Goal: Task Accomplishment & Management: Complete application form

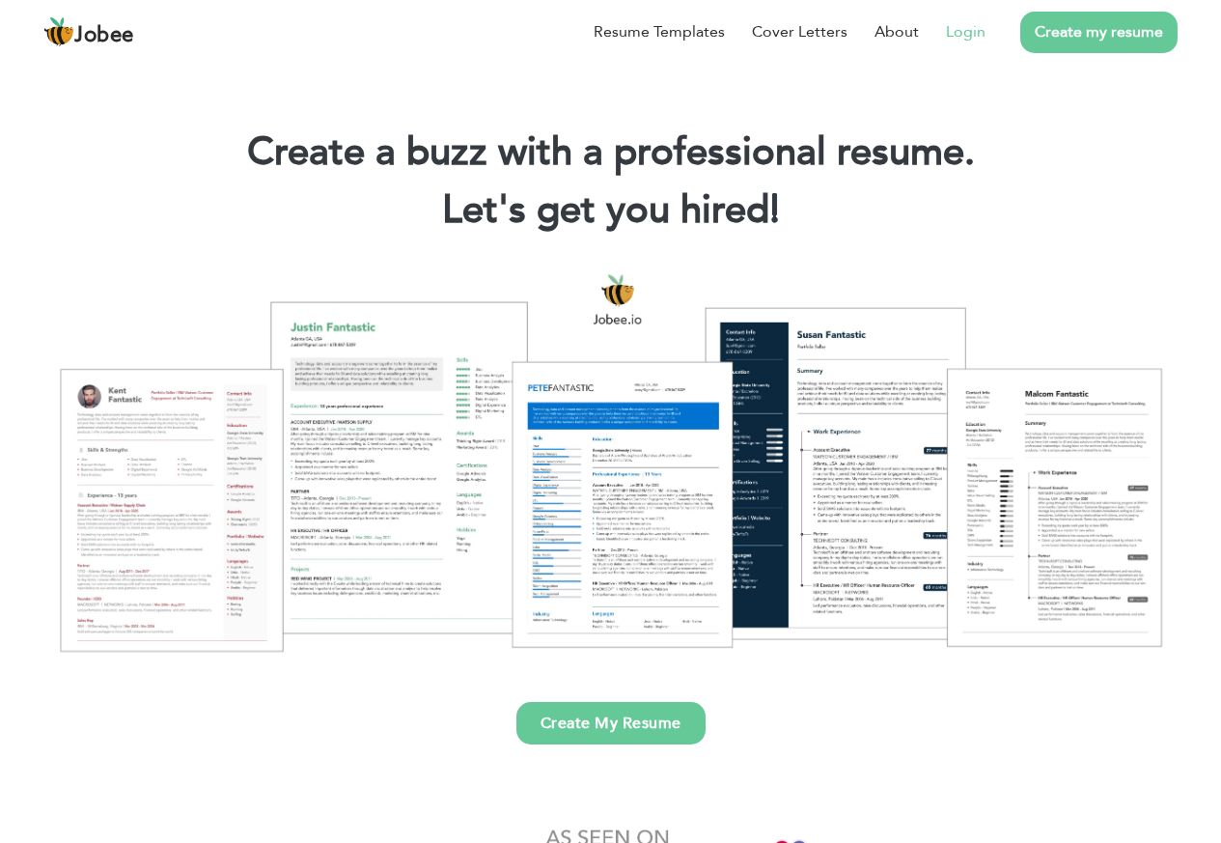
click at [971, 27] on link "Login" at bounding box center [966, 31] width 40 height 23
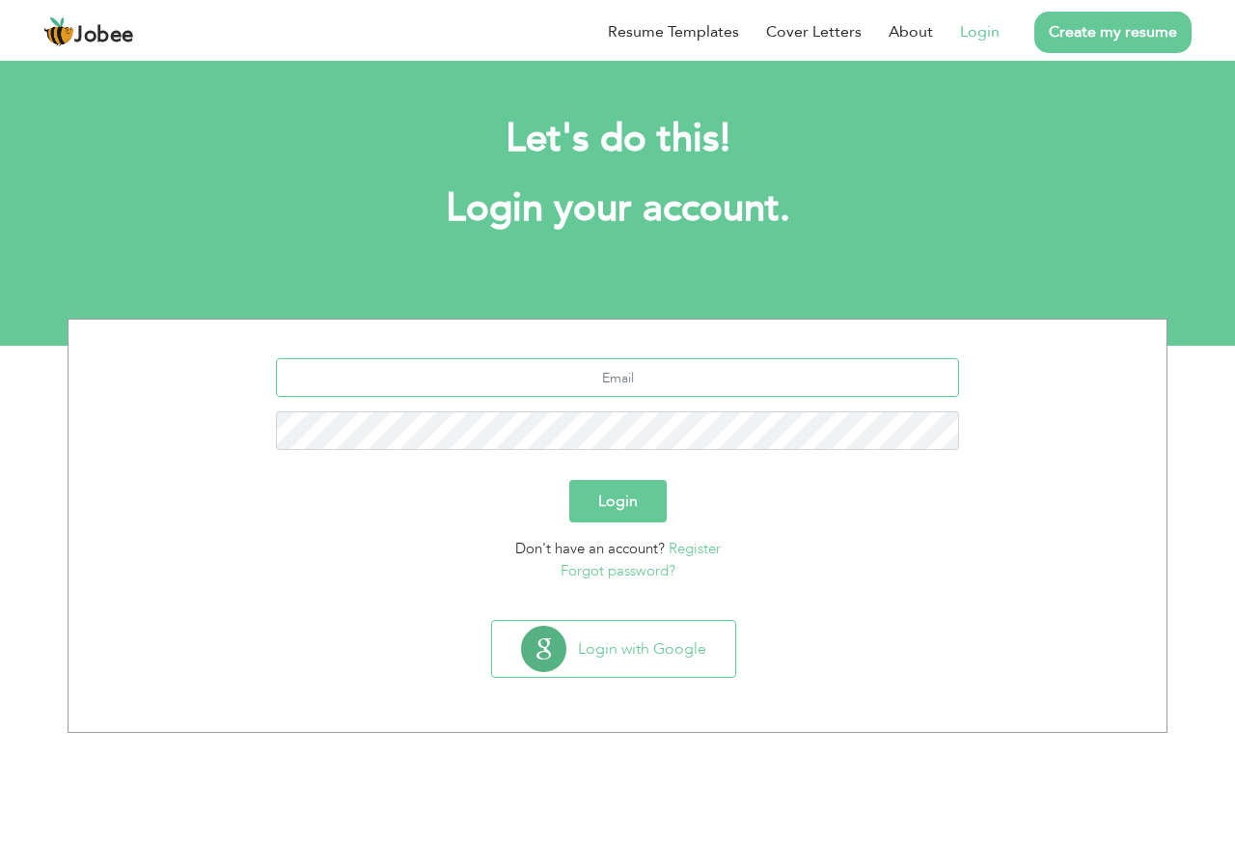
click at [633, 359] on input "text" at bounding box center [618, 377] width 684 height 39
click at [630, 367] on input "text" at bounding box center [618, 377] width 684 height 39
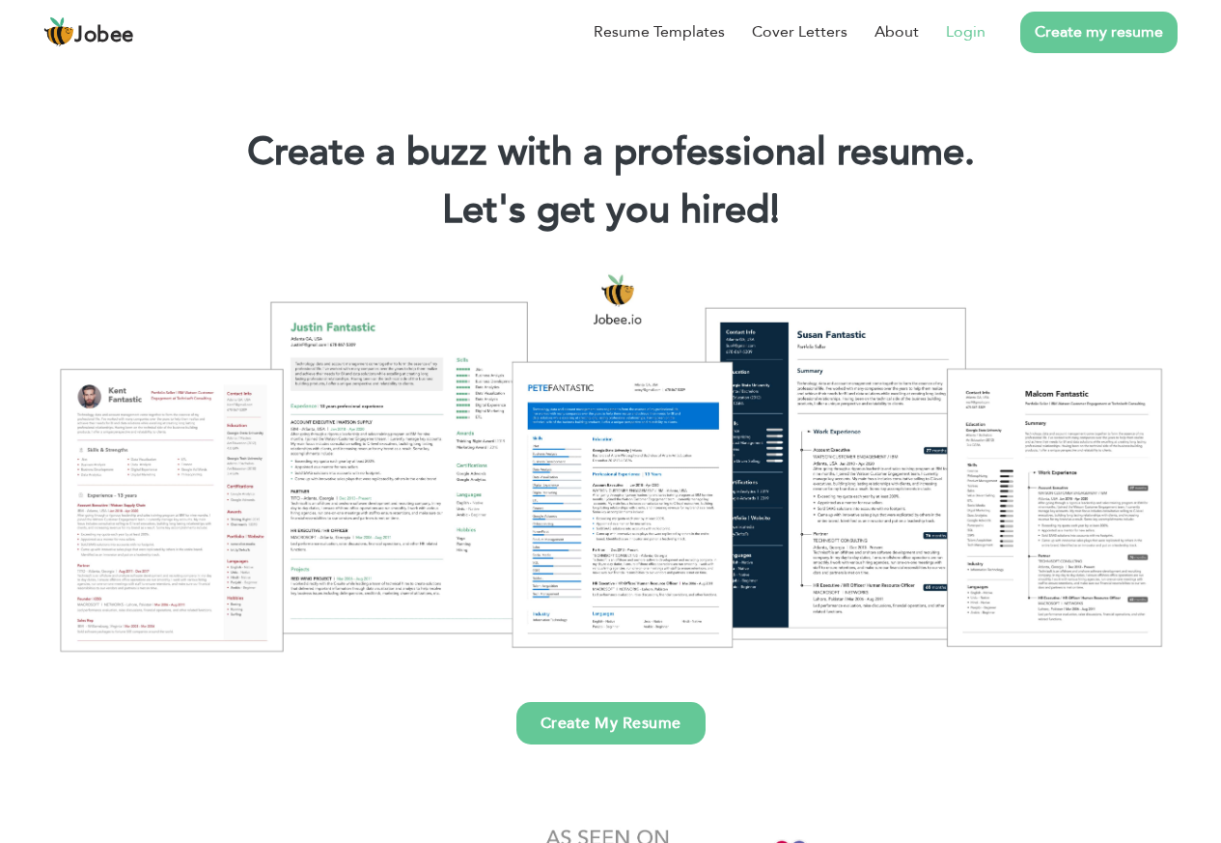
click at [965, 36] on link "Login" at bounding box center [966, 31] width 40 height 23
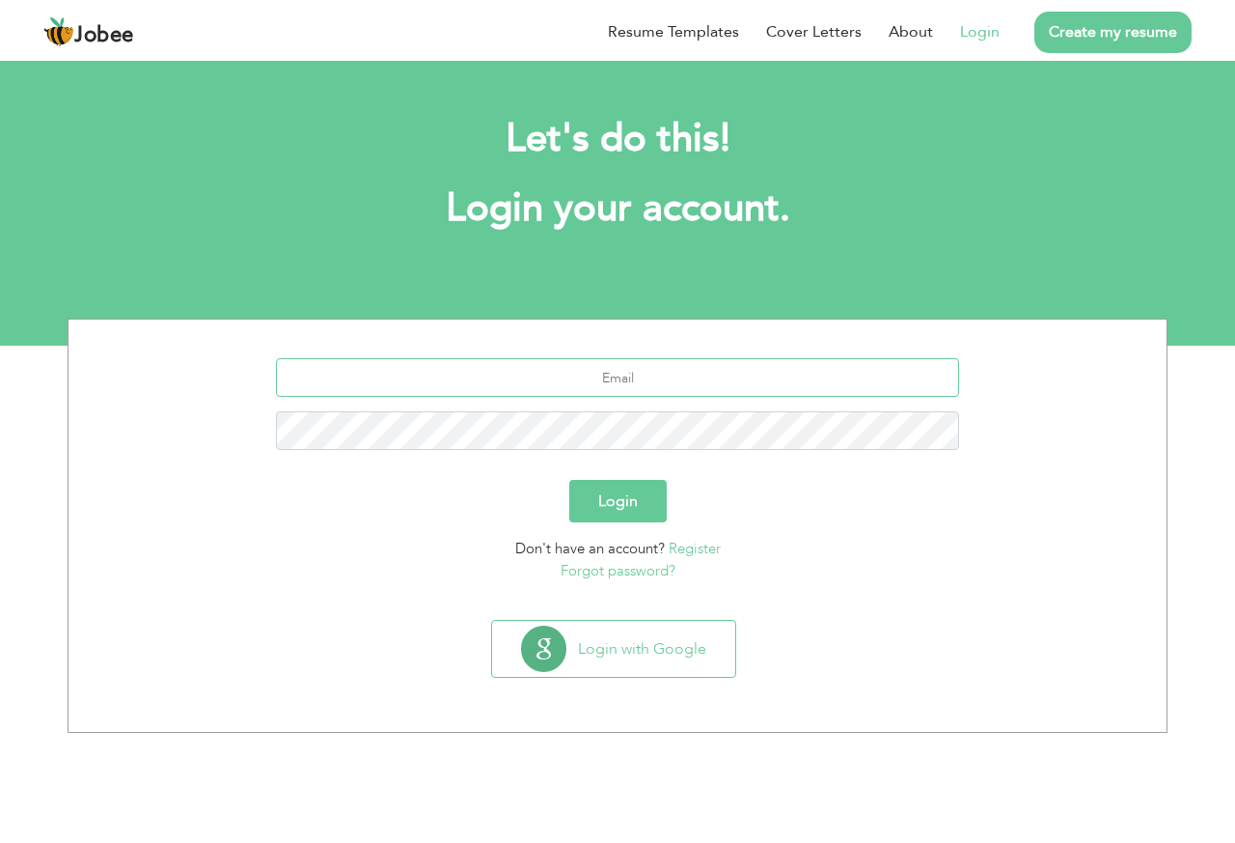
click at [594, 379] on input "text" at bounding box center [618, 377] width 684 height 39
type input "S"
click at [729, 581] on section "Login Don't have an account? Register Forgot password?" at bounding box center [617, 465] width 1069 height 292
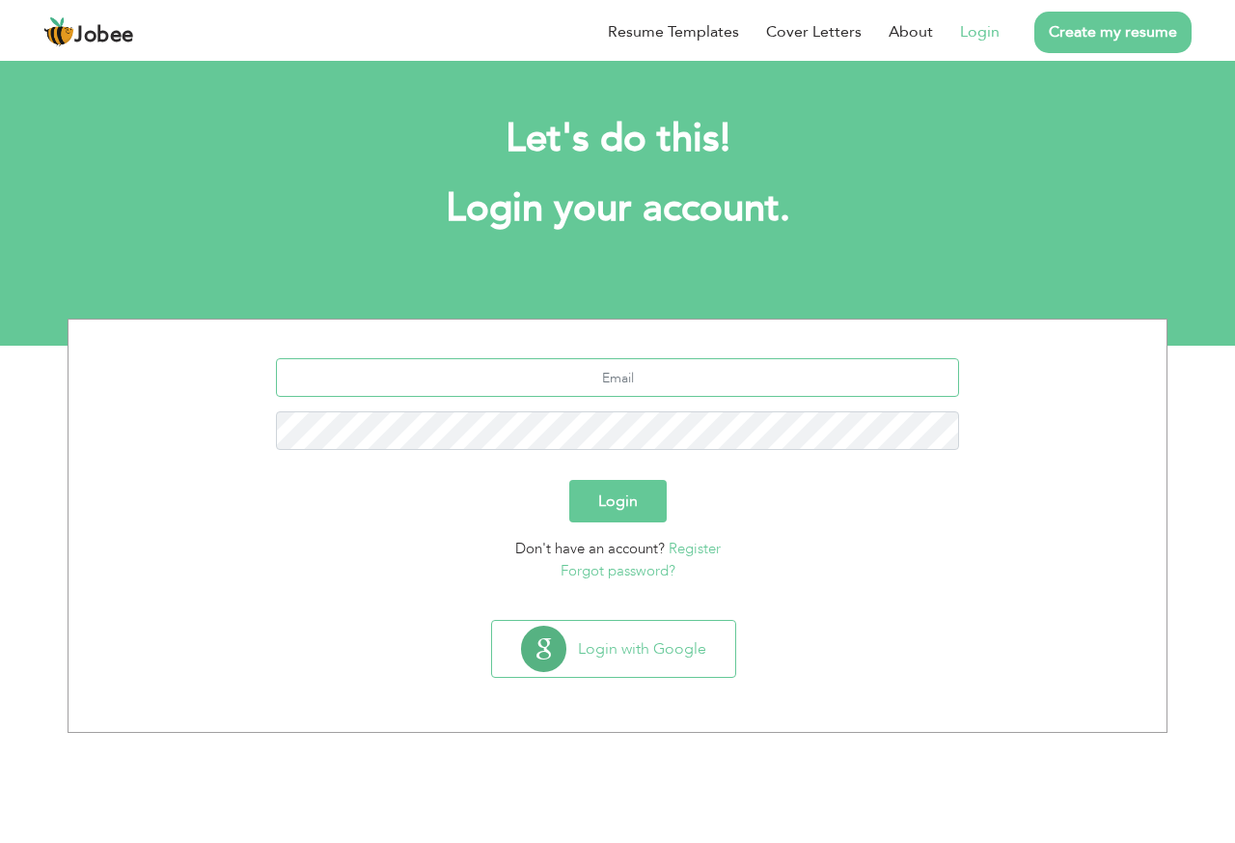
click at [654, 385] on input "text" at bounding box center [618, 377] width 684 height 39
click at [656, 374] on input "text" at bounding box center [618, 377] width 684 height 39
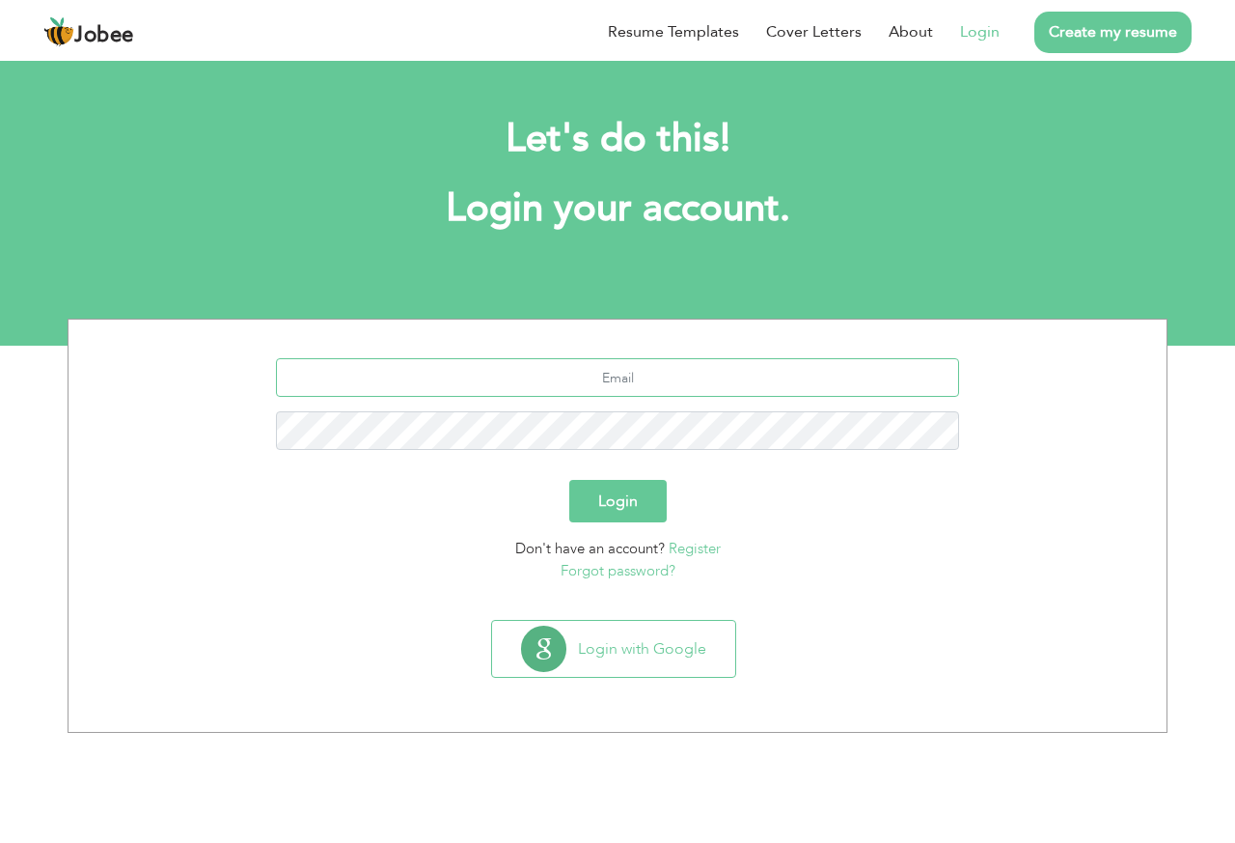
click at [656, 374] on input "text" at bounding box center [618, 377] width 684 height 39
click at [629, 392] on input "text" at bounding box center [618, 377] width 684 height 39
type input "M"
click at [621, 386] on input "Shahzad.maqsood@haier.com.pk" at bounding box center [618, 377] width 684 height 39
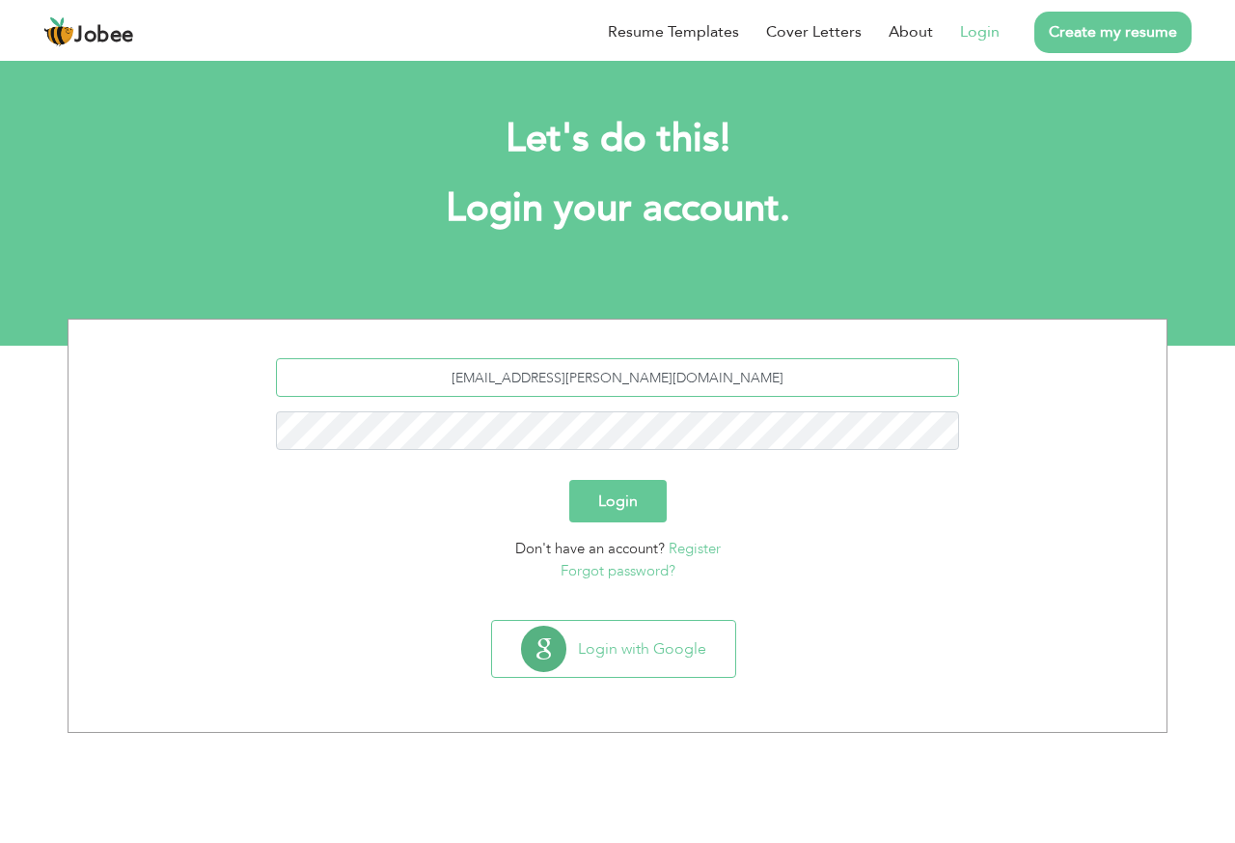
click at [621, 386] on input "Shahzad.maqsood@haier.com.pk" at bounding box center [618, 377] width 684 height 39
click at [609, 384] on input "Shahzad.maqsood@haier.com.pk" at bounding box center [618, 377] width 684 height 39
type input "Shahzad.maqsood@haier.com.pk"
click at [647, 387] on input "Shahzad.maqsood@haier.com.pk" at bounding box center [618, 377] width 684 height 39
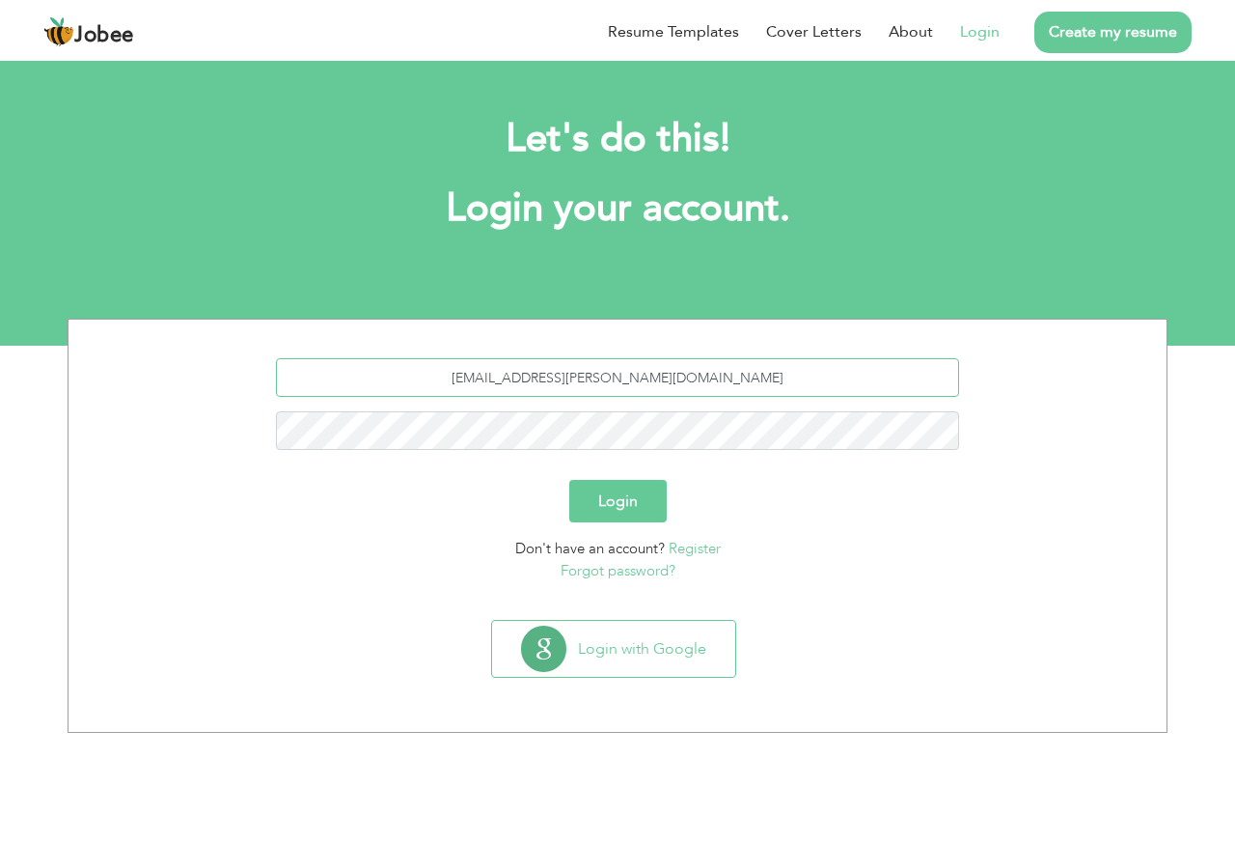
click at [647, 387] on input "Shahzad.maqsood@haier.com.pk" at bounding box center [618, 377] width 684 height 39
click at [702, 547] on link "Register" at bounding box center [695, 548] width 52 height 19
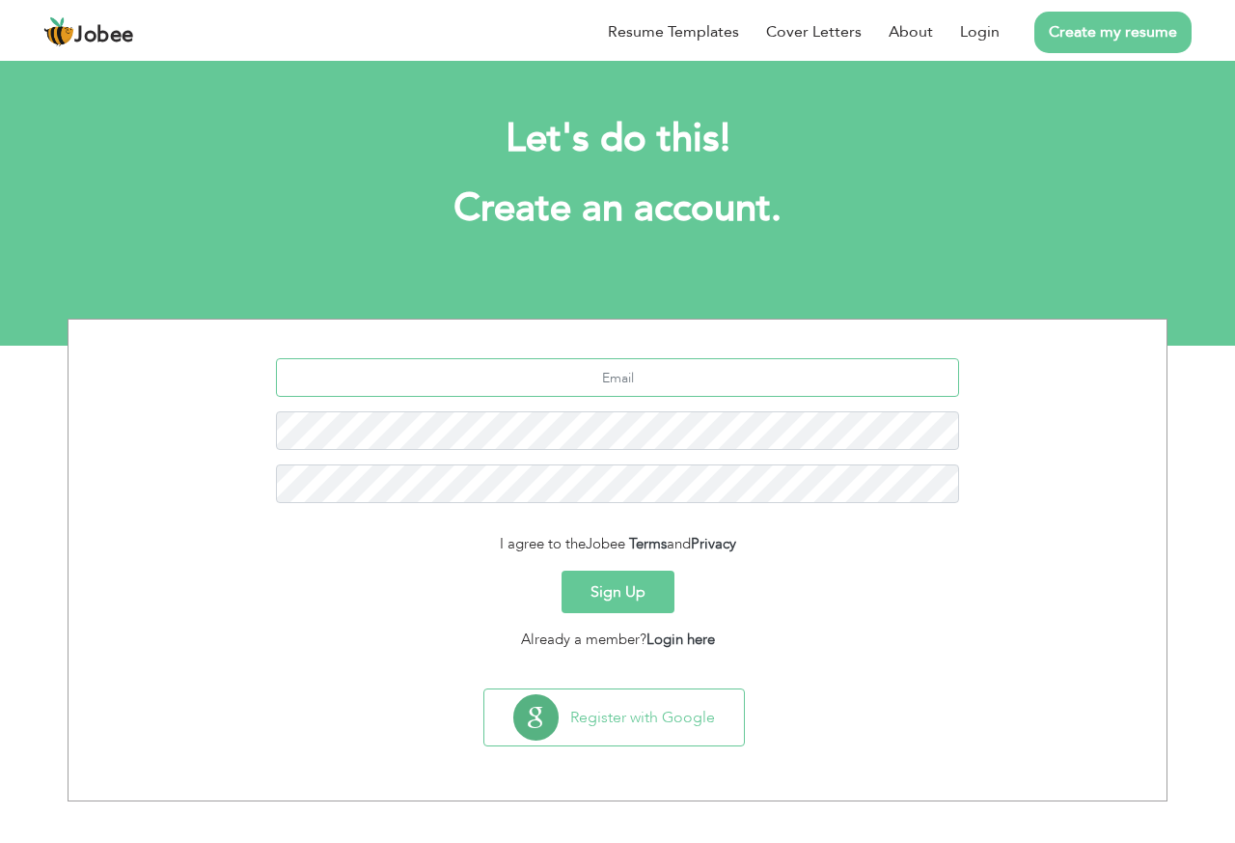
click at [633, 369] on input "text" at bounding box center [618, 377] width 684 height 39
paste input "Shahzad.maqsood@haier.com.pk"
type input "Shahzad.maqsood@haier.com.pk"
click at [624, 601] on button "Sign Up" at bounding box center [618, 591] width 113 height 42
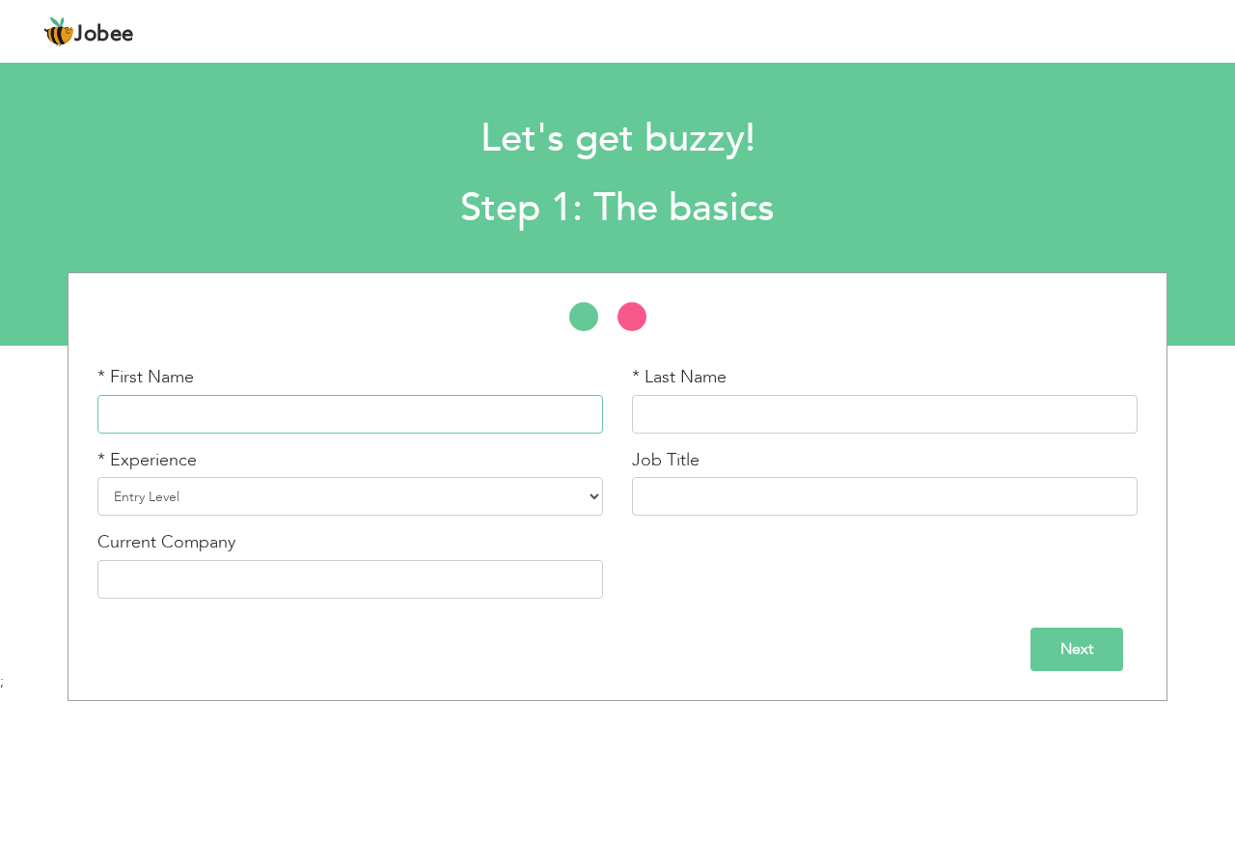
click at [395, 407] on input "text" at bounding box center [350, 414] width 506 height 39
type input "Shahzad"
type input "[PERSON_NAME]"
click at [263, 514] on select "Entry Level Less than 1 Year 1 Year 2 Years 3 Years 4 Years 5 Years 6 Years 7 Y…" at bounding box center [350, 496] width 506 height 39
select select "14"
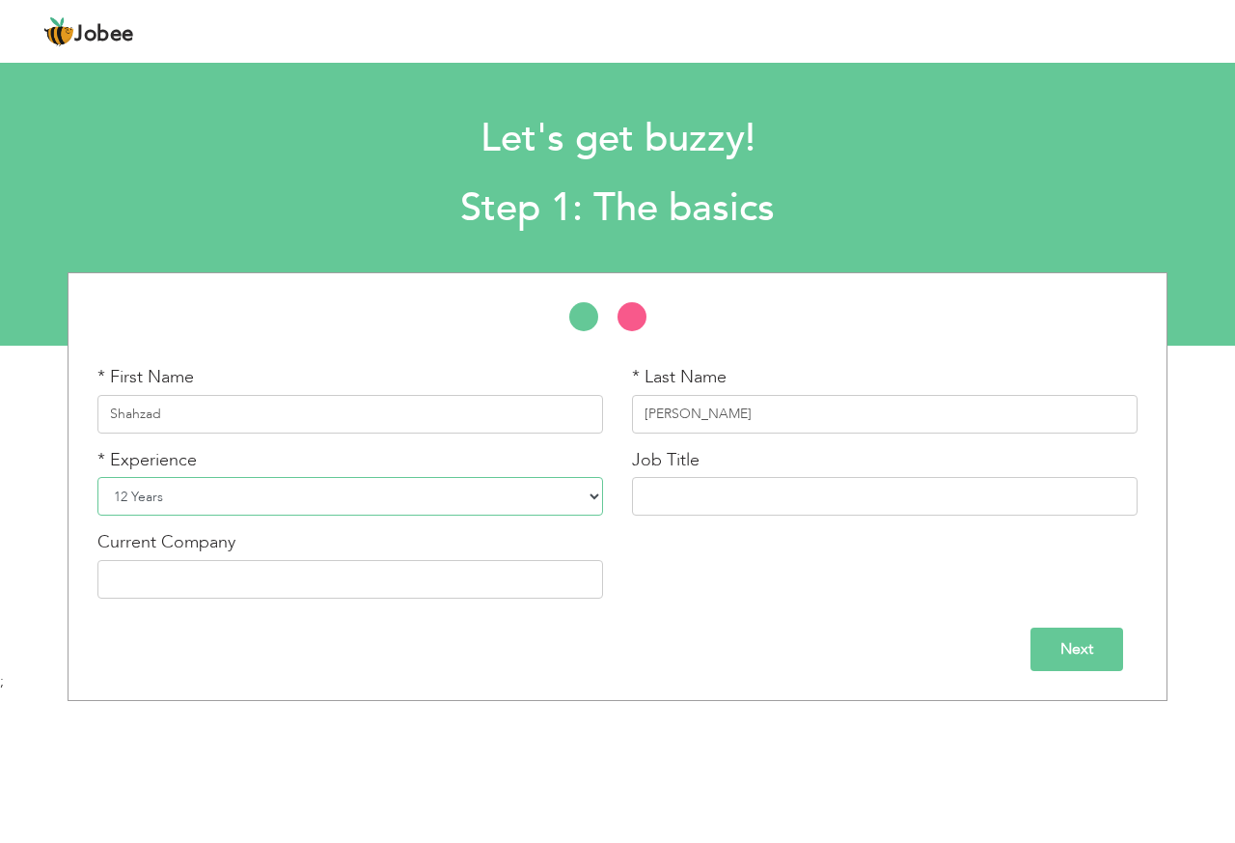
click at [97, 477] on select "Entry Level Less than 1 Year 1 Year 2 Years 3 Years 4 Years 5 Years 6 Years 7 Y…" at bounding box center [350, 496] width 506 height 39
click at [731, 502] on input "text" at bounding box center [885, 496] width 506 height 39
click at [349, 570] on input "text" at bounding box center [350, 579] width 506 height 39
click at [751, 498] on input "text" at bounding box center [885, 496] width 506 height 39
drag, startPoint x: 689, startPoint y: 501, endPoint x: 755, endPoint y: 516, distance: 67.4
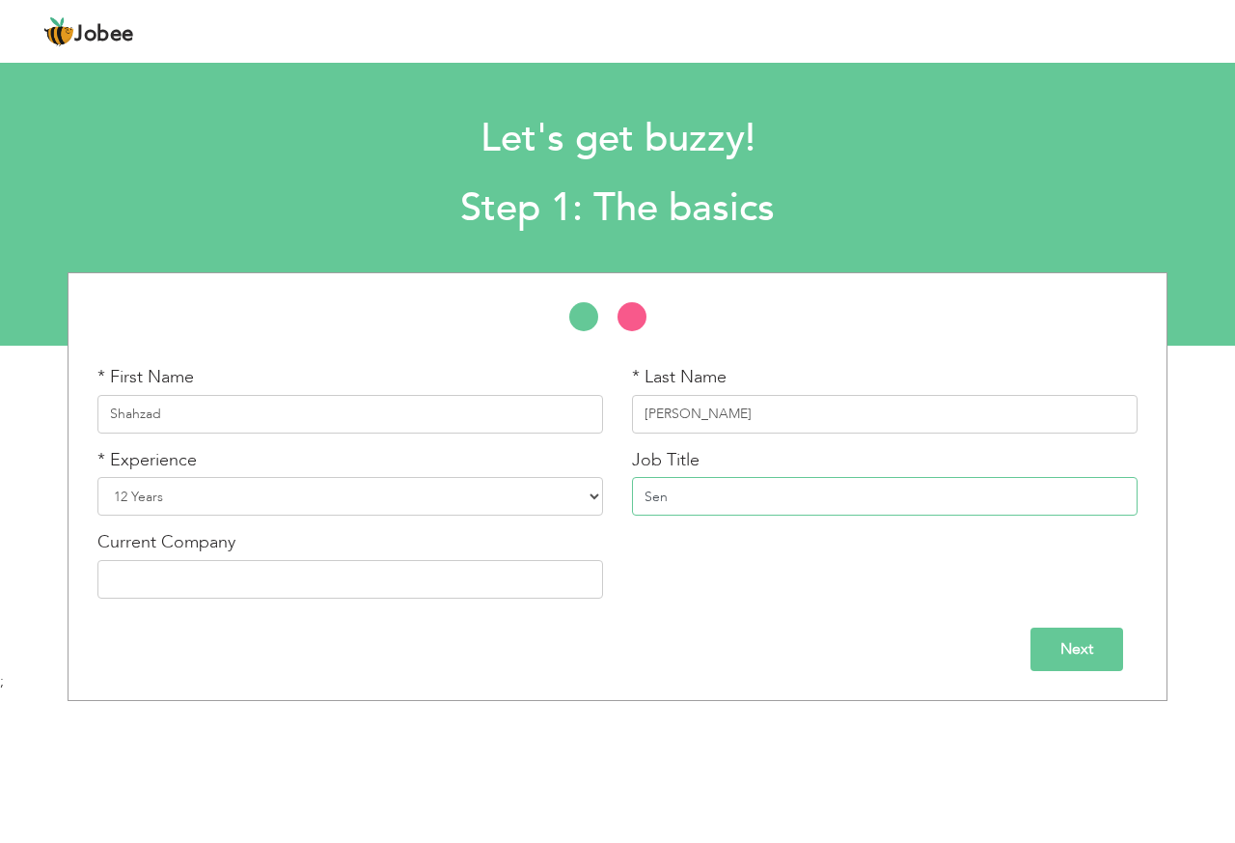
click at [627, 499] on div "Job Title Sen" at bounding box center [885, 489] width 535 height 83
paste input "ENIOR CUSTOMER RELATIONS ASSISTANT AT HAIER CUSTOMER SERVICE DEPARTMENT | HAIER…"
click at [718, 495] on input "SENIOR CUSTOMER RELATIONS ASSISTANT" at bounding box center [885, 496] width 506 height 39
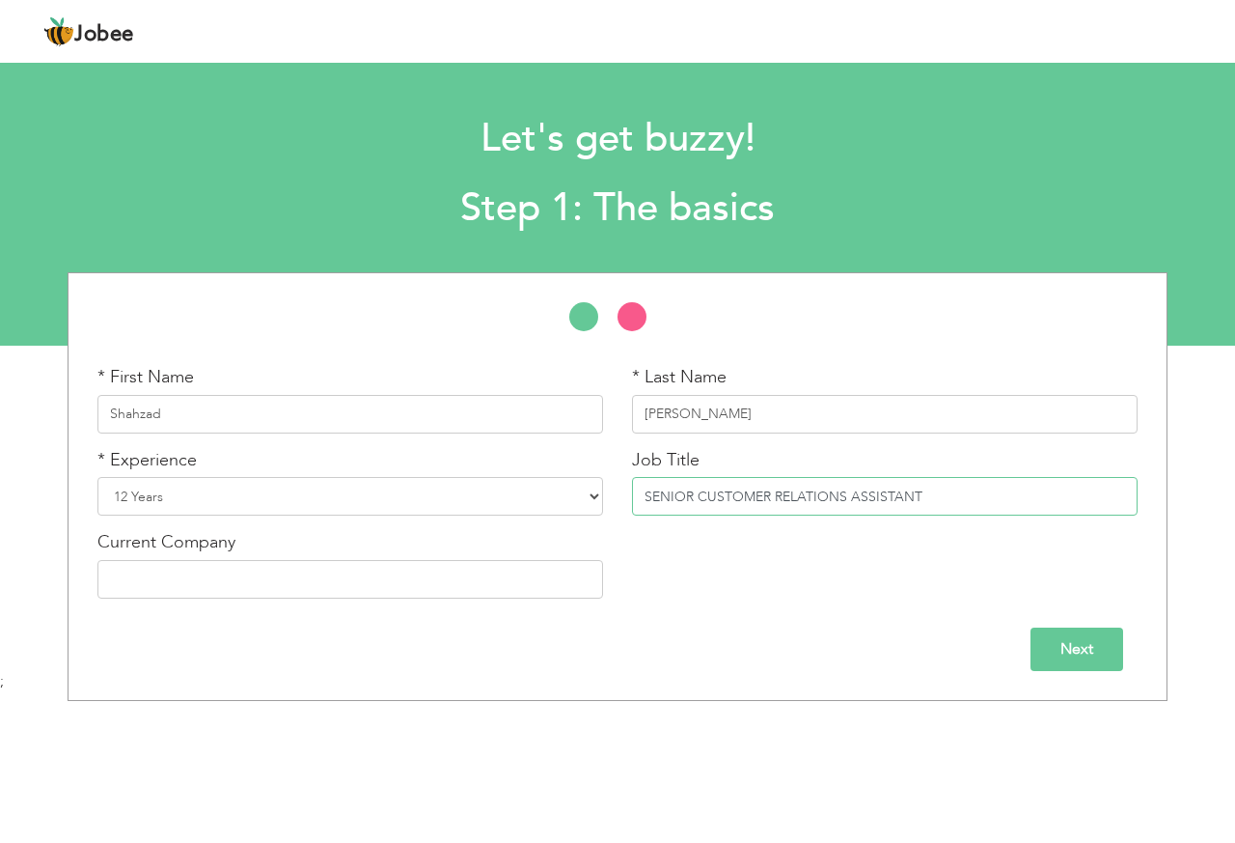
paste input "enior Customer Relations Assistant at Haier Customer Service Department."
type input "Senior Customer Relations Assistant"
click at [160, 589] on input "text" at bounding box center [350, 579] width 506 height 39
type input "Haier [GEOGRAPHIC_DATA]"
click at [1073, 644] on input "Next" at bounding box center [1077, 648] width 93 height 43
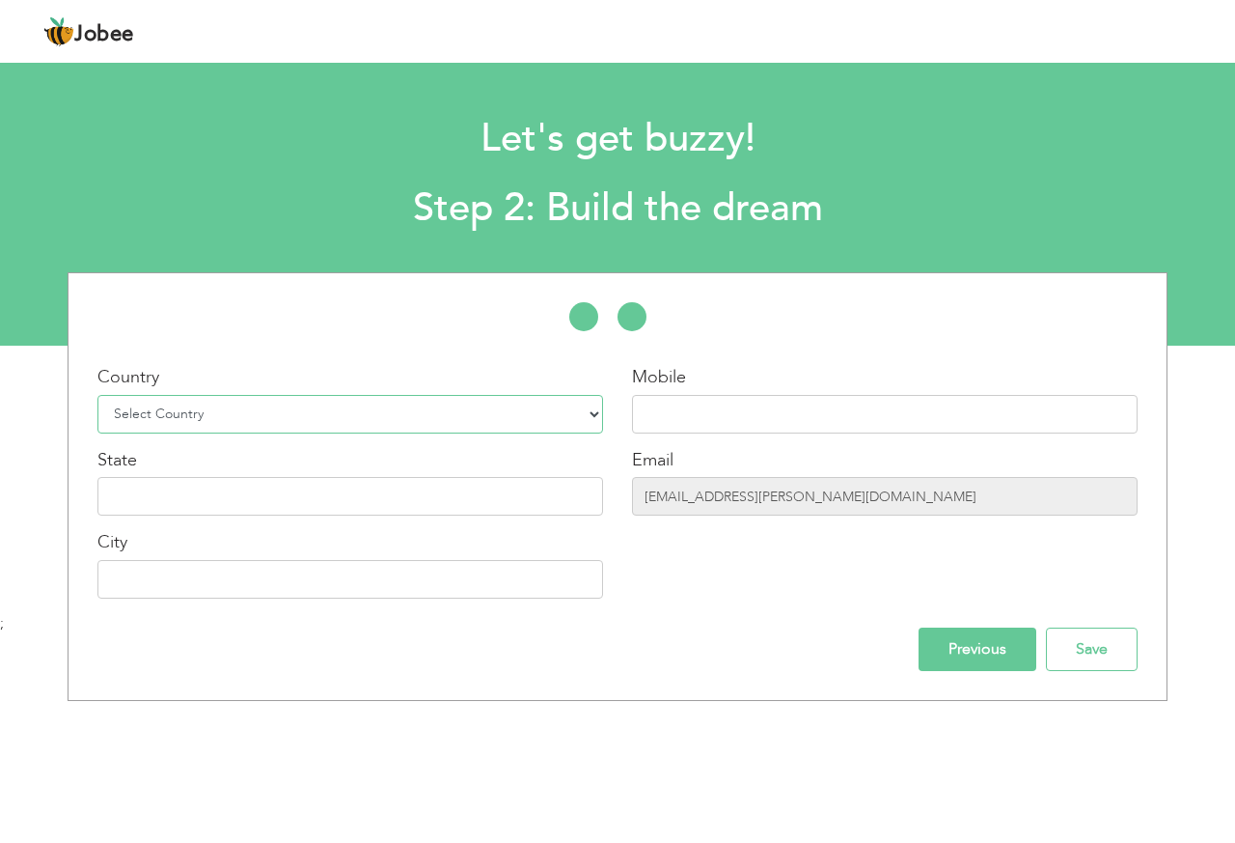
drag, startPoint x: 328, startPoint y: 404, endPoint x: 311, endPoint y: 438, distance: 38.0
click at [328, 404] on select "Select Country Afghanistan Albania Algeria American Samoa Andorra Angola Anguil…" at bounding box center [350, 414] width 506 height 39
select select "166"
click at [97, 395] on select "Select Country Afghanistan Albania Algeria American Samoa Andorra Angola Anguil…" at bounding box center [350, 414] width 506 height 39
click at [763, 439] on div "Mobile Email shahzad.maqsood@haier.com.pk" at bounding box center [885, 489] width 535 height 248
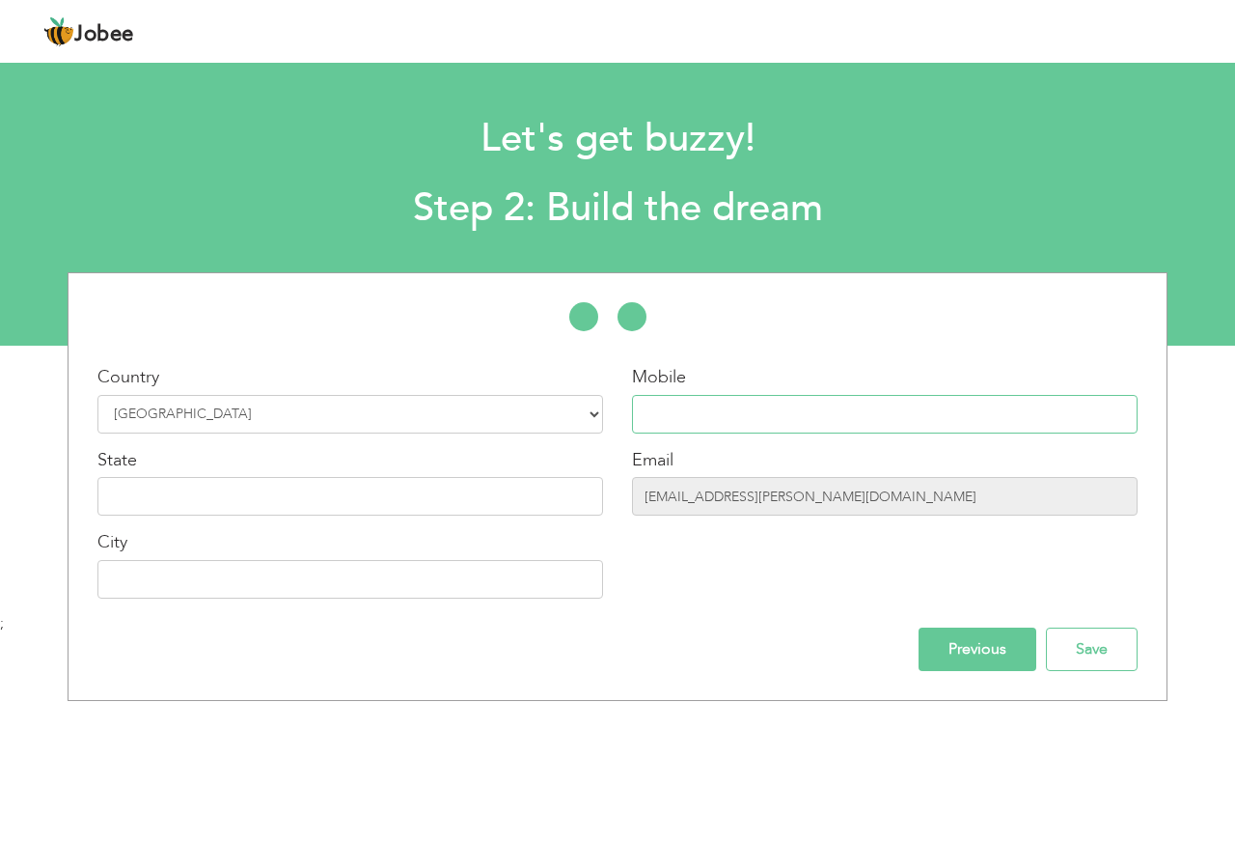
click at [767, 429] on input "text" at bounding box center [885, 414] width 506 height 39
click at [743, 416] on input "text" at bounding box center [885, 414] width 506 height 39
type input "03034845369"
click at [482, 506] on input "text" at bounding box center [350, 496] width 506 height 39
type input "[GEOGRAPHIC_DATA]"
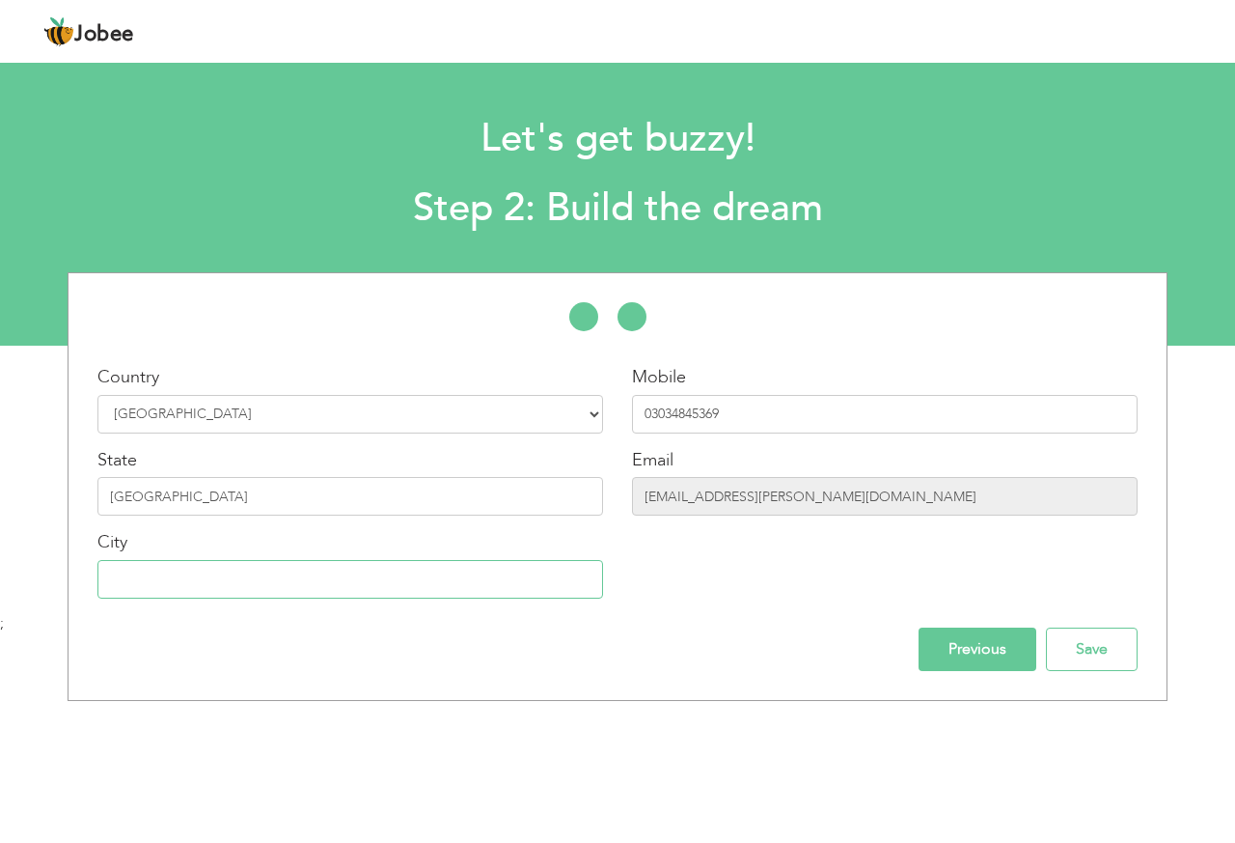
click at [244, 583] on input "text" at bounding box center [350, 579] width 506 height 39
type input "[GEOGRAPHIC_DATA]"
click at [1113, 658] on input "Save" at bounding box center [1092, 648] width 92 height 43
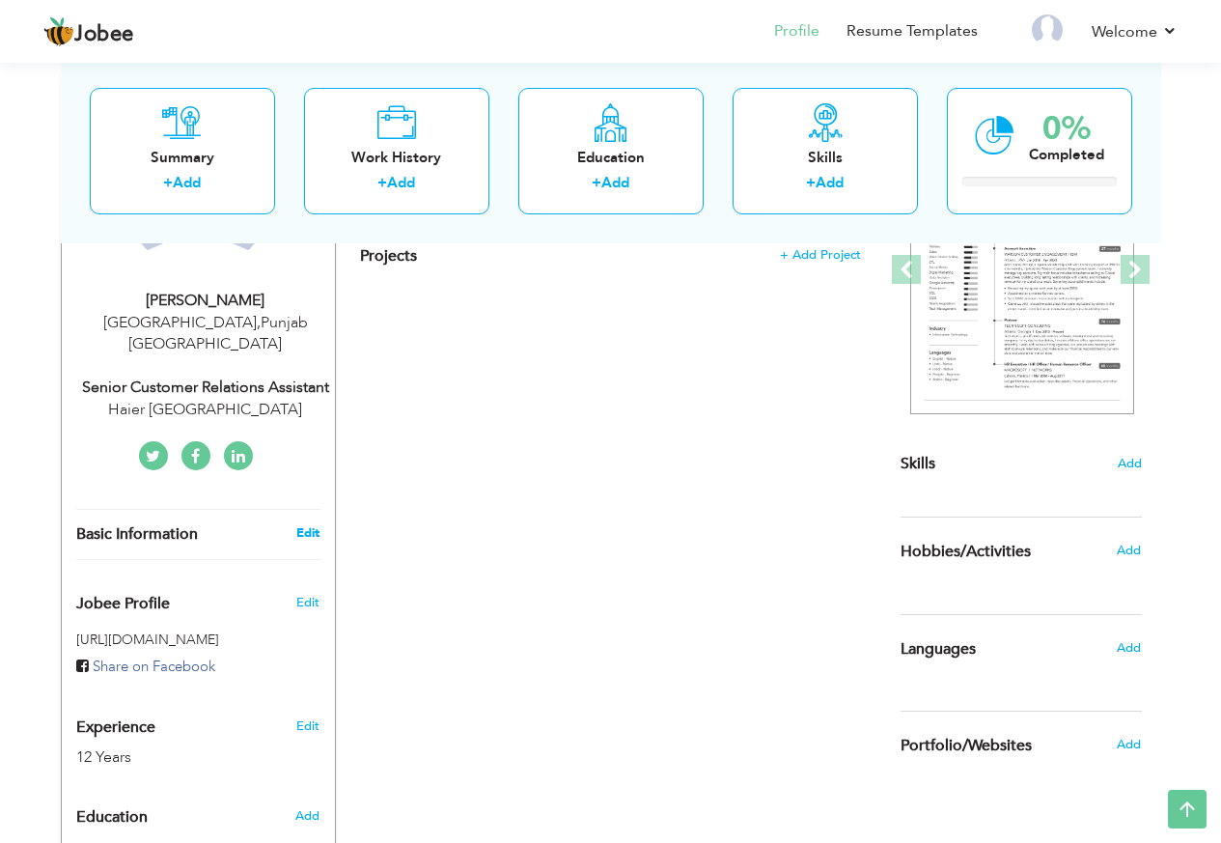
click at [317, 524] on link "Edit" at bounding box center [307, 532] width 23 height 17
type input "Shahzad"
type input "[PERSON_NAME]"
type input "03034845369"
select select "number:166"
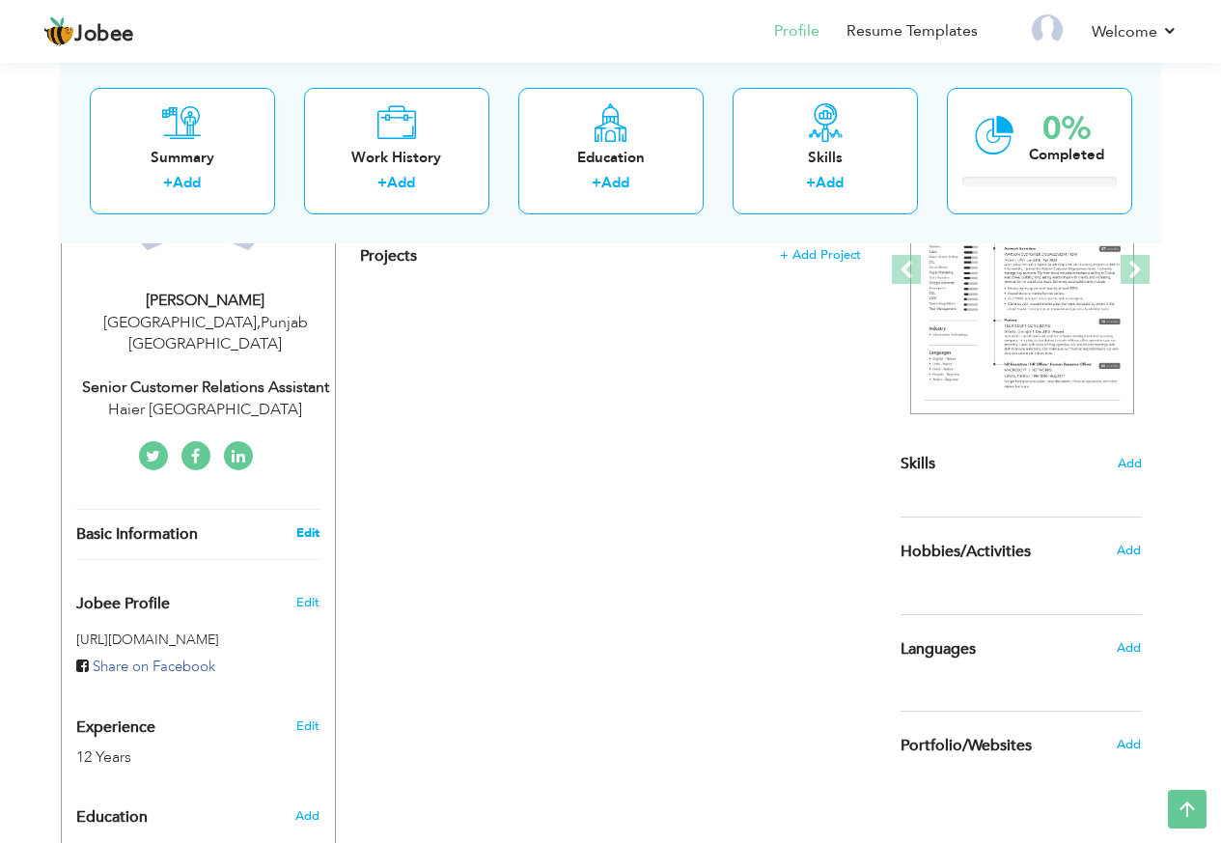
type input "[GEOGRAPHIC_DATA]"
select select "number:14"
type input "Haier [GEOGRAPHIC_DATA]"
type input "Senior Customer Relations Assistant"
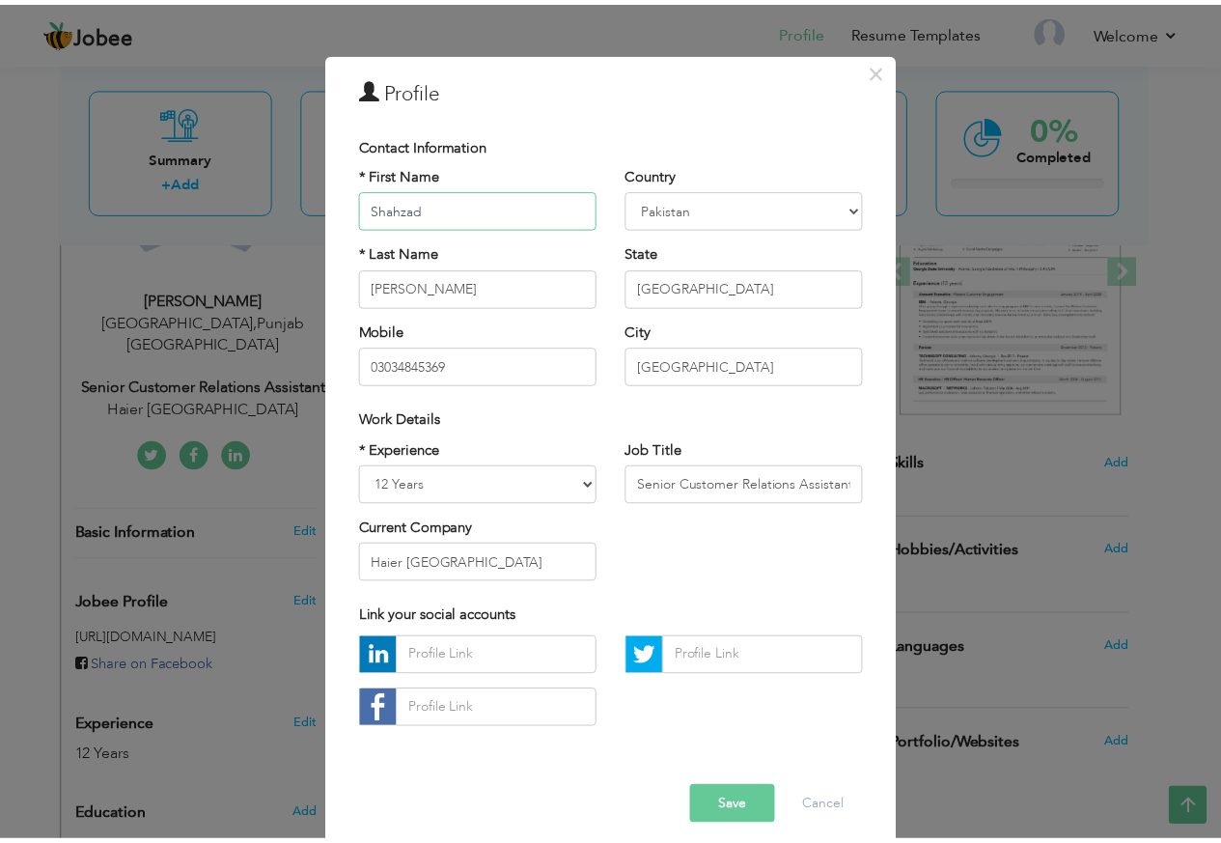
scroll to position [51, 0]
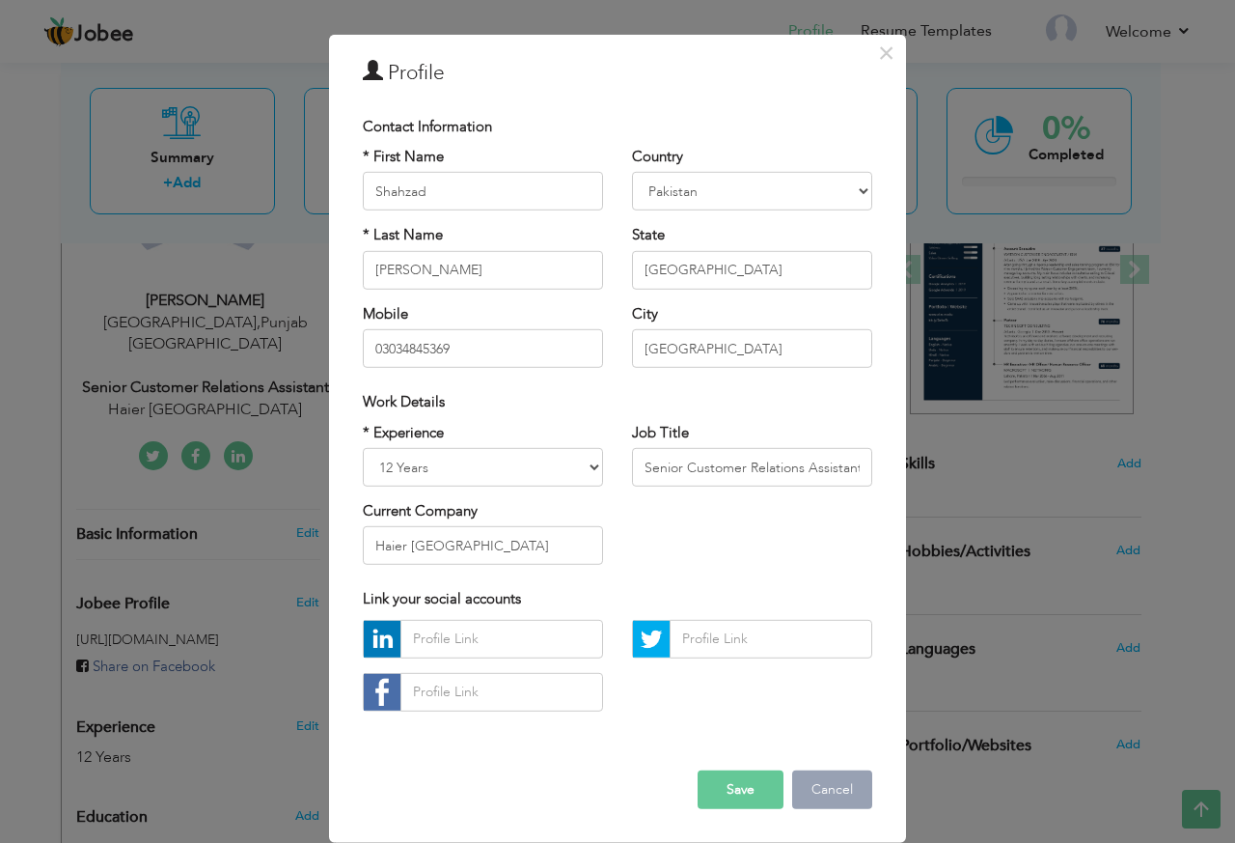
click at [808, 791] on button "Cancel" at bounding box center [832, 789] width 80 height 39
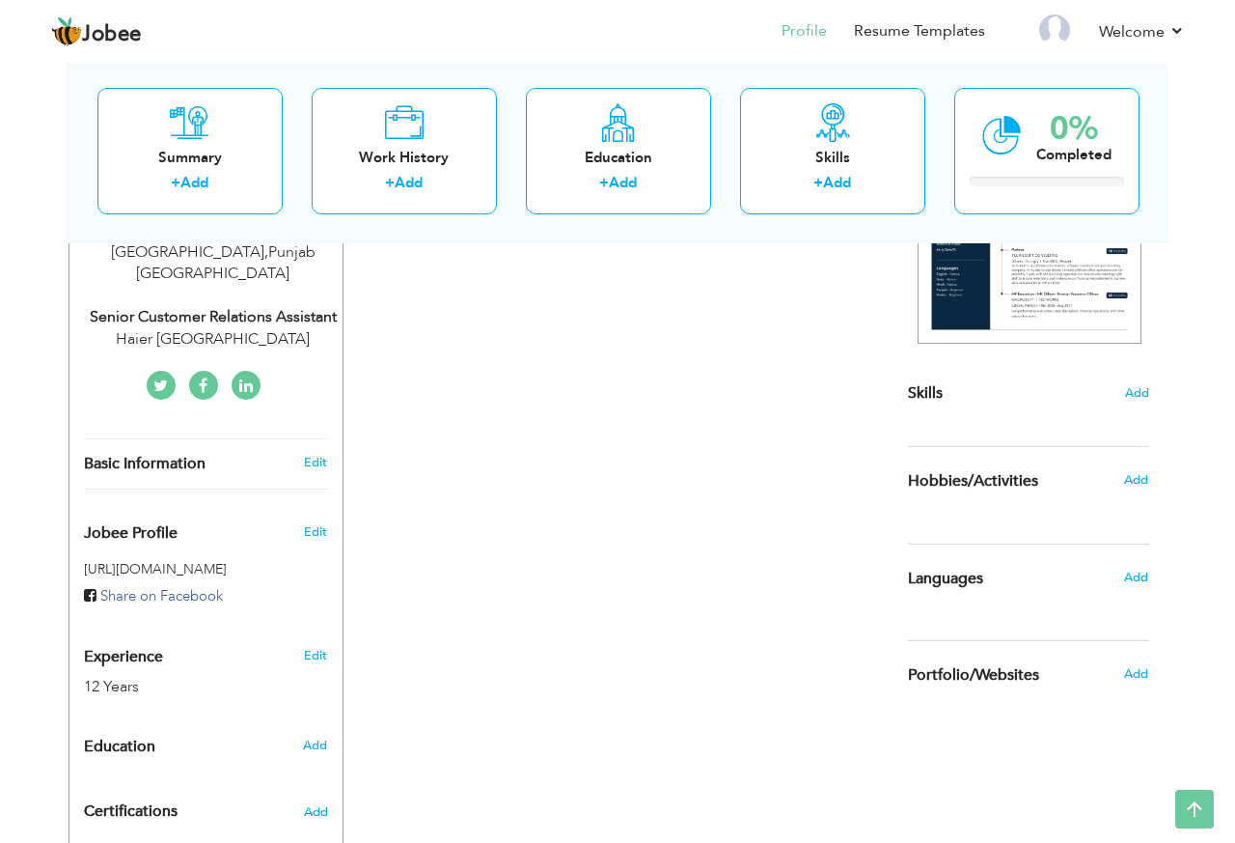
scroll to position [0, 0]
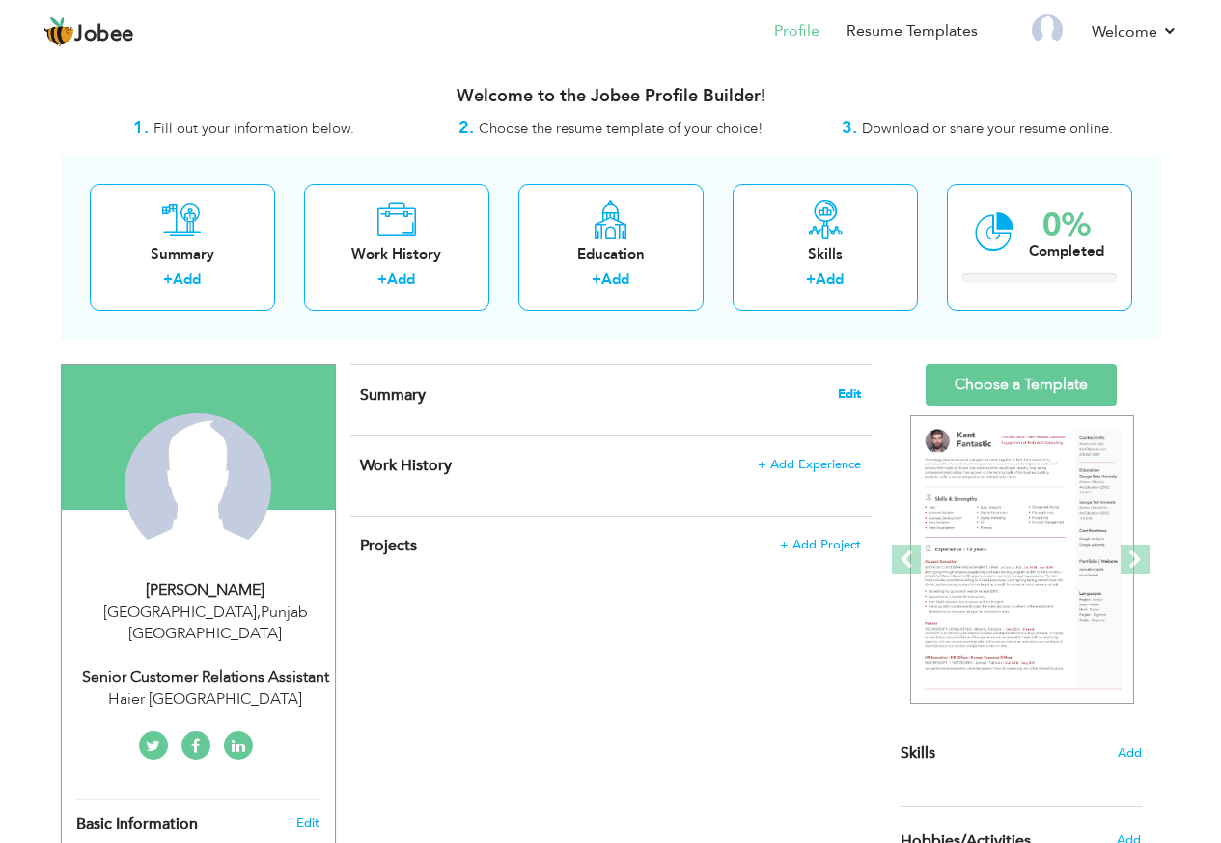
click at [845, 395] on span "Edit" at bounding box center [849, 394] width 23 height 14
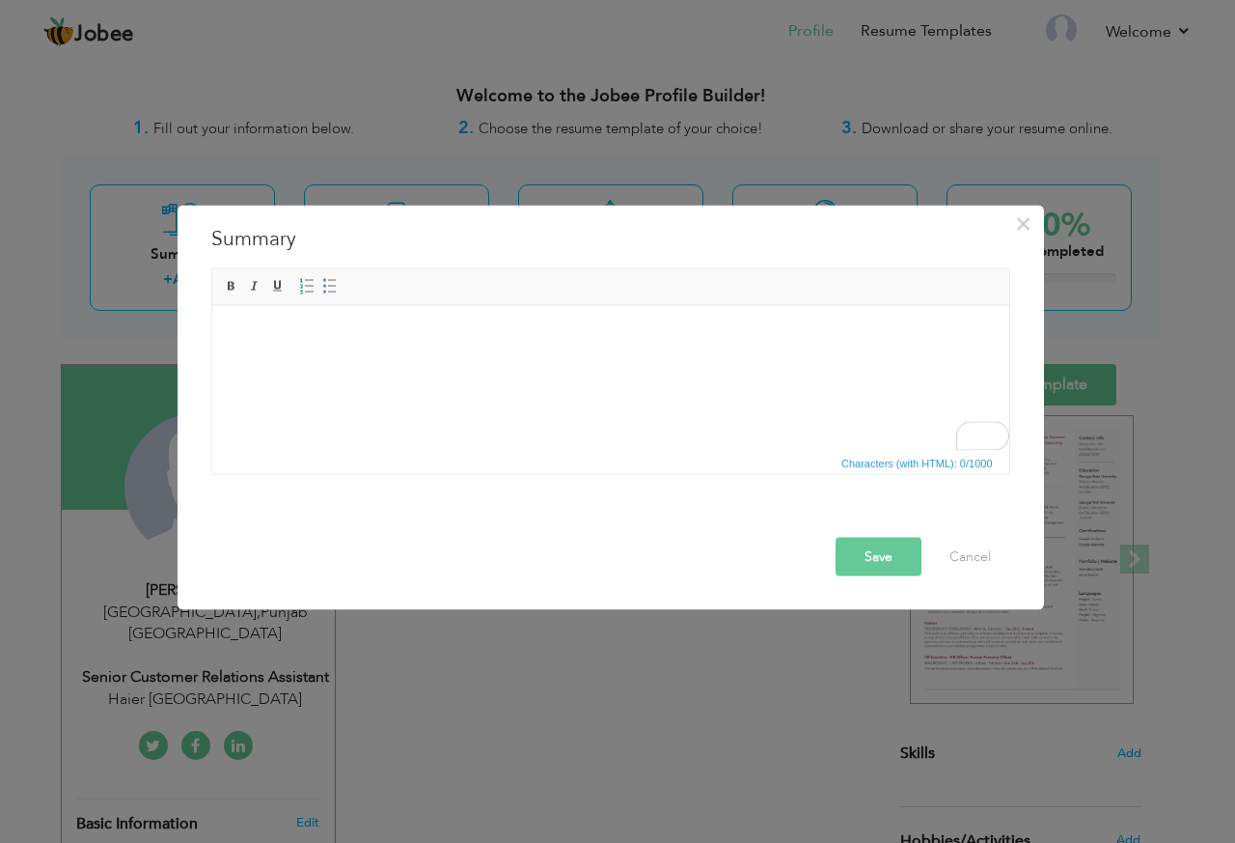
click at [573, 364] on html at bounding box center [609, 334] width 797 height 59
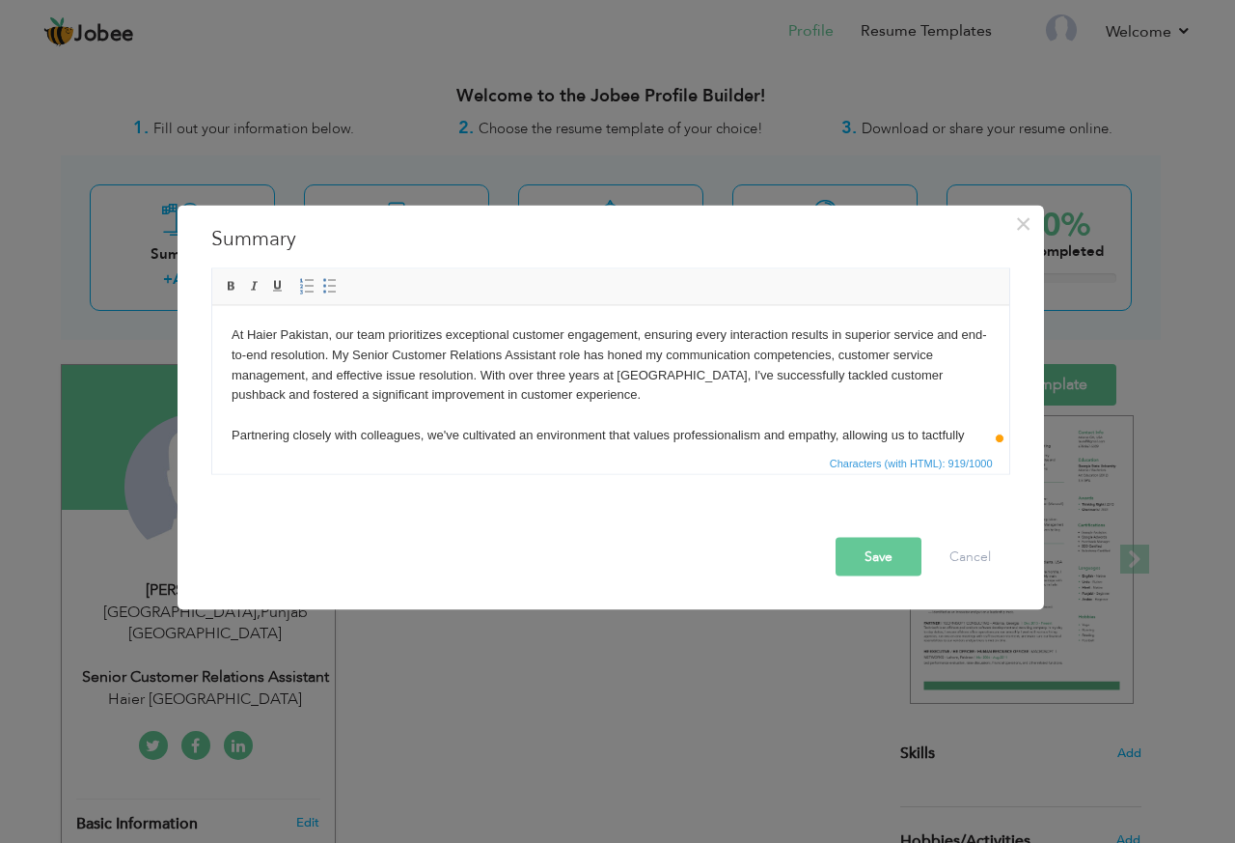
click at [891, 562] on button "Save" at bounding box center [879, 556] width 86 height 39
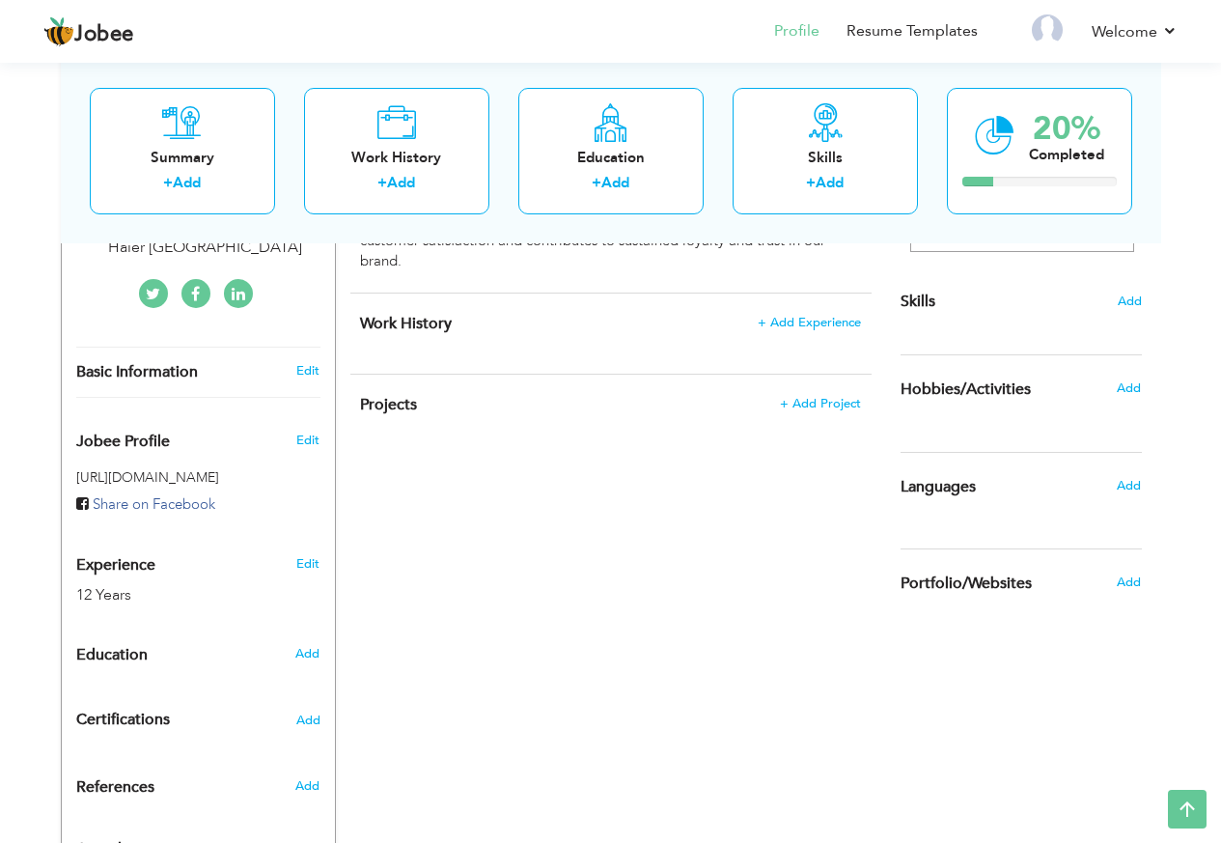
scroll to position [521, 0]
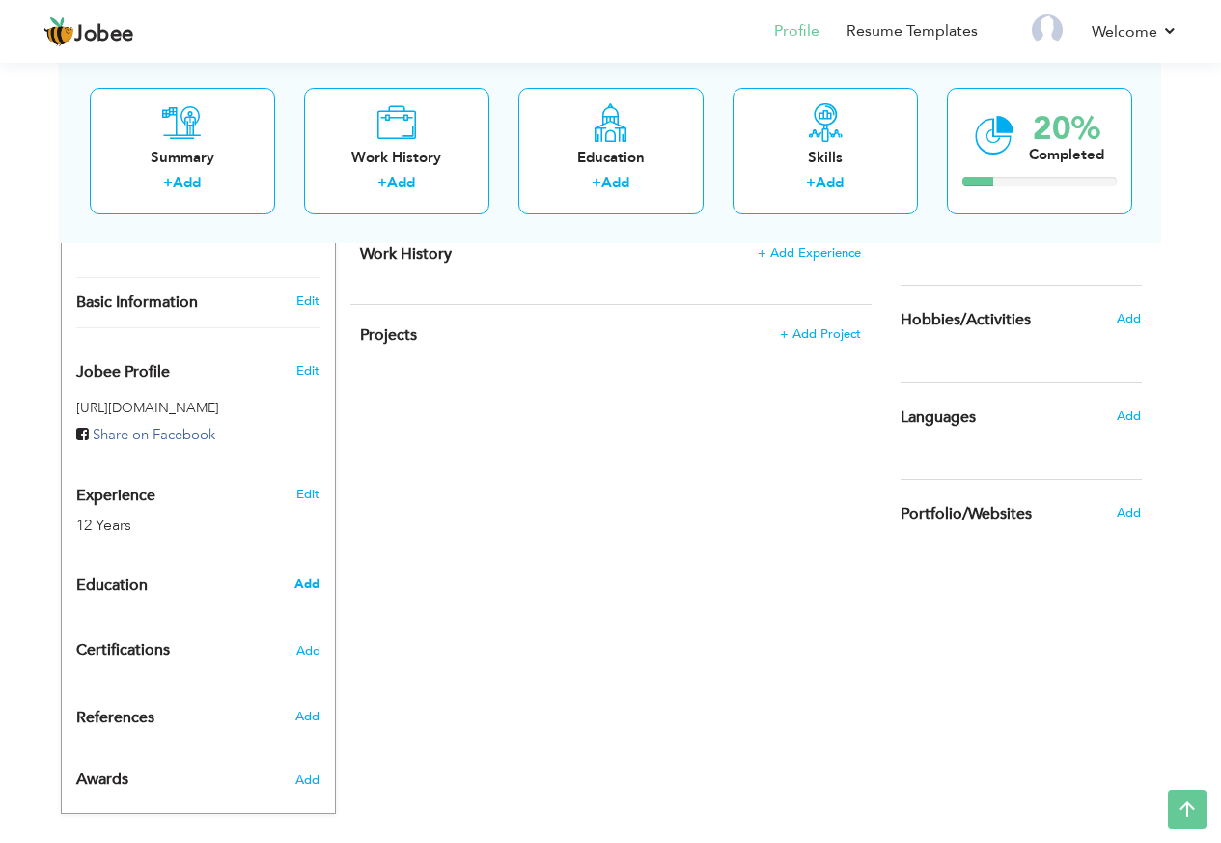
click at [313, 575] on span "Add" at bounding box center [306, 583] width 25 height 17
radio input "true"
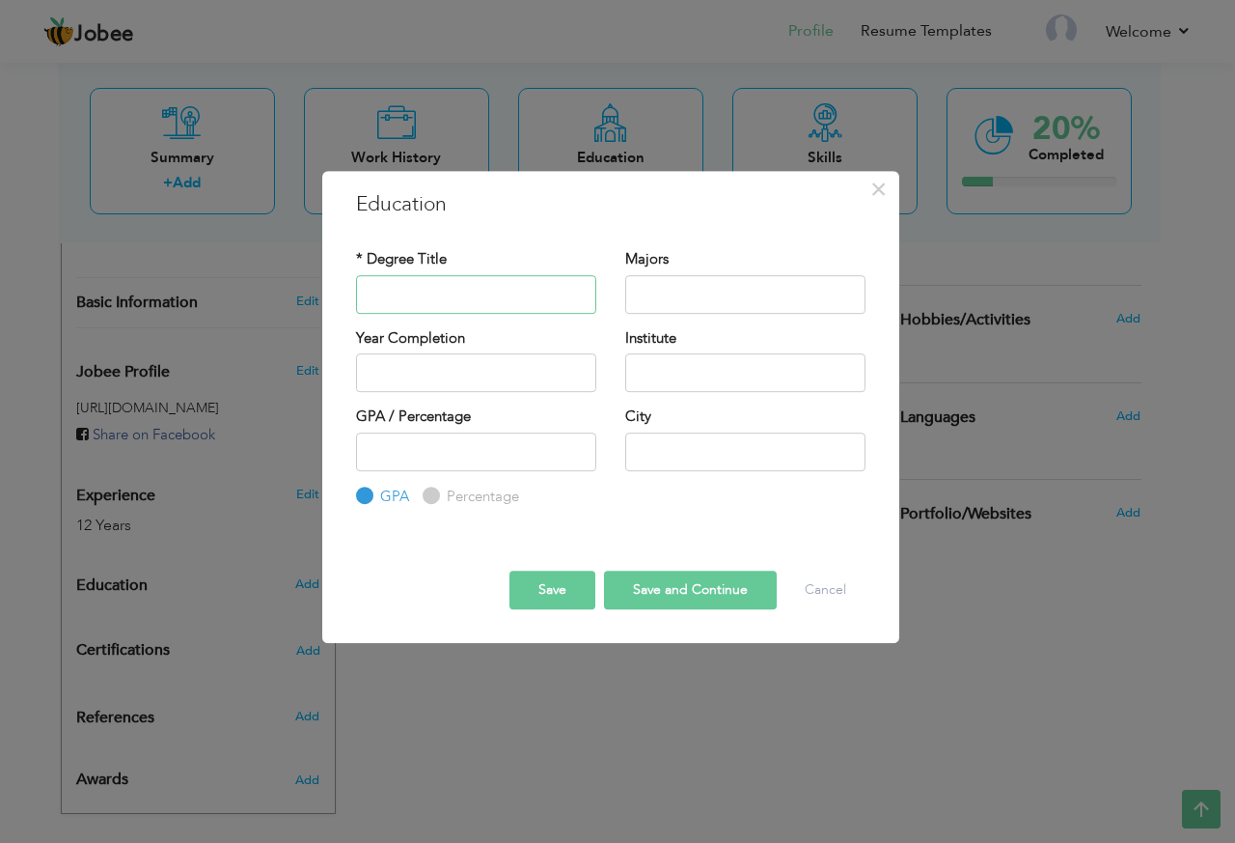
click at [447, 292] on input "text" at bounding box center [476, 294] width 240 height 39
type input "B"
type input "B.A"
drag, startPoint x: 456, startPoint y: 302, endPoint x: 56, endPoint y: 317, distance: 399.8
click at [56, 317] on div "× Education * Degree Title B.A Majors Year Completion Institute" at bounding box center [617, 421] width 1235 height 843
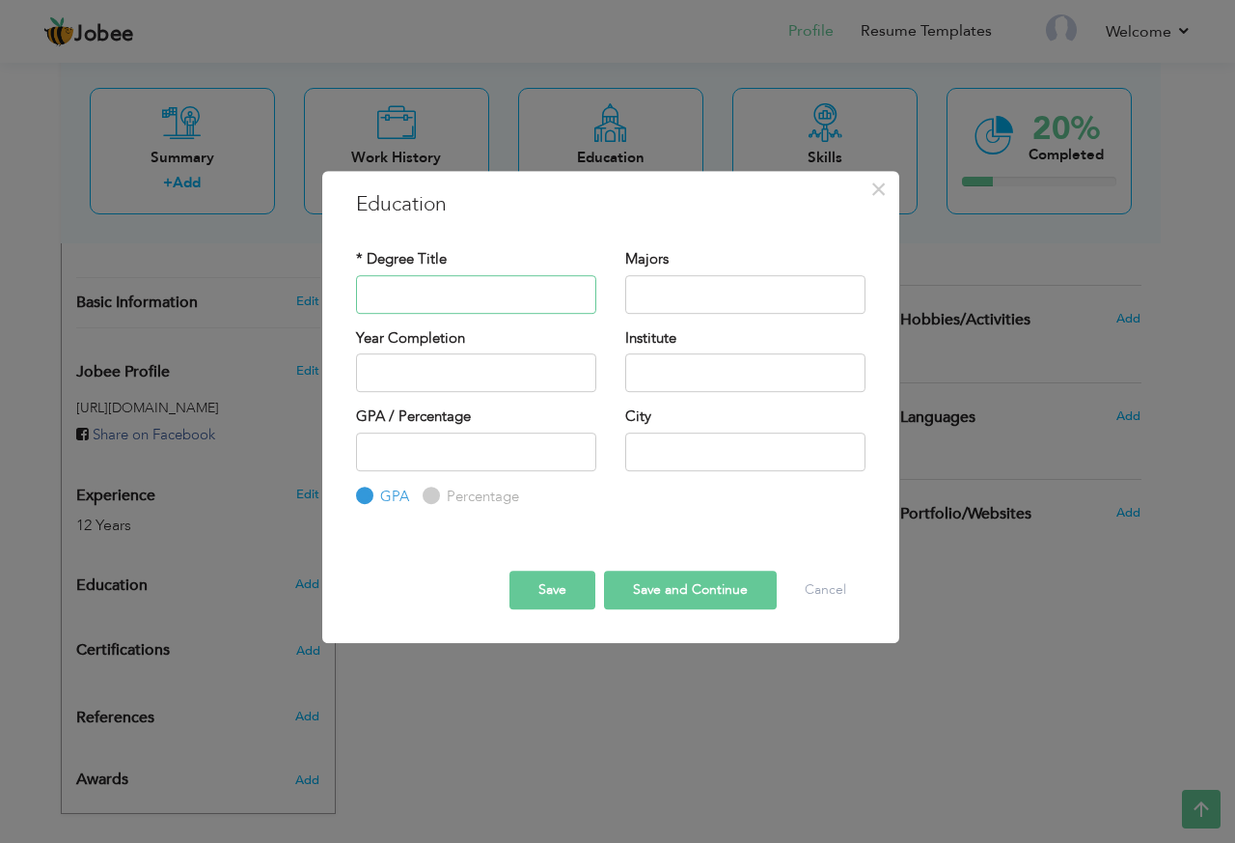
paste input "Bachelor of Arts"
type input "Bachelor of Arts"
click at [708, 298] on input "text" at bounding box center [745, 294] width 240 height 39
type input "M"
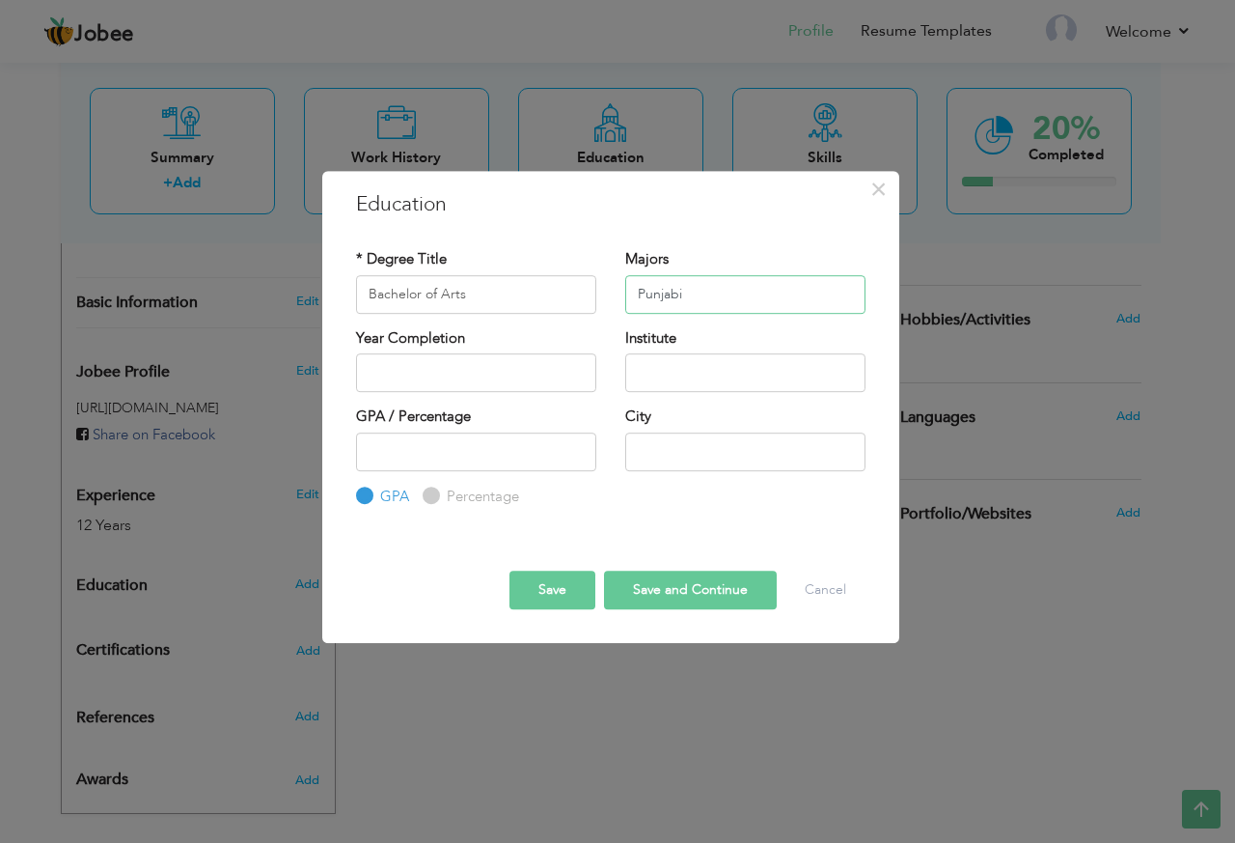
type input "Punjabi"
click at [431, 390] on input "2025" at bounding box center [476, 372] width 240 height 39
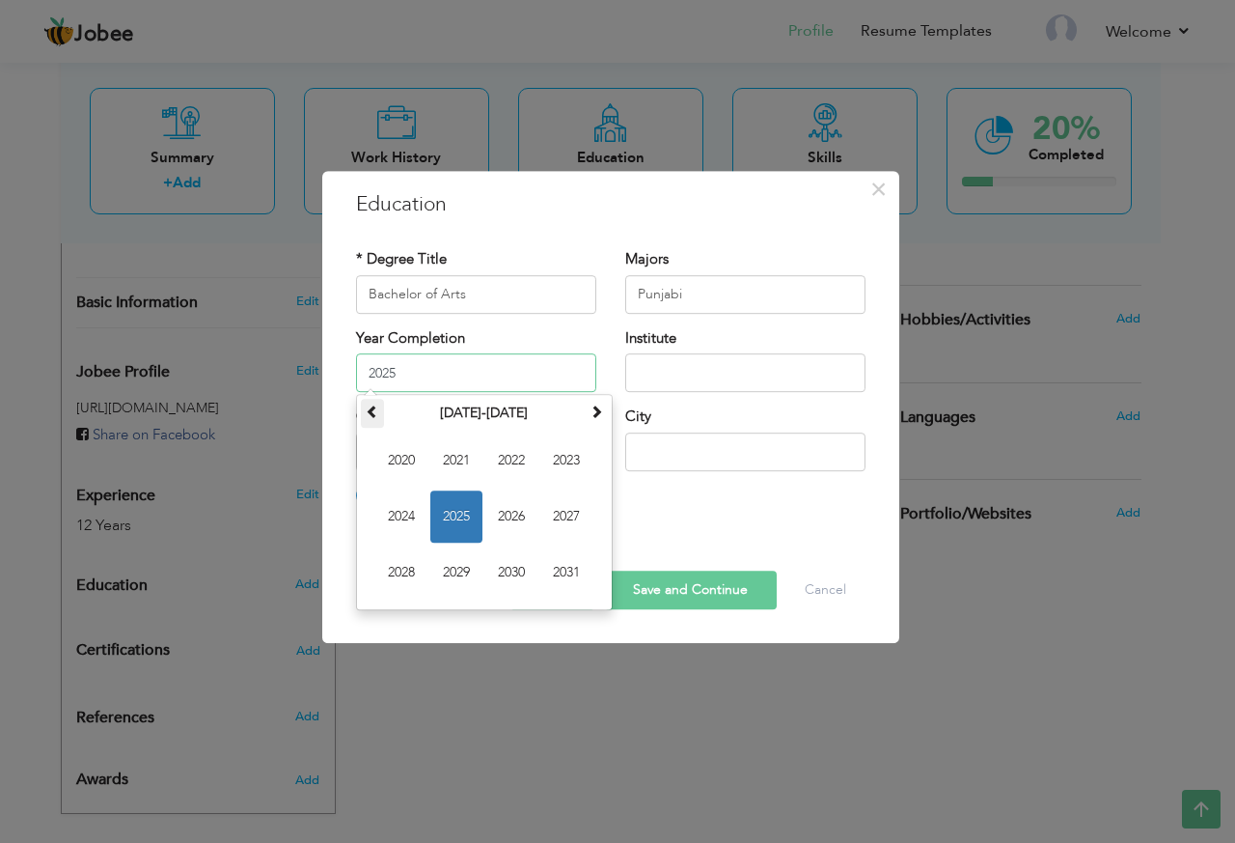
click at [373, 415] on span at bounding box center [373, 411] width 14 height 14
click at [411, 566] on span "2008" at bounding box center [401, 572] width 52 height 52
type input "2008"
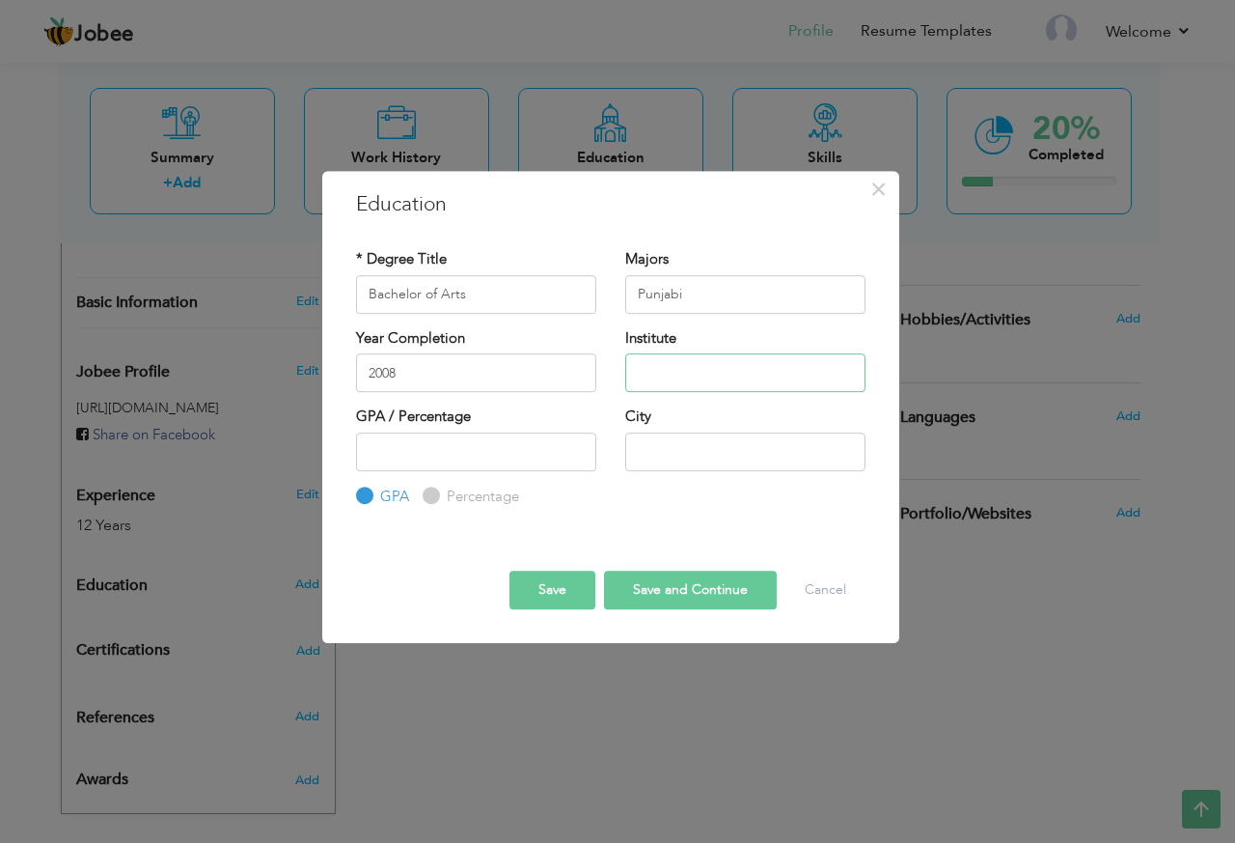
click at [686, 365] on input "text" at bounding box center [745, 372] width 240 height 39
type input "P"
type input "[GEOGRAPHIC_DATA]"
click at [449, 432] on input "number" at bounding box center [476, 451] width 240 height 39
click at [429, 497] on input "Percentage" at bounding box center [429, 495] width 13 height 13
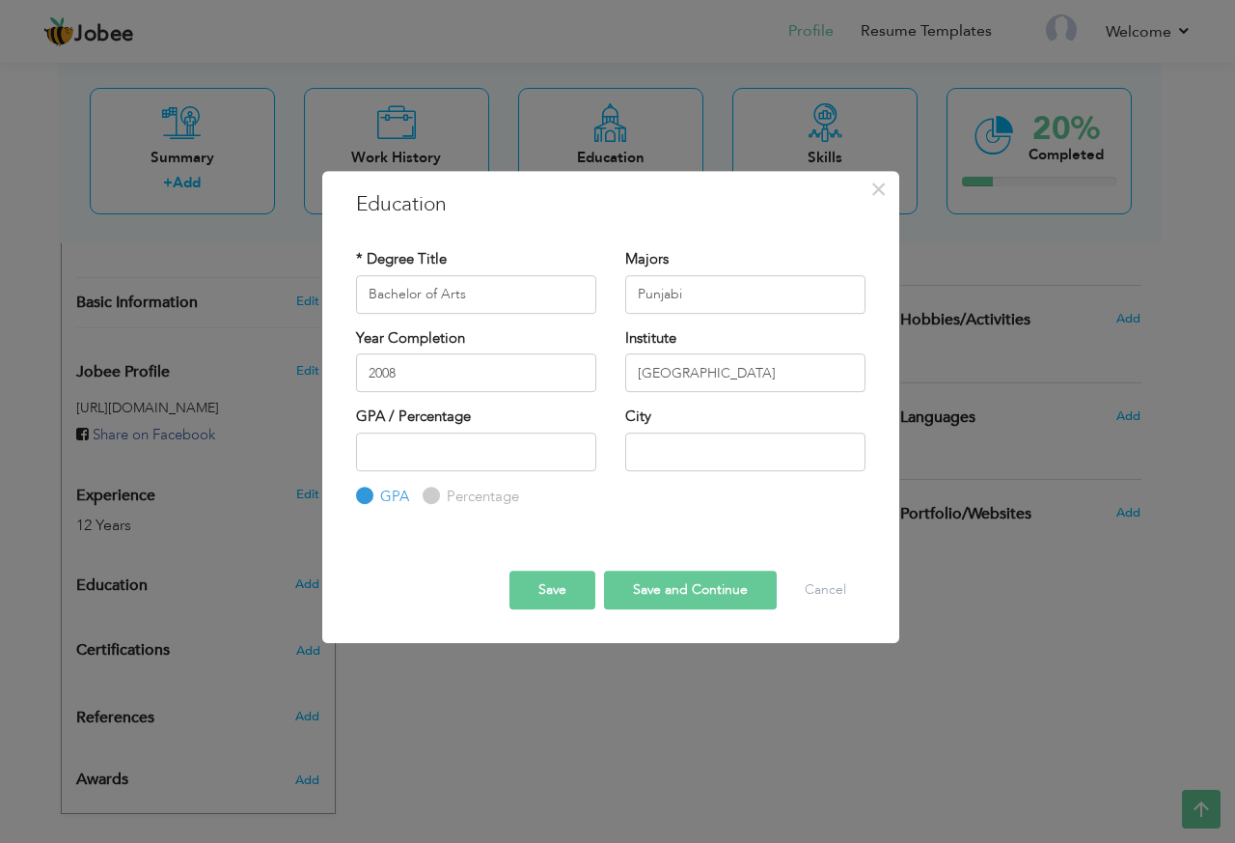
radio input "true"
click at [433, 494] on input "Percentage" at bounding box center [429, 495] width 13 height 13
click at [462, 453] on input "number" at bounding box center [476, 451] width 240 height 39
type input "5"
type input "55"
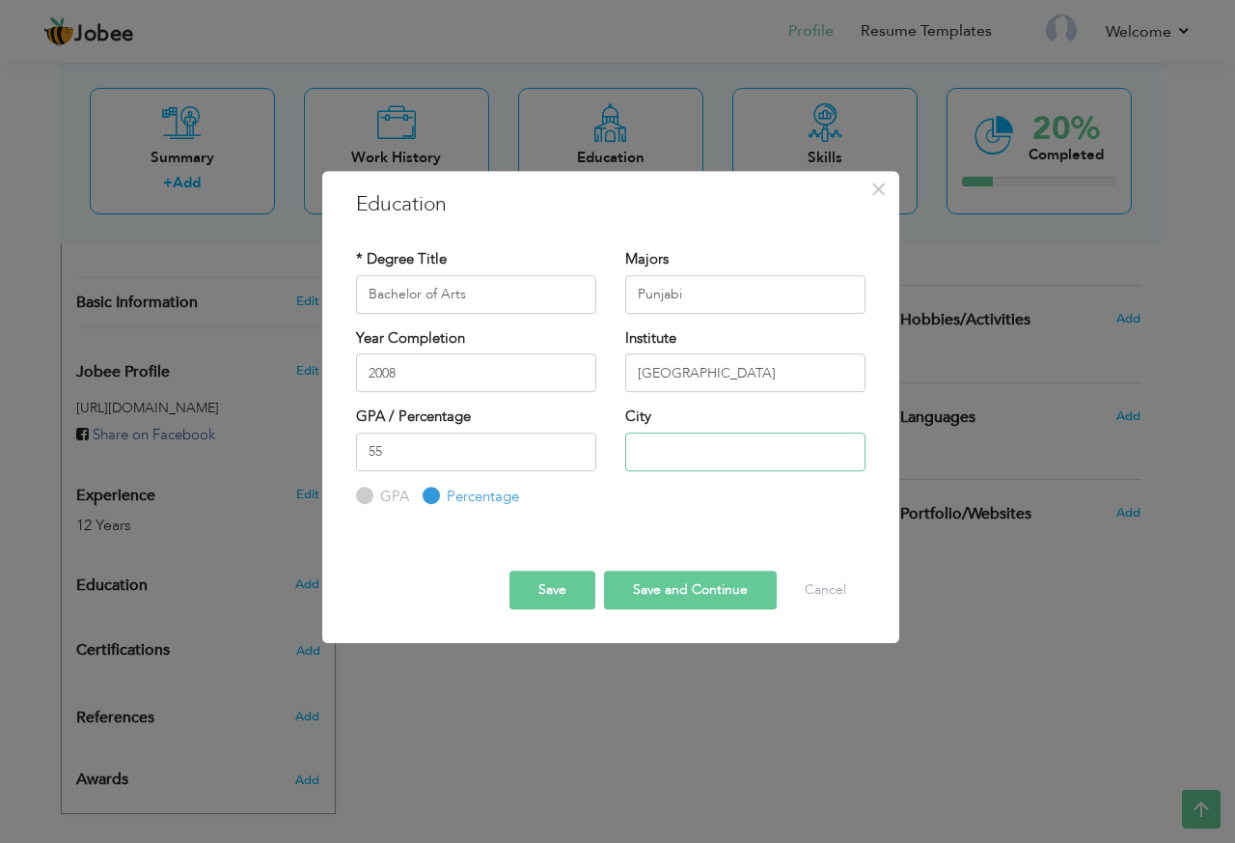
click at [691, 451] on input "text" at bounding box center [745, 451] width 240 height 39
type input "[GEOGRAPHIC_DATA]"
click at [637, 595] on button "Save and Continue" at bounding box center [690, 589] width 173 height 39
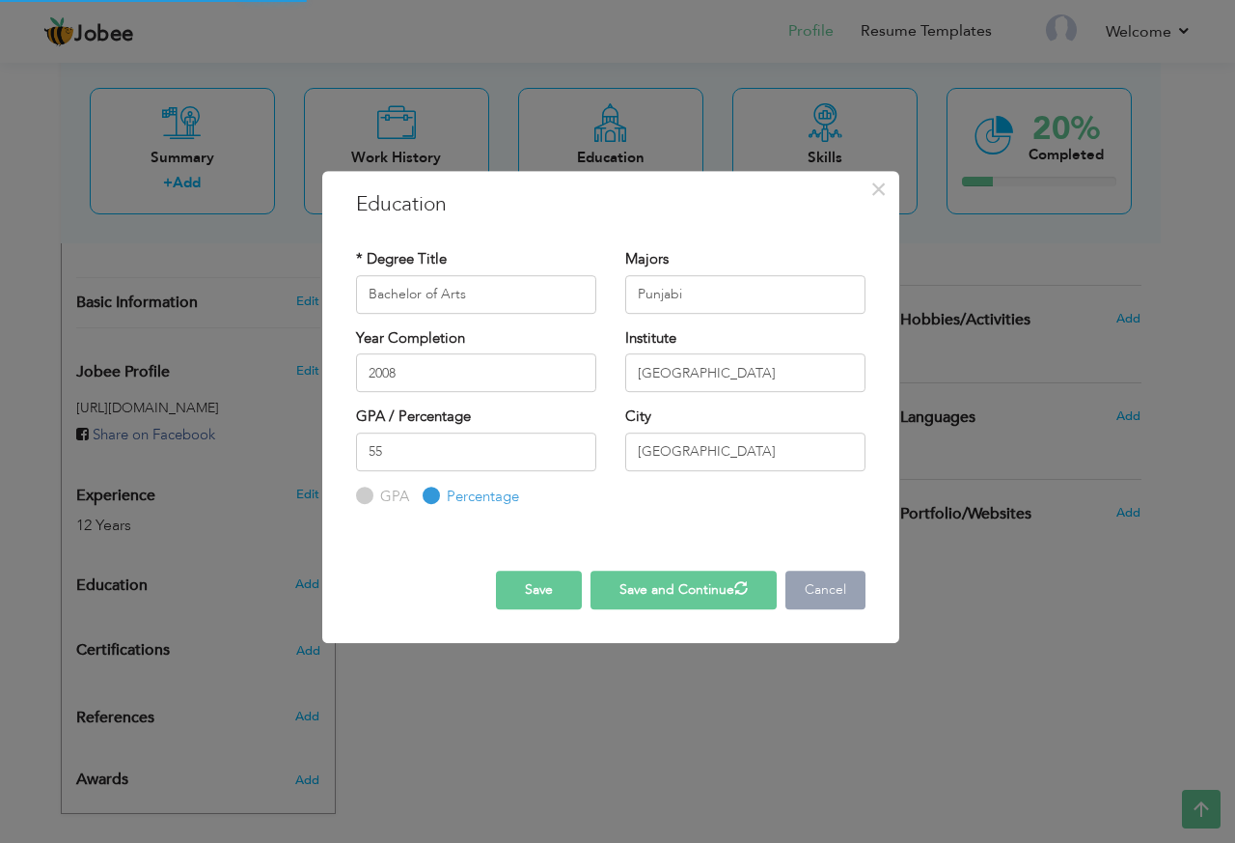
radio input "true"
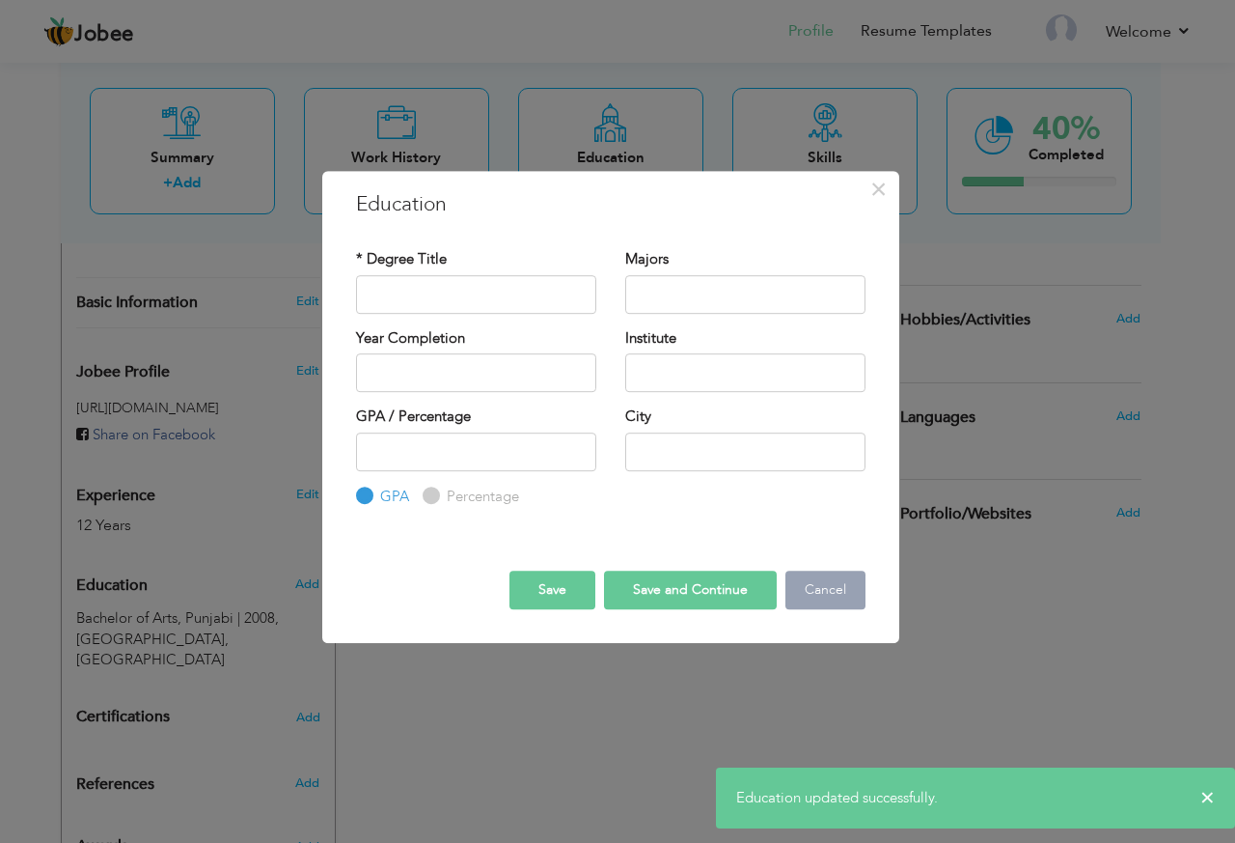
click at [817, 584] on button "Cancel" at bounding box center [826, 589] width 80 height 39
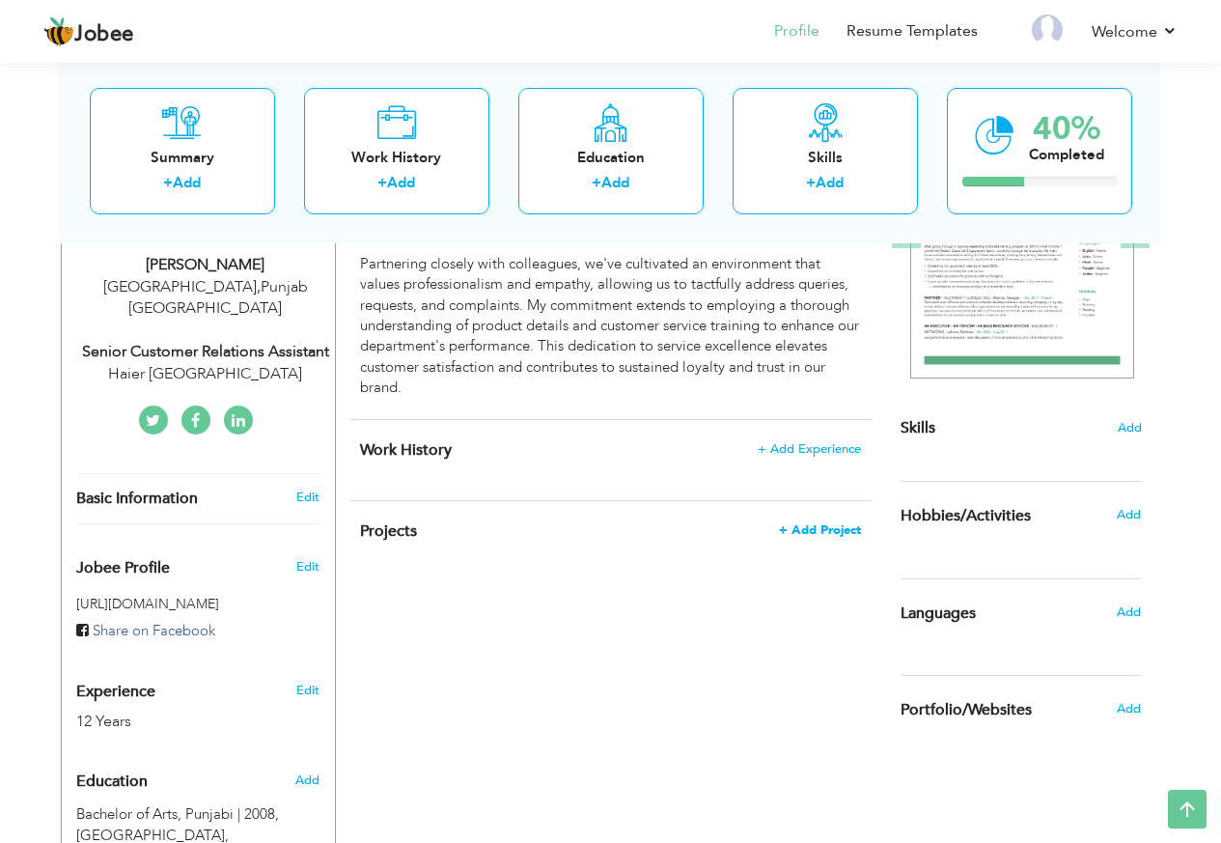
scroll to position [374, 0]
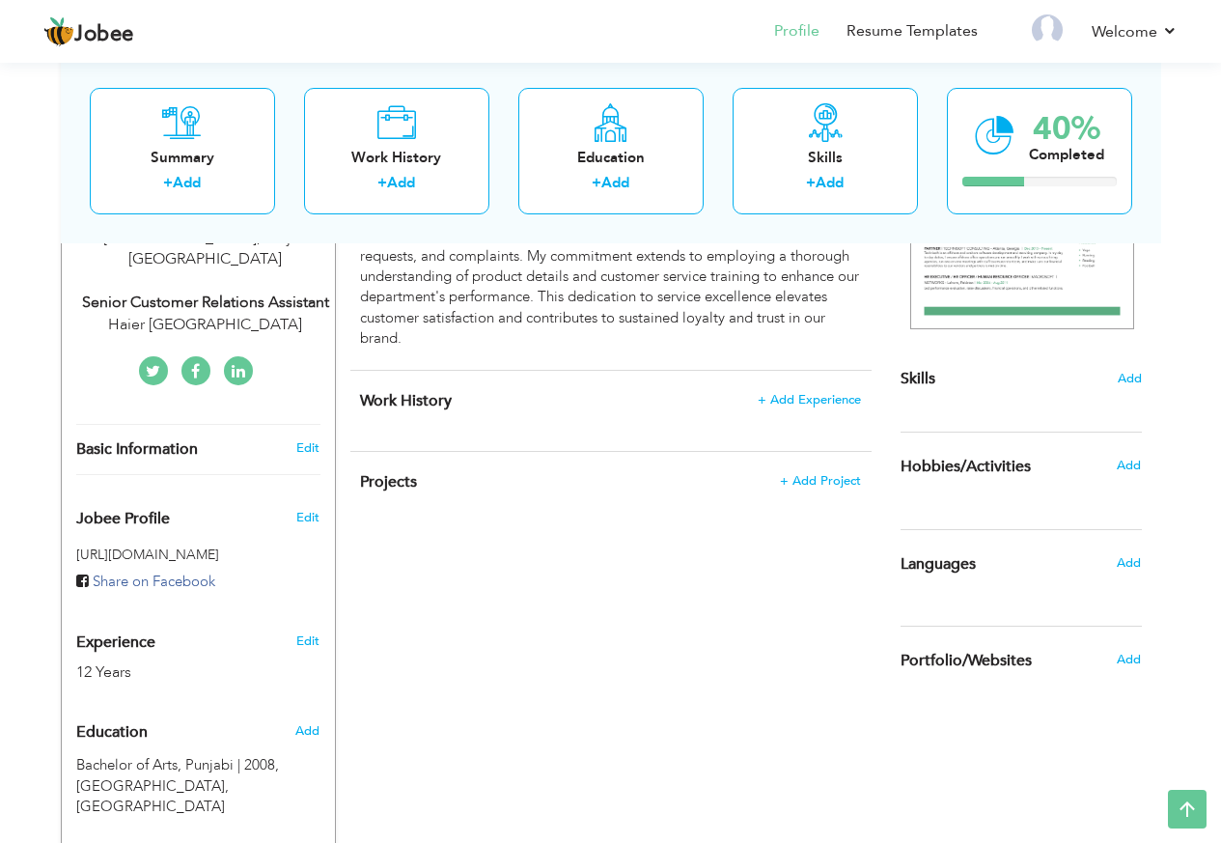
click at [816, 407] on h4 "Work History + Add Experience" at bounding box center [610, 400] width 500 height 19
click at [1122, 374] on span "Add" at bounding box center [1129, 379] width 25 height 18
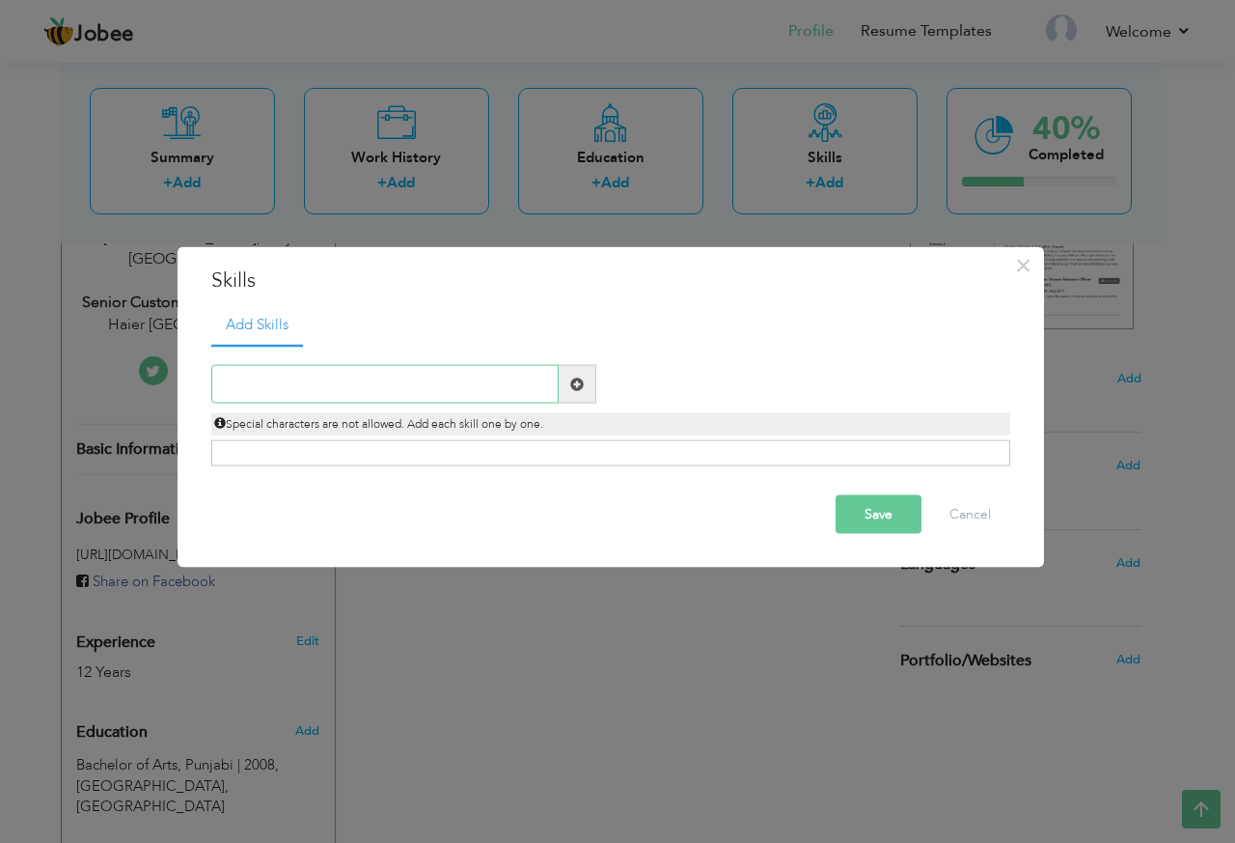
click at [458, 388] on input "text" at bounding box center [384, 384] width 347 height 39
paste input "General Solutions"
type input "General Solutions"
click at [583, 387] on span at bounding box center [577, 383] width 14 height 14
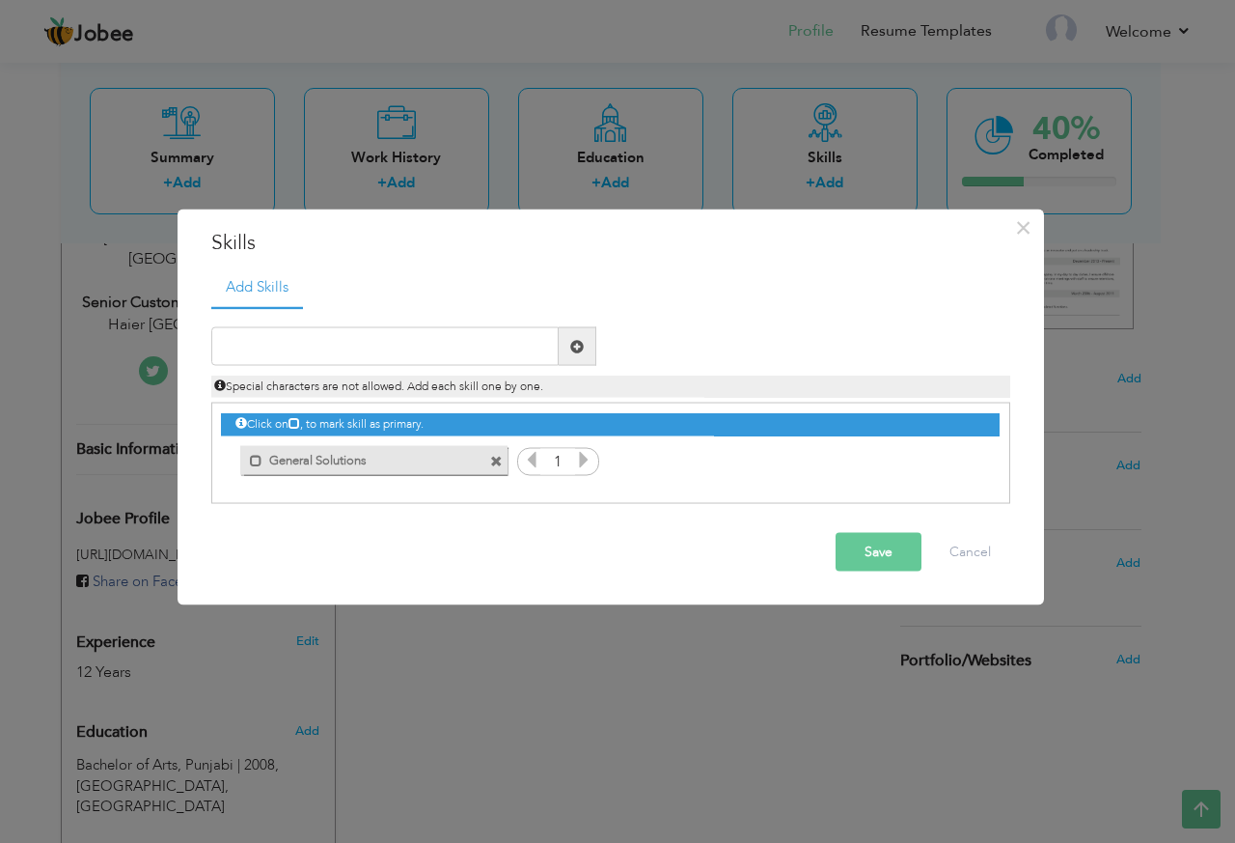
click at [588, 461] on icon at bounding box center [583, 459] width 17 height 17
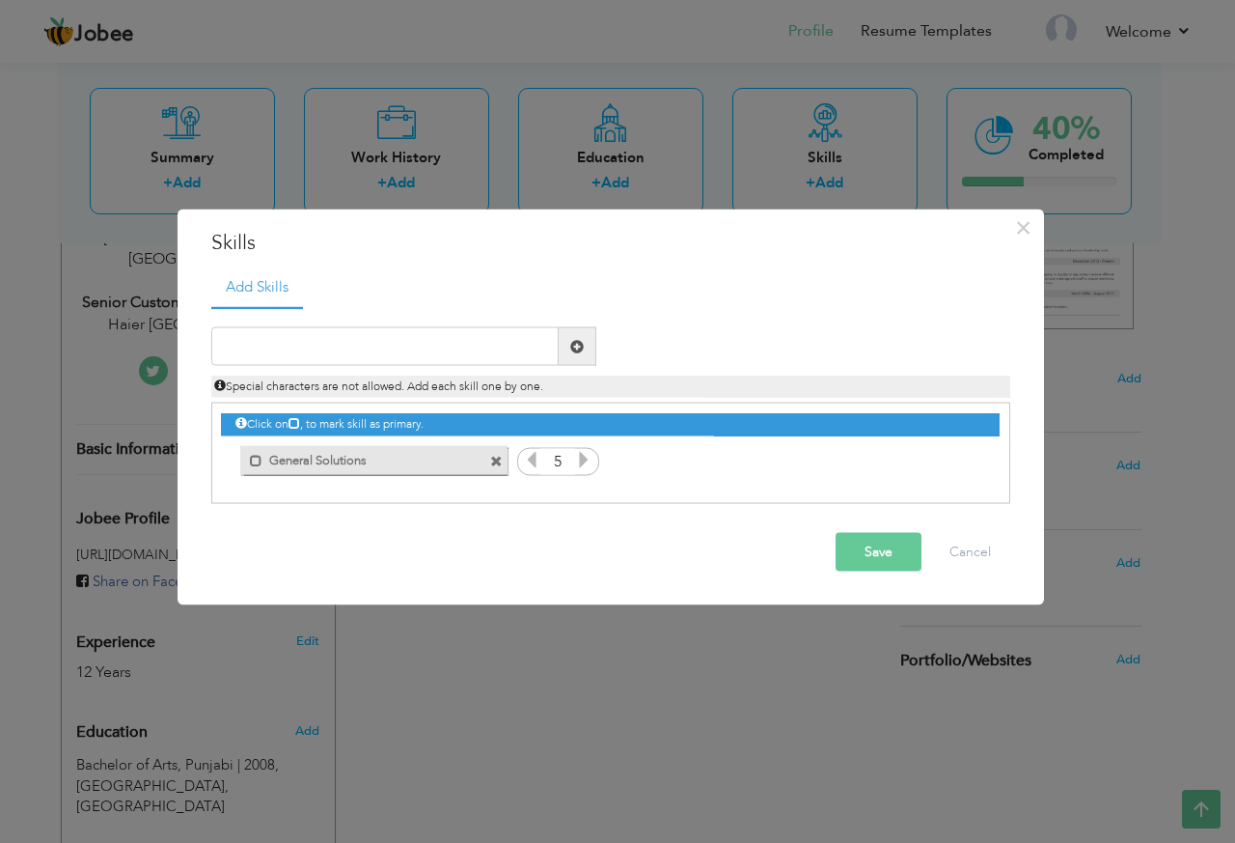
click at [904, 562] on button "Save" at bounding box center [879, 552] width 86 height 39
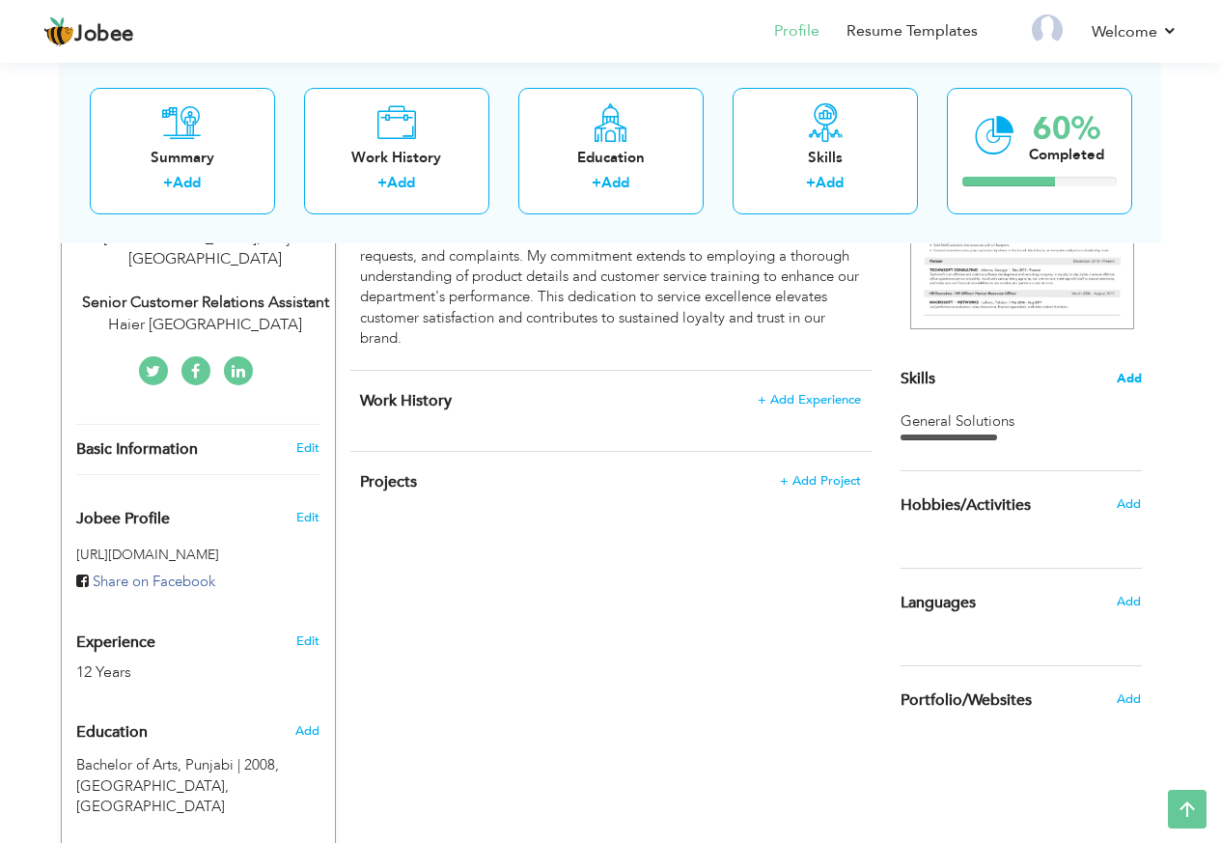
click at [1135, 371] on span "Add" at bounding box center [1129, 379] width 25 height 18
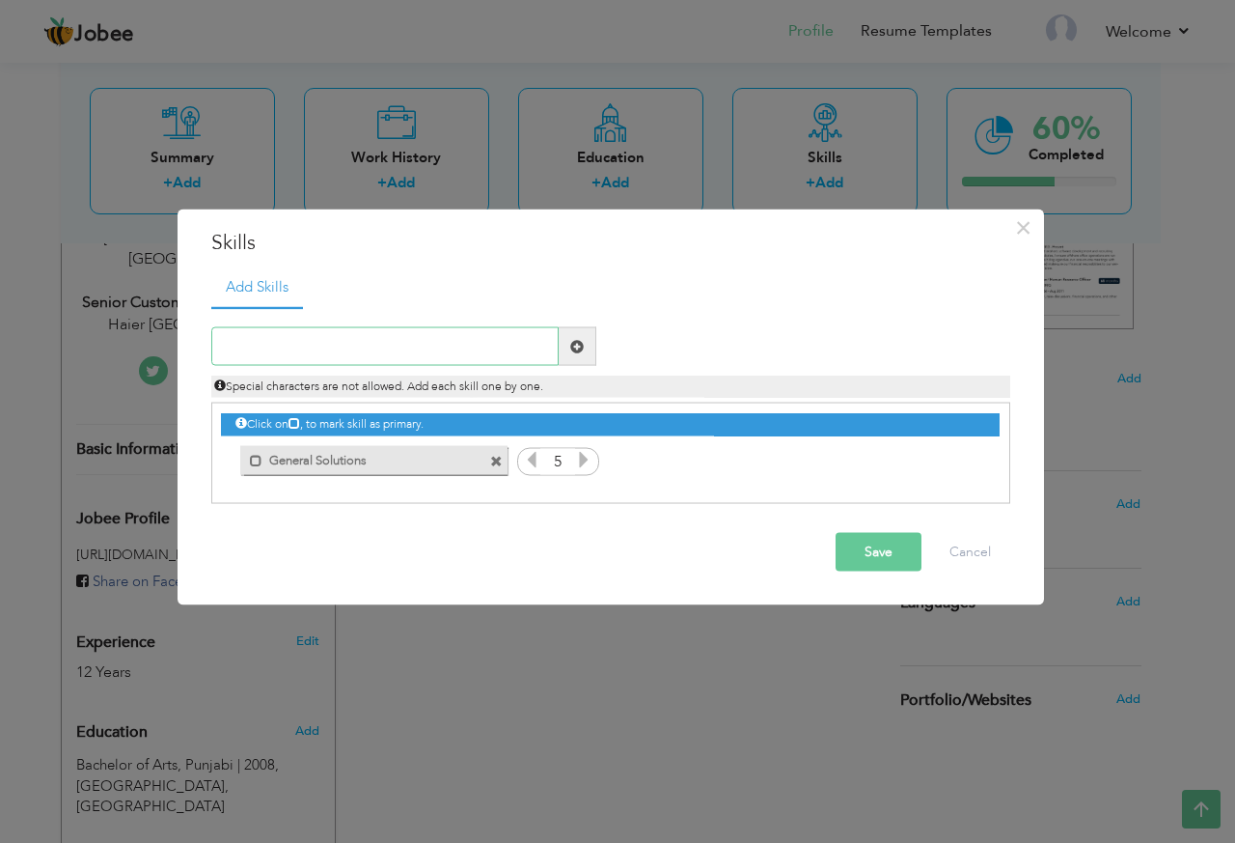
paste input "Time Management"
type input "Time Management"
click at [574, 344] on span at bounding box center [577, 346] width 14 height 14
click at [962, 463] on icon at bounding box center [962, 459] width 17 height 17
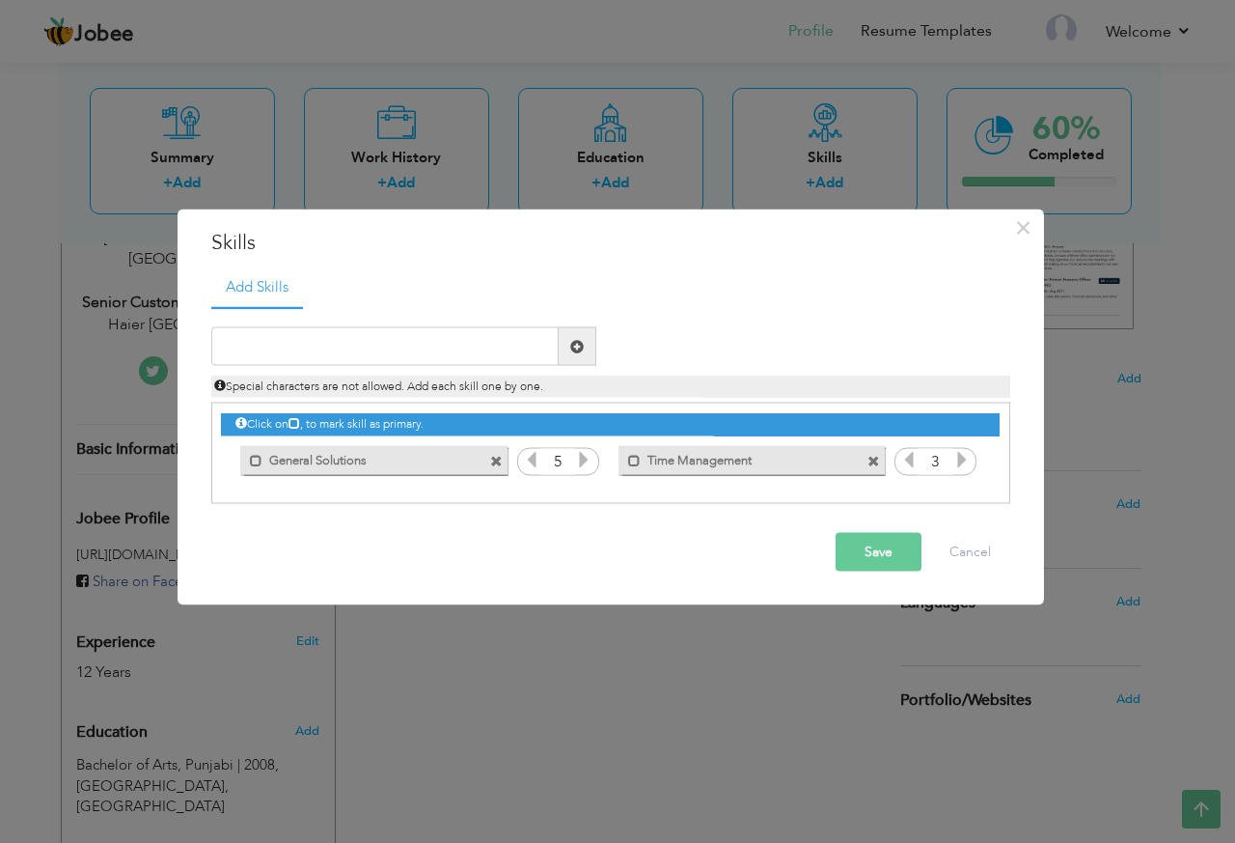
click at [962, 463] on icon at bounding box center [962, 459] width 17 height 17
click at [872, 539] on button "Save" at bounding box center [879, 552] width 86 height 39
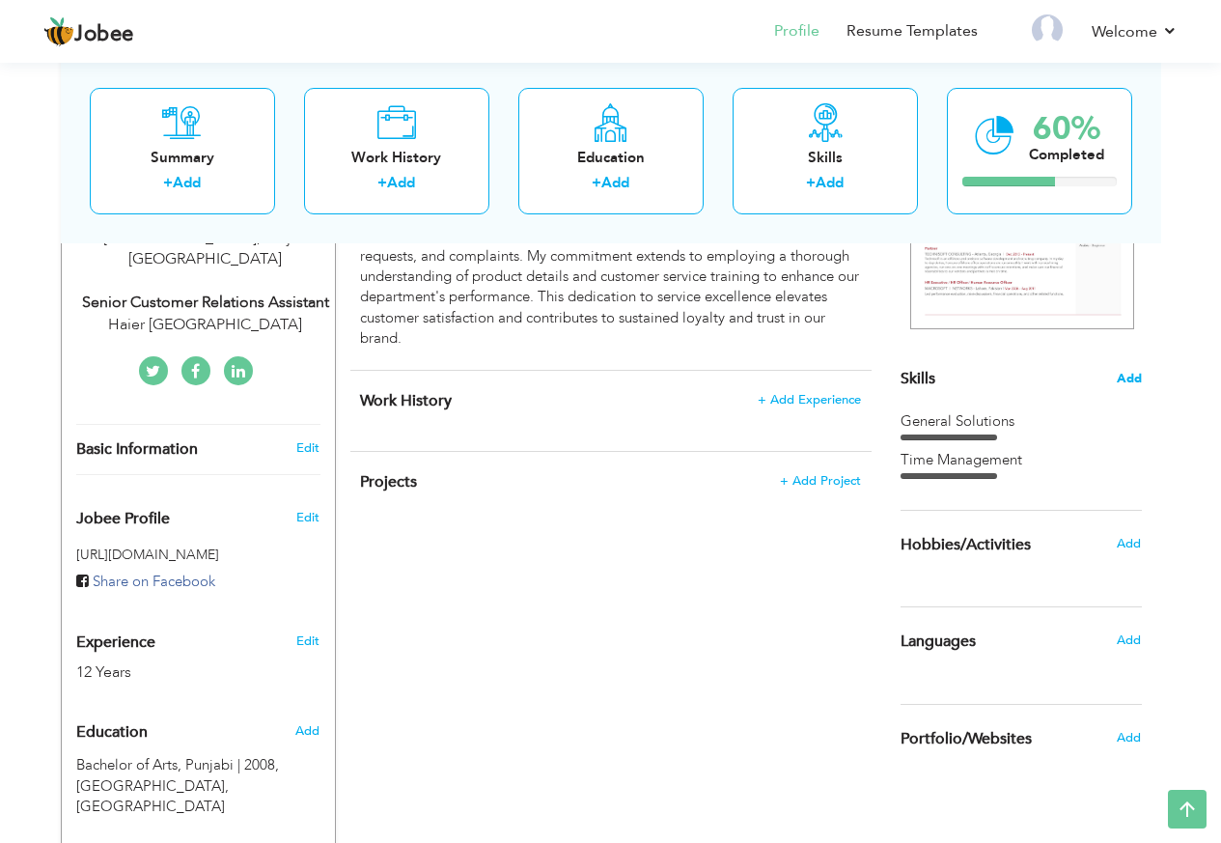
click at [1124, 378] on span "Add" at bounding box center [1129, 379] width 25 height 18
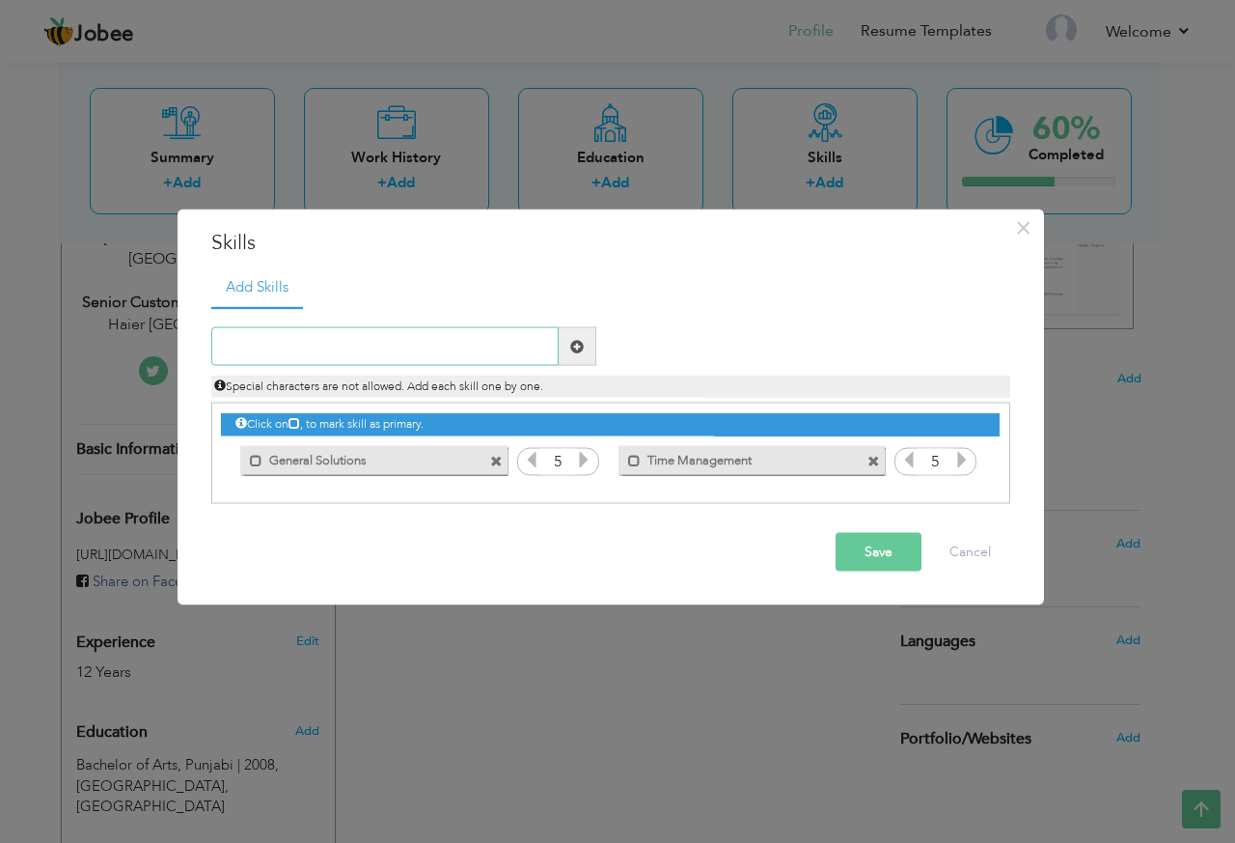
click at [471, 339] on input "text" at bounding box center [384, 346] width 347 height 39
paste input "Team player"
type input "Team player"
click at [572, 350] on span at bounding box center [577, 346] width 14 height 14
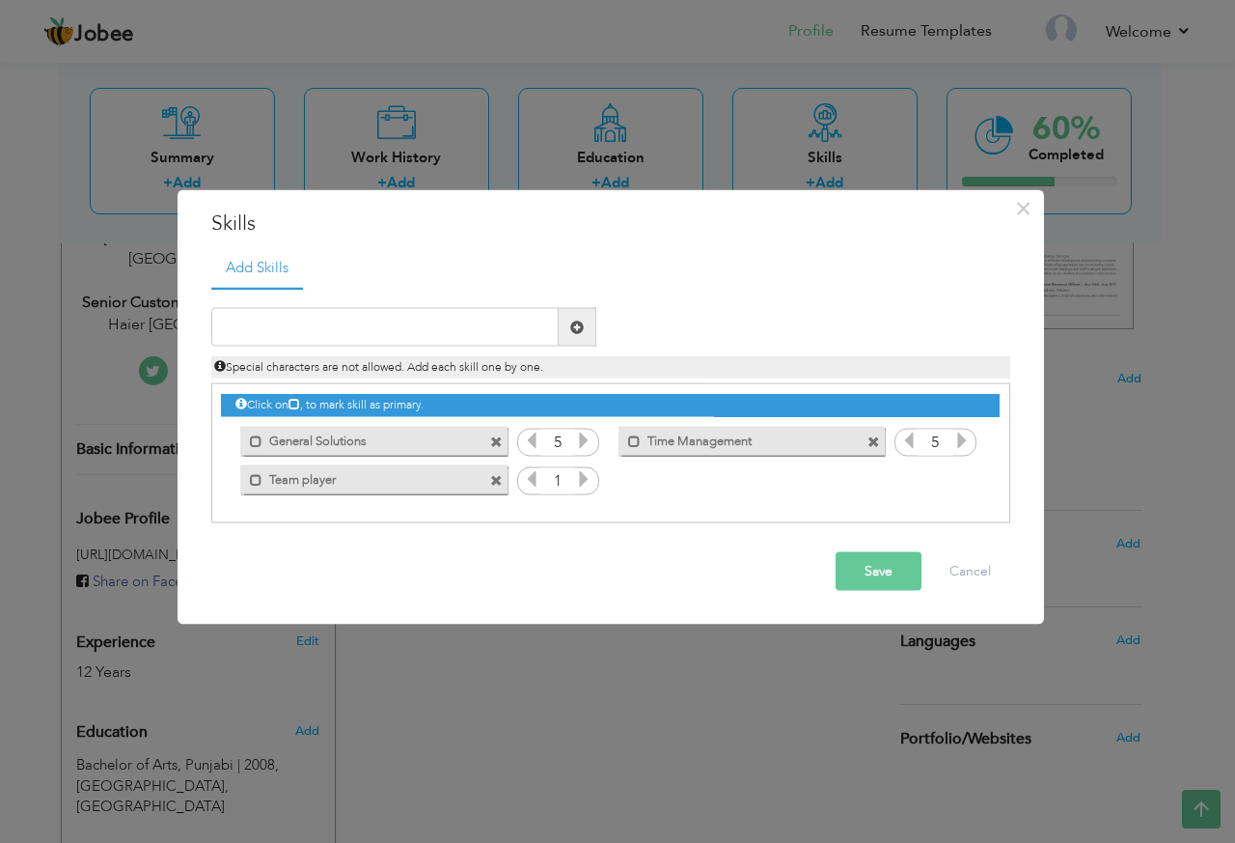
click at [586, 482] on icon at bounding box center [583, 478] width 17 height 17
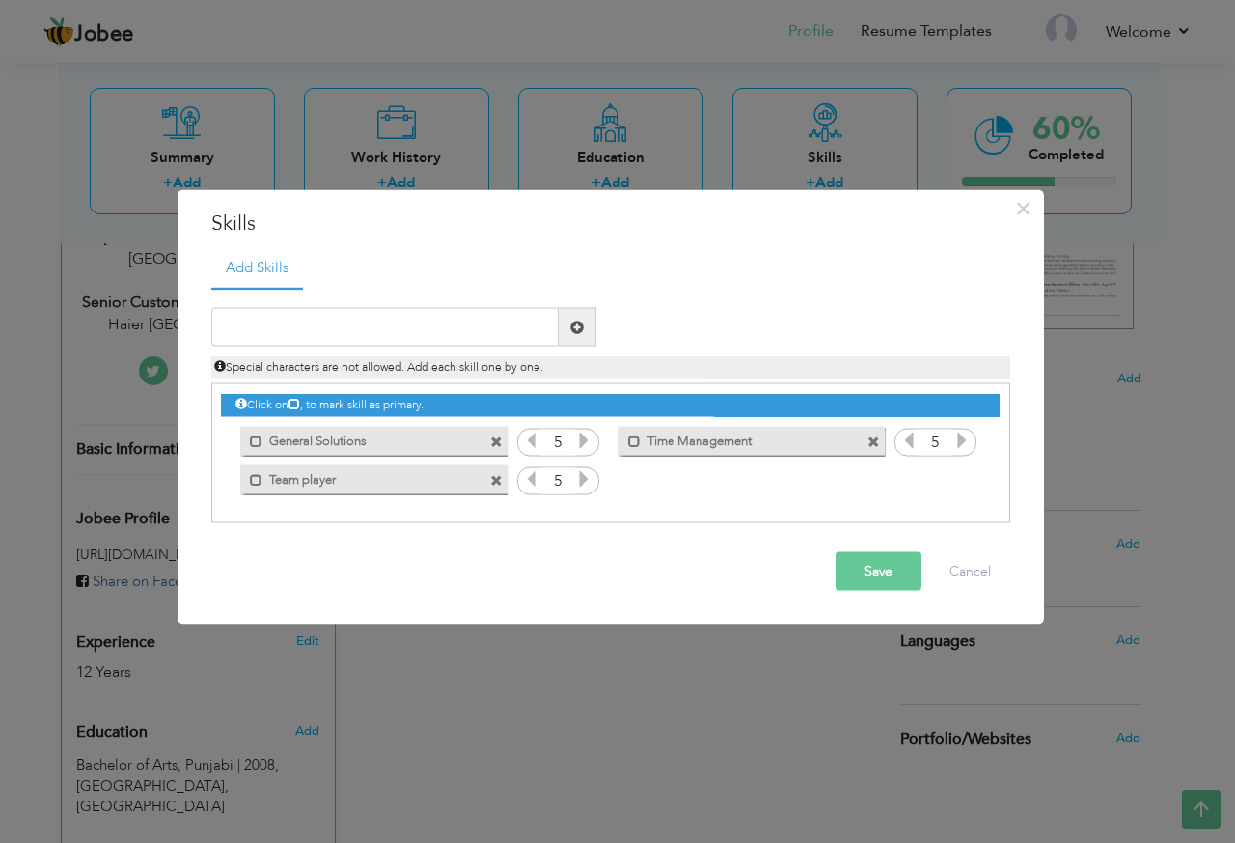
click at [903, 571] on button "Save" at bounding box center [879, 571] width 86 height 39
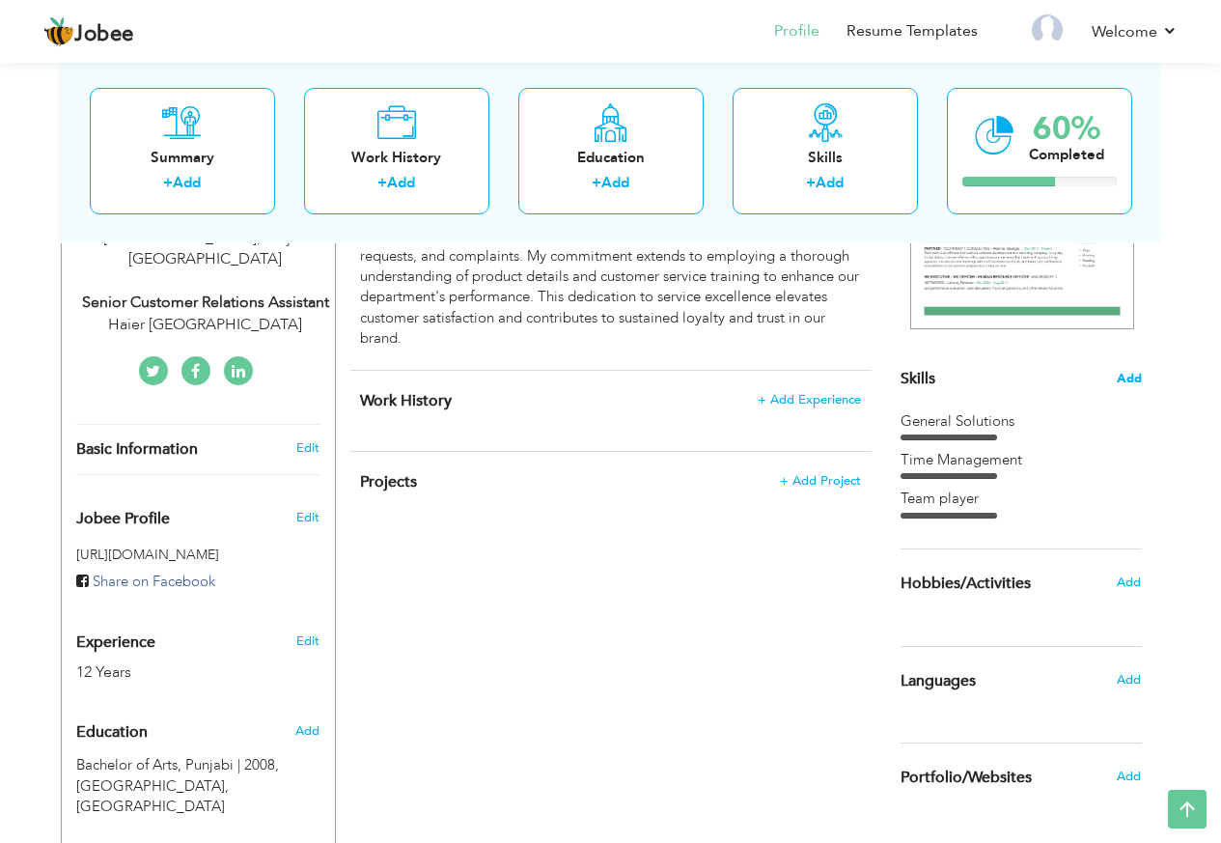
click at [1128, 372] on span "Add" at bounding box center [1129, 379] width 25 height 18
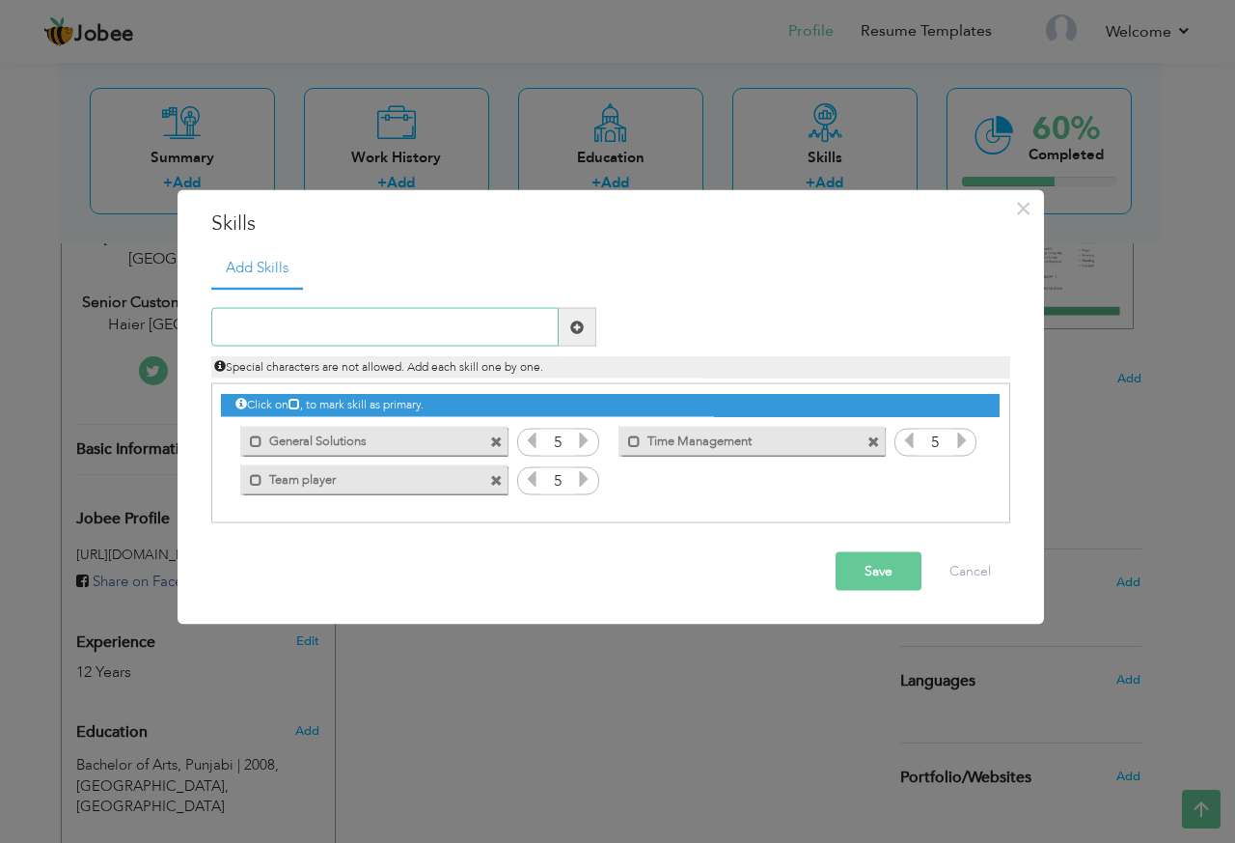
paste input "MS Office"
type input "MS Office"
click at [579, 328] on span at bounding box center [577, 326] width 14 height 14
click at [965, 476] on icon at bounding box center [962, 478] width 17 height 17
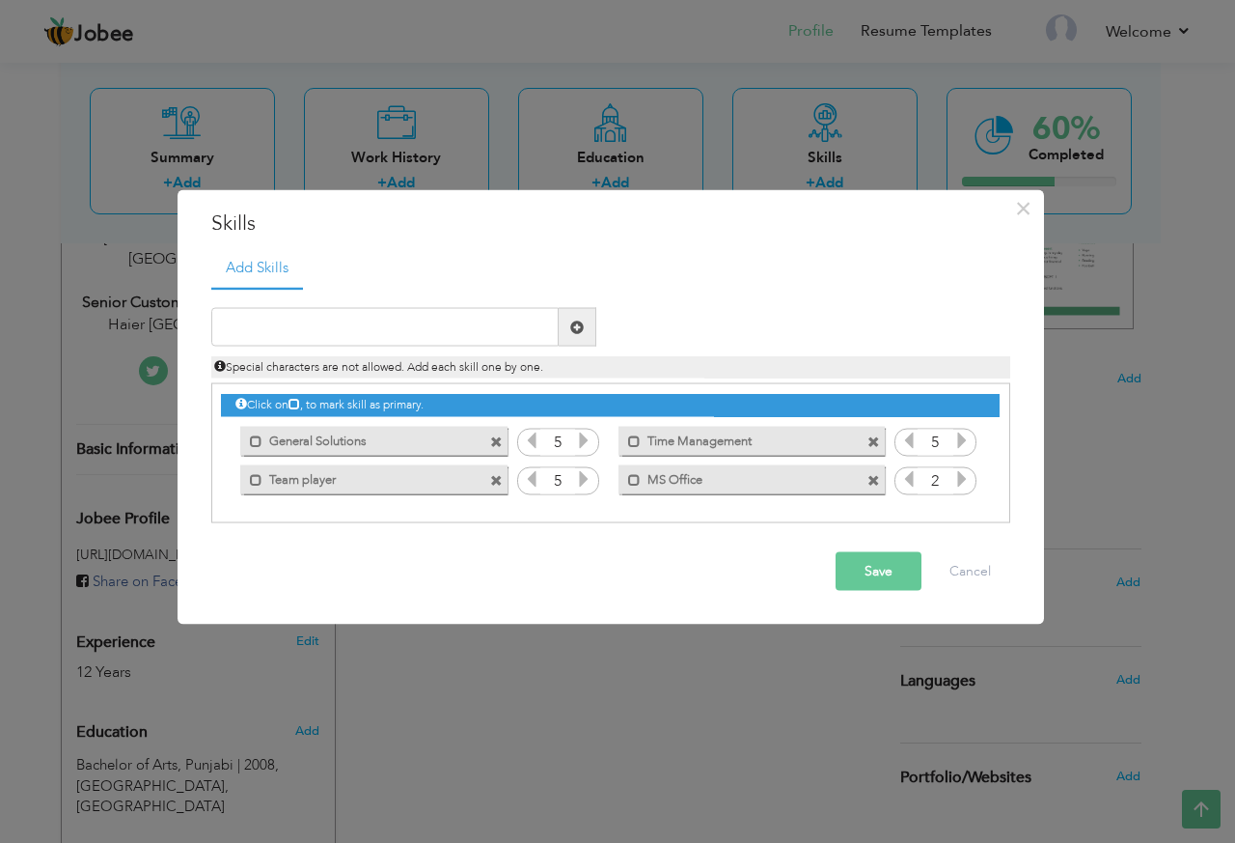
click at [965, 476] on icon at bounding box center [962, 478] width 17 height 17
click at [885, 558] on button "Save" at bounding box center [879, 571] width 86 height 39
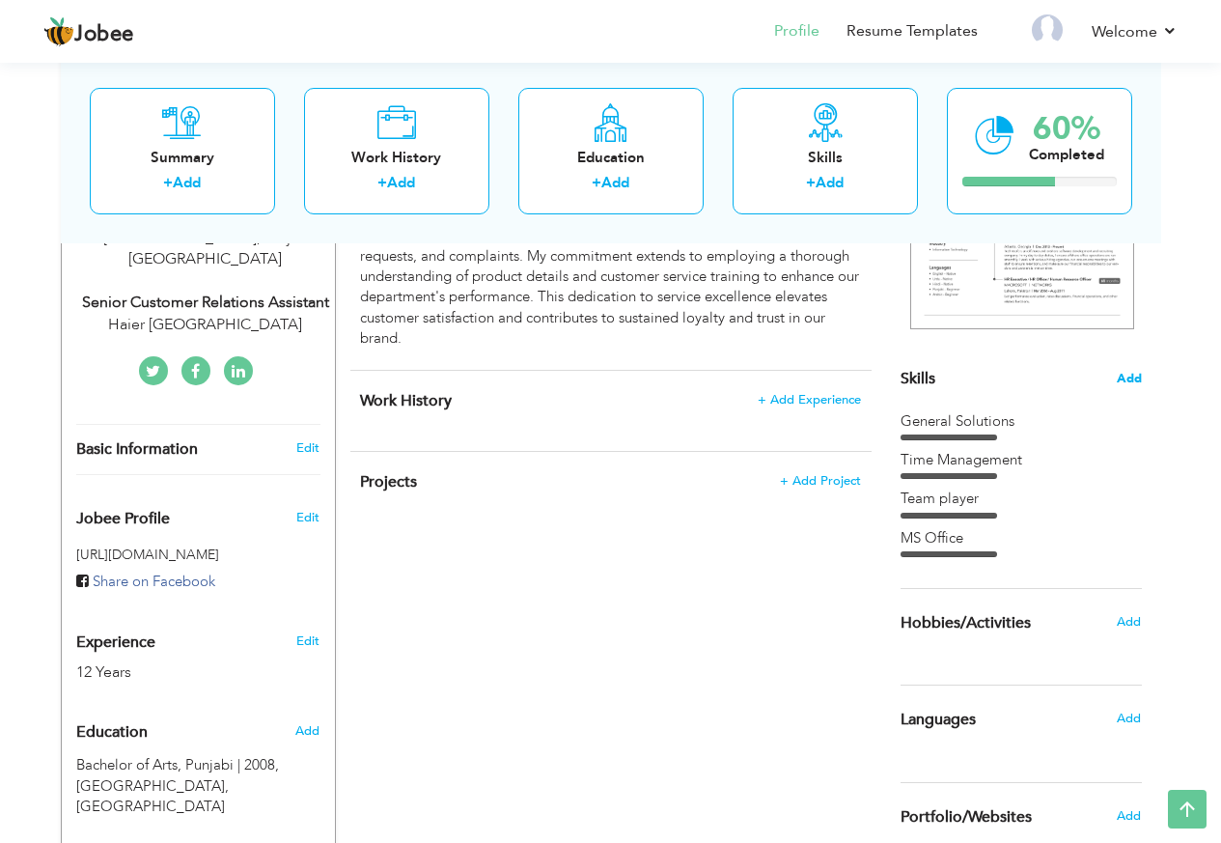
click at [1132, 375] on span "Add" at bounding box center [1129, 379] width 25 height 18
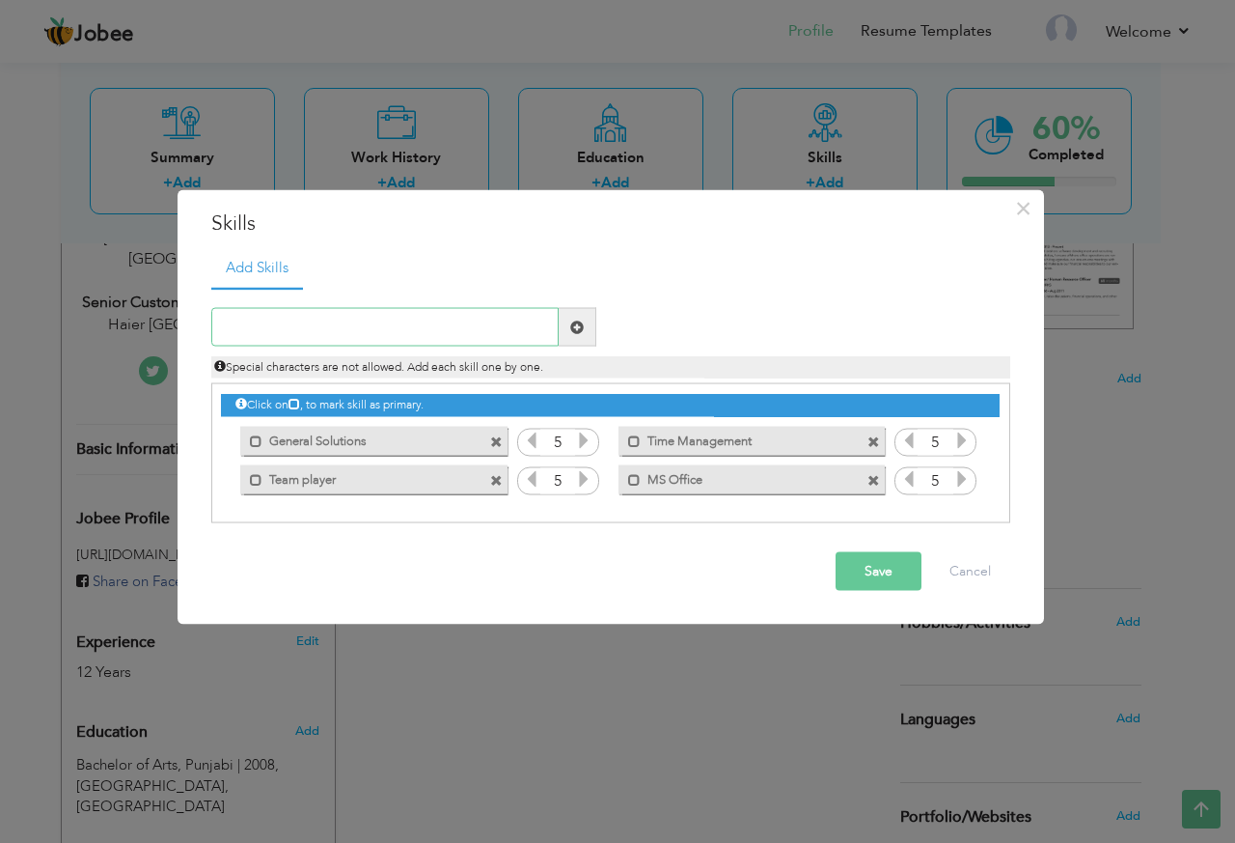
paste input "Computer Skills"
type input "Computer Skills"
click at [587, 324] on span at bounding box center [578, 327] width 38 height 39
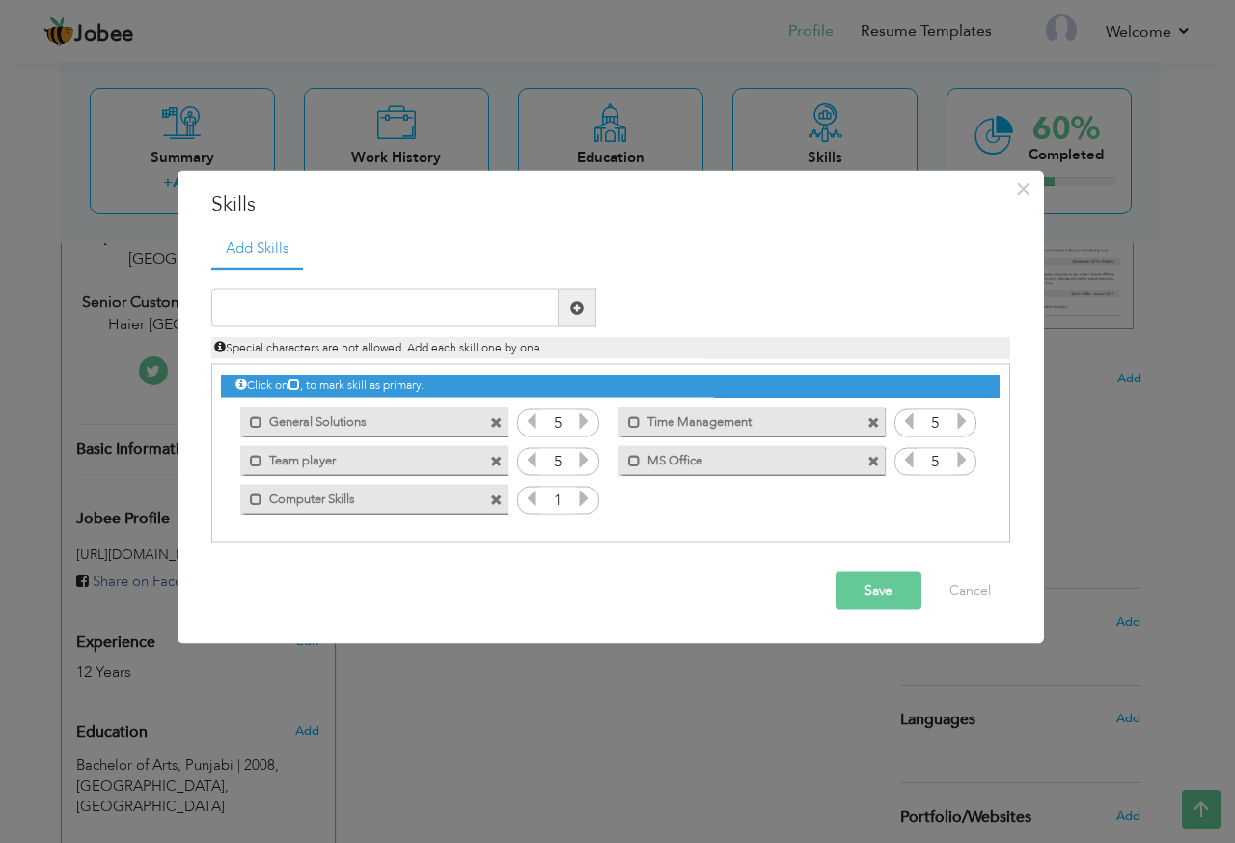
click at [596, 498] on div "1" at bounding box center [558, 499] width 82 height 29
click at [586, 503] on icon at bounding box center [583, 497] width 17 height 17
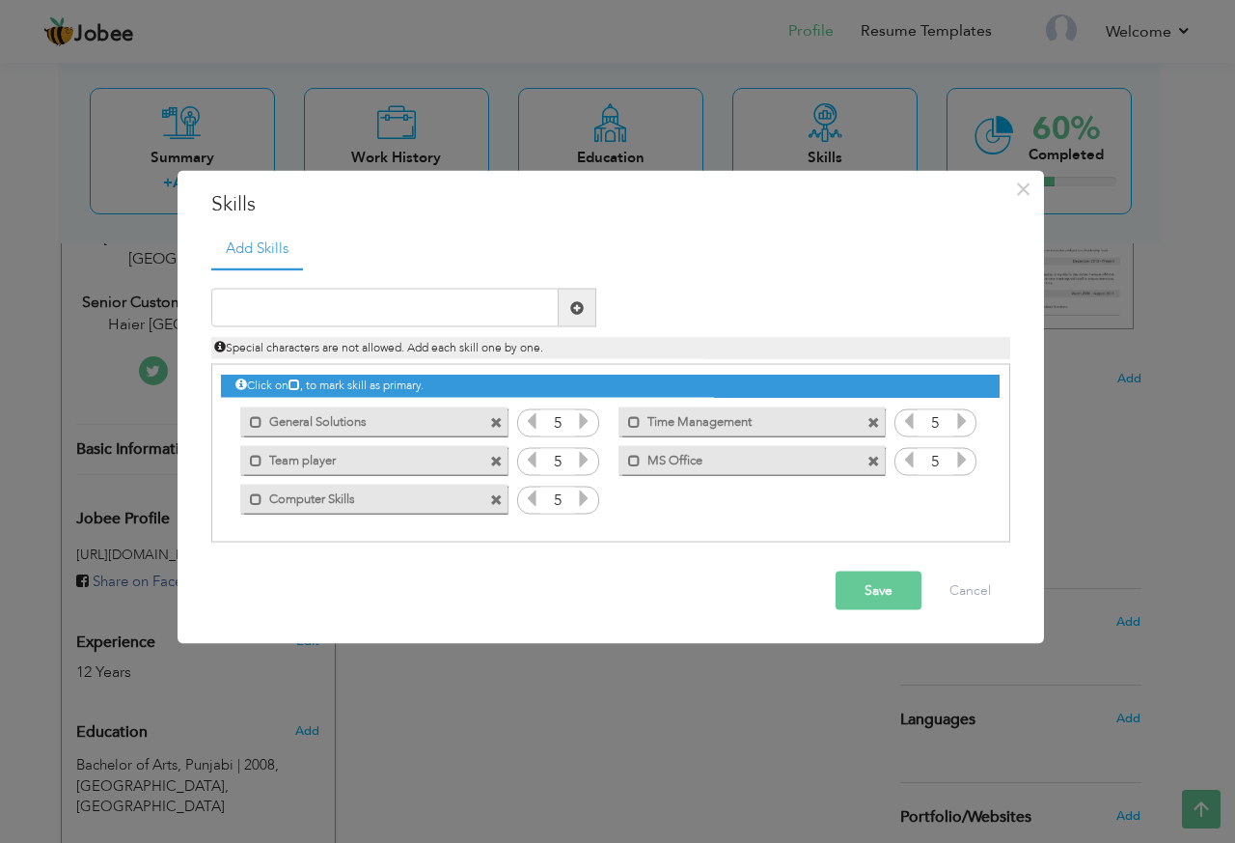
click at [886, 595] on button "Save" at bounding box center [879, 590] width 86 height 39
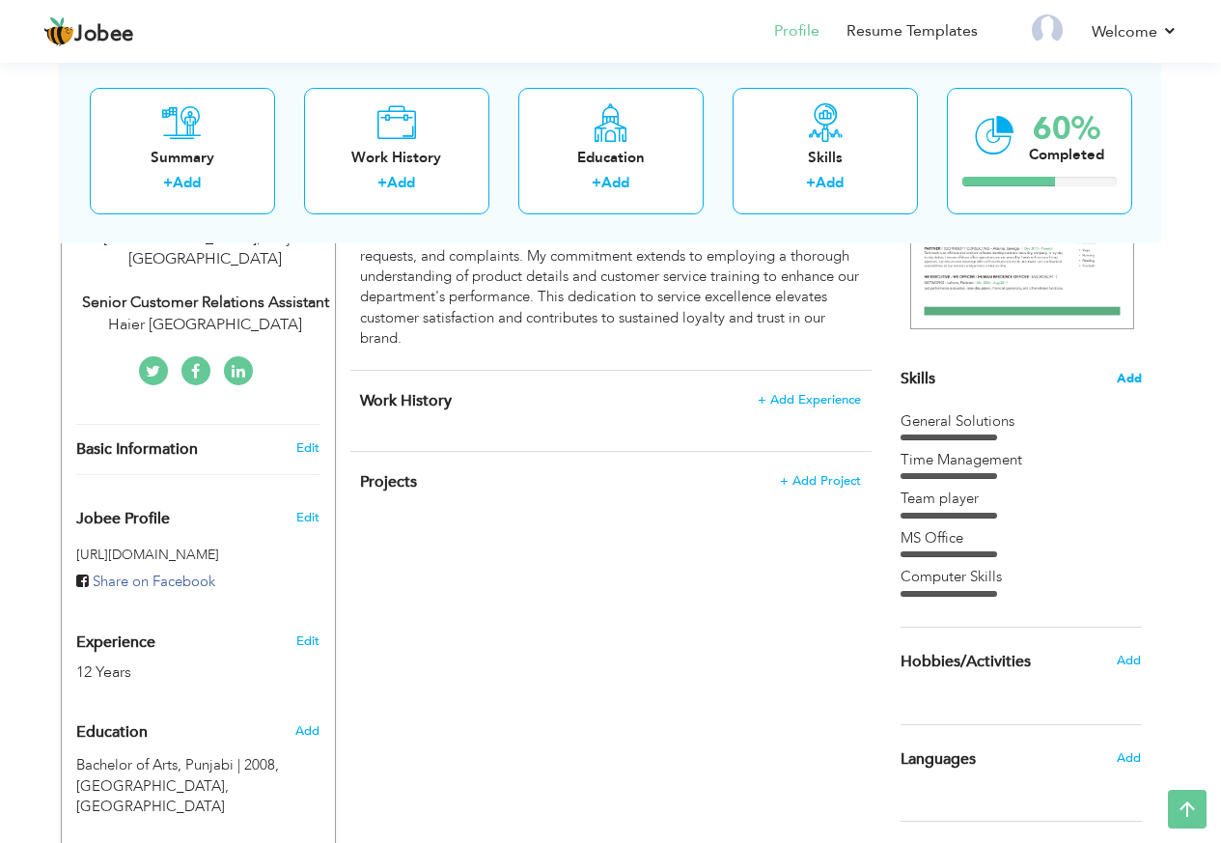
click at [1124, 378] on span "Add" at bounding box center [1129, 379] width 25 height 18
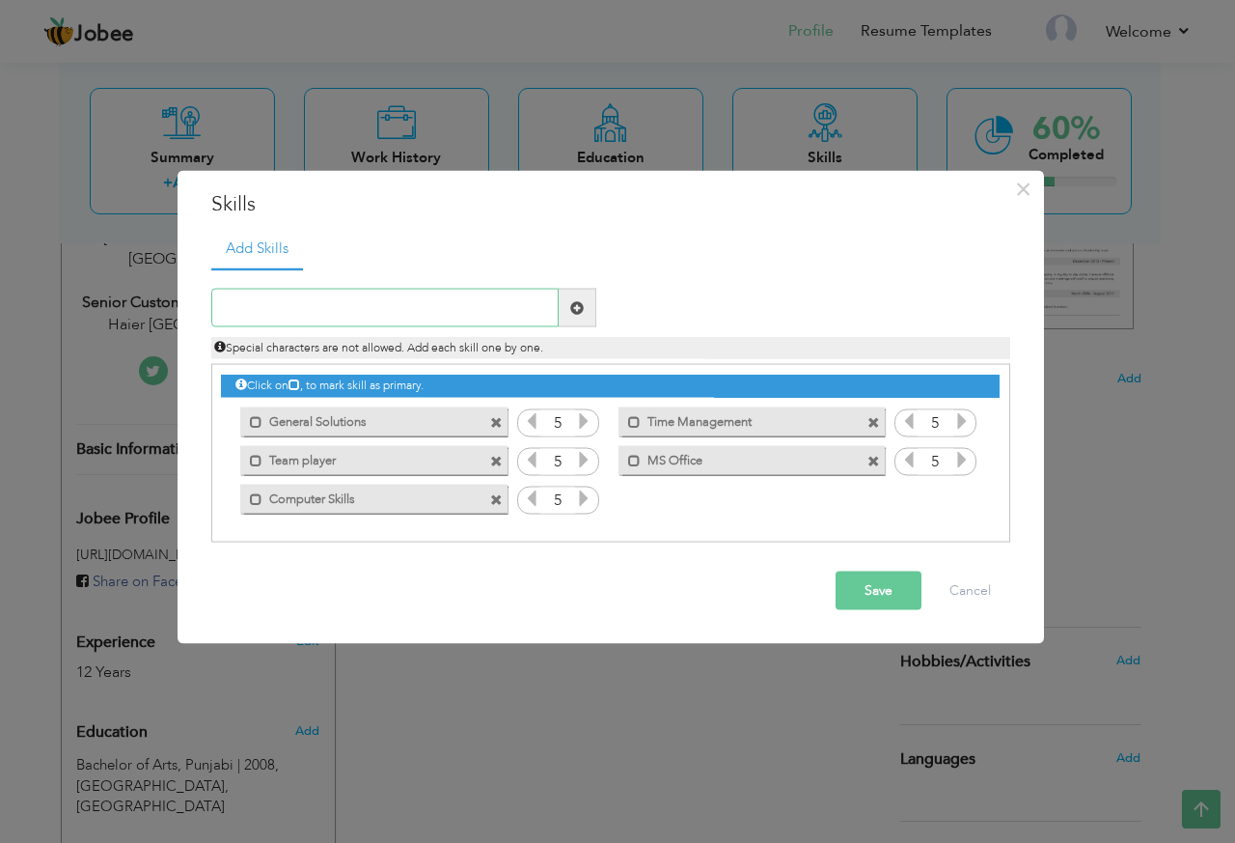
click at [511, 317] on input "text" at bounding box center [384, 308] width 347 height 39
paste input "Data Entry"
type input "Data Entry"
click at [568, 305] on span at bounding box center [578, 308] width 38 height 39
click at [963, 497] on icon at bounding box center [962, 497] width 17 height 17
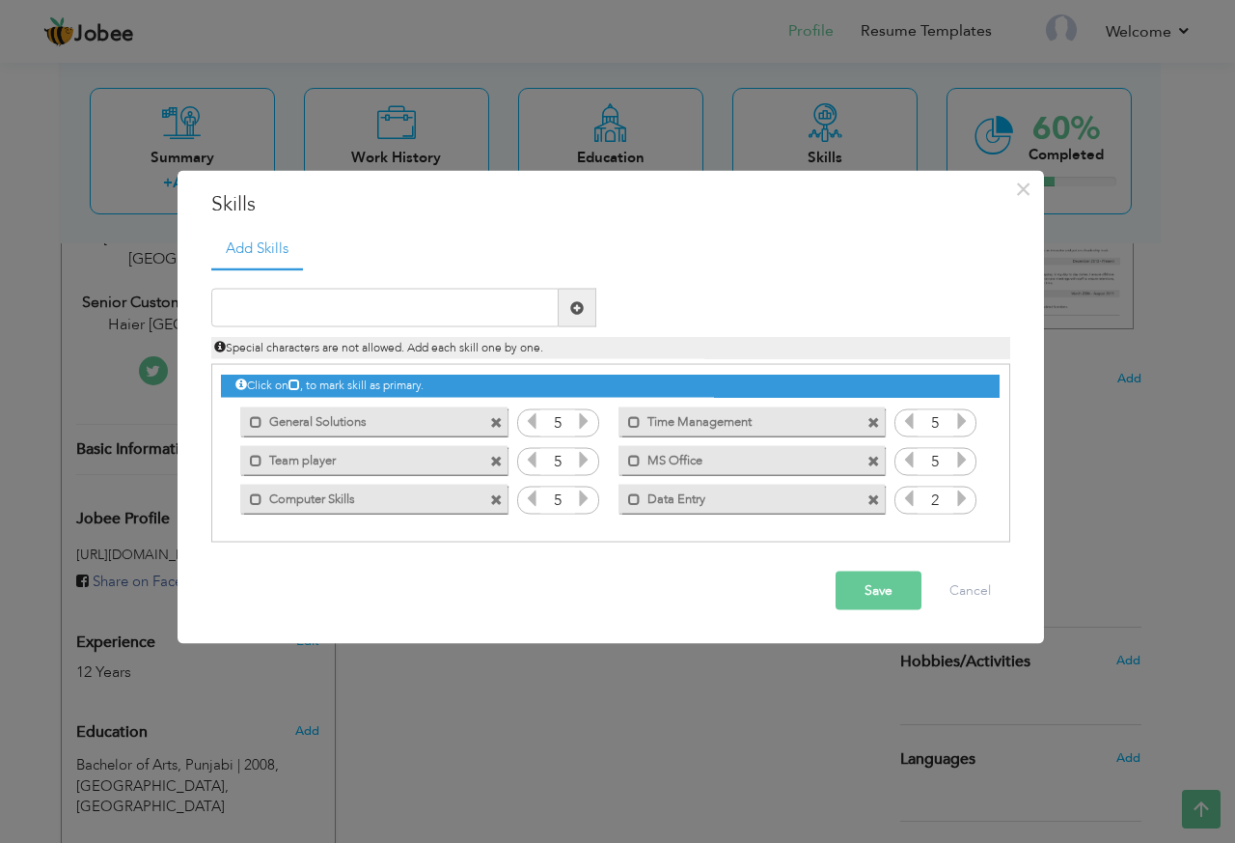
click at [963, 497] on icon at bounding box center [962, 497] width 17 height 17
click at [888, 579] on button "Save" at bounding box center [879, 590] width 86 height 39
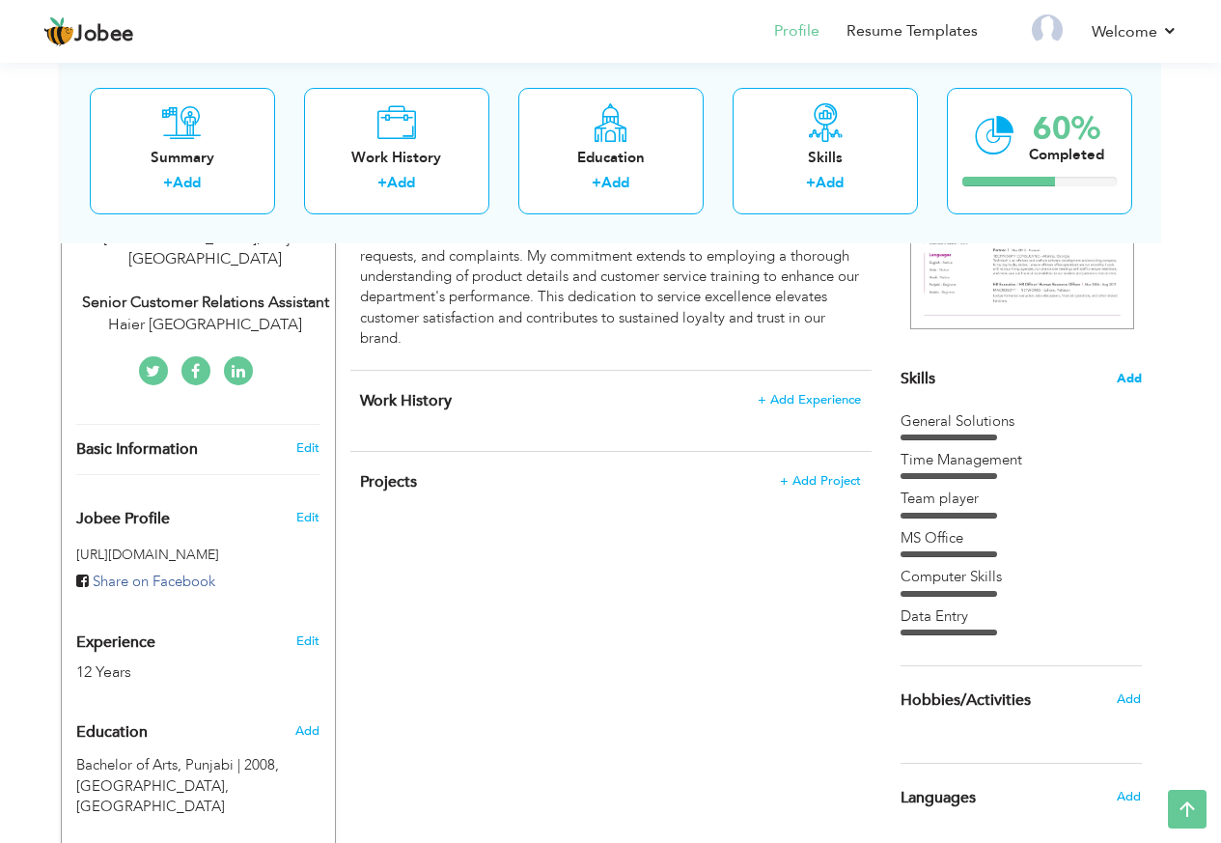
click at [1137, 374] on span "Add" at bounding box center [1129, 379] width 25 height 18
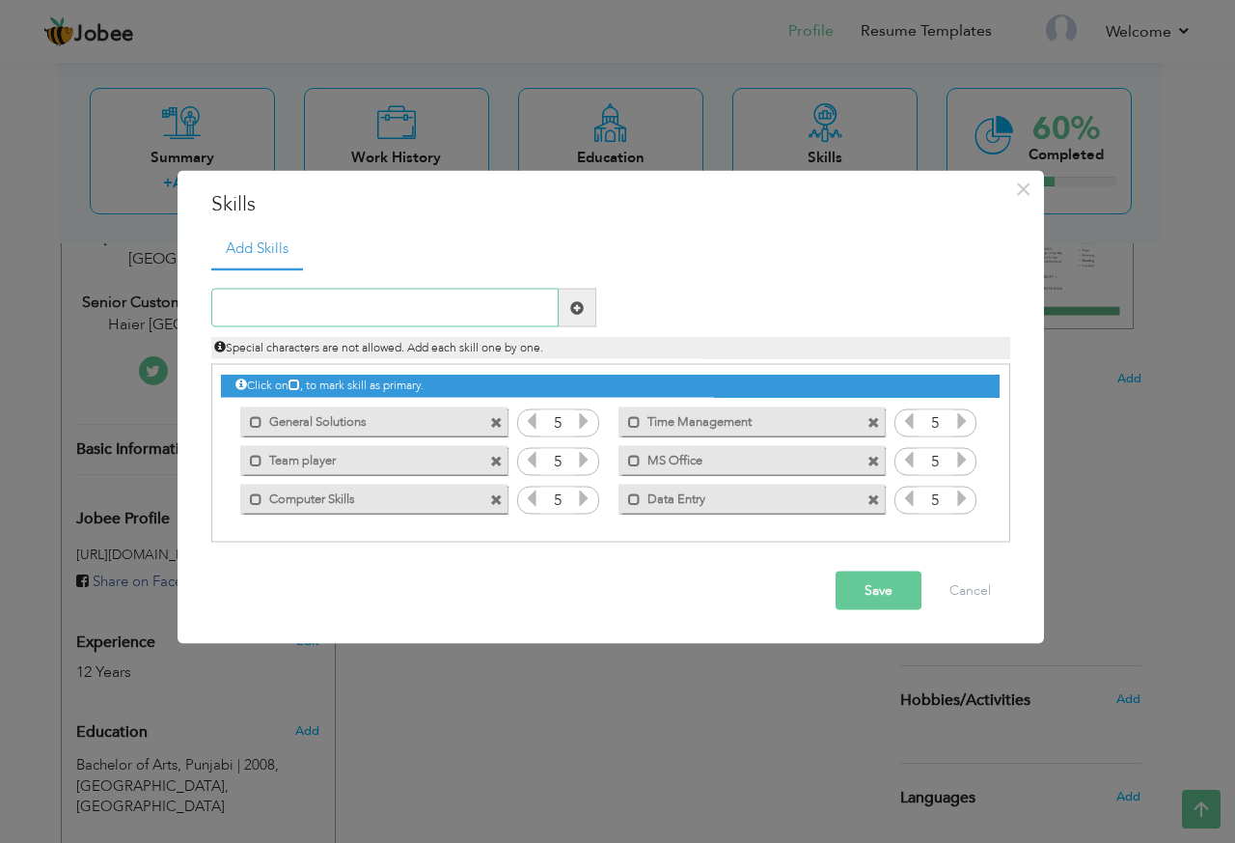
click at [527, 315] on input "text" at bounding box center [384, 308] width 347 height 39
paste input "Computer experience."
click at [294, 309] on input "Computer experience" at bounding box center [384, 308] width 347 height 39
type input "Computer Experience"
click at [586, 309] on span at bounding box center [578, 308] width 38 height 39
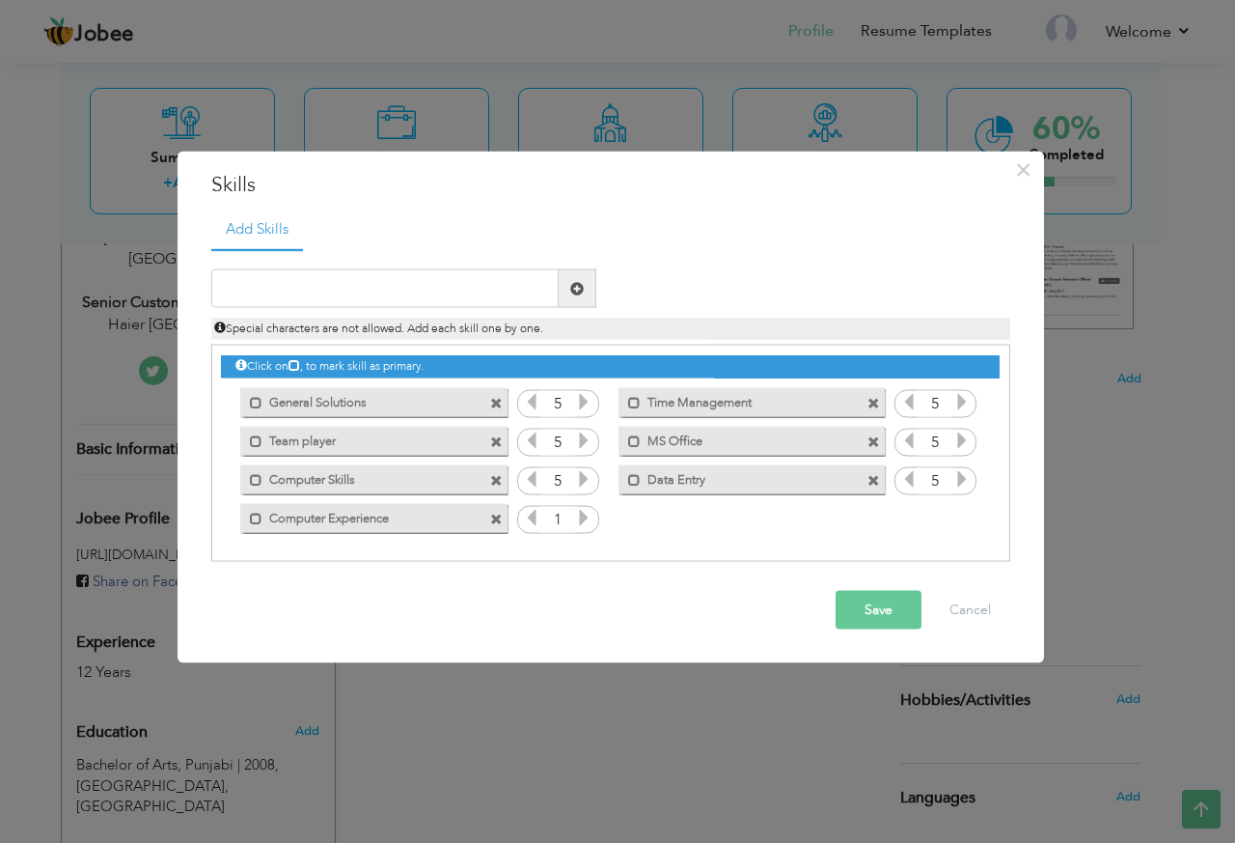
click at [580, 521] on icon at bounding box center [583, 517] width 17 height 17
click at [888, 609] on button "Save" at bounding box center [879, 610] width 86 height 39
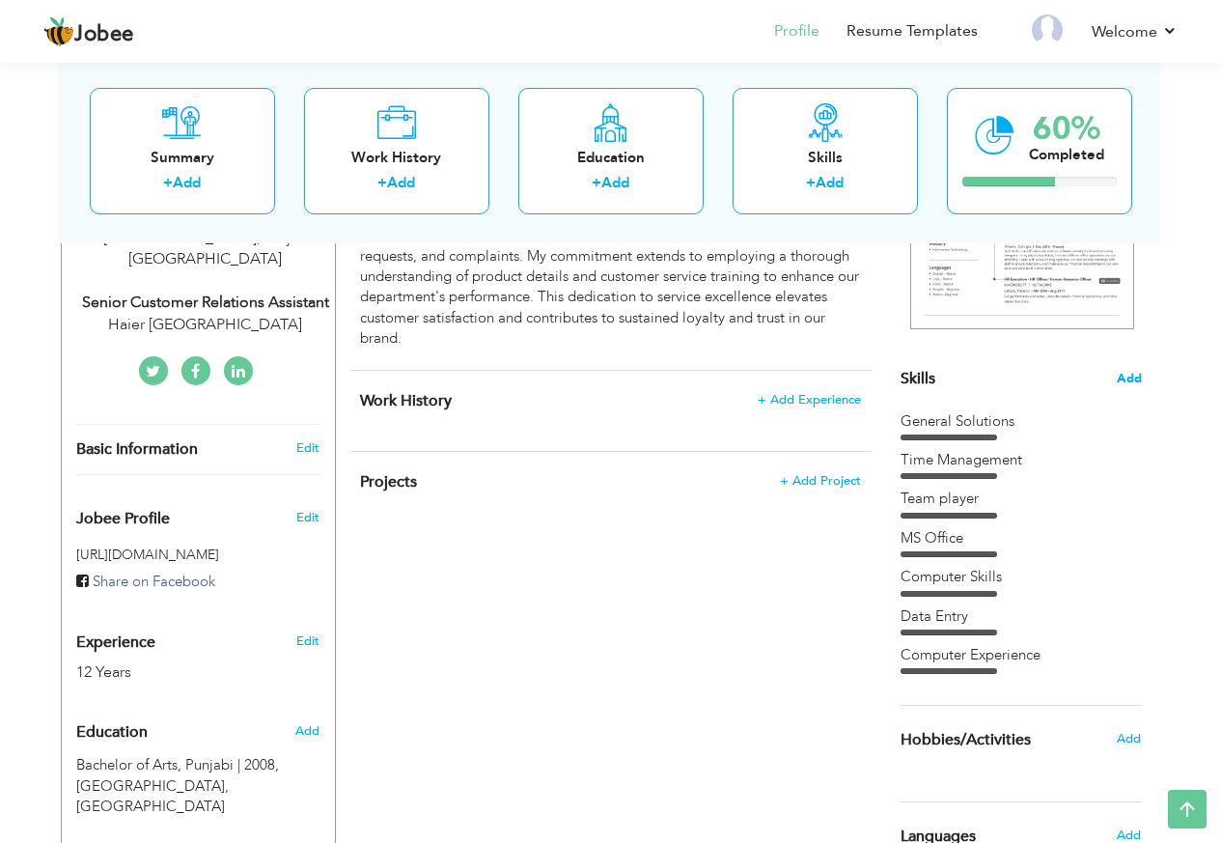
click at [1138, 377] on span "Add" at bounding box center [1129, 379] width 25 height 18
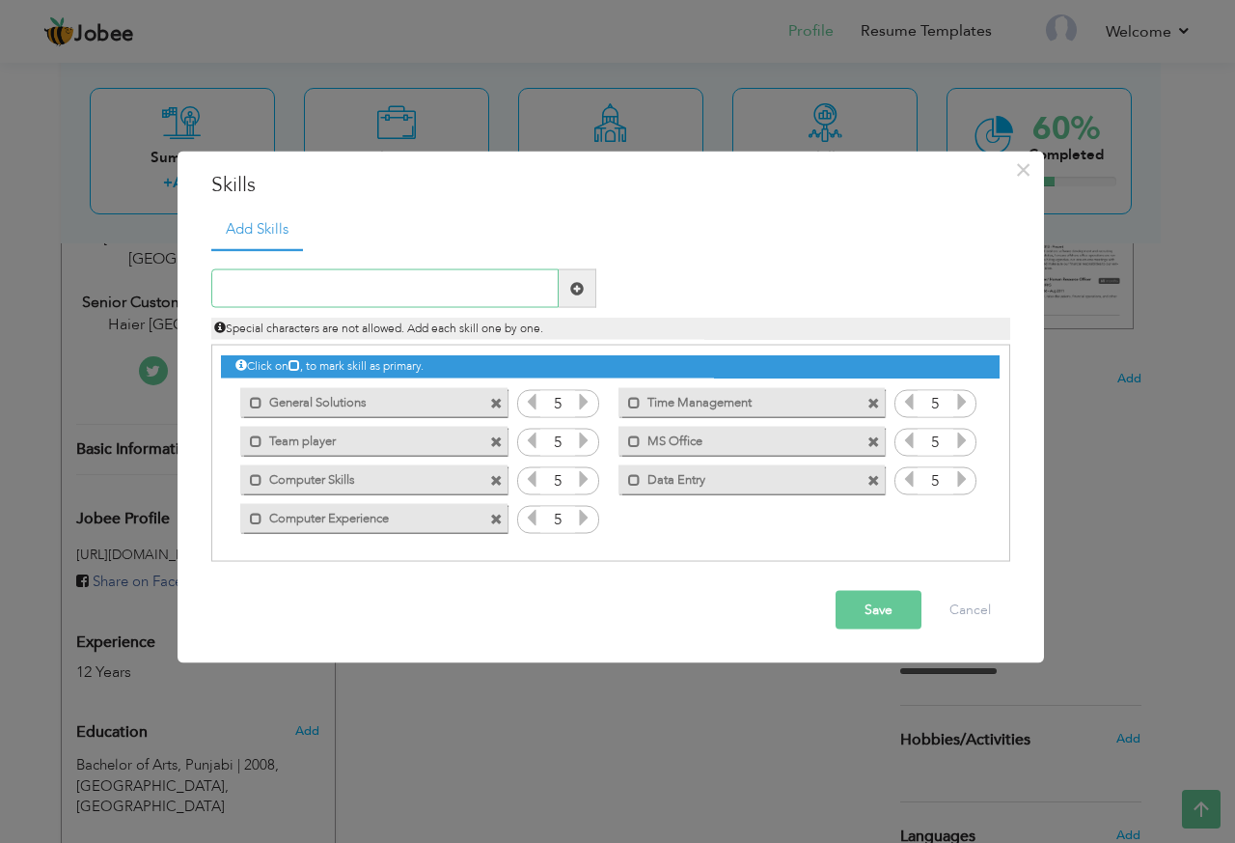
click at [410, 285] on input "text" at bounding box center [384, 288] width 347 height 39
paste input "computer troubleshooting"
click at [233, 289] on input "computer troubleshooting" at bounding box center [384, 288] width 347 height 39
click at [294, 285] on input "Computer troubleshooting" at bounding box center [384, 288] width 347 height 39
type input "Computer Troubleshooting"
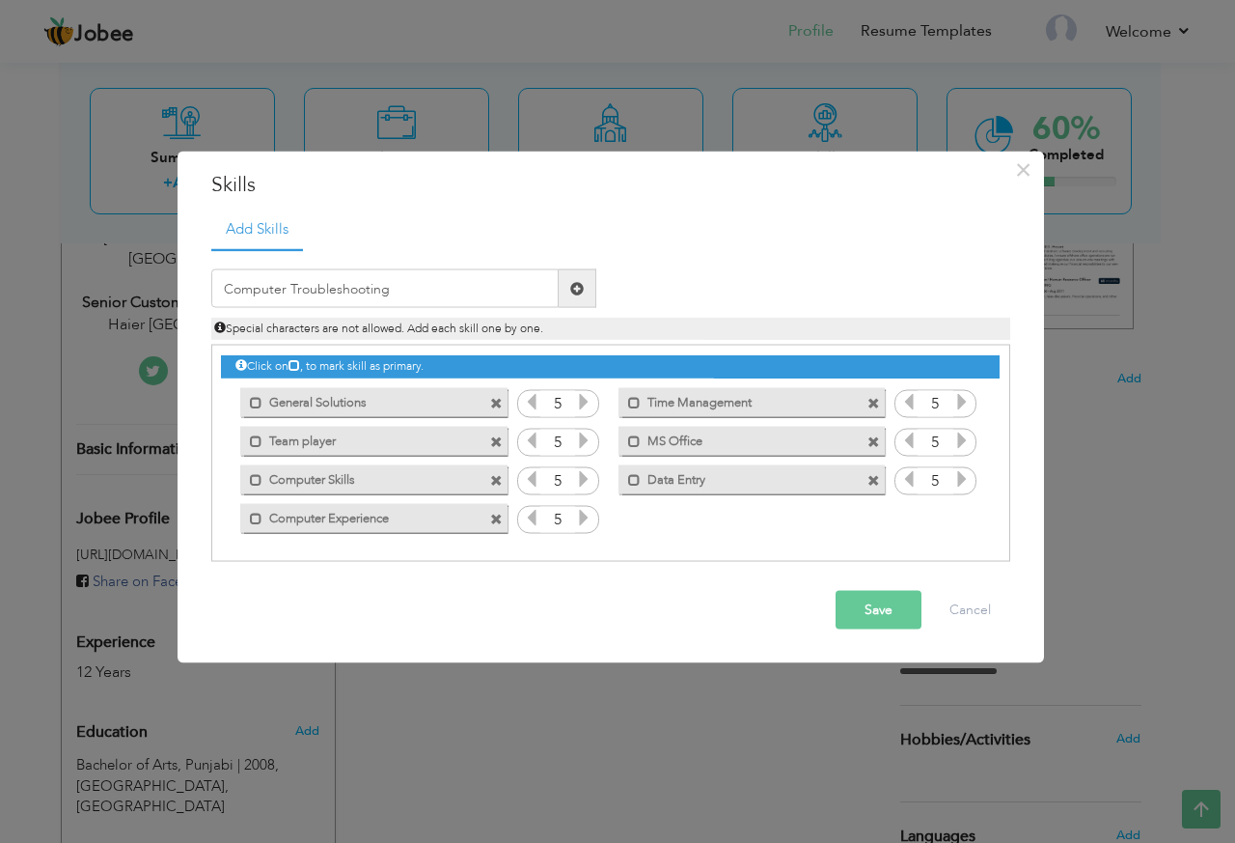
click at [583, 290] on span at bounding box center [577, 288] width 14 height 14
click at [958, 526] on icon at bounding box center [962, 517] width 17 height 17
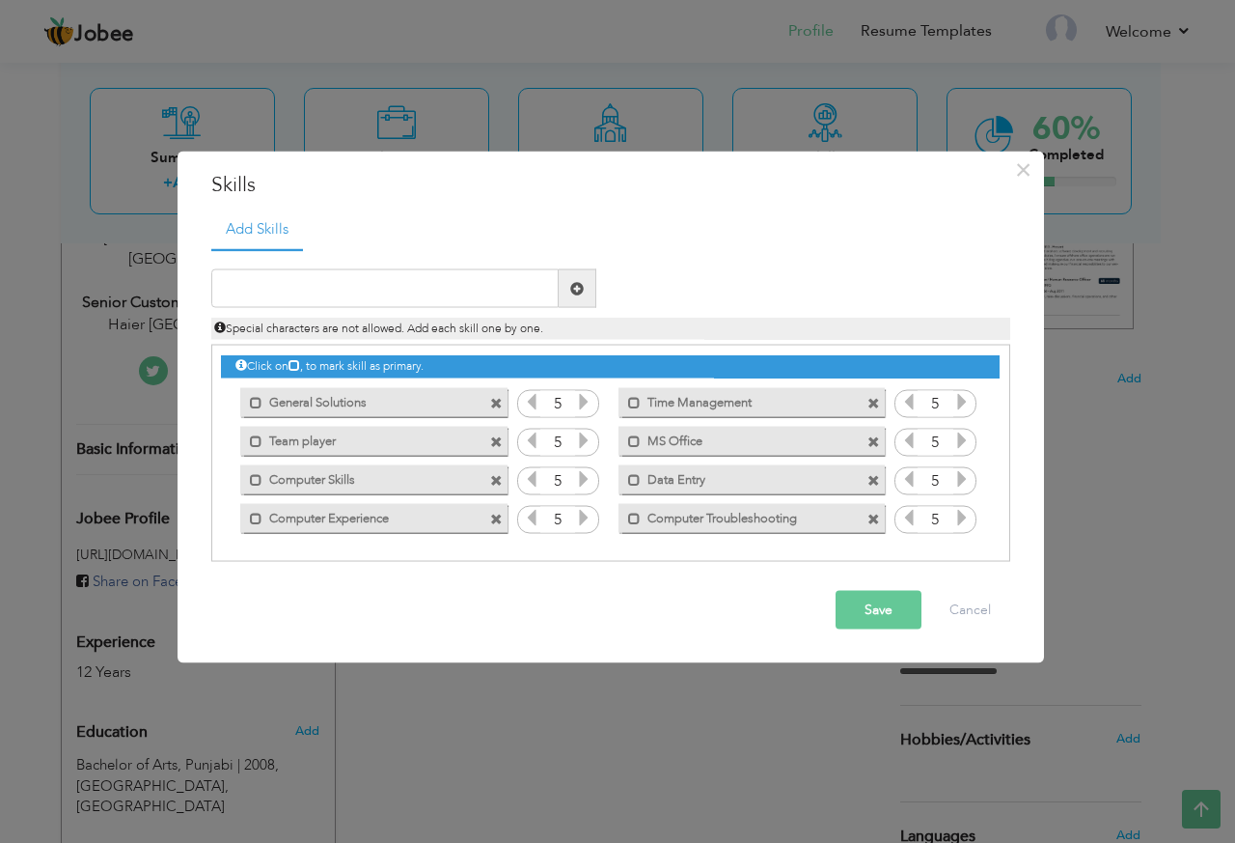
click at [888, 616] on button "Save" at bounding box center [879, 610] width 86 height 39
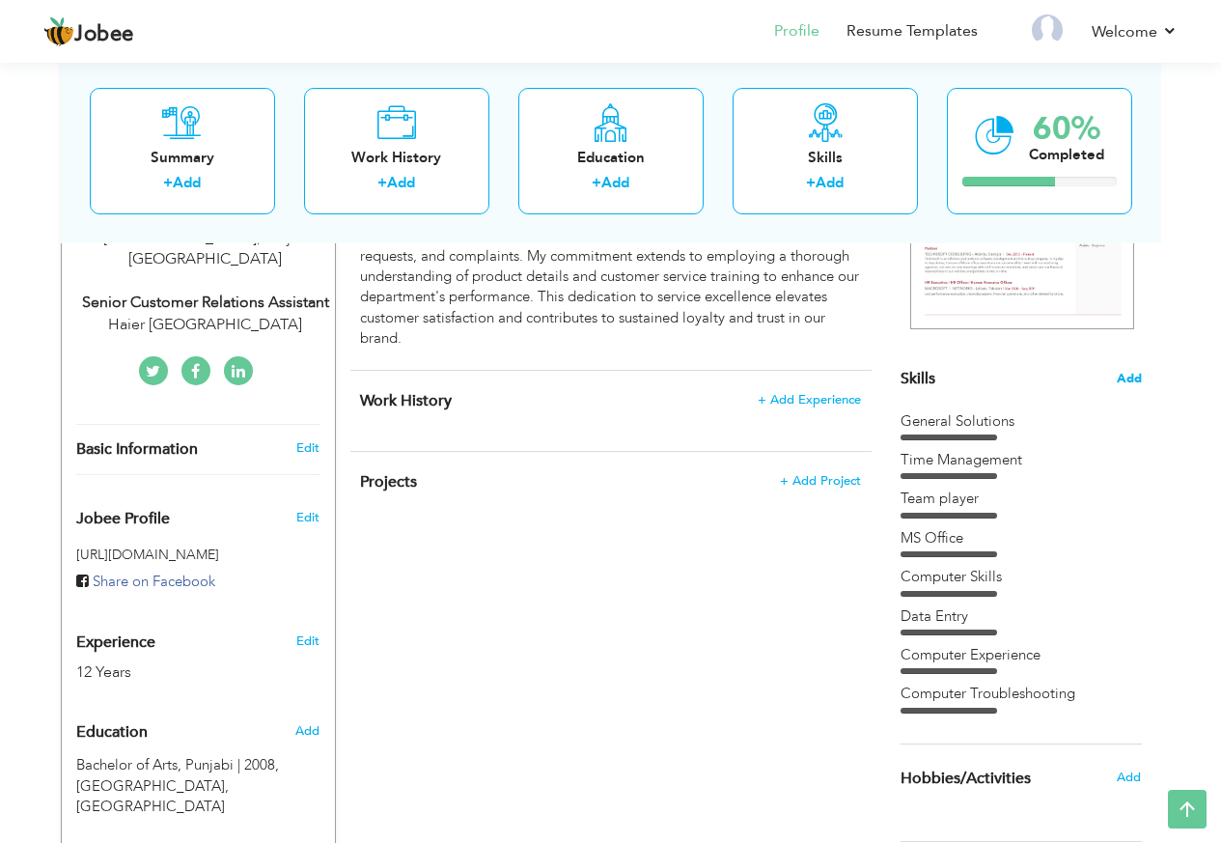
click at [1132, 374] on span "Add" at bounding box center [1129, 379] width 25 height 18
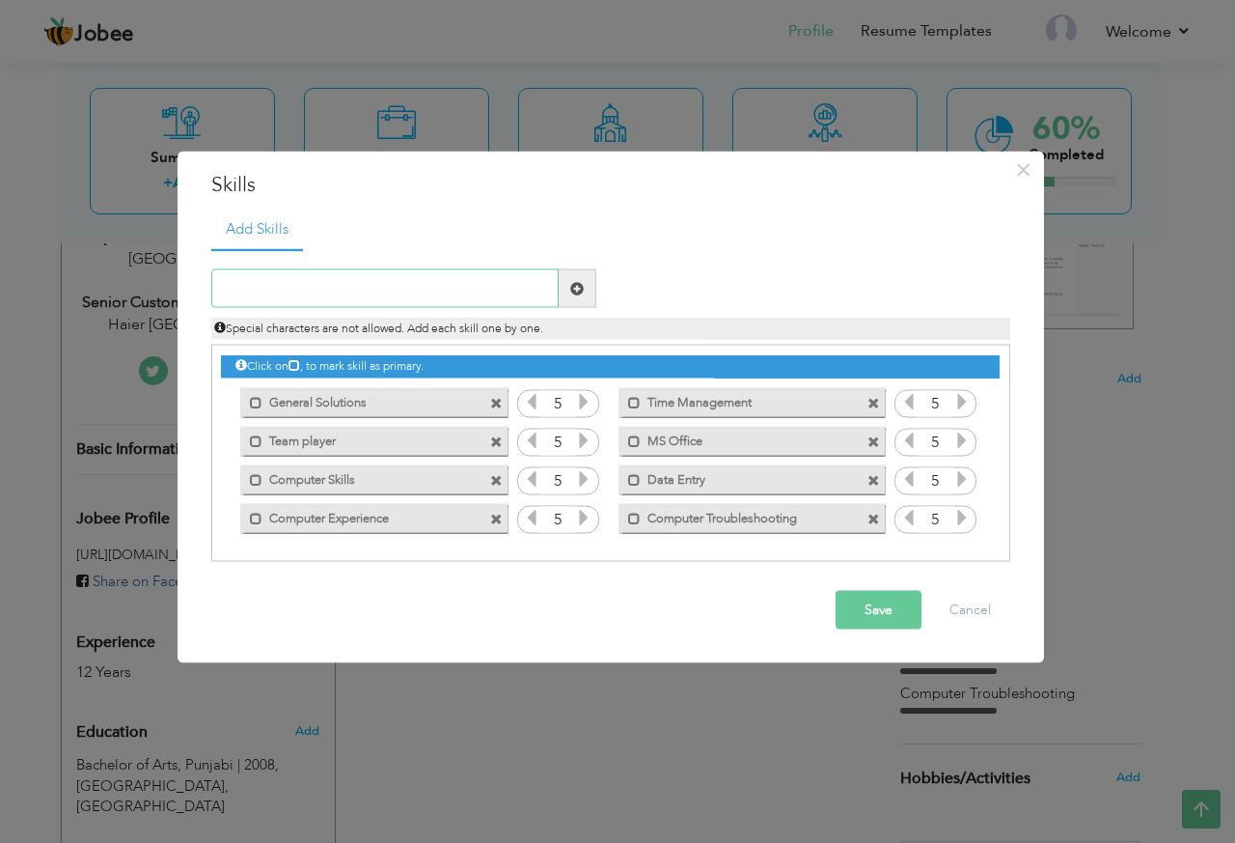
click at [473, 273] on input "text" at bounding box center [384, 288] width 347 height 39
paste input "Customer Relationship Management"
type input "Customer Relationship Management"
click at [588, 296] on span at bounding box center [578, 288] width 38 height 39
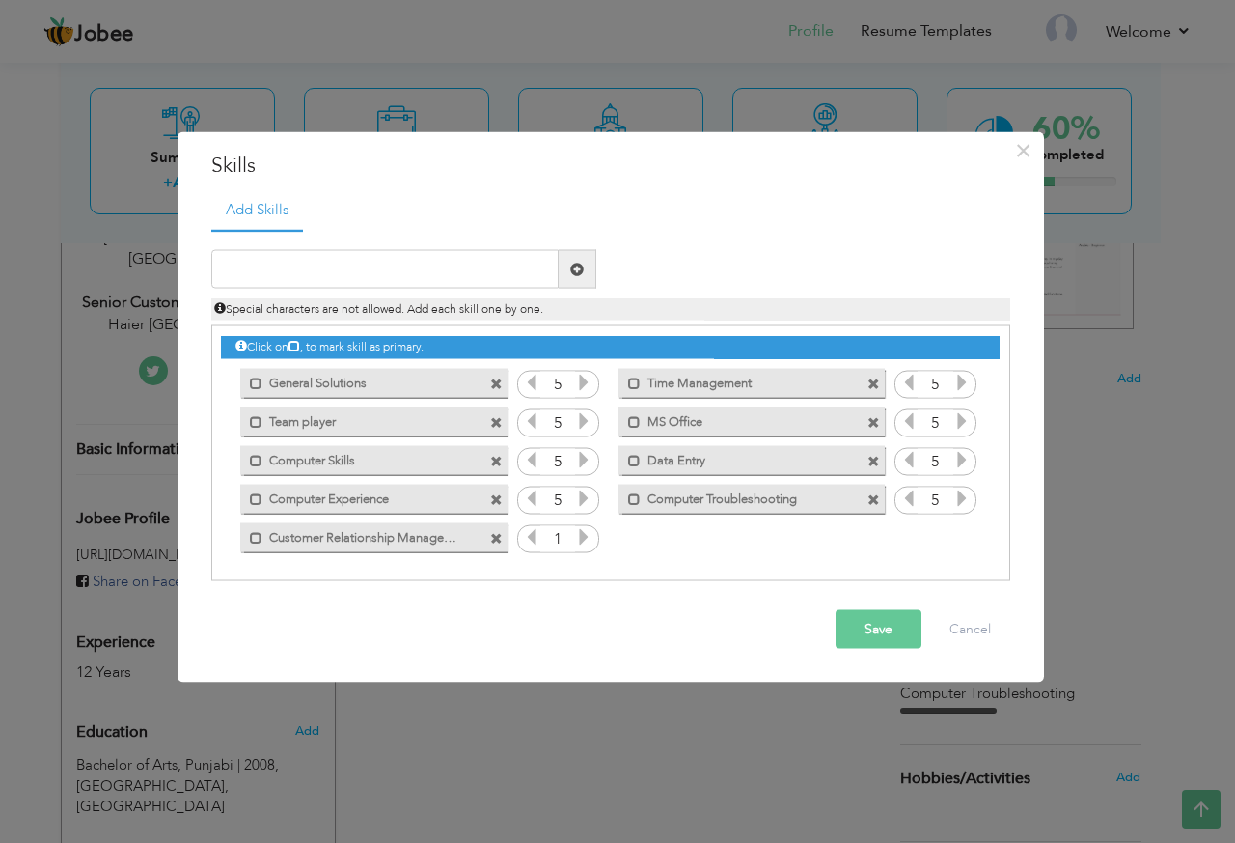
click at [583, 533] on icon at bounding box center [583, 536] width 17 height 17
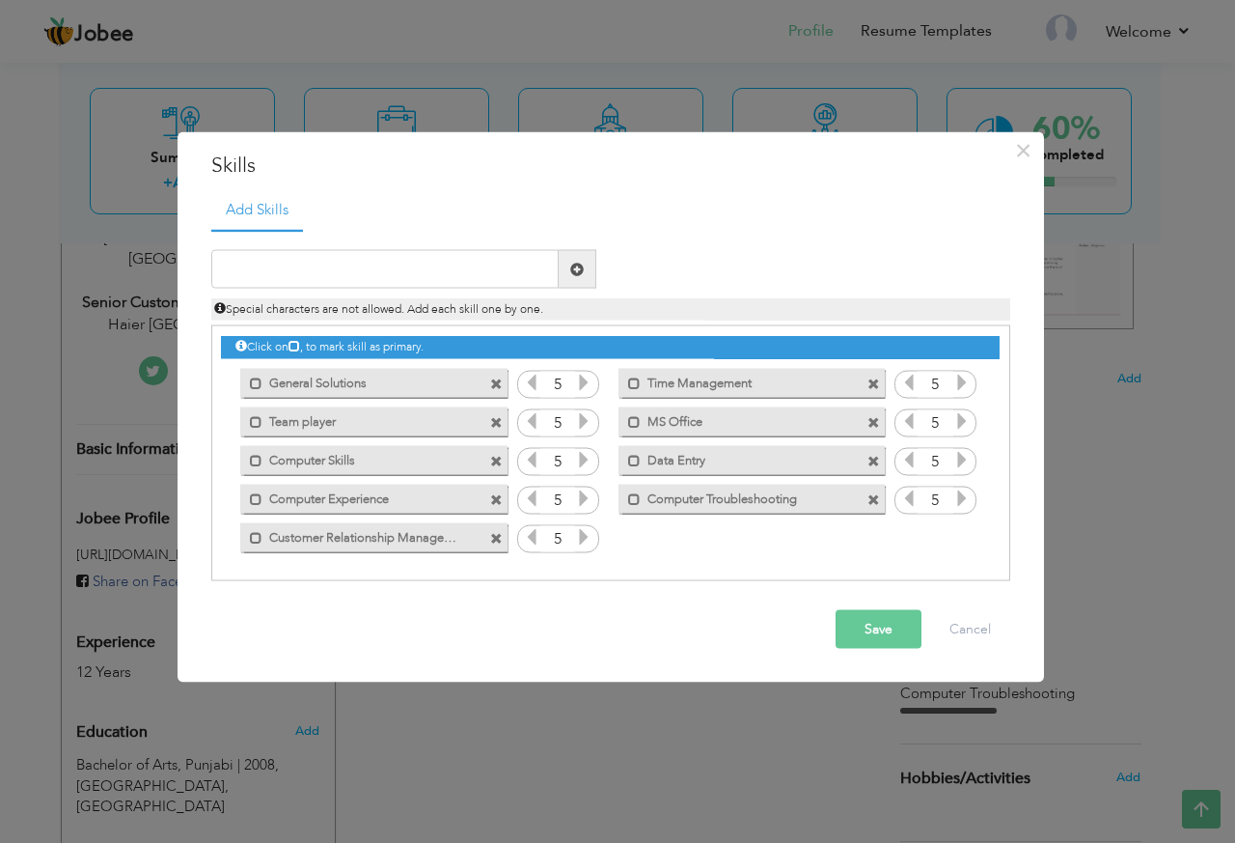
click at [877, 623] on button "Save" at bounding box center [879, 629] width 86 height 39
drag, startPoint x: 252, startPoint y: 379, endPoint x: 263, endPoint y: 409, distance: 31.7
click at [251, 380] on span at bounding box center [256, 382] width 13 height 13
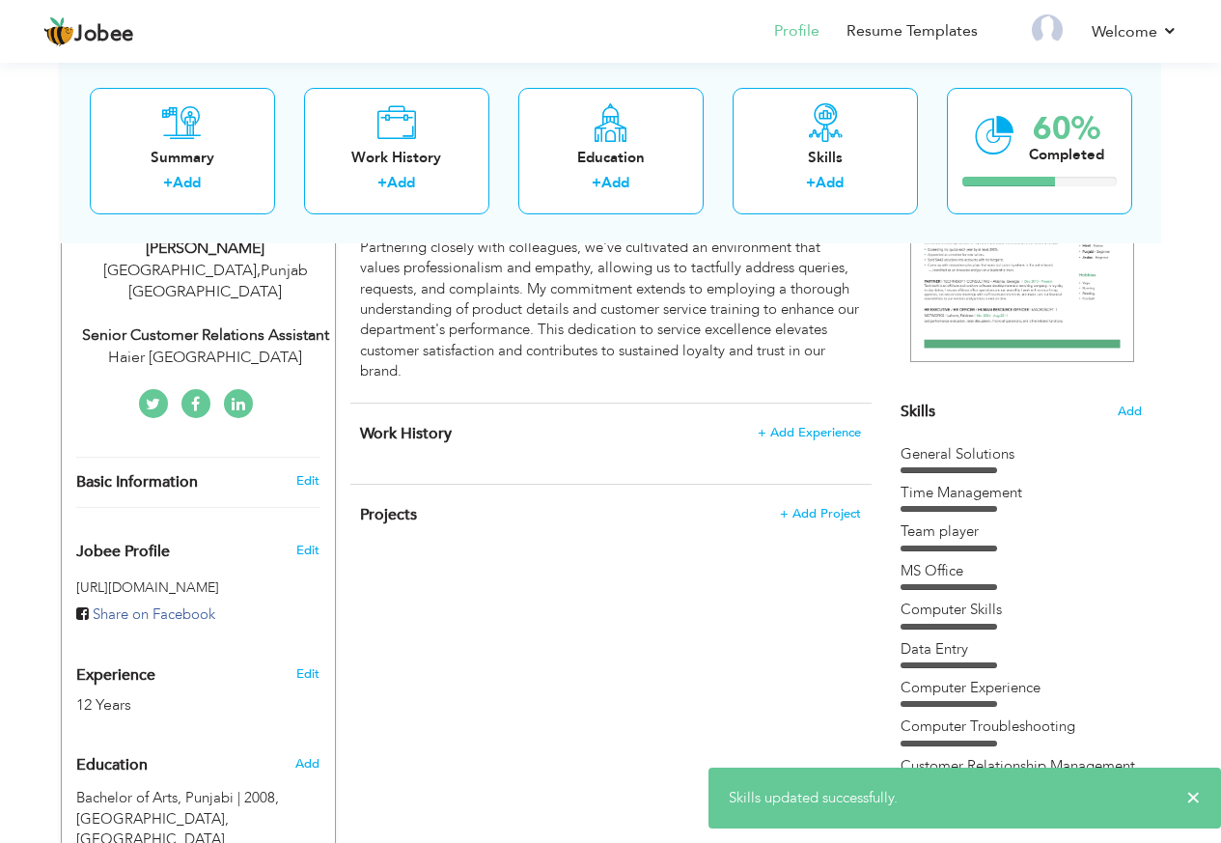
scroll to position [386, 0]
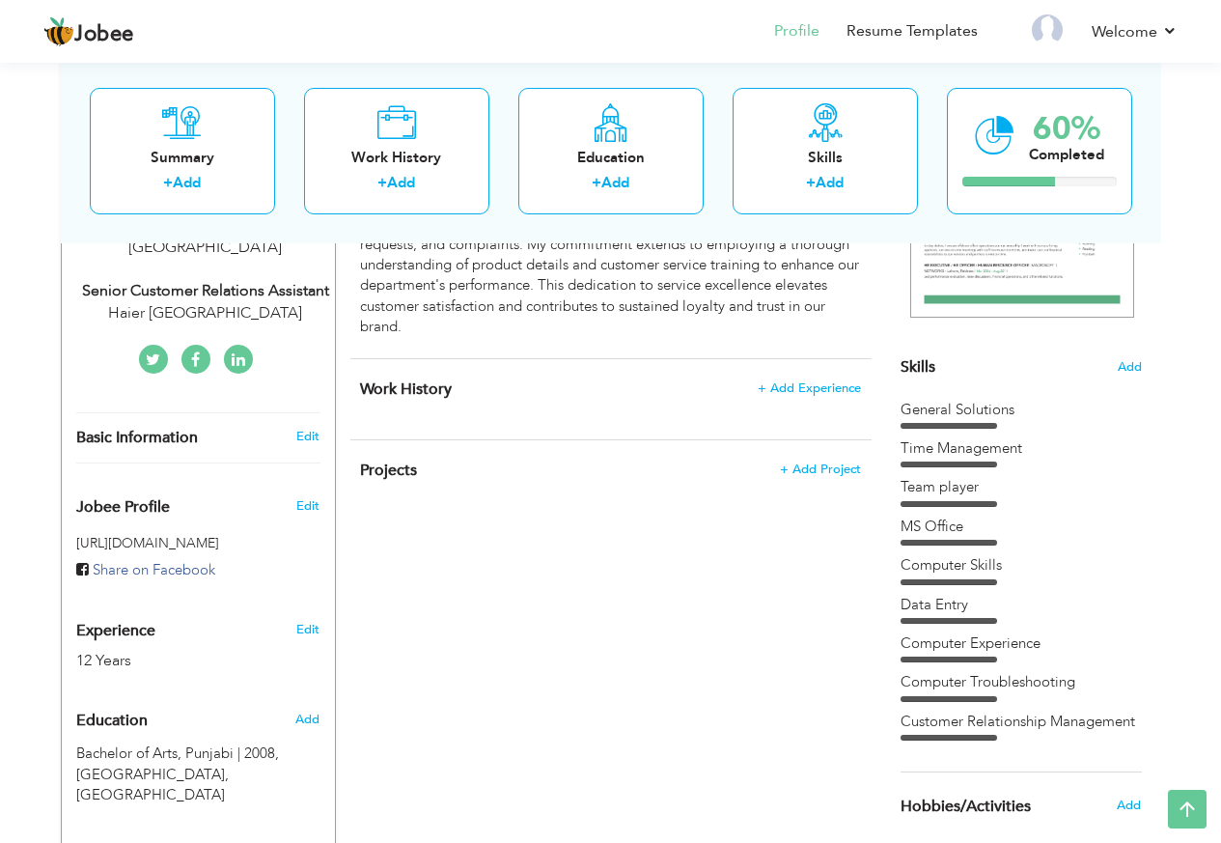
click at [985, 407] on div "General Solutions" at bounding box center [1020, 410] width 241 height 20
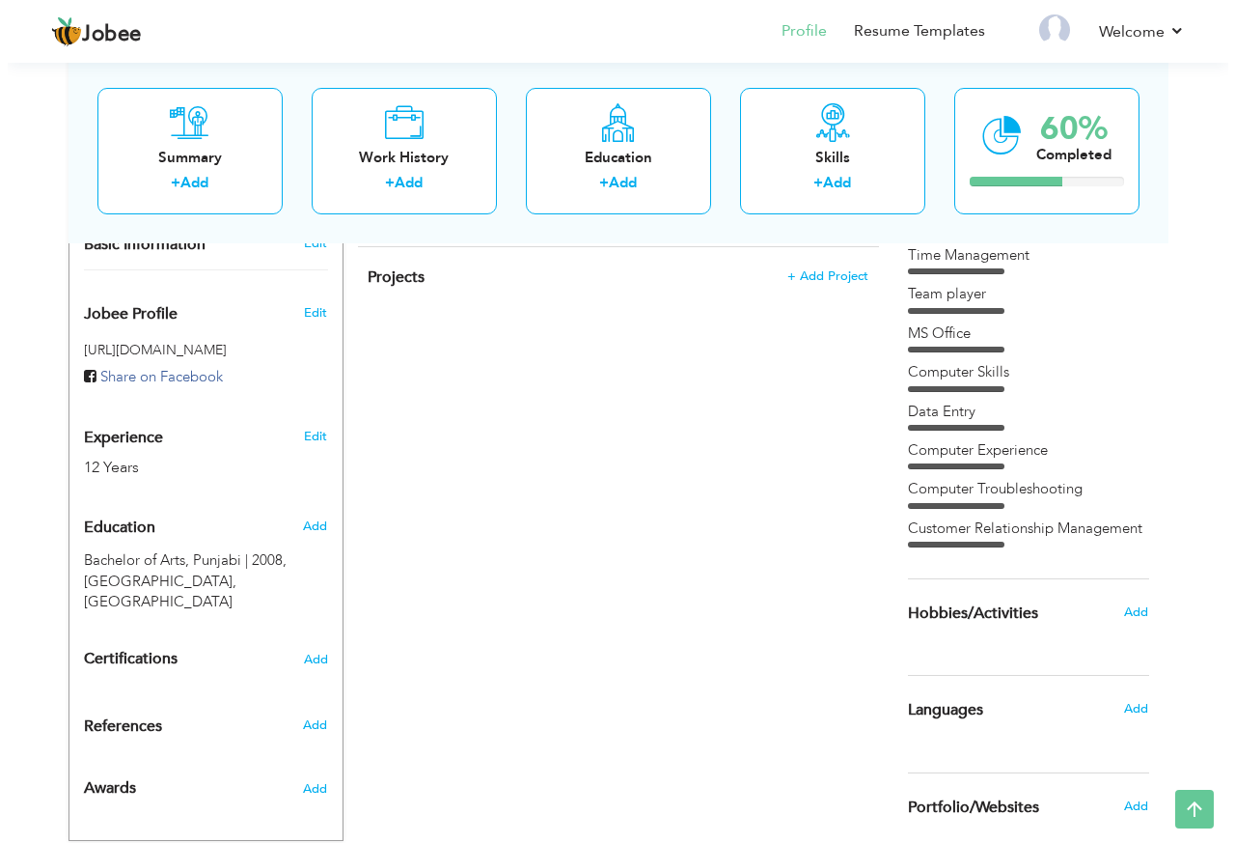
scroll to position [659, 0]
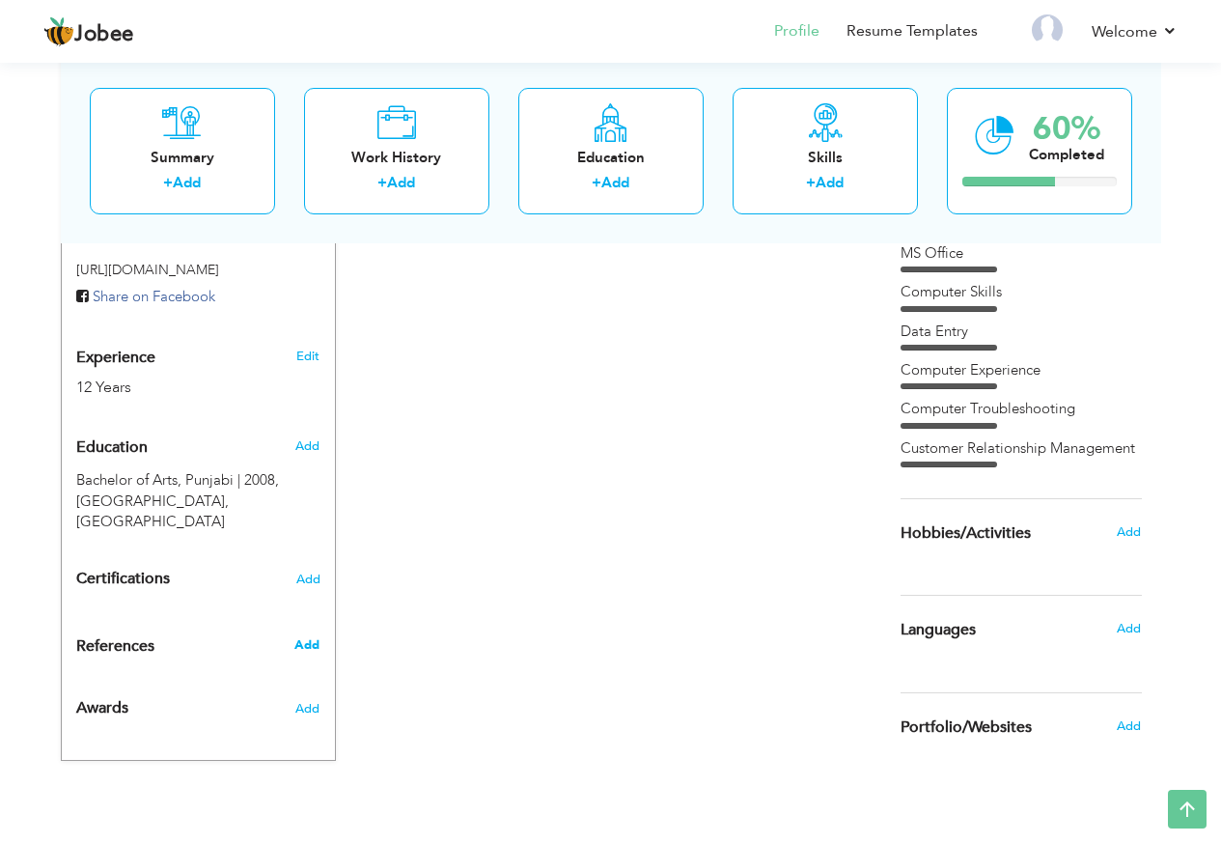
click at [306, 636] on span "Add" at bounding box center [306, 644] width 25 height 17
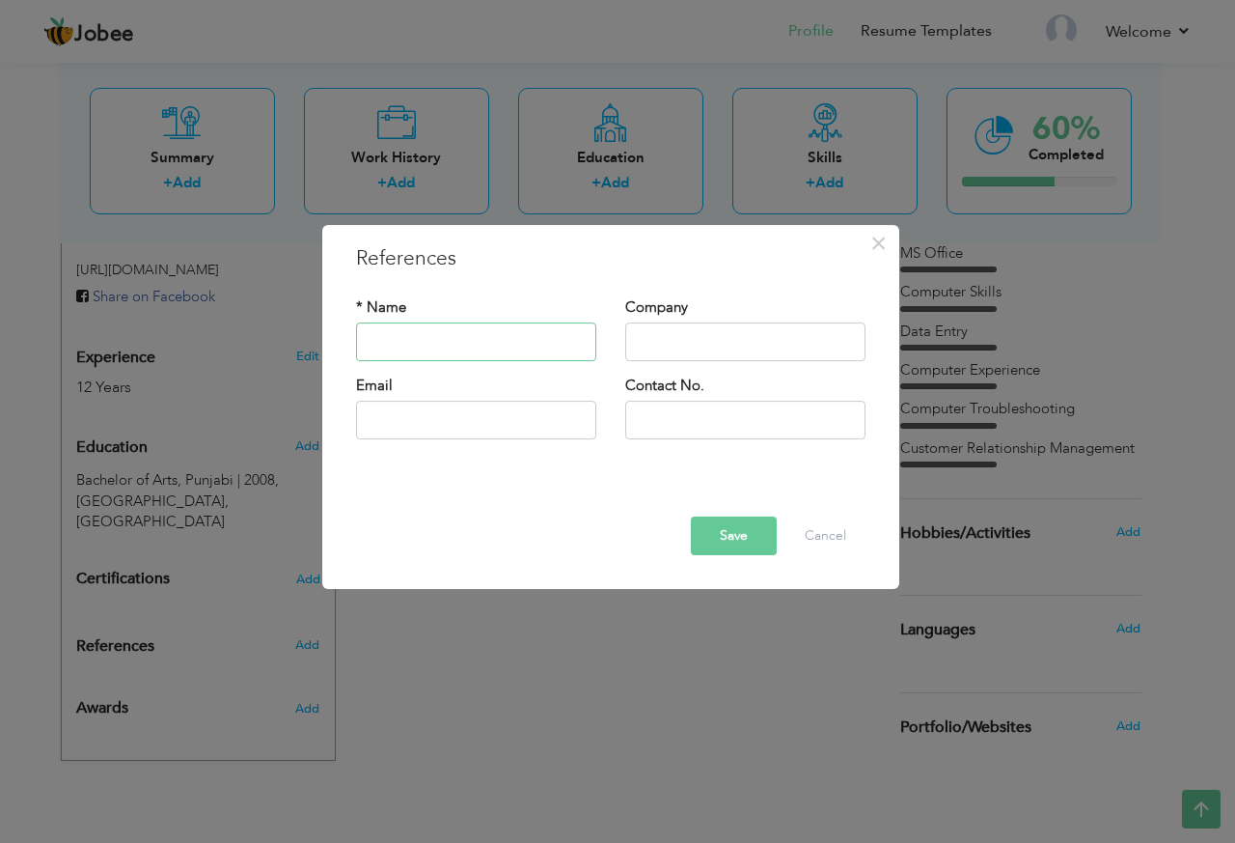
click at [428, 336] on input "text" at bounding box center [476, 341] width 240 height 39
paste input "Kamran Shahzad | Haier Pakistan | (p): 042111142437 | (e): Kamran.Shahzad@haier…"
click at [458, 341] on input "Kamran Shahzad | Haier Pakistan | (p): 042111142437 | (e): Kamran.Shahzad@haier…" at bounding box center [476, 341] width 240 height 39
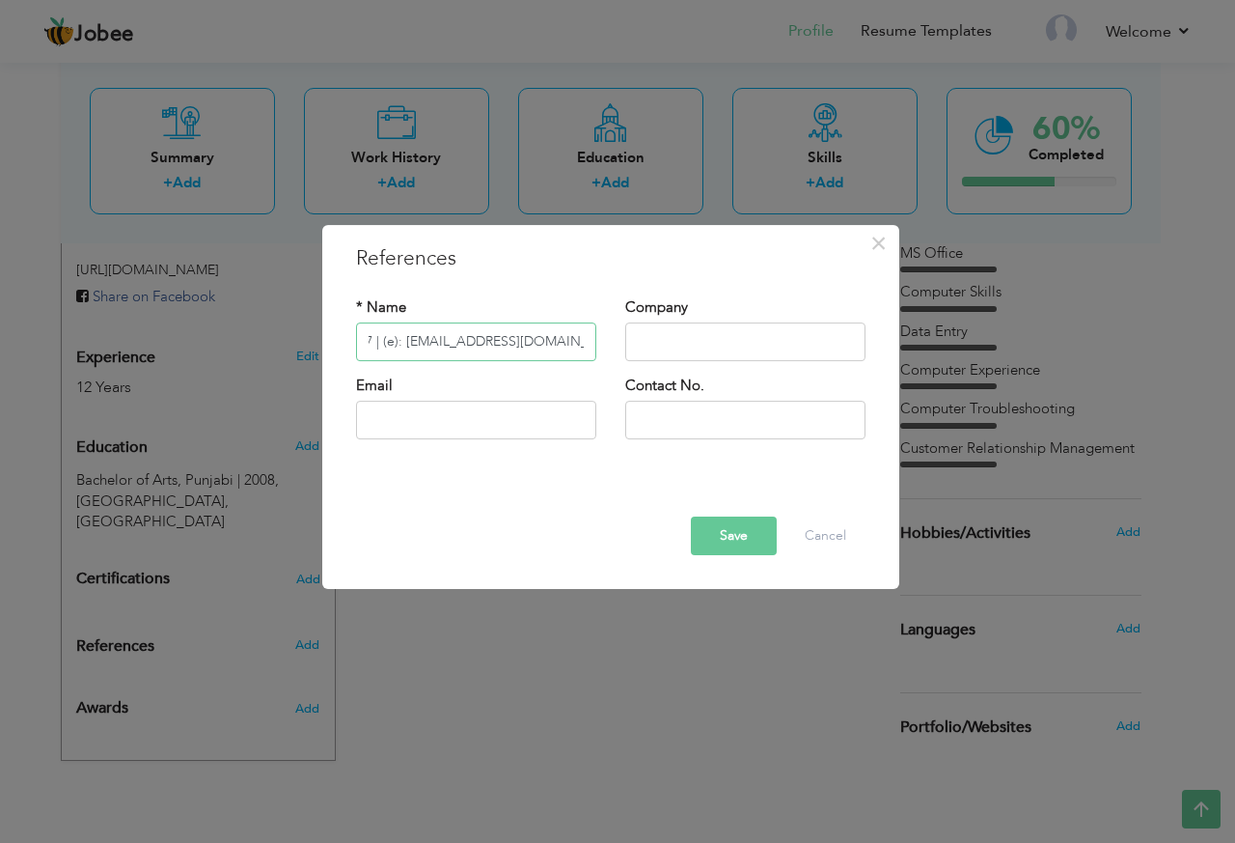
drag, startPoint x: 399, startPoint y: 337, endPoint x: 594, endPoint y: 346, distance: 195.2
click at [594, 346] on input "Kamran Shahzad | Haier Pakistan | (p): 042111142437 | (e): Kamran.Shahzad@haier…" at bounding box center [476, 341] width 240 height 39
type input "Kamran Shahzad | Haier Pakistan | (p): 042111142437 | (e):"
click at [514, 405] on input "text" at bounding box center [476, 420] width 240 height 39
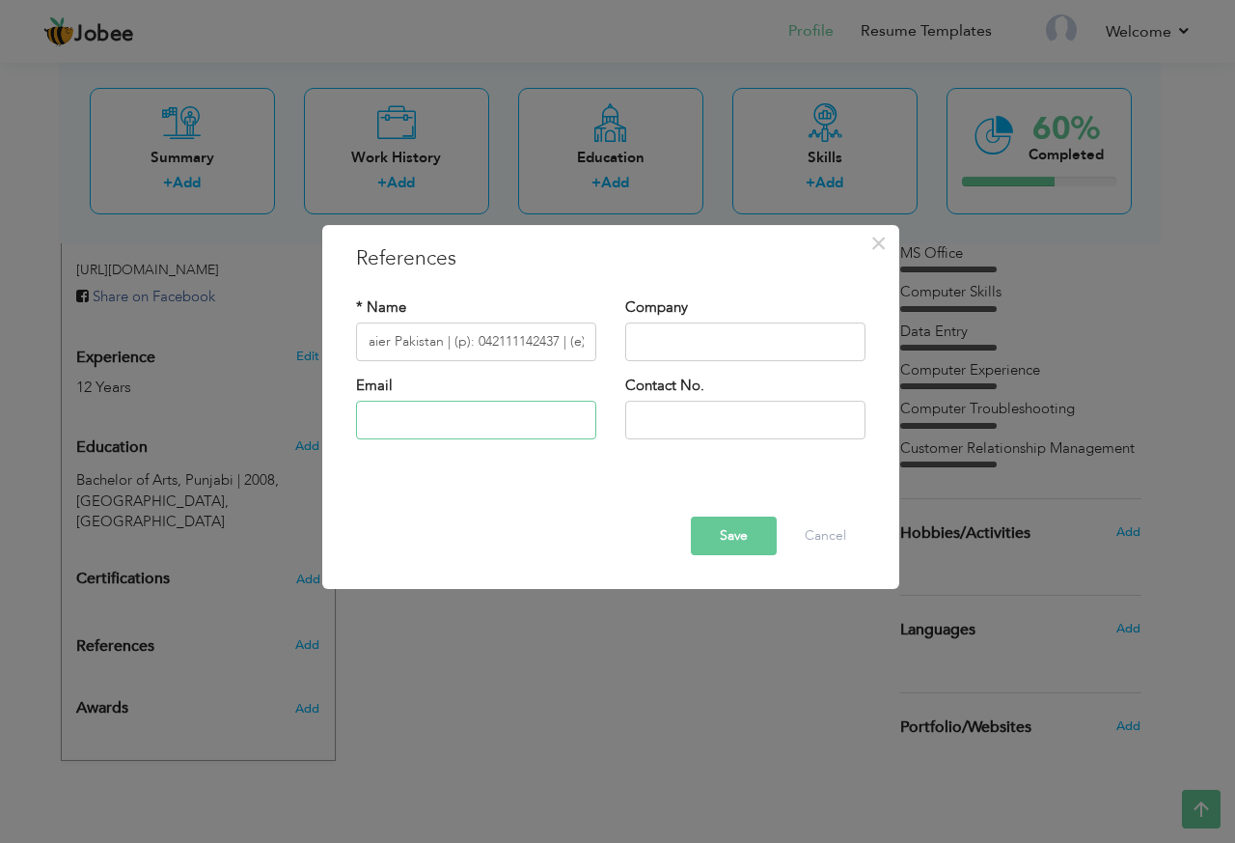
scroll to position [0, 0]
paste input "[EMAIL_ADDRESS][DOMAIN_NAME]"
type input "[EMAIL_ADDRESS][DOMAIN_NAME]"
click at [466, 341] on input "Kamran Shahzad | Haier Pakistan | (p): 042111142437 | (e):" at bounding box center [476, 341] width 240 height 39
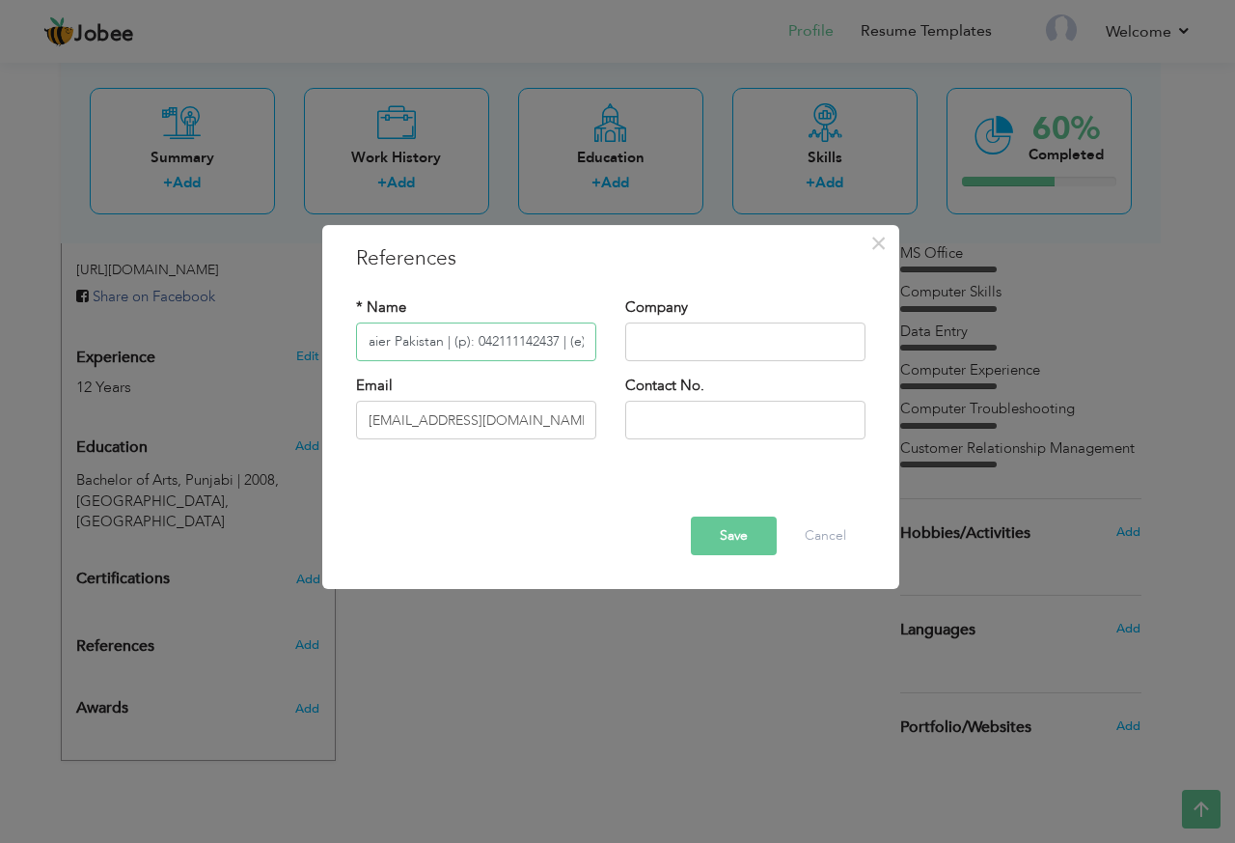
drag, startPoint x: 571, startPoint y: 344, endPoint x: 679, endPoint y: 344, distance: 107.1
click at [679, 344] on div "* Name Kamran Shahzad | Haier Pakistan | (p): 042111142437 | (e): Company" at bounding box center [611, 336] width 539 height 78
click at [509, 335] on input "Kamran Shahzad | Haier Pakistan | (p): 042111142437 | (e):" at bounding box center [476, 341] width 240 height 39
click at [671, 407] on input "text" at bounding box center [745, 420] width 240 height 39
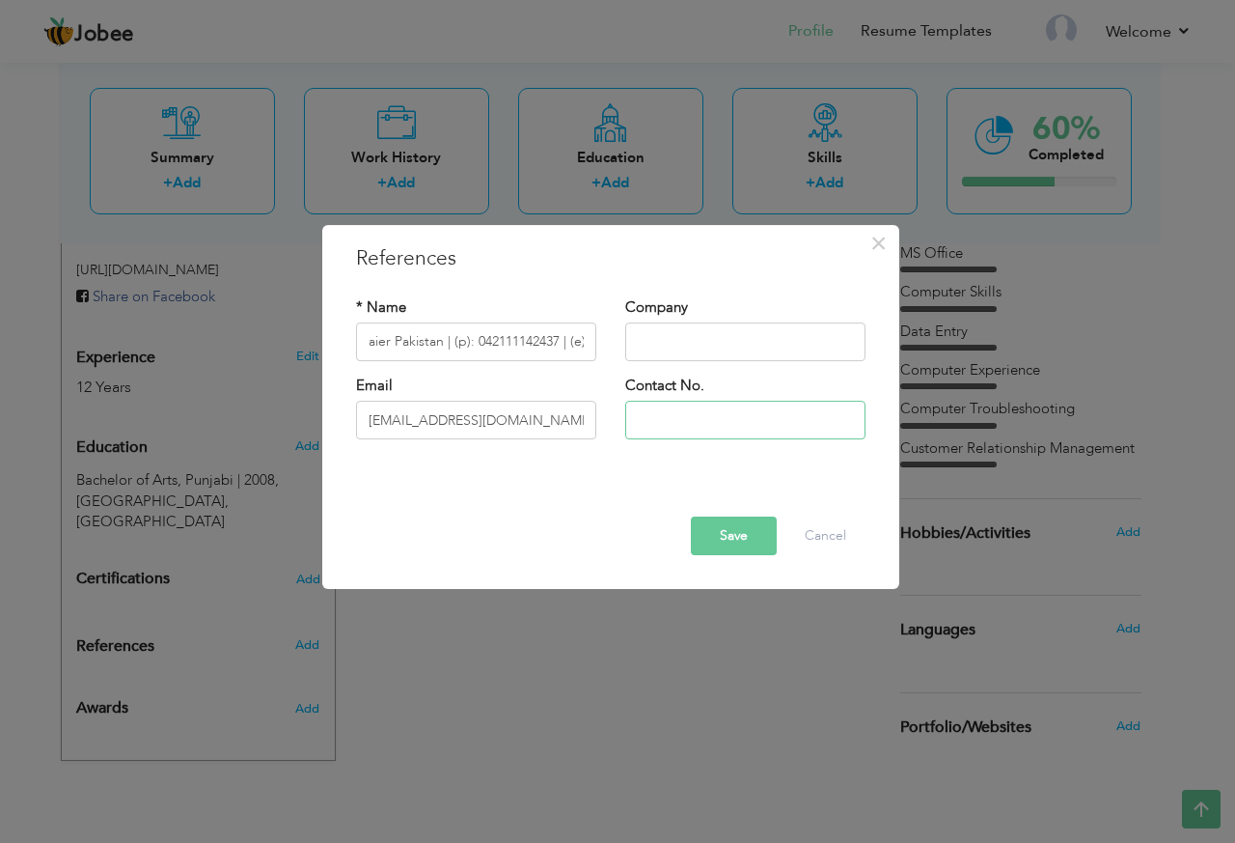
scroll to position [0, 0]
paste input "042111142437"
type input "042111142437"
drag, startPoint x: 562, startPoint y: 342, endPoint x: 483, endPoint y: 341, distance: 79.1
click at [483, 341] on input "Kamran Shahzad | Haier Pakistan | (p): 042111142437 | (e):" at bounding box center [476, 341] width 240 height 39
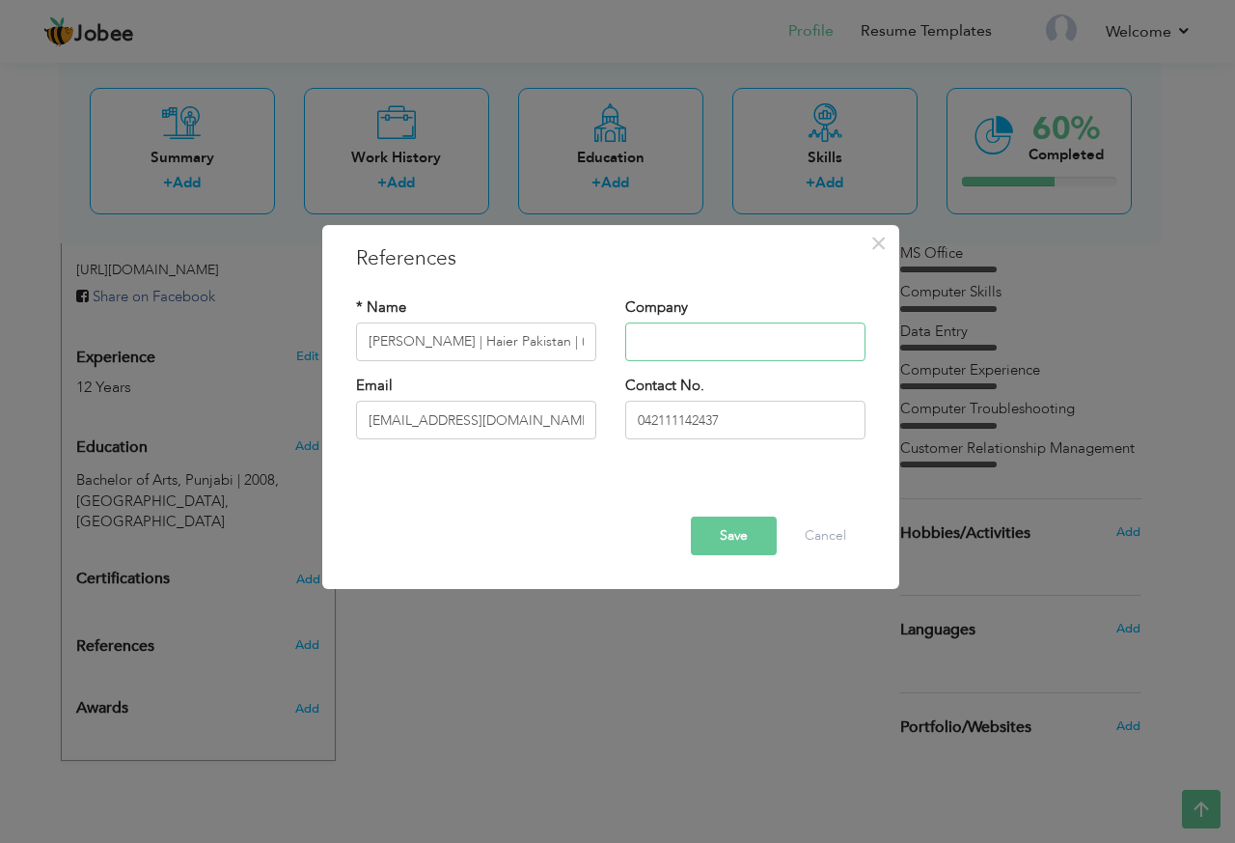
click at [674, 337] on input "text" at bounding box center [745, 341] width 240 height 39
paste input "Haier [GEOGRAPHIC_DATA]"
type input "Haier [GEOGRAPHIC_DATA]"
drag, startPoint x: 472, startPoint y: 340, endPoint x: 681, endPoint y: 339, distance: 209.4
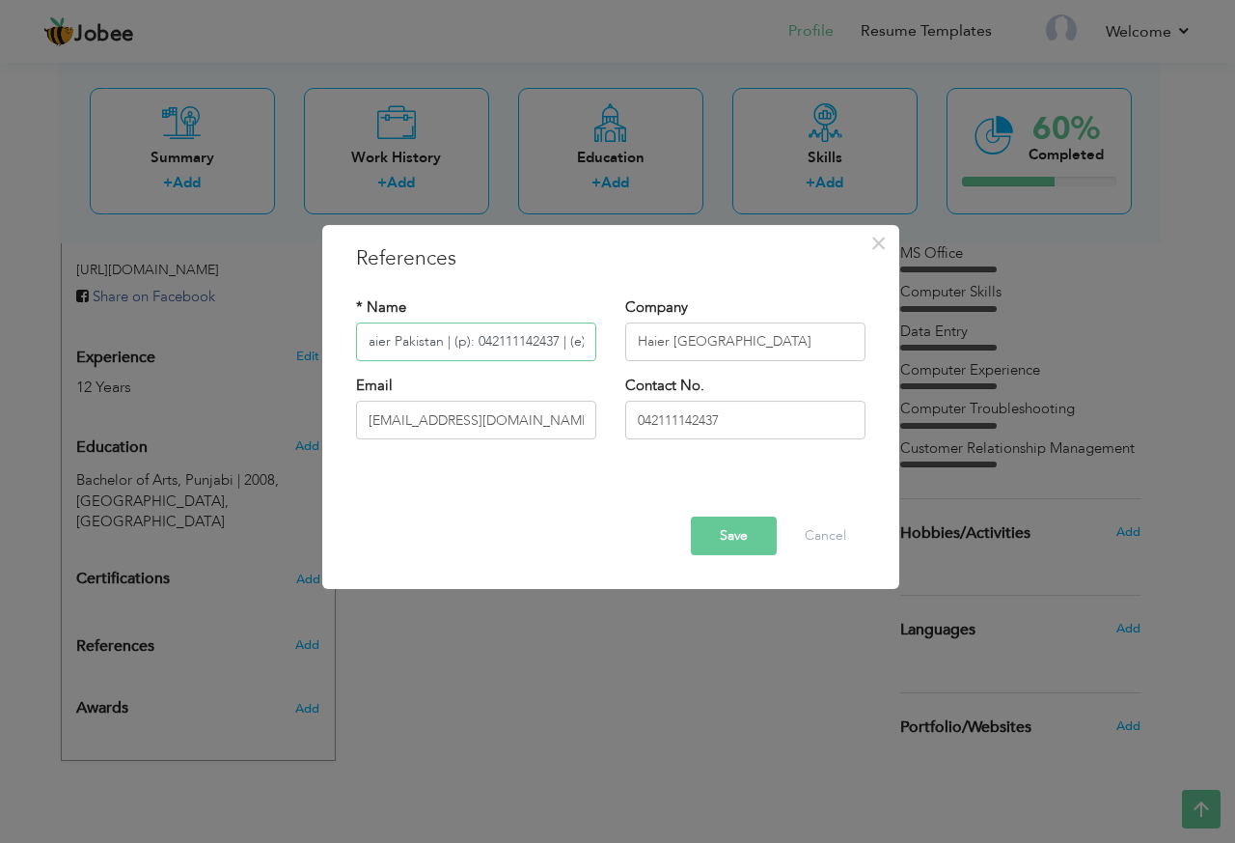
click at [691, 340] on div "* Name Kamran Shahzad | Haier Pakistan | (p): 042111142437 | (e): Company Haier…" at bounding box center [611, 336] width 539 height 78
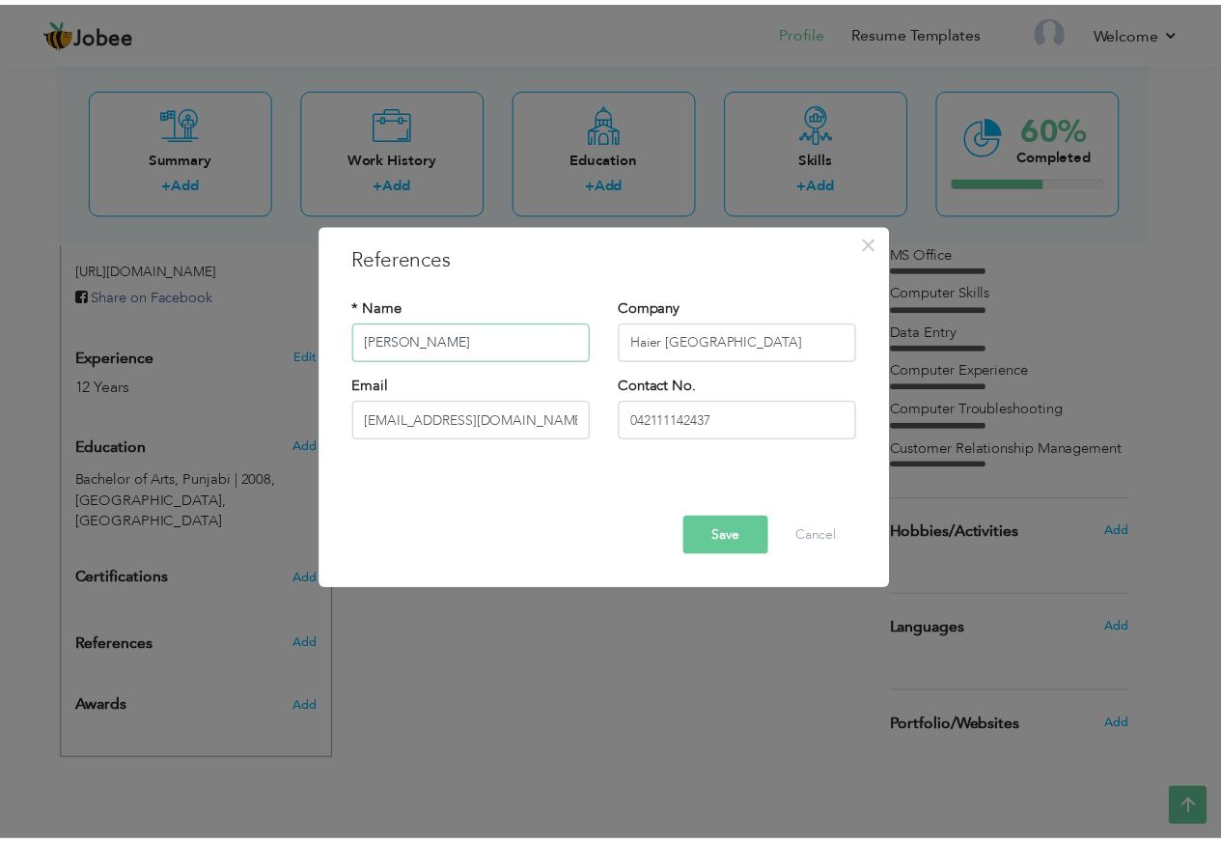
scroll to position [0, 0]
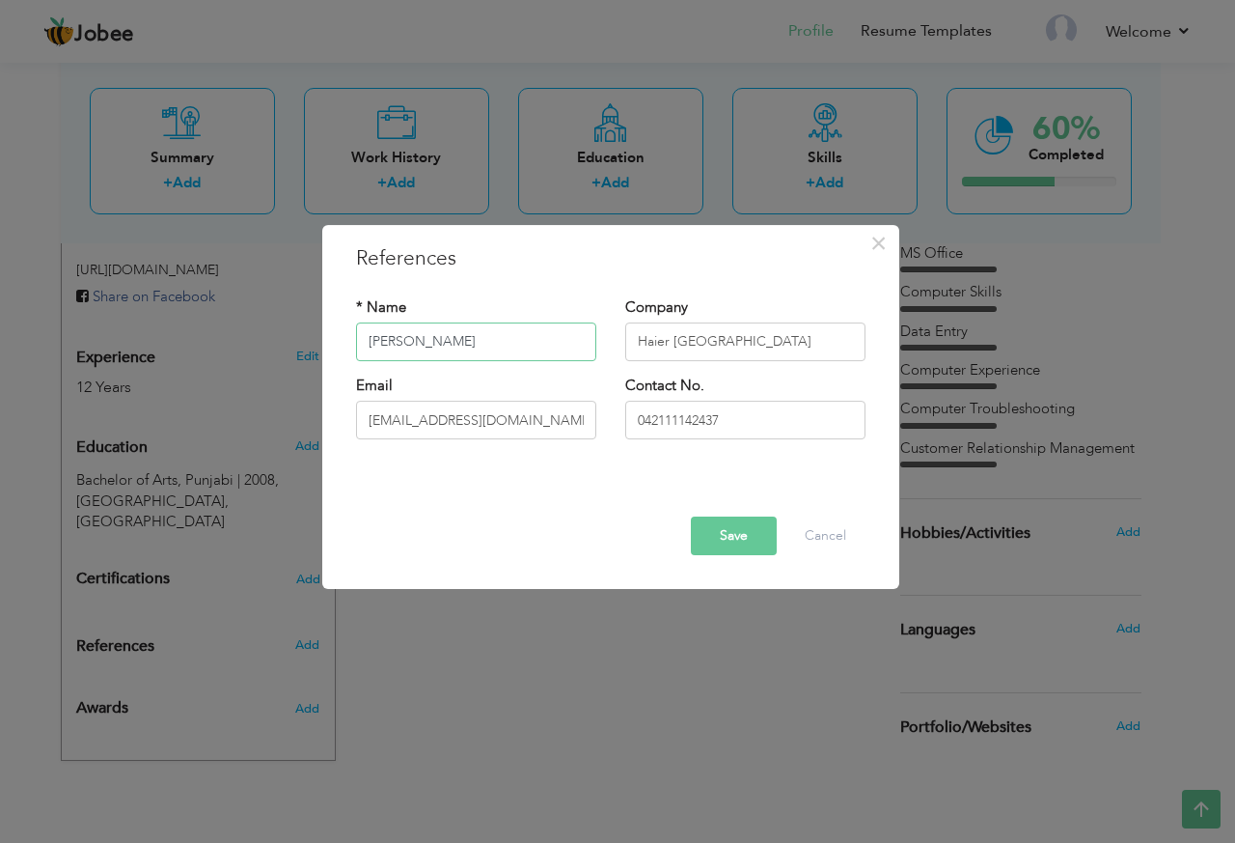
type input "[PERSON_NAME]"
click at [735, 540] on button "Save" at bounding box center [734, 535] width 86 height 39
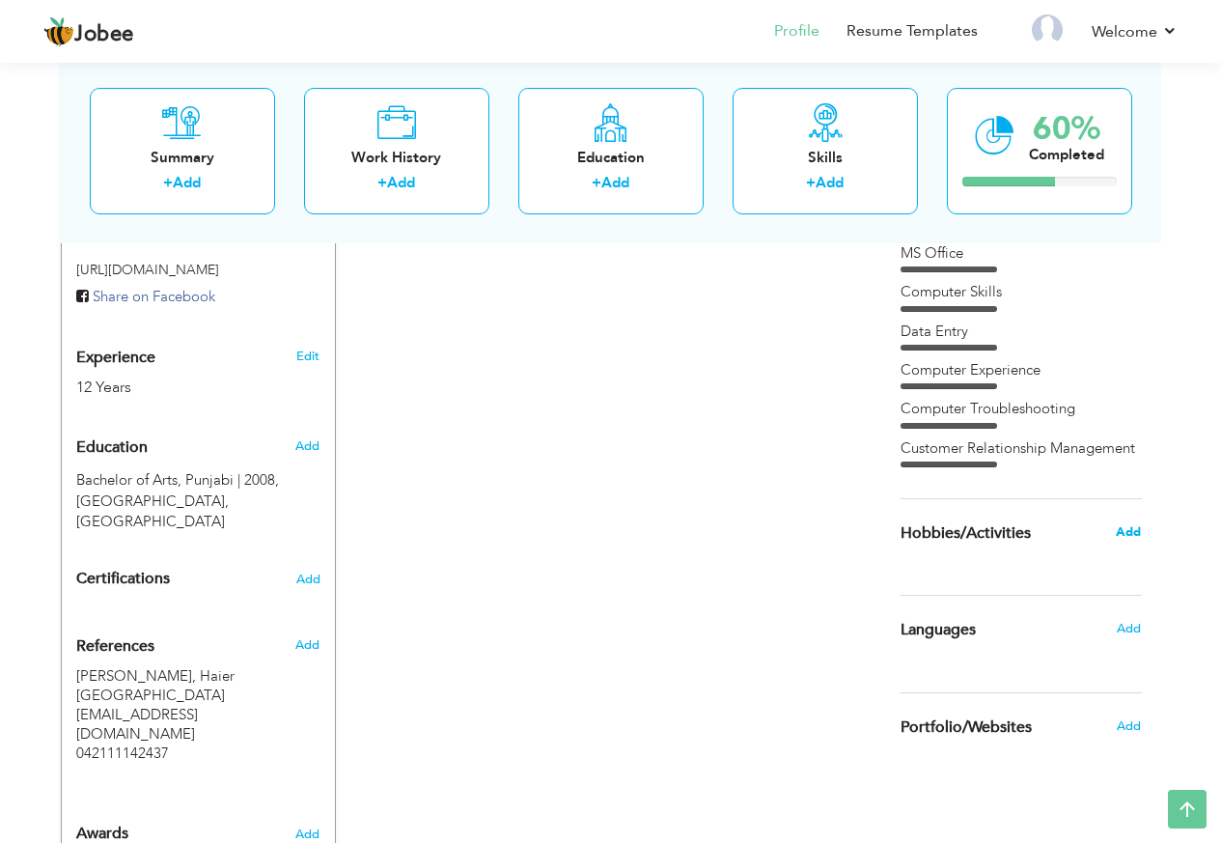
click at [1131, 533] on span "Add" at bounding box center [1128, 531] width 25 height 17
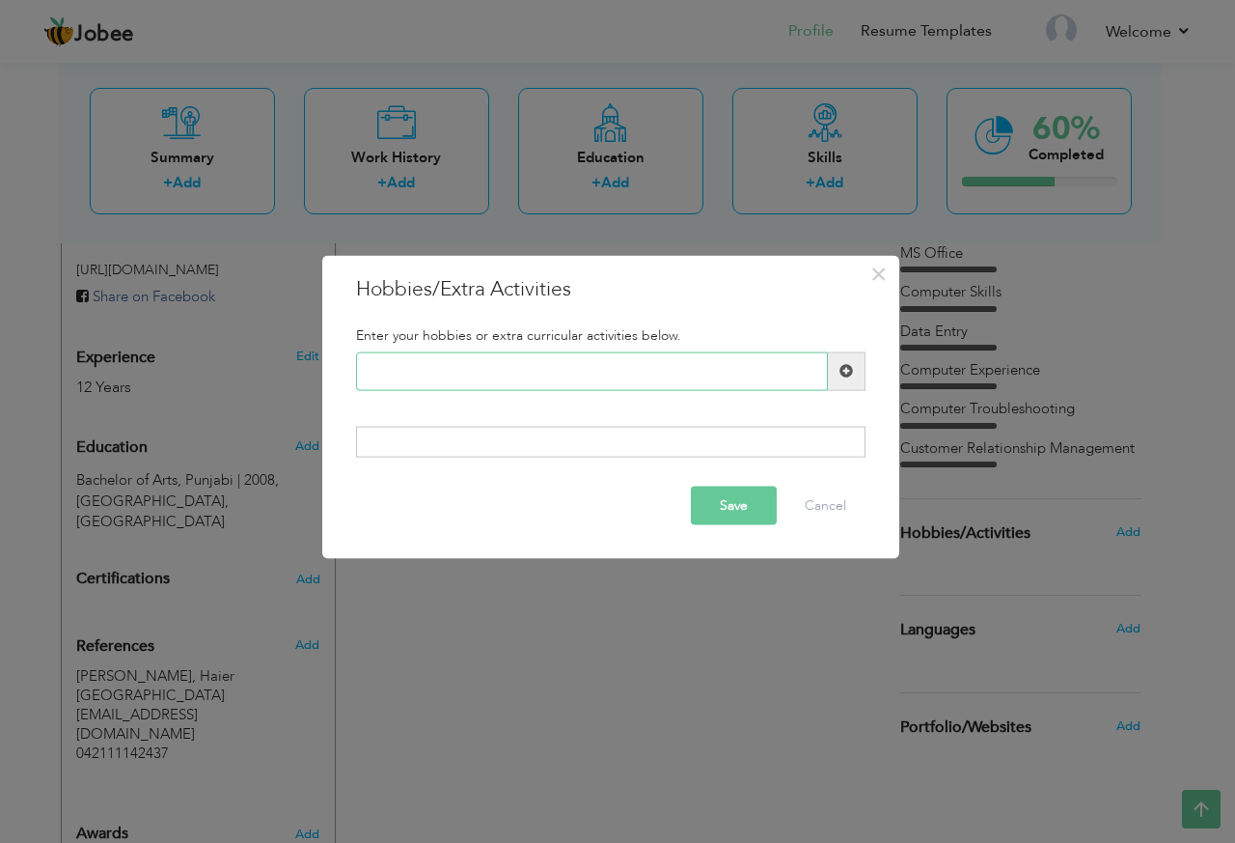
click at [555, 371] on input "text" at bounding box center [592, 370] width 472 height 39
paste input "Book Reading"
type input "Book Reading"
click at [843, 371] on span at bounding box center [847, 371] width 14 height 14
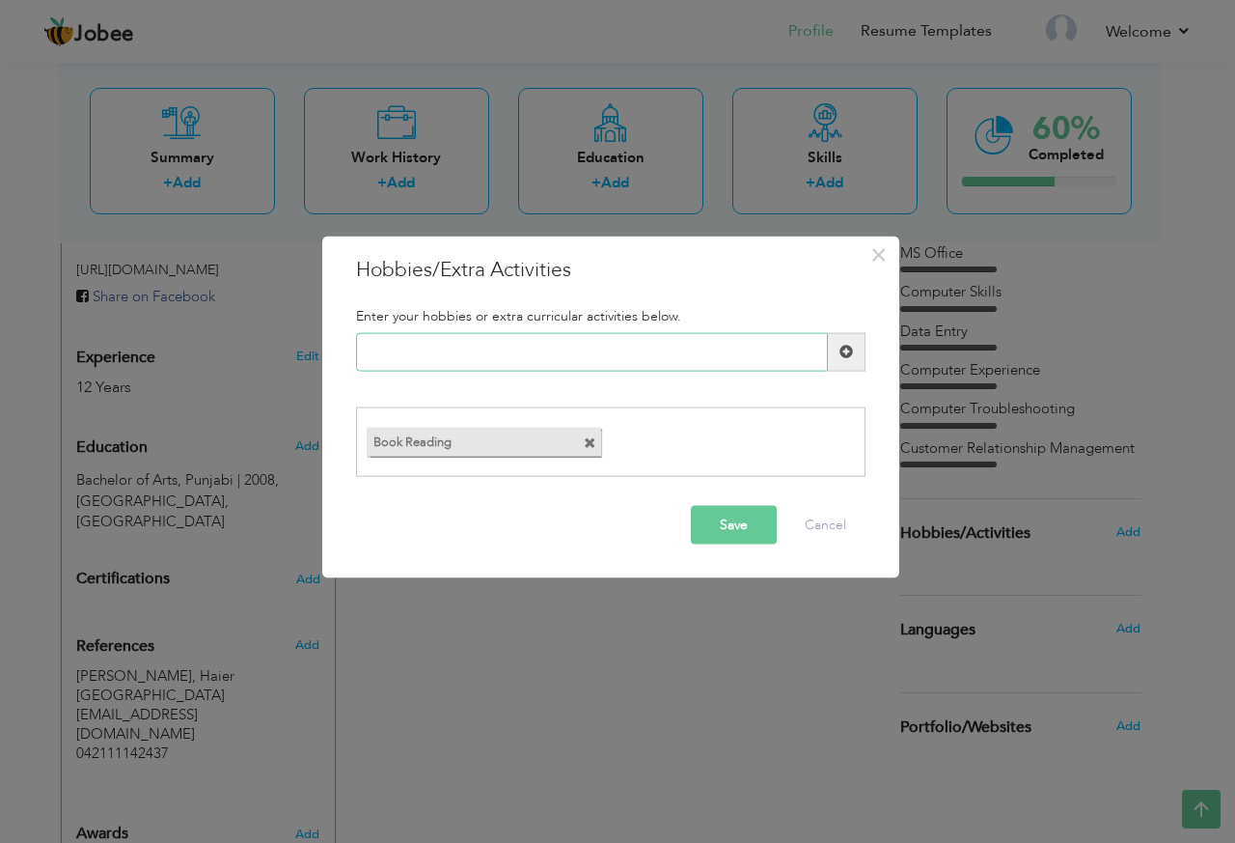
click at [568, 365] on input "text" at bounding box center [592, 351] width 472 height 39
paste input "Internet Using"
type input "Internet Using"
click at [846, 355] on span at bounding box center [847, 352] width 14 height 14
click at [587, 358] on input "text" at bounding box center [592, 351] width 472 height 39
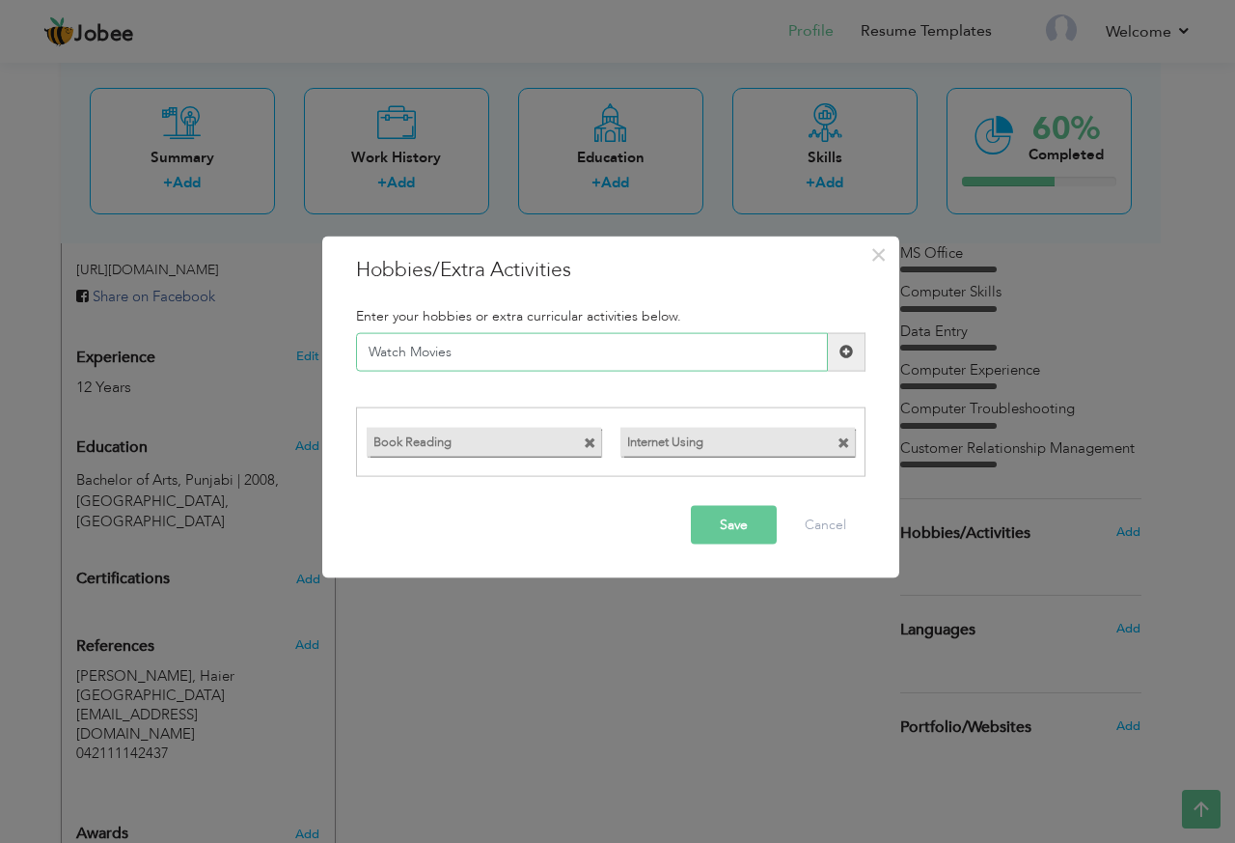
type input "Watch Movies"
click at [845, 353] on span at bounding box center [847, 352] width 14 height 14
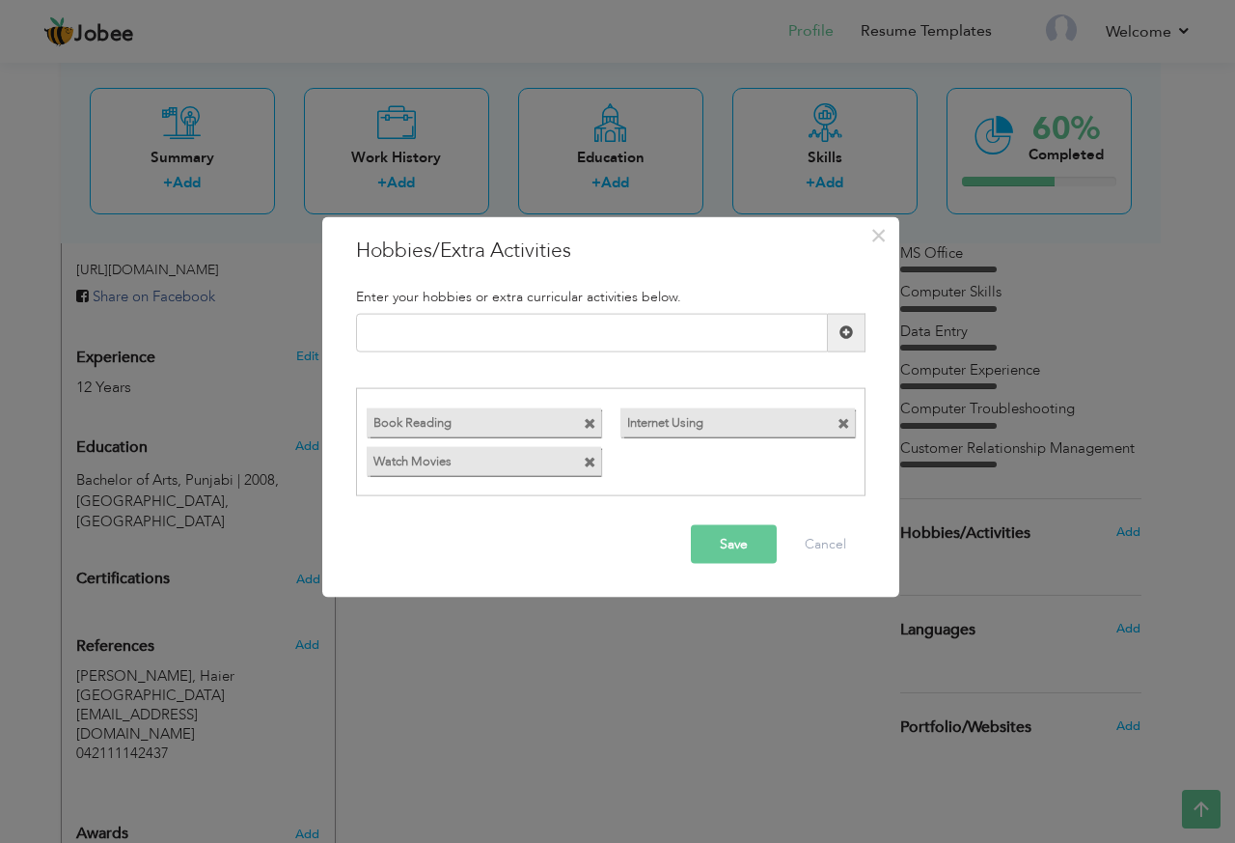
click at [845, 428] on span at bounding box center [844, 424] width 13 height 13
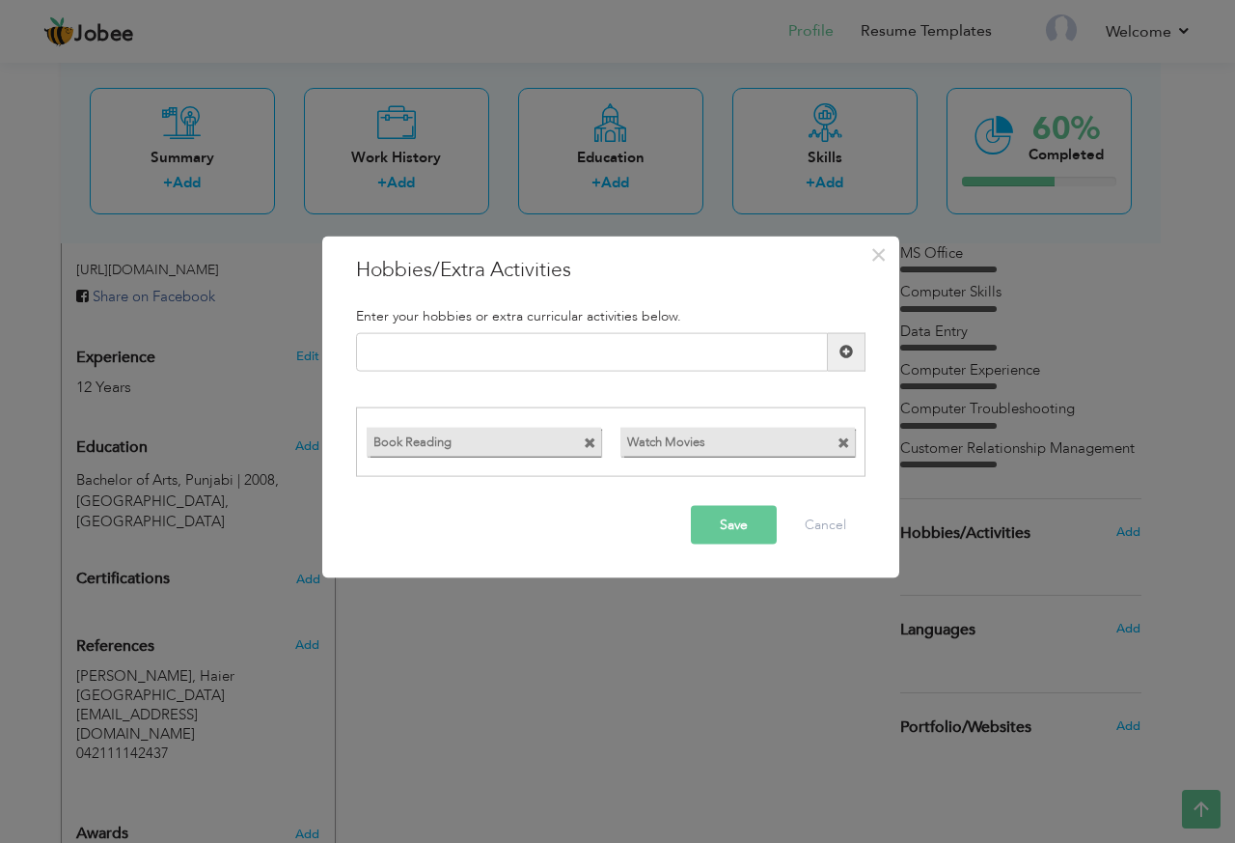
click at [754, 518] on button "Save" at bounding box center [734, 525] width 86 height 39
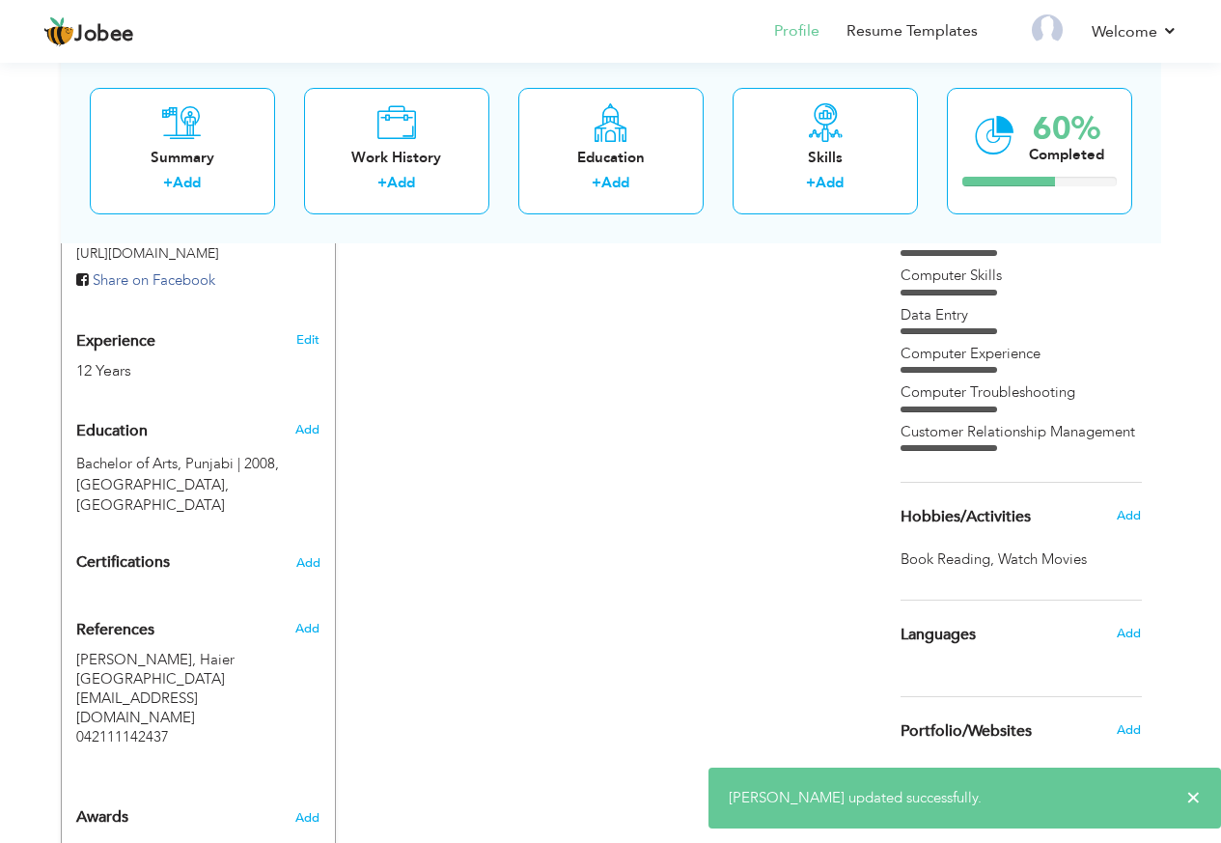
scroll to position [679, 0]
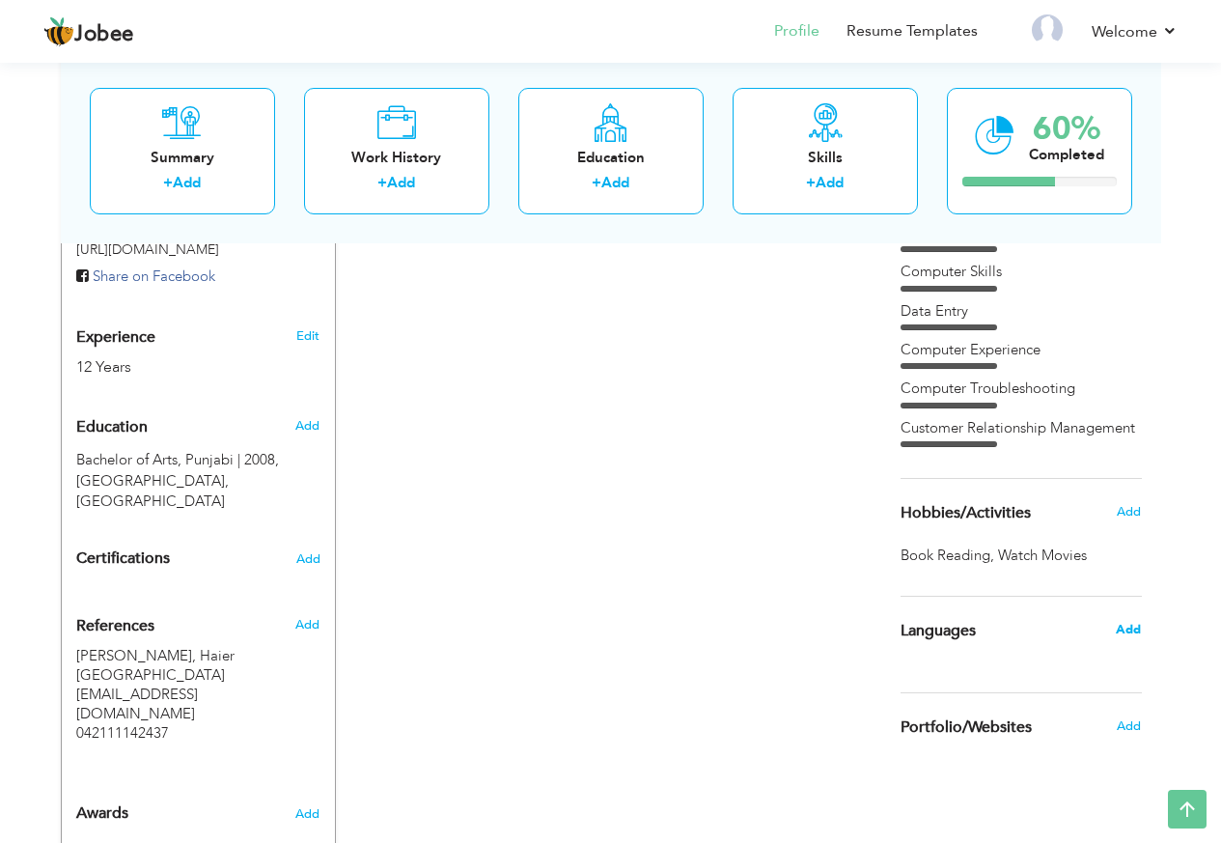
click at [1123, 631] on span "Add" at bounding box center [1128, 629] width 25 height 17
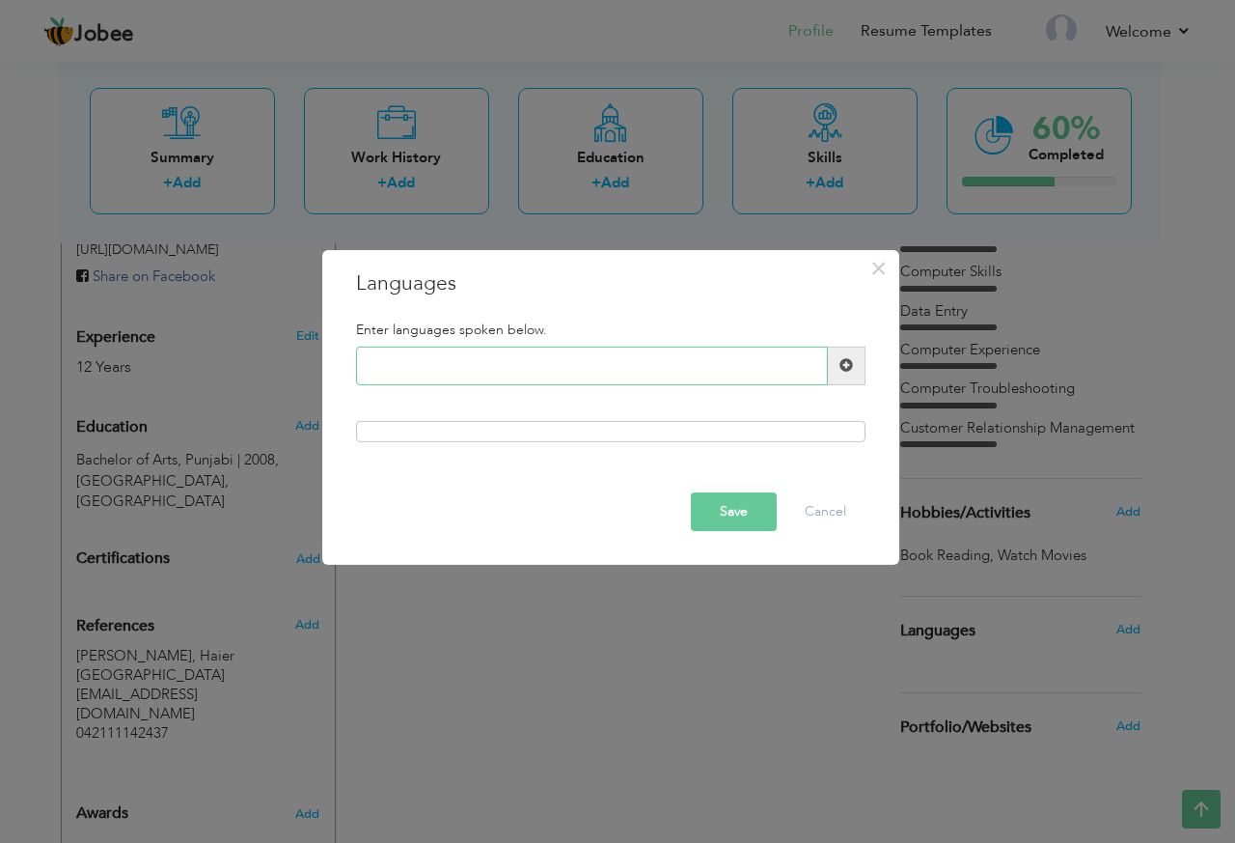
paste input "English"
type input "English"
drag, startPoint x: 847, startPoint y: 365, endPoint x: 837, endPoint y: 377, distance: 16.4
click at [848, 364] on span at bounding box center [847, 365] width 14 height 14
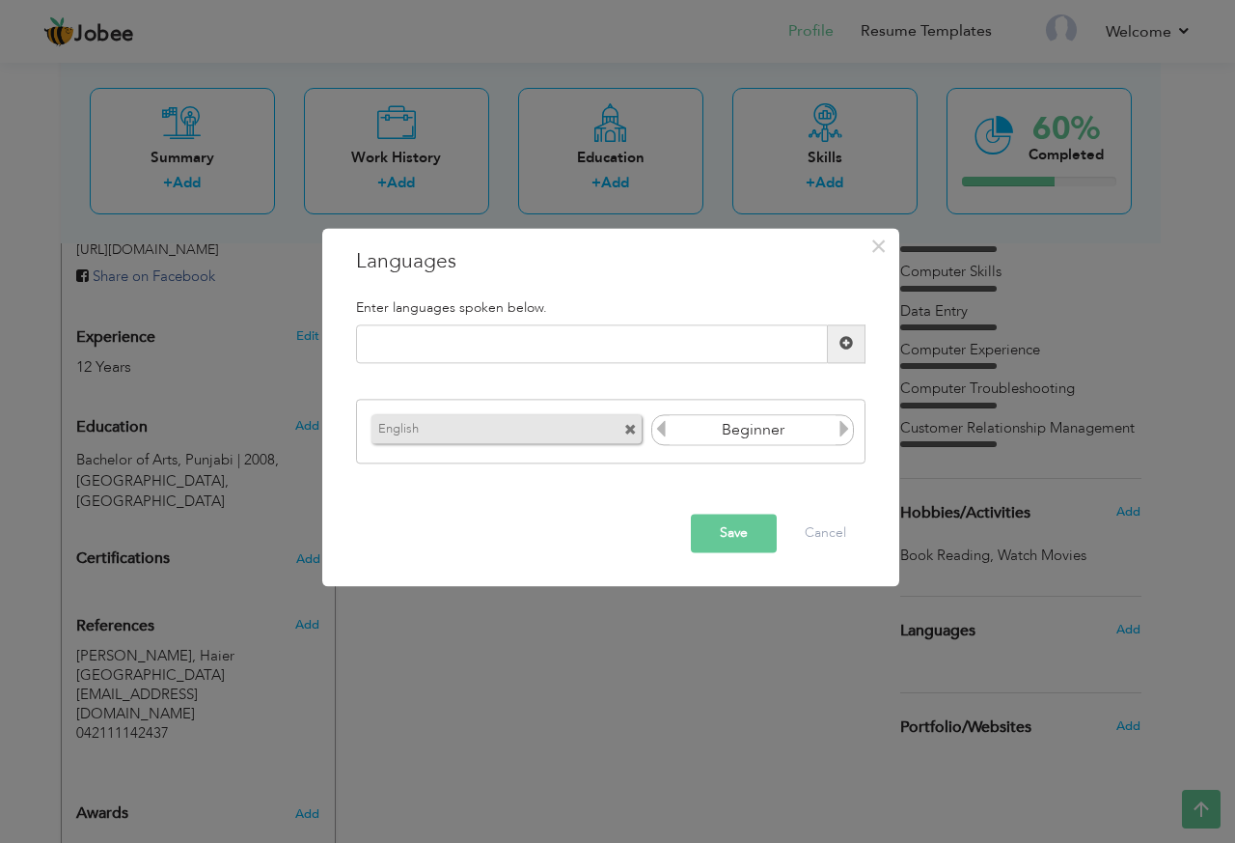
click at [848, 429] on icon at bounding box center [844, 429] width 17 height 17
click at [735, 537] on button "Save" at bounding box center [734, 532] width 86 height 39
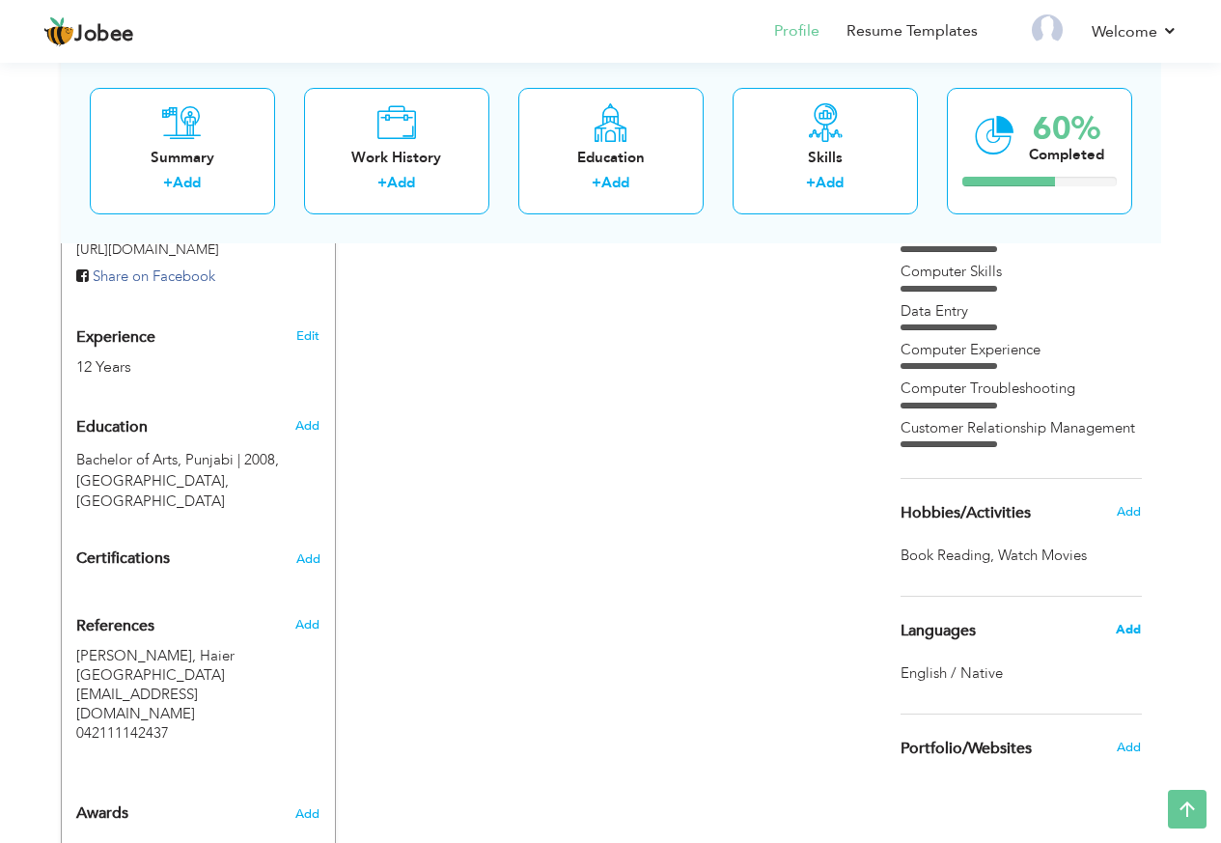
click at [1121, 631] on span "Add" at bounding box center [1128, 629] width 25 height 17
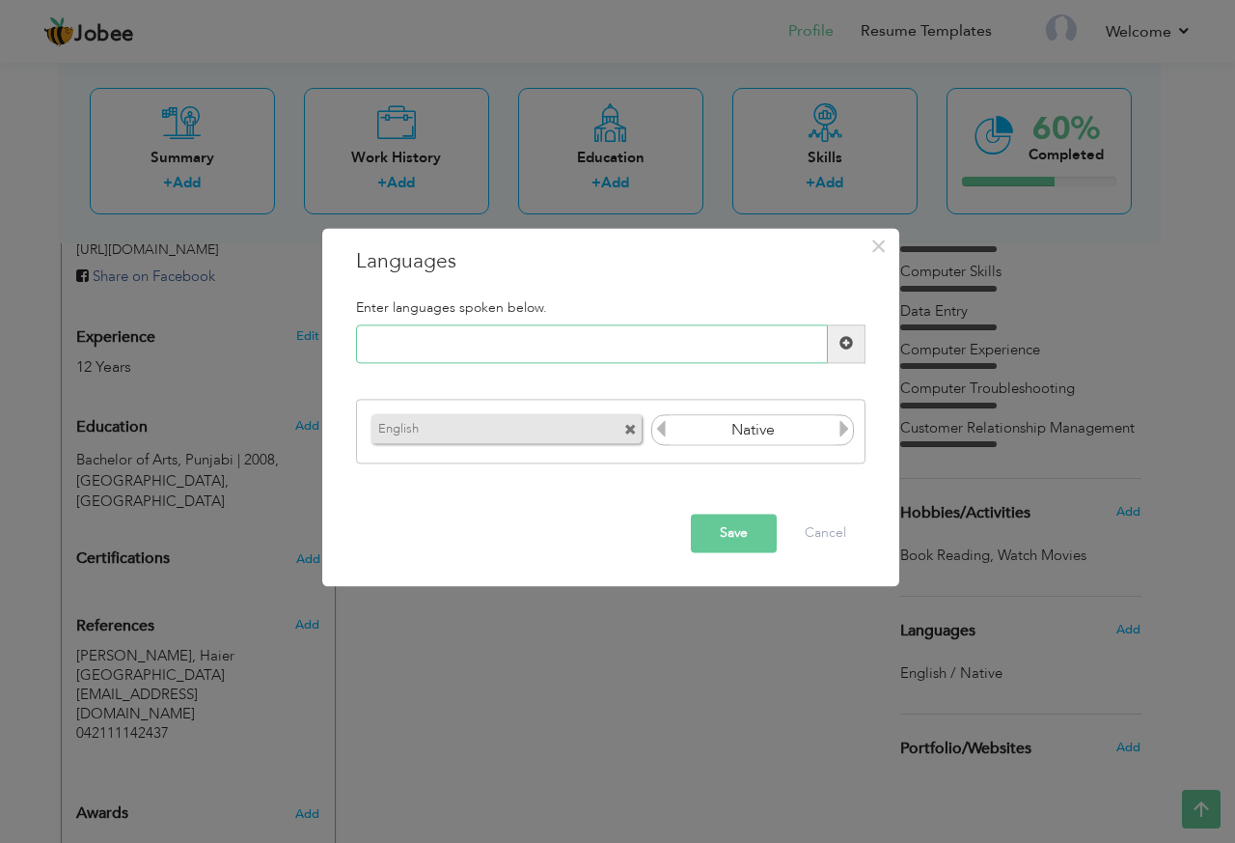
paste input "Hindi"
type input "Hindi"
click at [848, 343] on span at bounding box center [847, 344] width 14 height 14
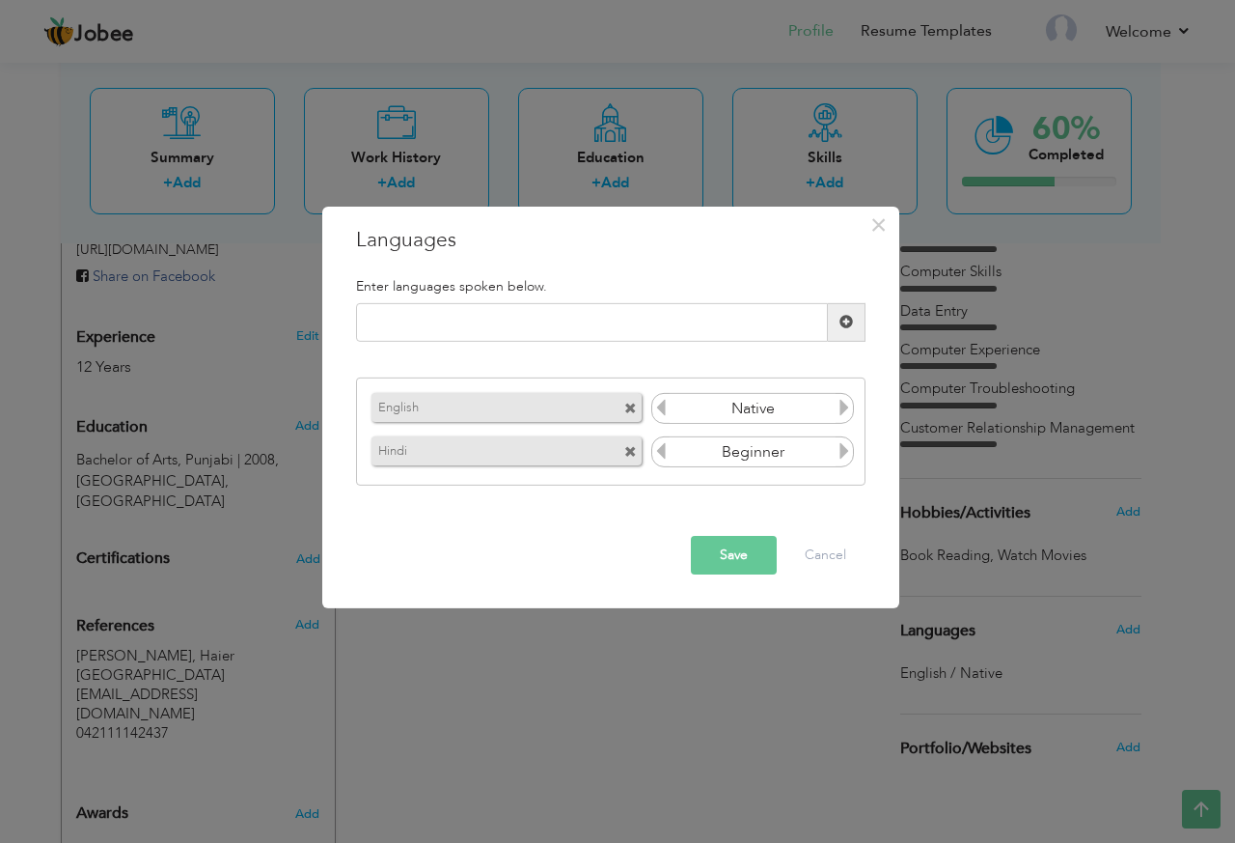
click at [843, 454] on icon at bounding box center [844, 450] width 17 height 17
click at [741, 549] on button "Save" at bounding box center [734, 555] width 86 height 39
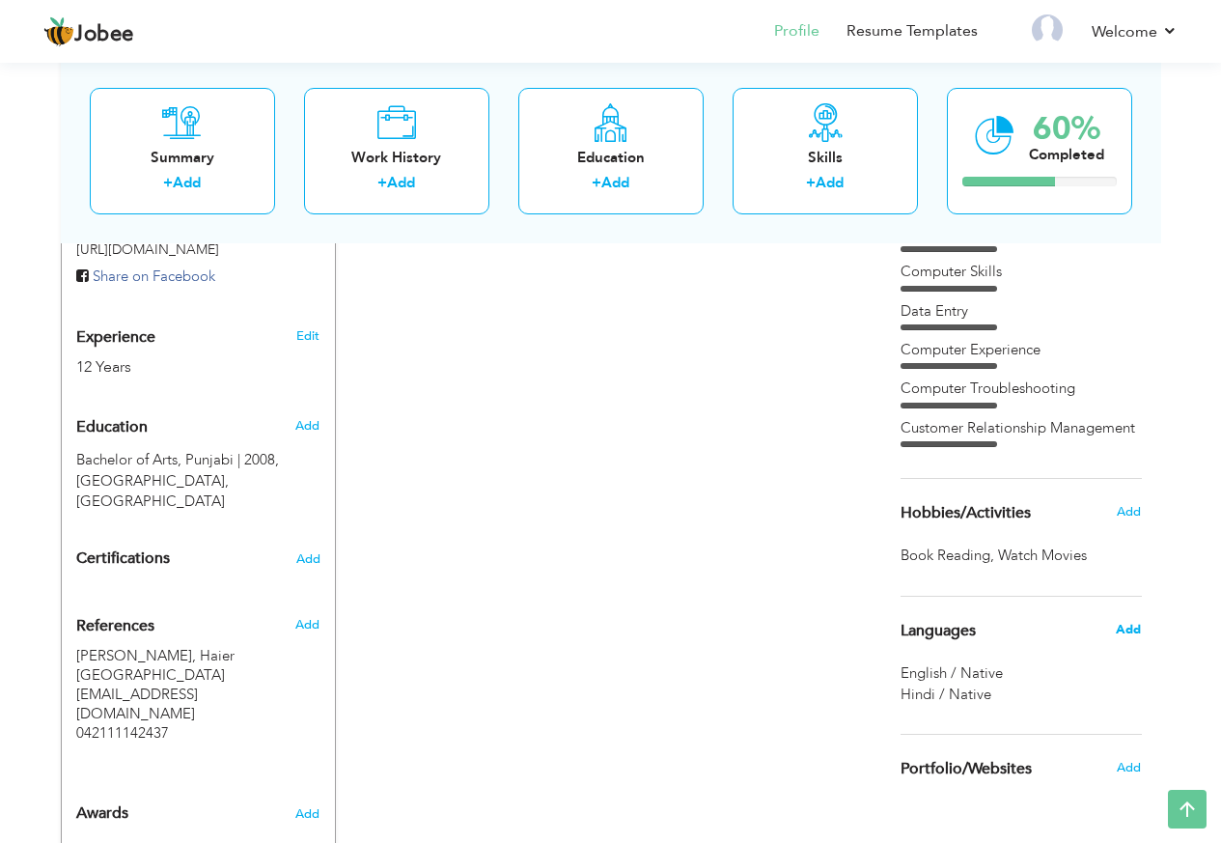
click at [1136, 626] on span "Add" at bounding box center [1128, 629] width 25 height 17
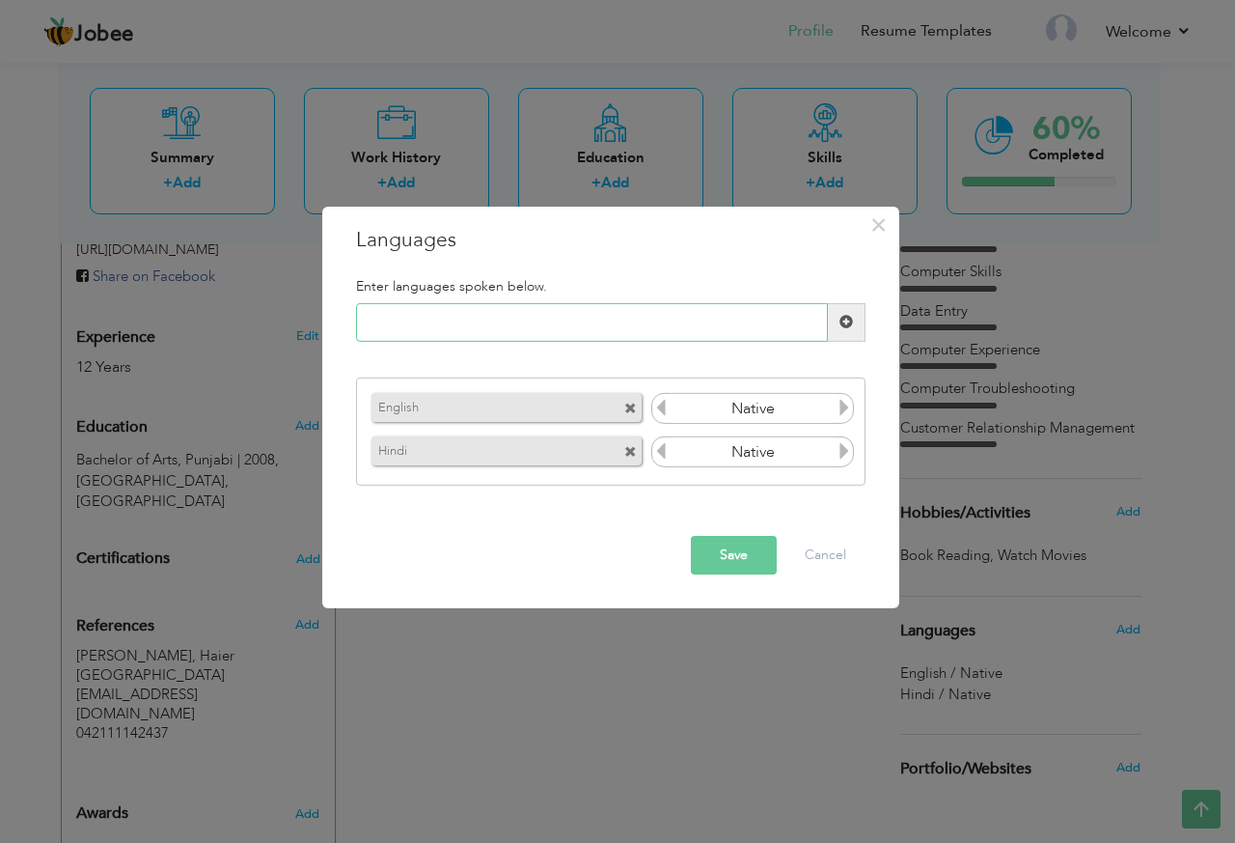
paste input "Punjabi"
type input "Punjabi"
click at [856, 324] on span at bounding box center [847, 322] width 38 height 39
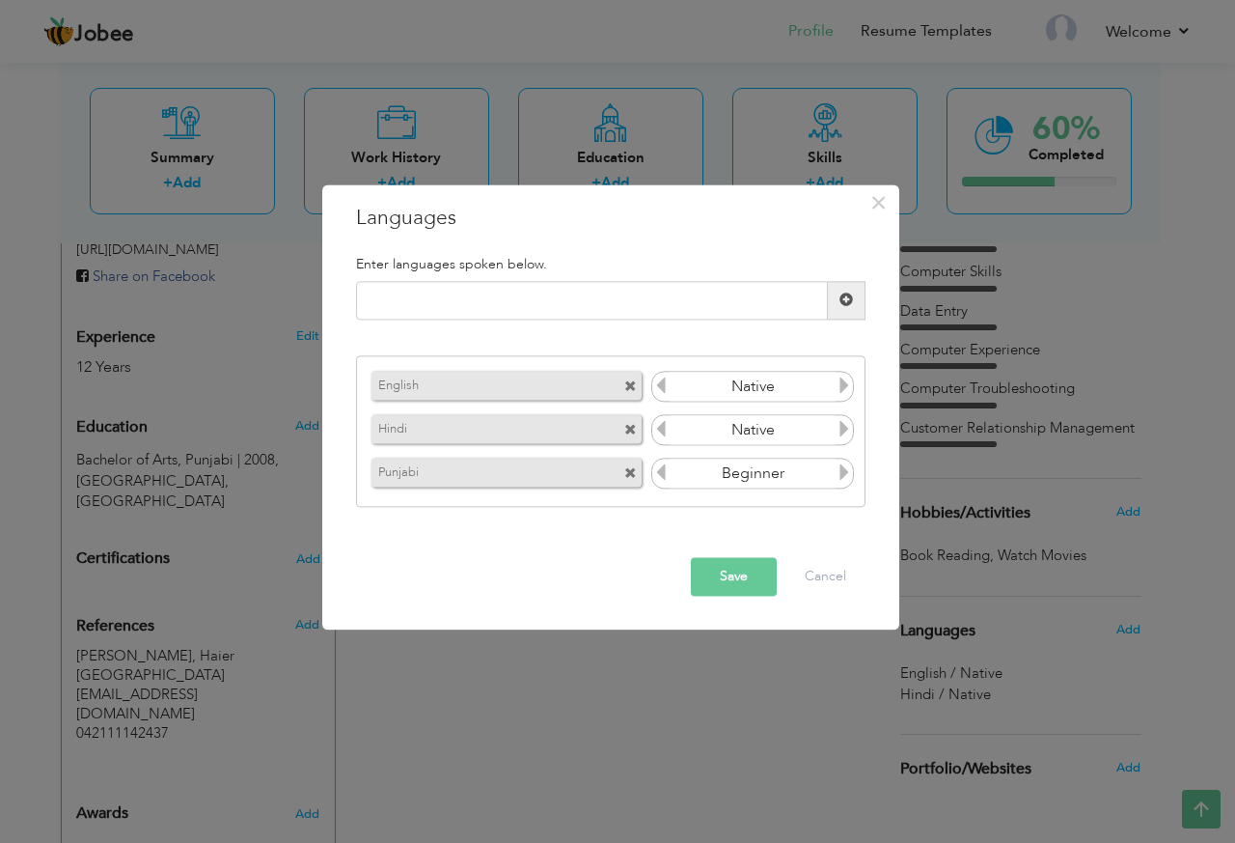
click at [843, 478] on icon at bounding box center [844, 472] width 17 height 17
click at [749, 578] on button "Save" at bounding box center [734, 576] width 86 height 39
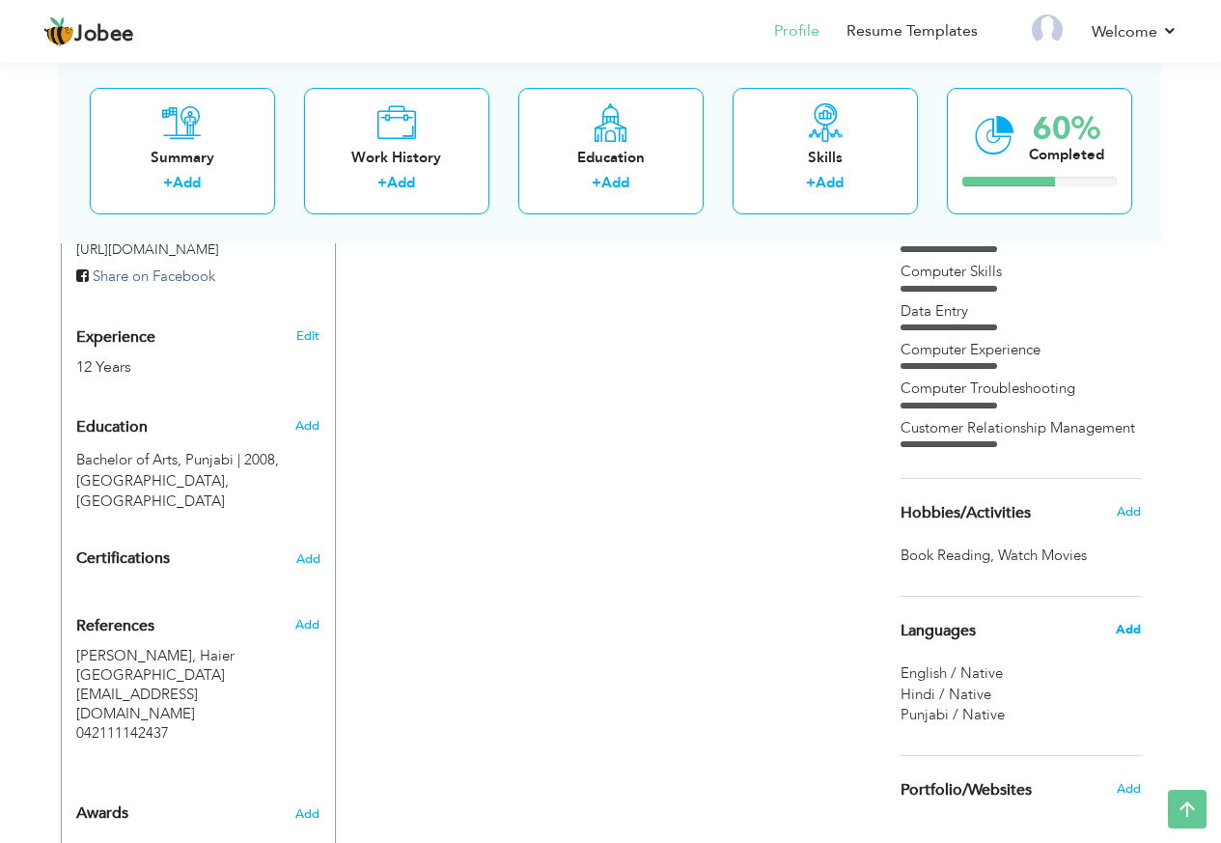
click at [1119, 635] on span "Add" at bounding box center [1128, 629] width 25 height 17
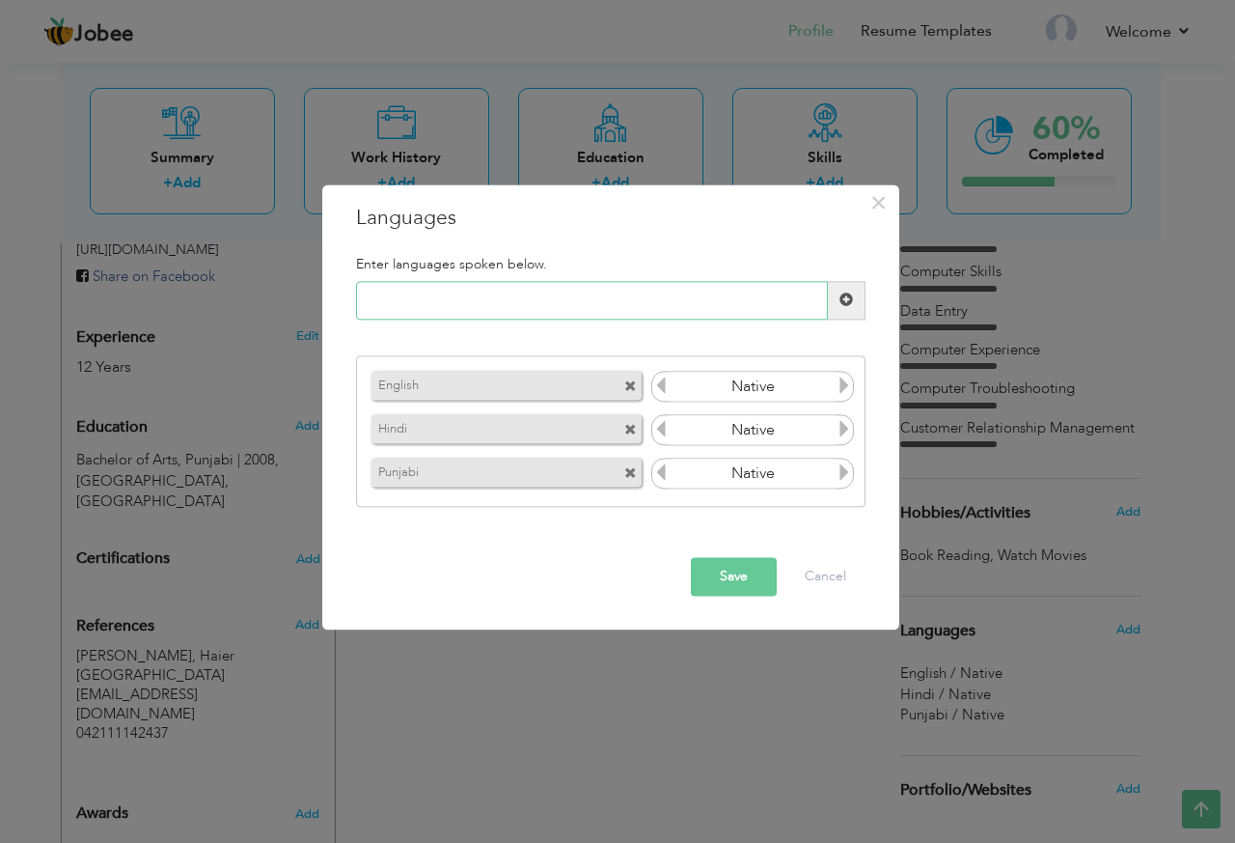
paste input "Urdu"
type input "Urdu"
click at [854, 302] on span at bounding box center [847, 300] width 38 height 39
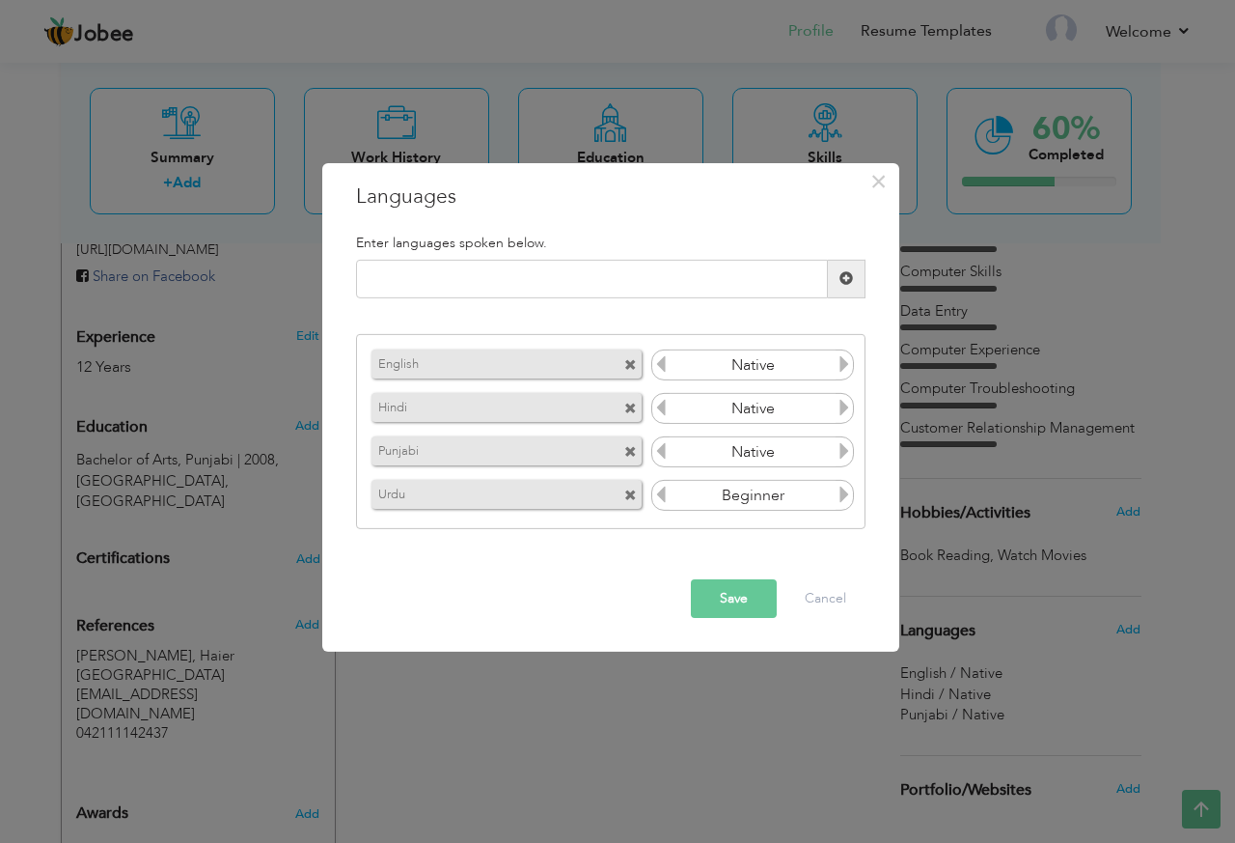
click at [840, 499] on icon at bounding box center [844, 493] width 17 height 17
click at [738, 607] on button "Save" at bounding box center [734, 598] width 86 height 39
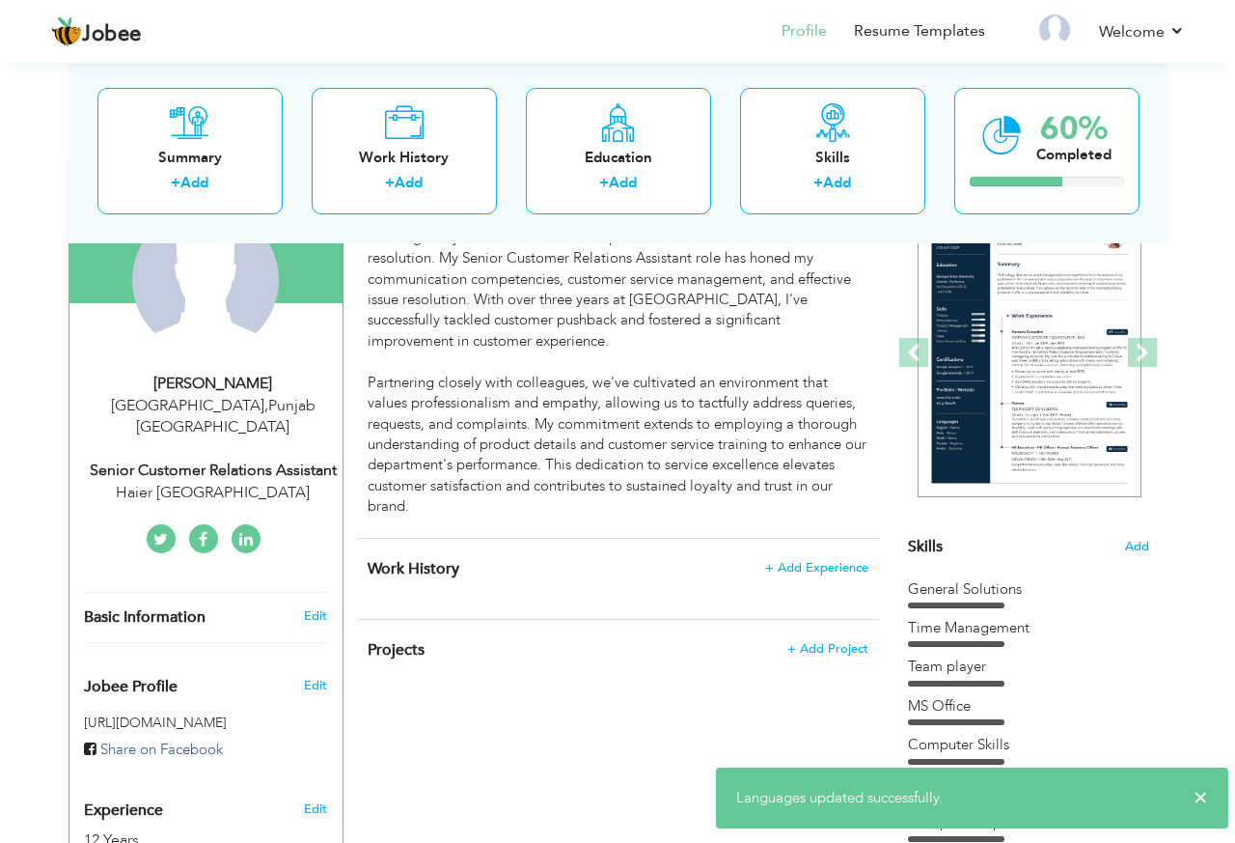
scroll to position [290, 0]
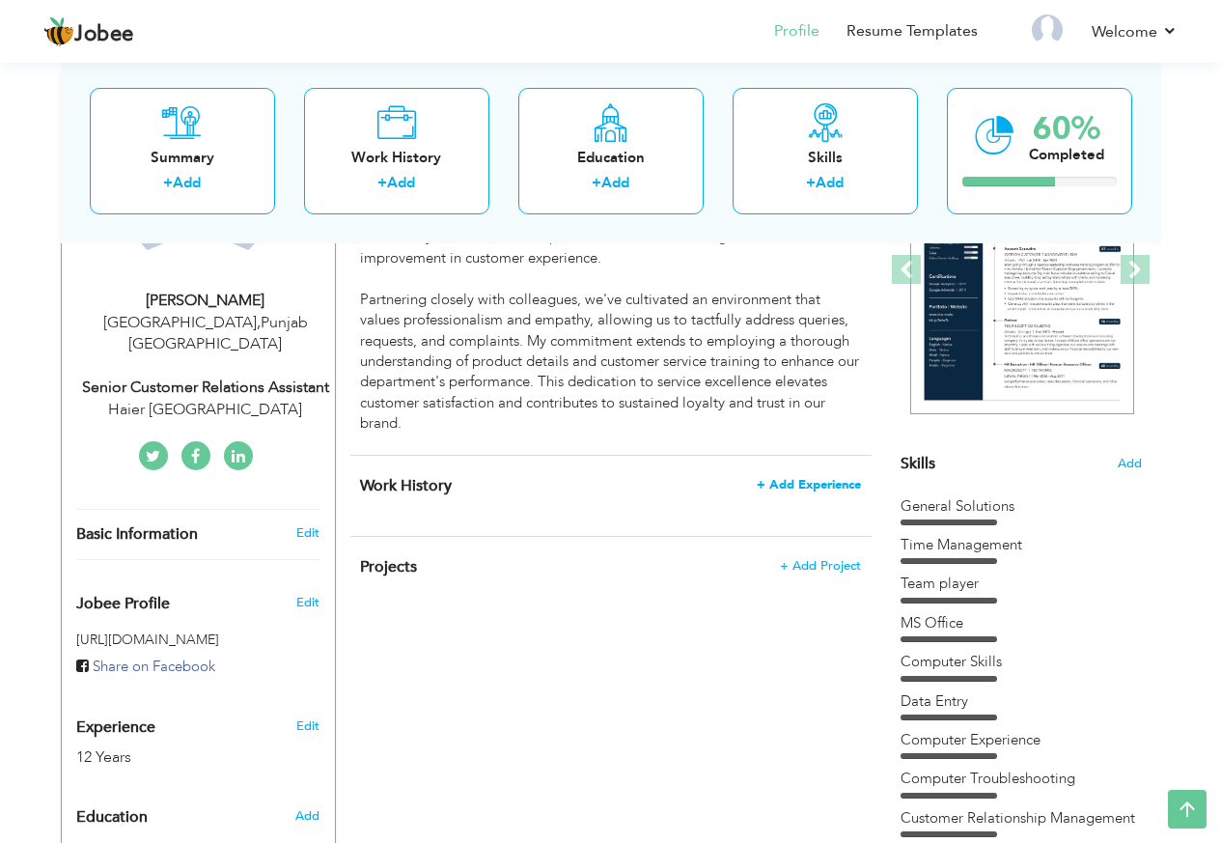
click at [805, 484] on span "+ Add Experience" at bounding box center [809, 485] width 104 height 14
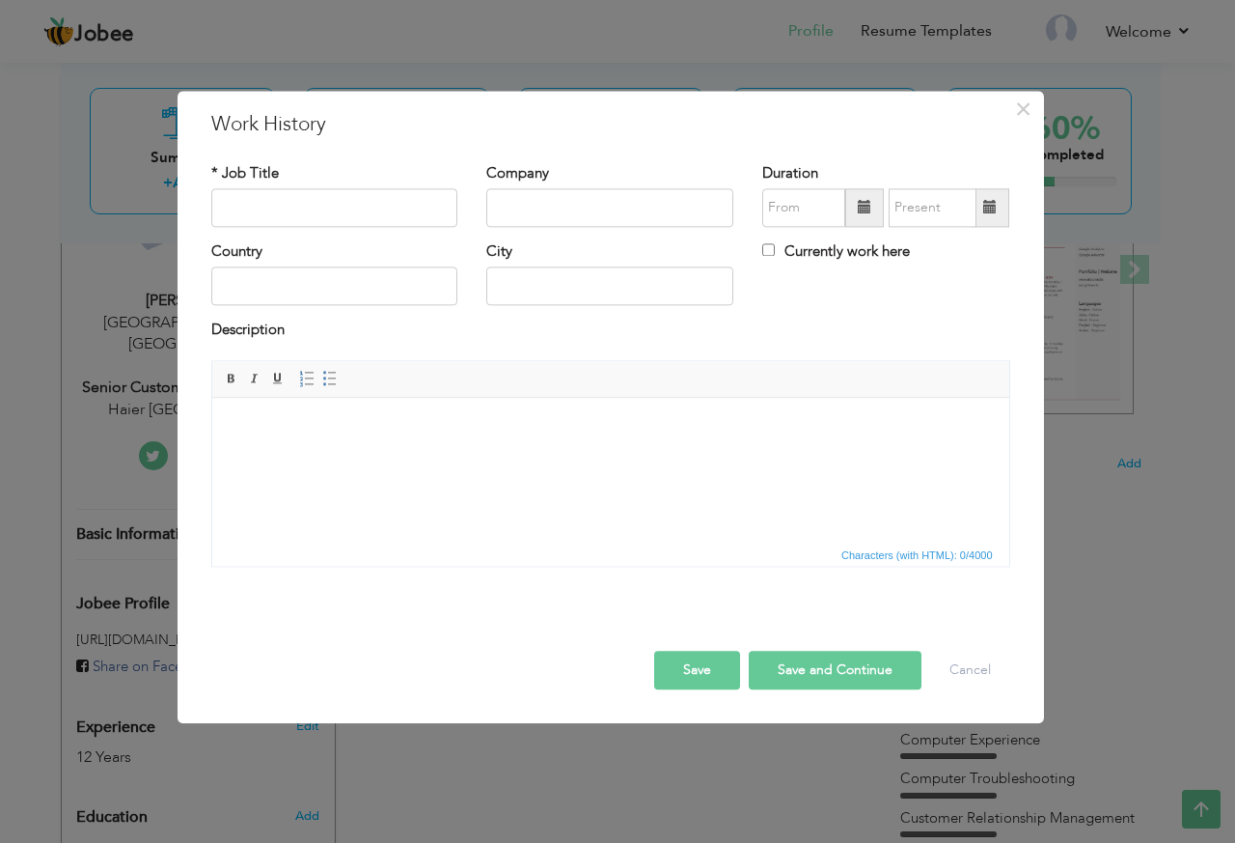
click at [365, 438] on html at bounding box center [609, 427] width 797 height 59
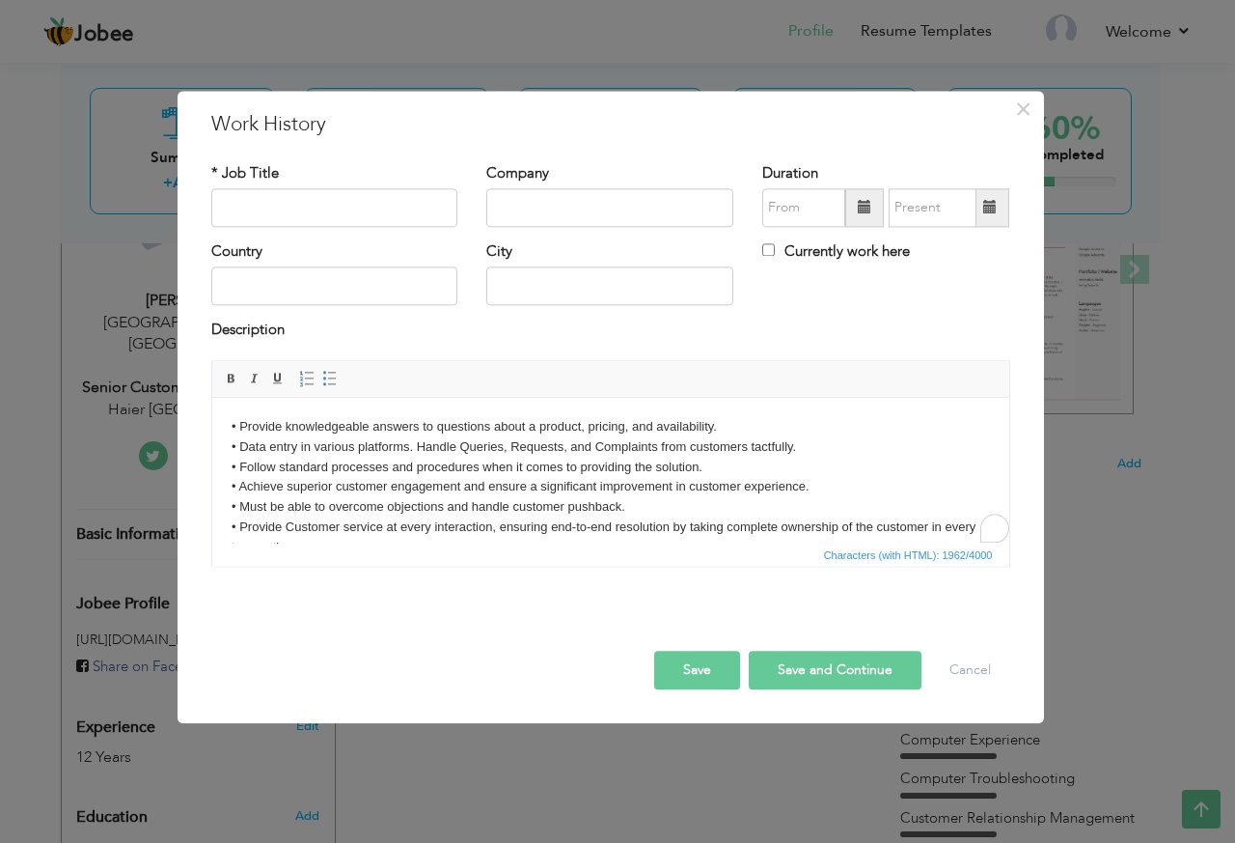
scroll to position [0, 0]
click at [322, 208] on input "text" at bounding box center [334, 207] width 247 height 39
paste input "SENIOR CUSTOMER RELATIONS ASSISTANT AT HAIER CUSTOMER SERVICE DEPARTMENT"
drag, startPoint x: 311, startPoint y: 208, endPoint x: 166, endPoint y: 202, distance: 144.9
click at [166, 202] on div "× Work History * Job Title SENIOR CUSTOMER RELATIONS ASSISTANT AT HAIER CUSTOME…" at bounding box center [617, 421] width 1235 height 843
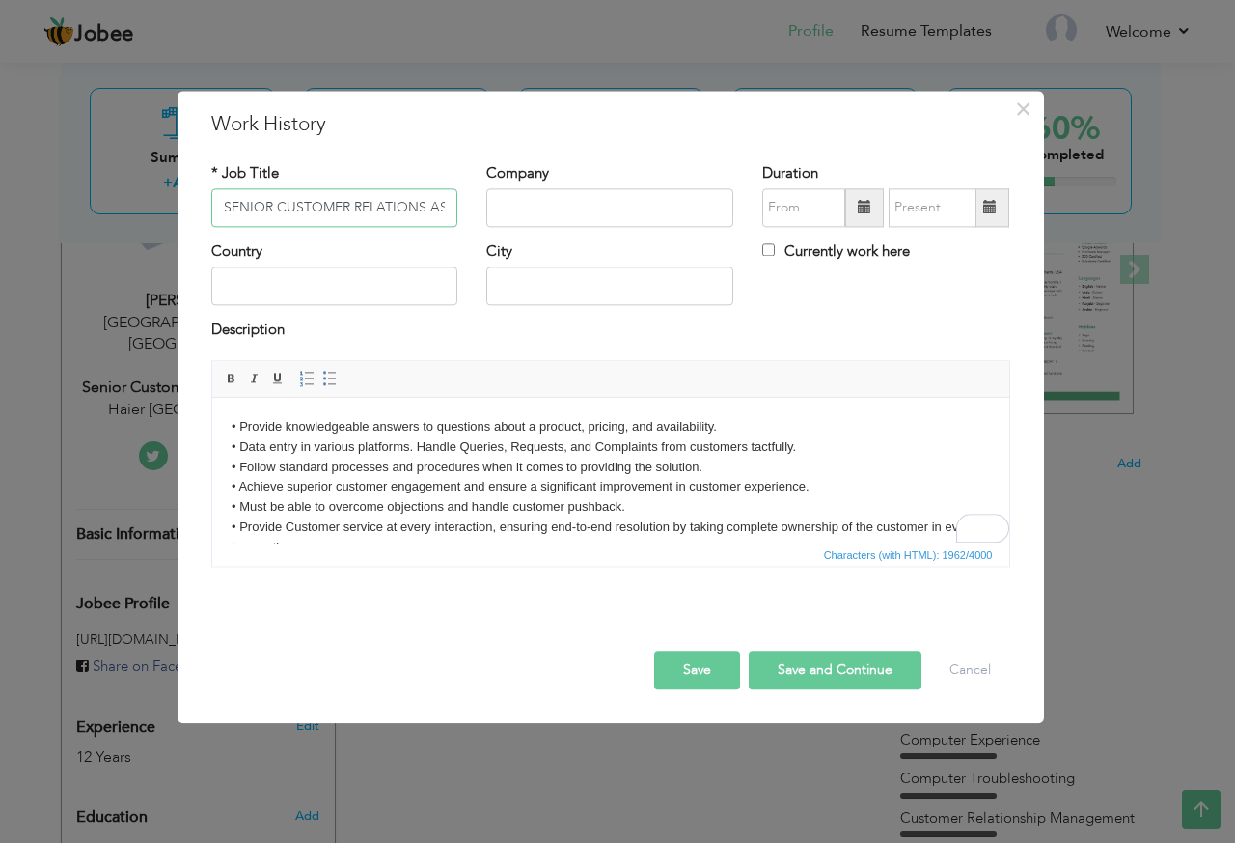
click at [363, 203] on input "SENIOR CUSTOMER RELATIONS ASSISTANT AT HAIER CUSTOMER SERVICE DEPARTMENT" at bounding box center [334, 207] width 247 height 39
type input "SENIOR CUSTOMER RELATIONS ASSISTANT"
click at [615, 206] on input "text" at bounding box center [609, 207] width 247 height 39
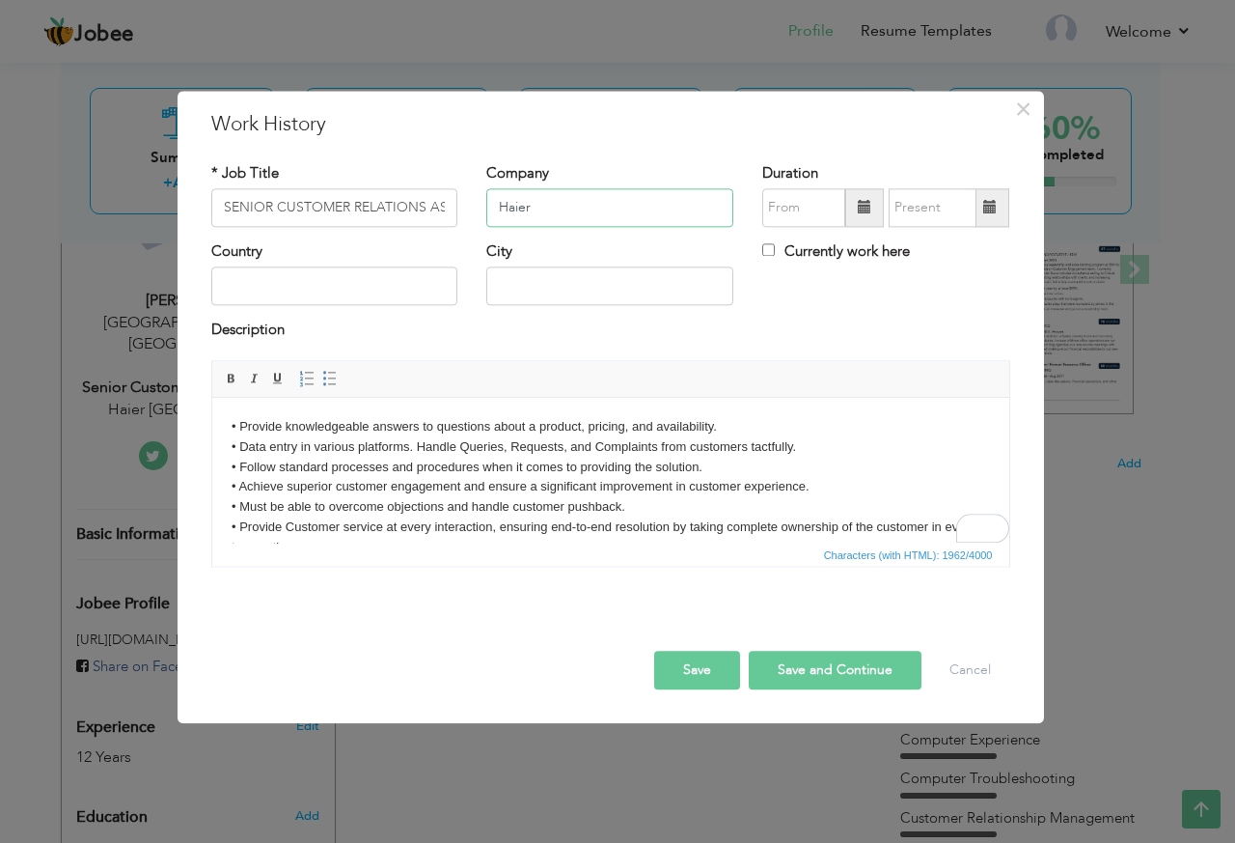
type input "Haier"
click at [340, 195] on input "SENIOR CUSTOMER RELATIONS ASSISTANT" at bounding box center [334, 207] width 247 height 39
paste input "Senior Customer Relations Assistant"
type input "SENIOR Senior Customer Relations AssistantRELATIONS ASSISTANT"
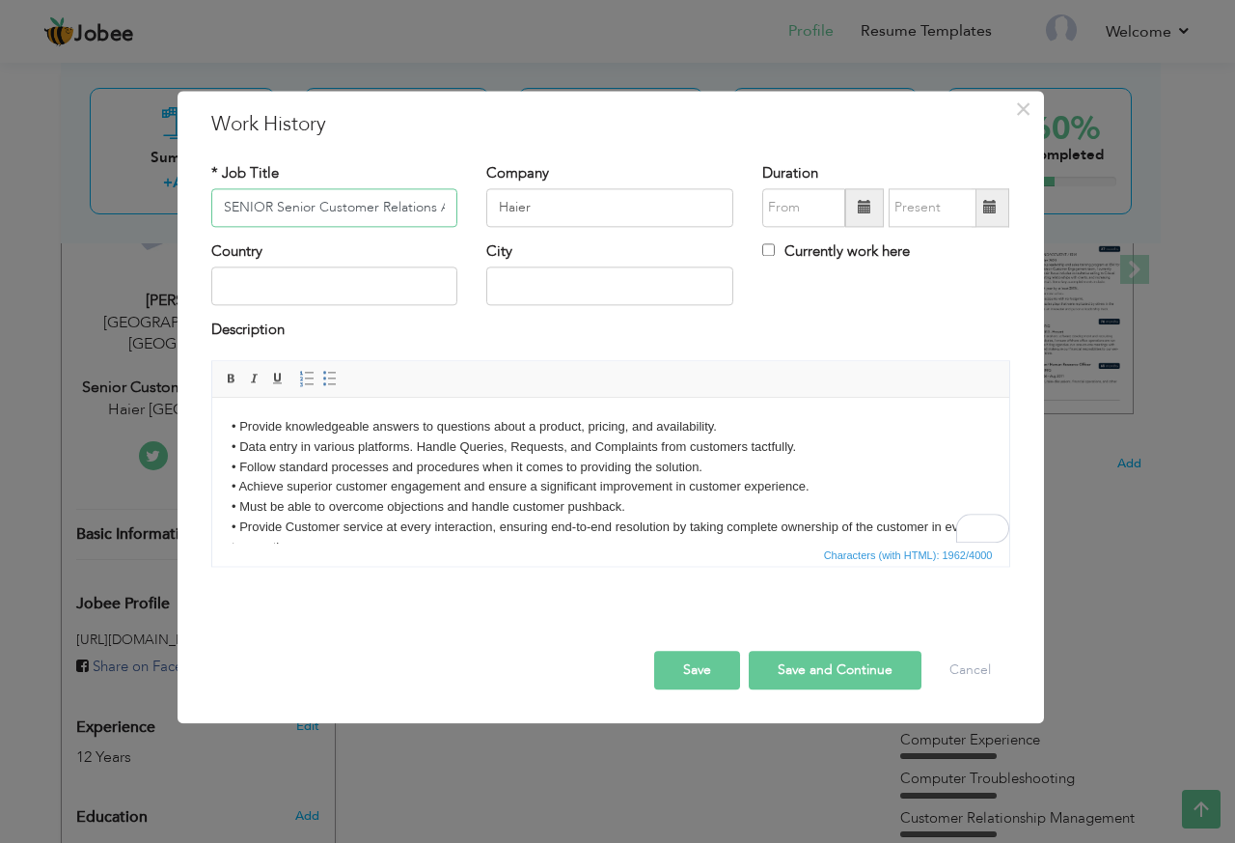
scroll to position [0, 47]
click at [340, 195] on input "SENIOR Senior Customer Relations AssistantRELATIONS ASSISTANT" at bounding box center [334, 207] width 247 height 39
paste input "Senior Customer Relations Assistant"
type input "Senior Customer Relations Assistant"
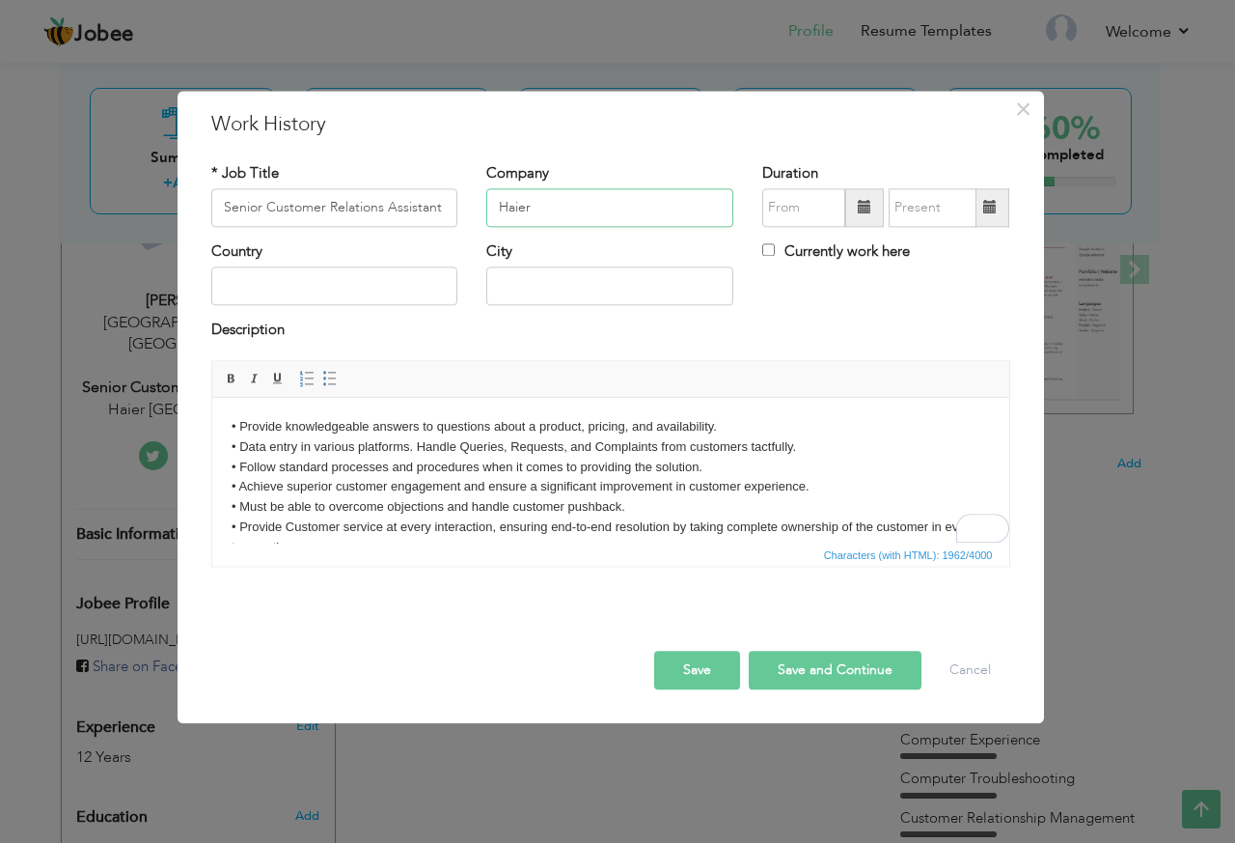
drag, startPoint x: 583, startPoint y: 211, endPoint x: 214, endPoint y: 184, distance: 369.7
click at [214, 184] on div "* Job Title Senior Customer Relations Assistant Company Haier Duration Currentl…" at bounding box center [611, 202] width 828 height 78
paste input "[GEOGRAPHIC_DATA]"
type input "Haier [GEOGRAPHIC_DATA]"
click at [367, 286] on input "text" at bounding box center [334, 286] width 247 height 39
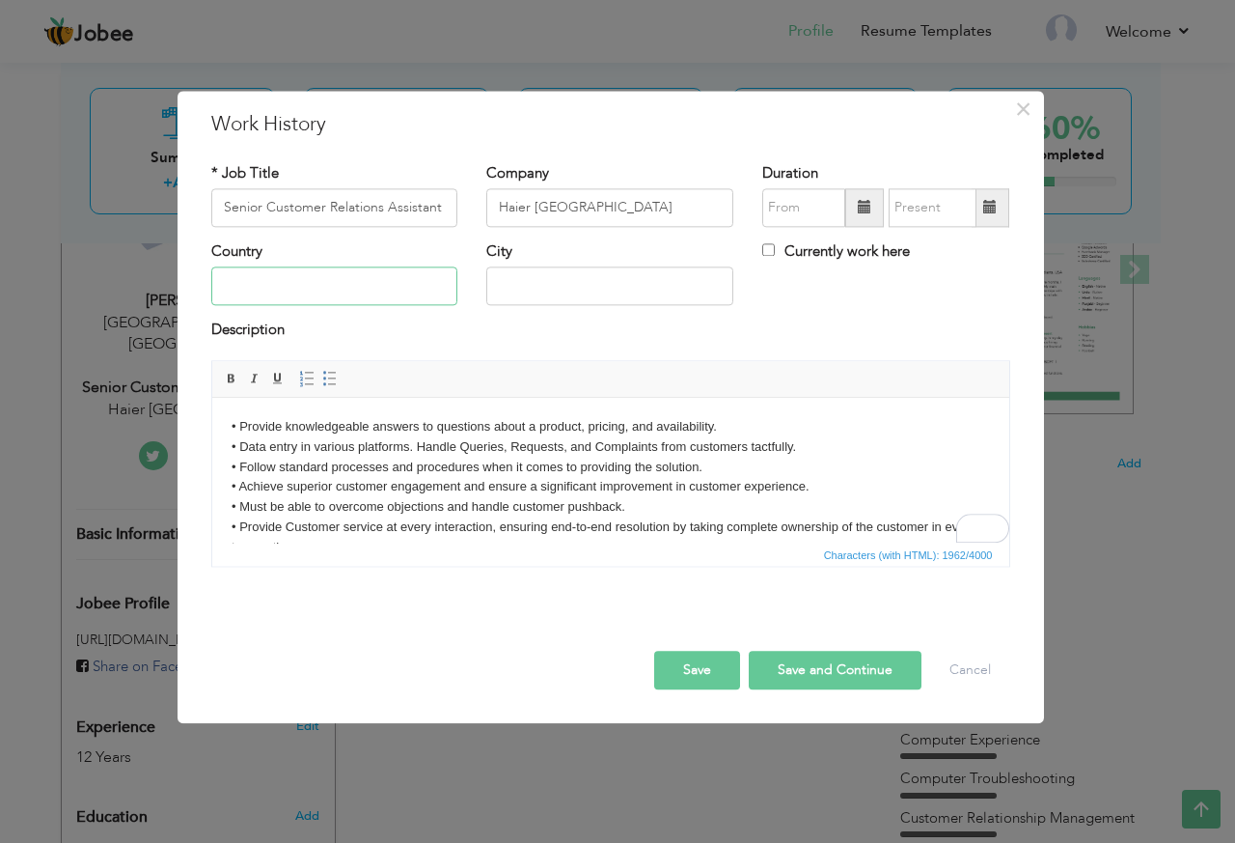
type input "[GEOGRAPHIC_DATA]"
click at [762, 253] on input "Currently work here" at bounding box center [768, 249] width 13 height 13
checkbox input "true"
click at [847, 210] on span at bounding box center [864, 207] width 39 height 39
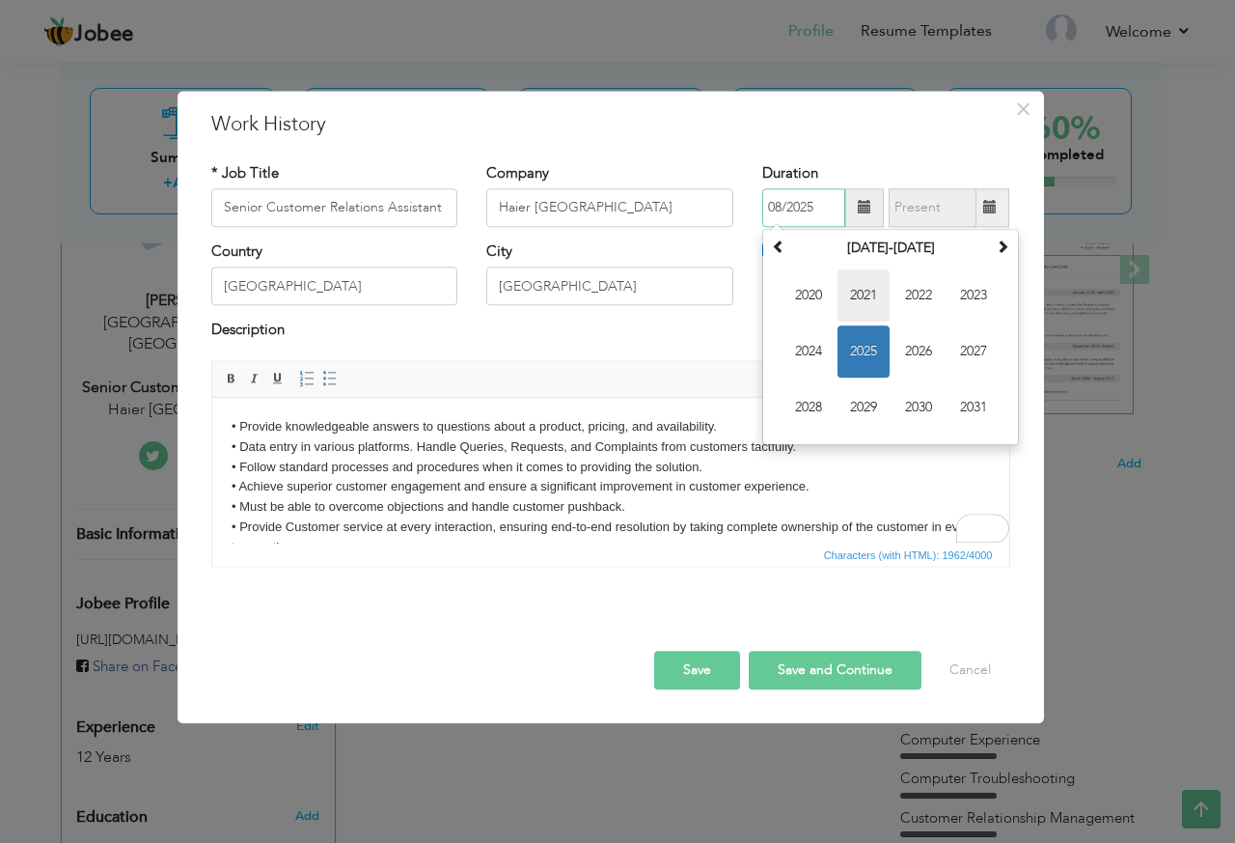
click at [861, 304] on span "2021" at bounding box center [864, 295] width 52 height 52
click at [852, 300] on span "Feb" at bounding box center [864, 295] width 52 height 52
type input "02/2021"
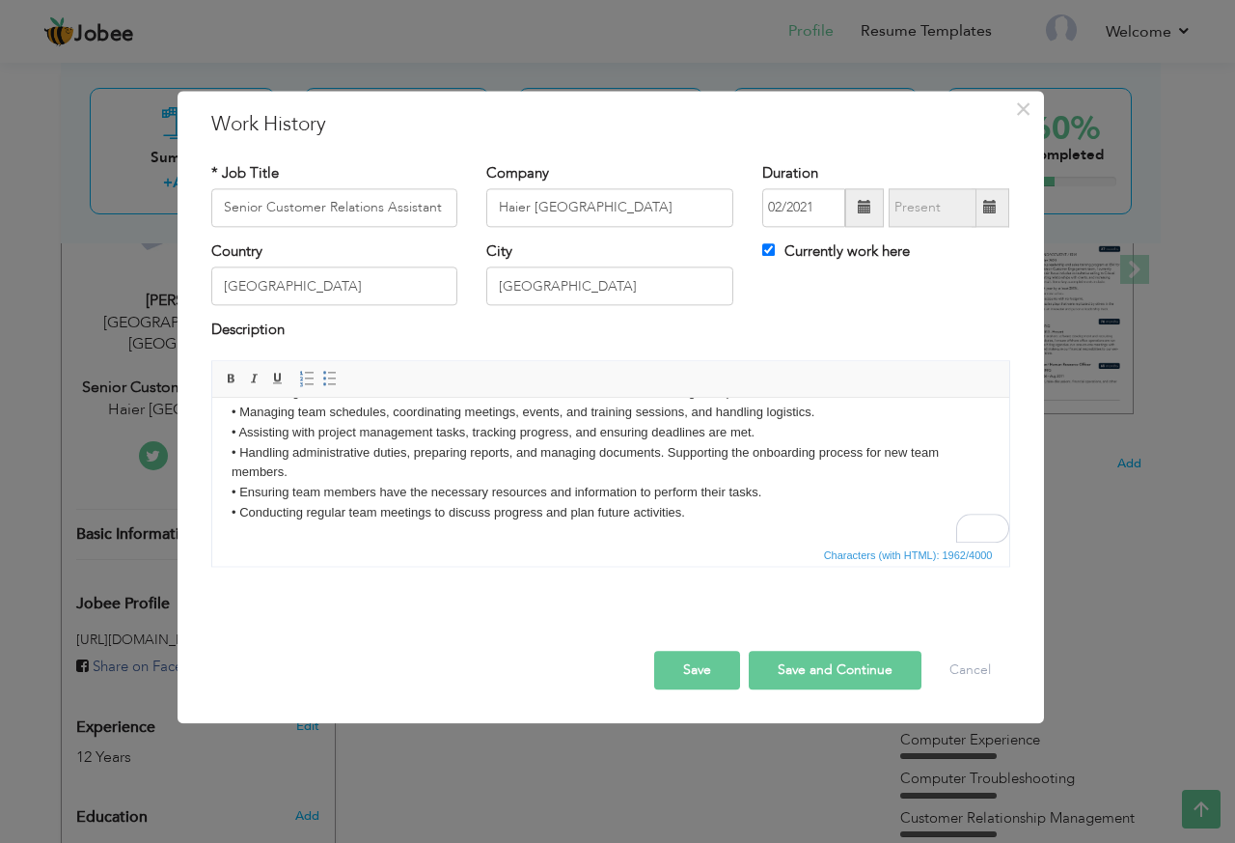
scroll to position [355, 0]
click at [704, 520] on body "• Provide knowledgeable answers to questions about a product, pricing, and avai…" at bounding box center [610, 312] width 759 height 422
click at [714, 501] on body "• Provide knowledgeable answers to questions about a product, pricing, and avai…" at bounding box center [610, 312] width 759 height 422
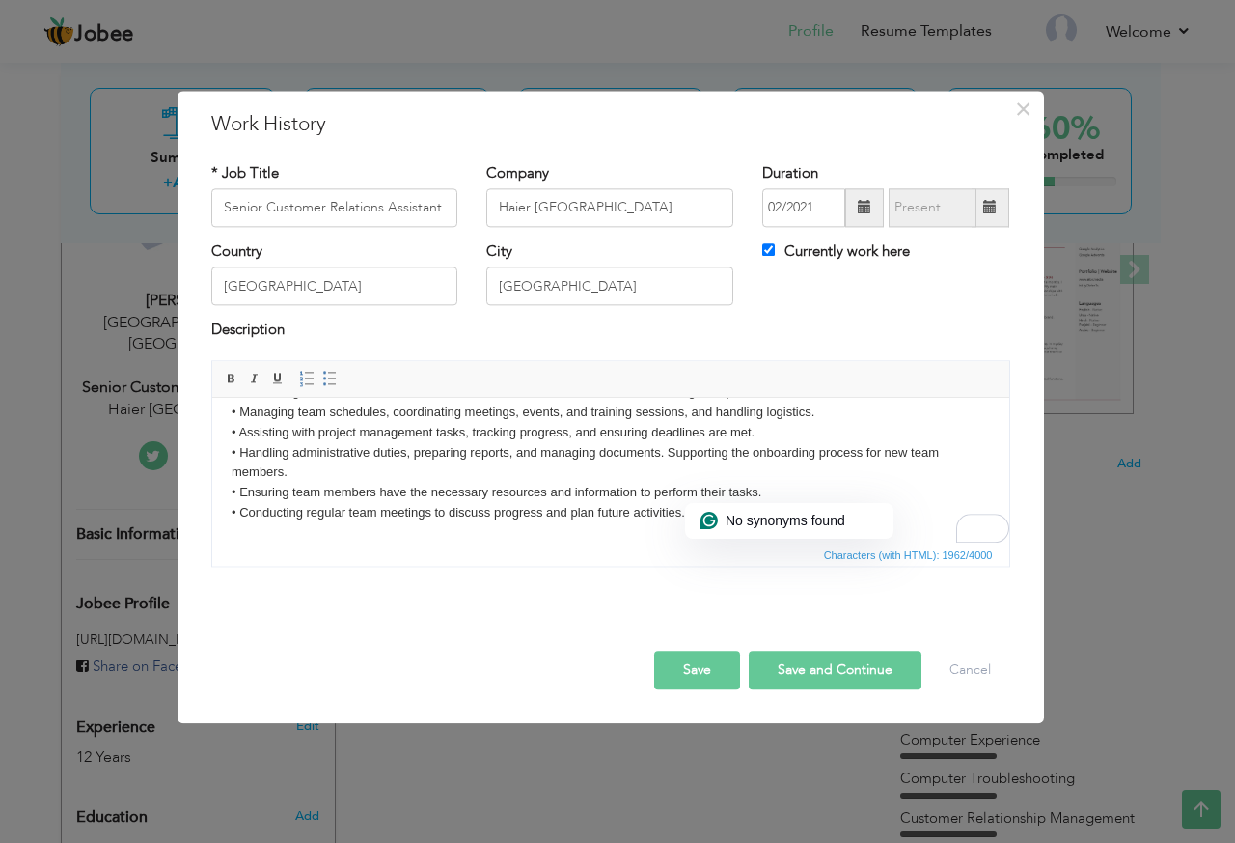
click at [659, 511] on body "• Provide knowledgeable answers to questions about a product, pricing, and avai…" at bounding box center [610, 312] width 759 height 422
click at [595, 505] on body "• Provide knowledgeable answers to questions about a product, pricing, and avai…" at bounding box center [610, 312] width 759 height 422
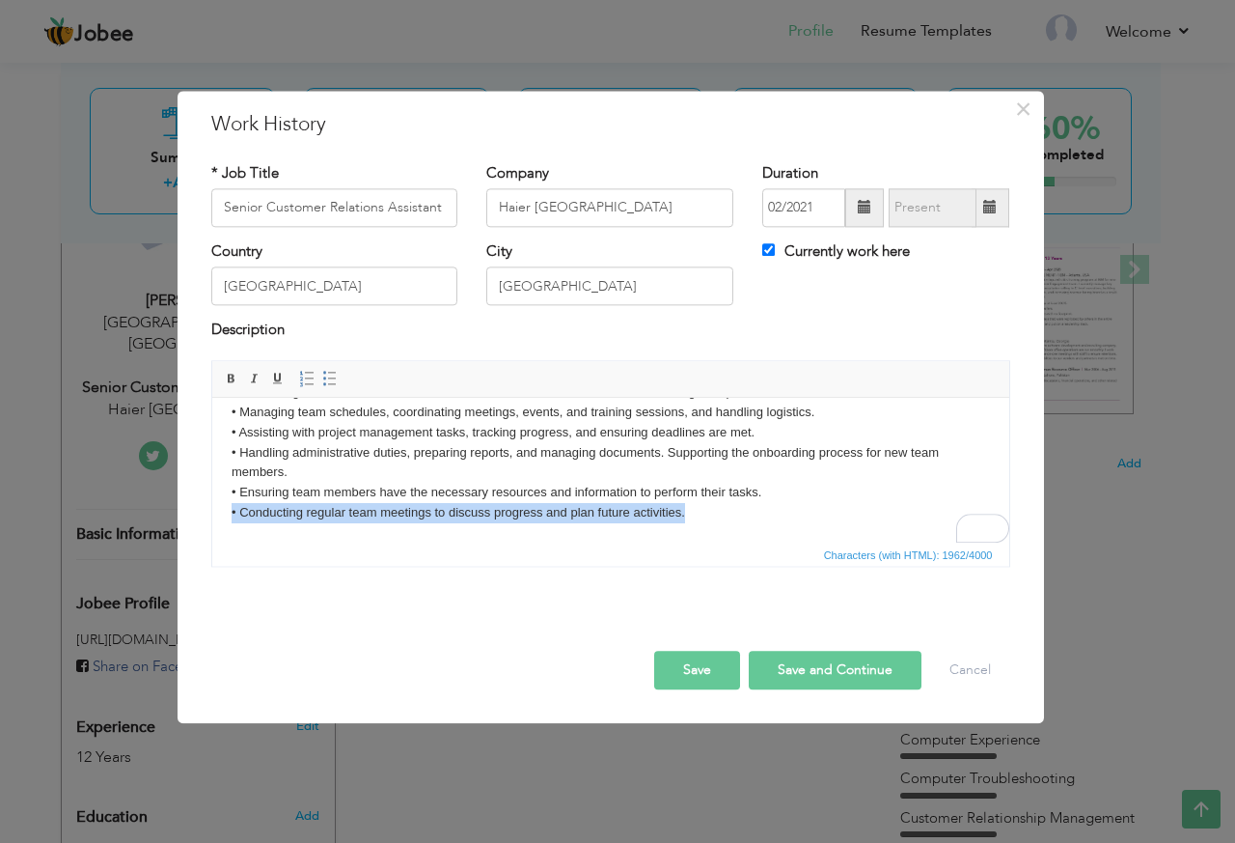
click at [595, 505] on body "• Provide knowledgeable answers to questions about a product, pricing, and avai…" at bounding box center [610, 312] width 759 height 422
click at [641, 514] on body "• Provide knowledgeable answers to questions about a product, pricing, and avai…" at bounding box center [610, 312] width 759 height 422
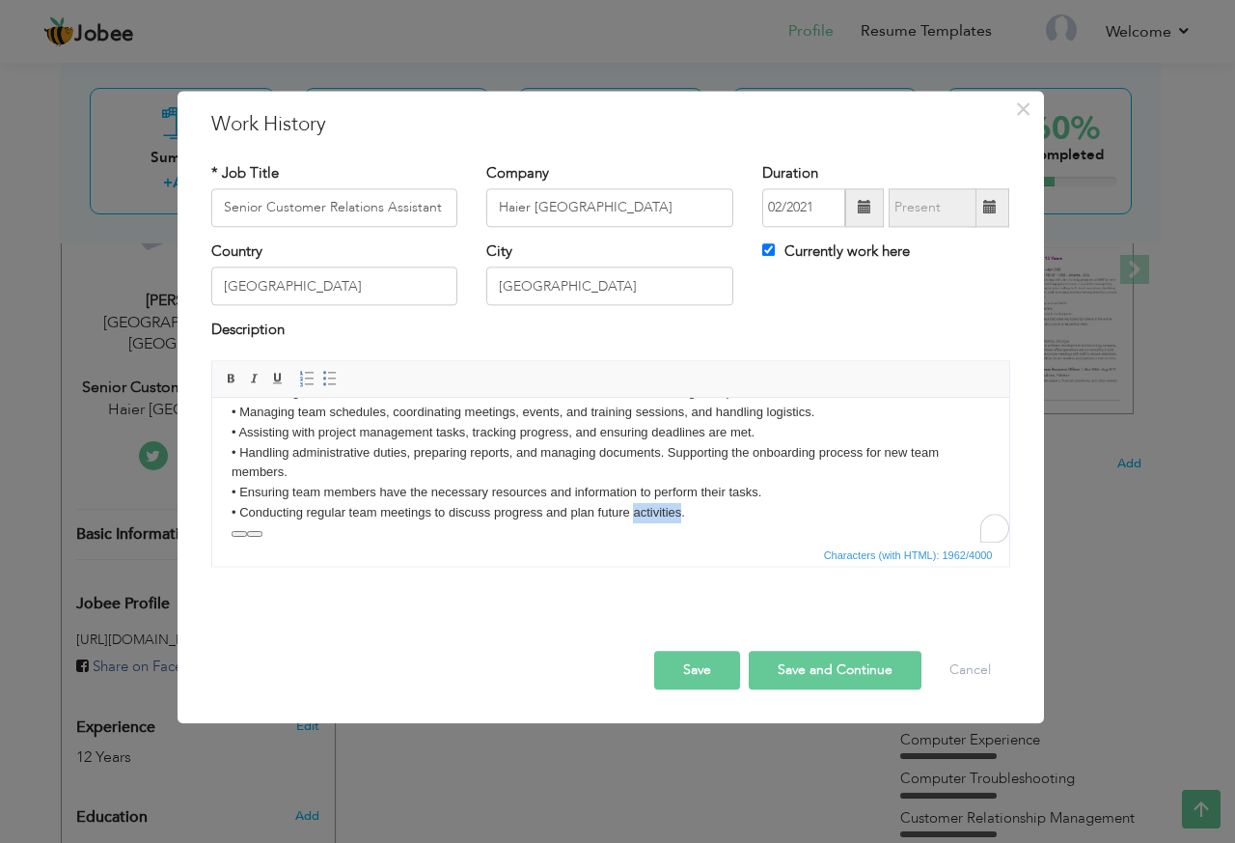
click at [641, 514] on body "• Provide knowledgeable answers to questions about a product, pricing, and avai…" at bounding box center [610, 312] width 759 height 422
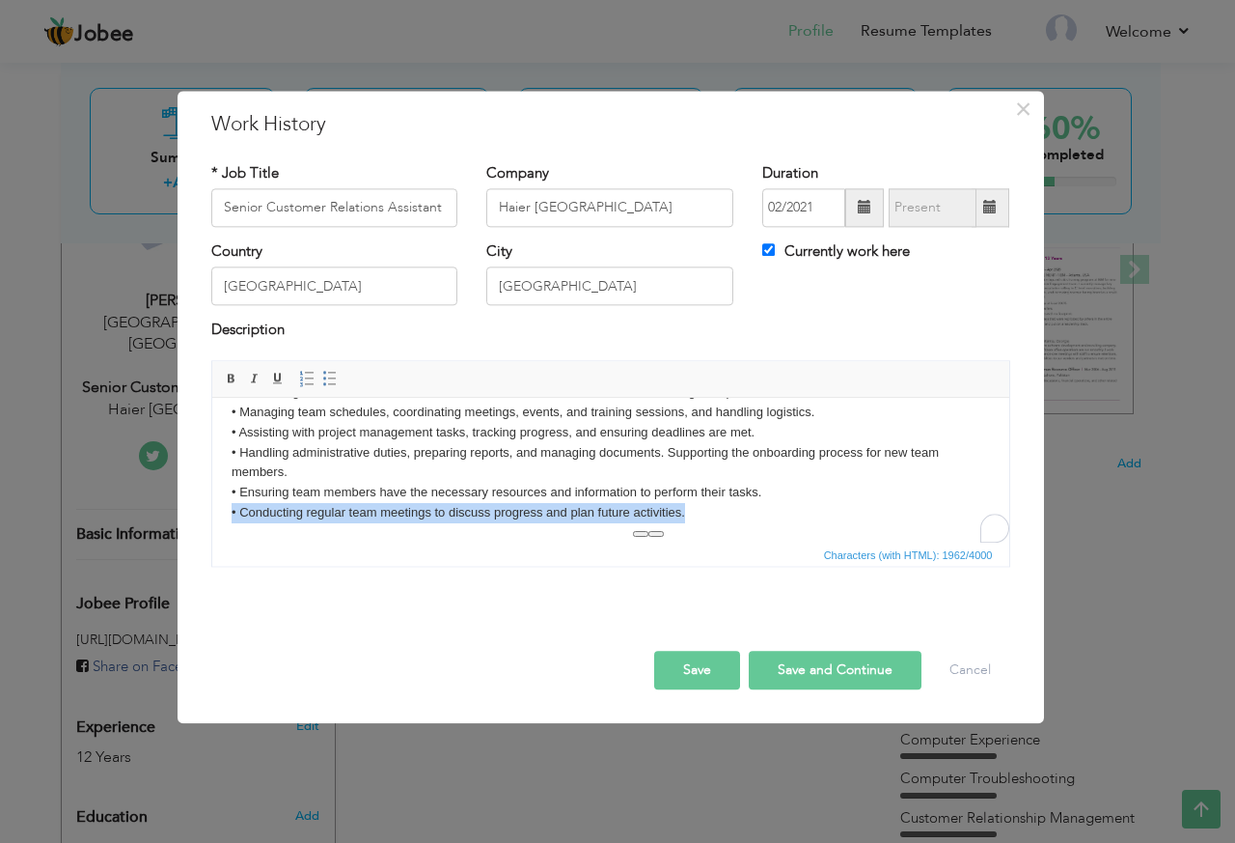
click at [641, 514] on body "• Provide knowledgeable answers to questions about a product, pricing, and avai…" at bounding box center [610, 312] width 759 height 422
click at [604, 518] on body "• Provide knowledgeable answers to questions about a product, pricing, and avai…" at bounding box center [610, 312] width 759 height 422
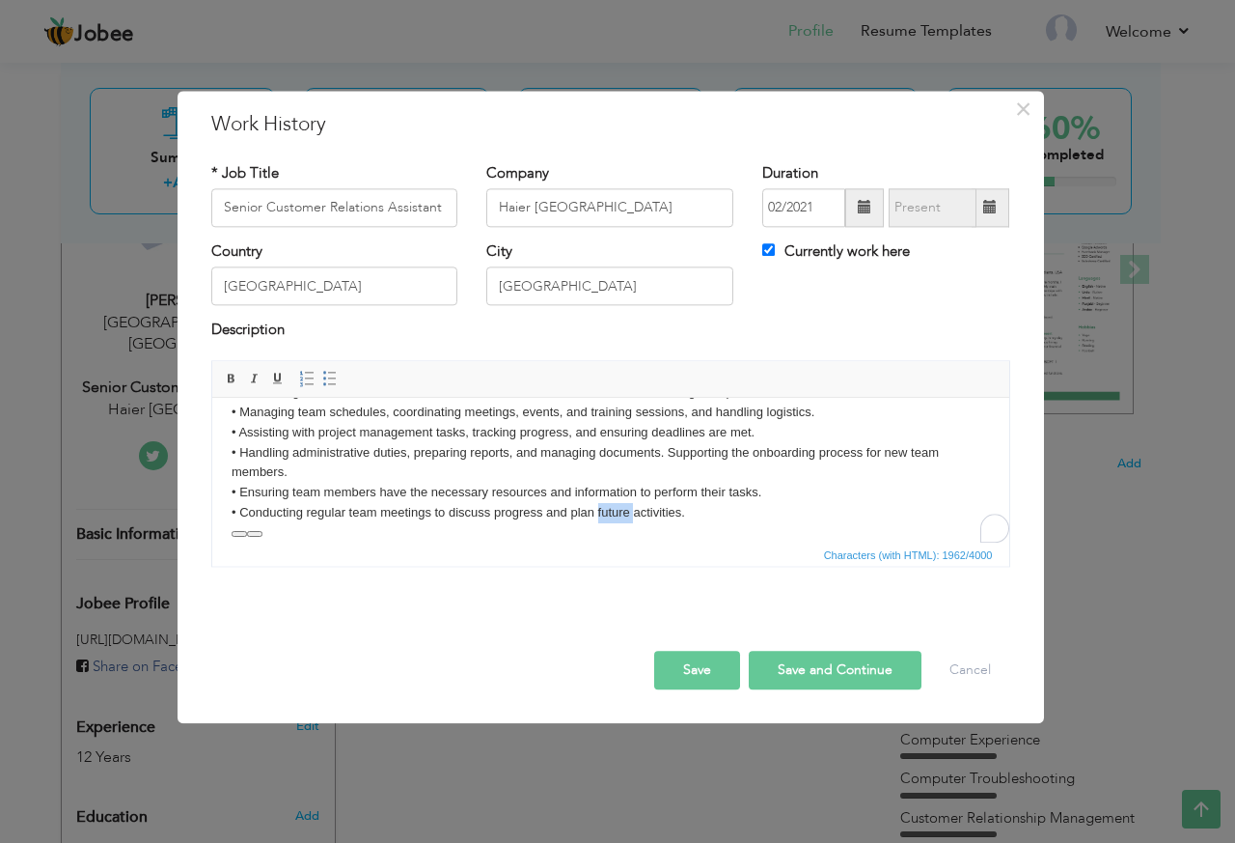
click at [604, 518] on body "• Provide knowledgeable answers to questions about a product, pricing, and avai…" at bounding box center [610, 312] width 759 height 422
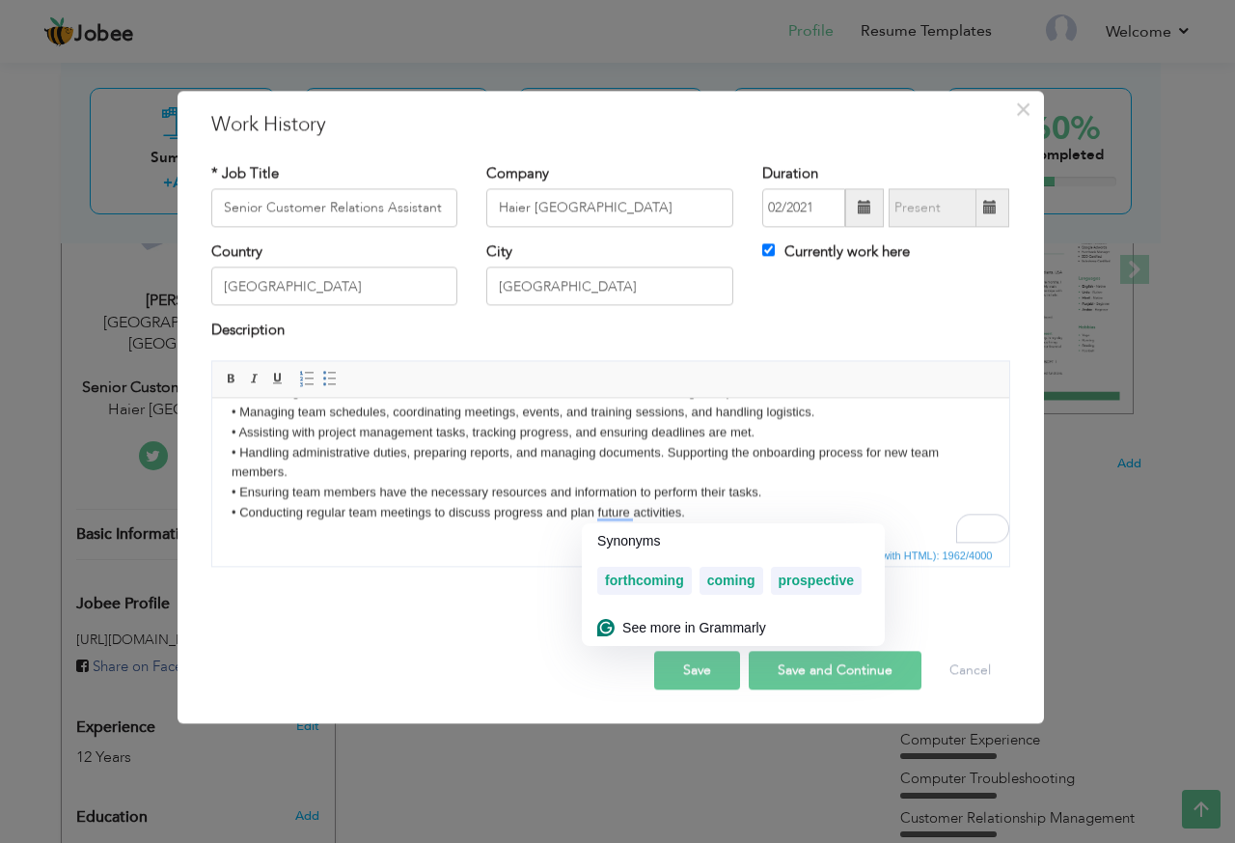
click at [737, 516] on body "• Provide knowledgeable answers to questions about a product, pricing, and avai…" at bounding box center [610, 312] width 759 height 422
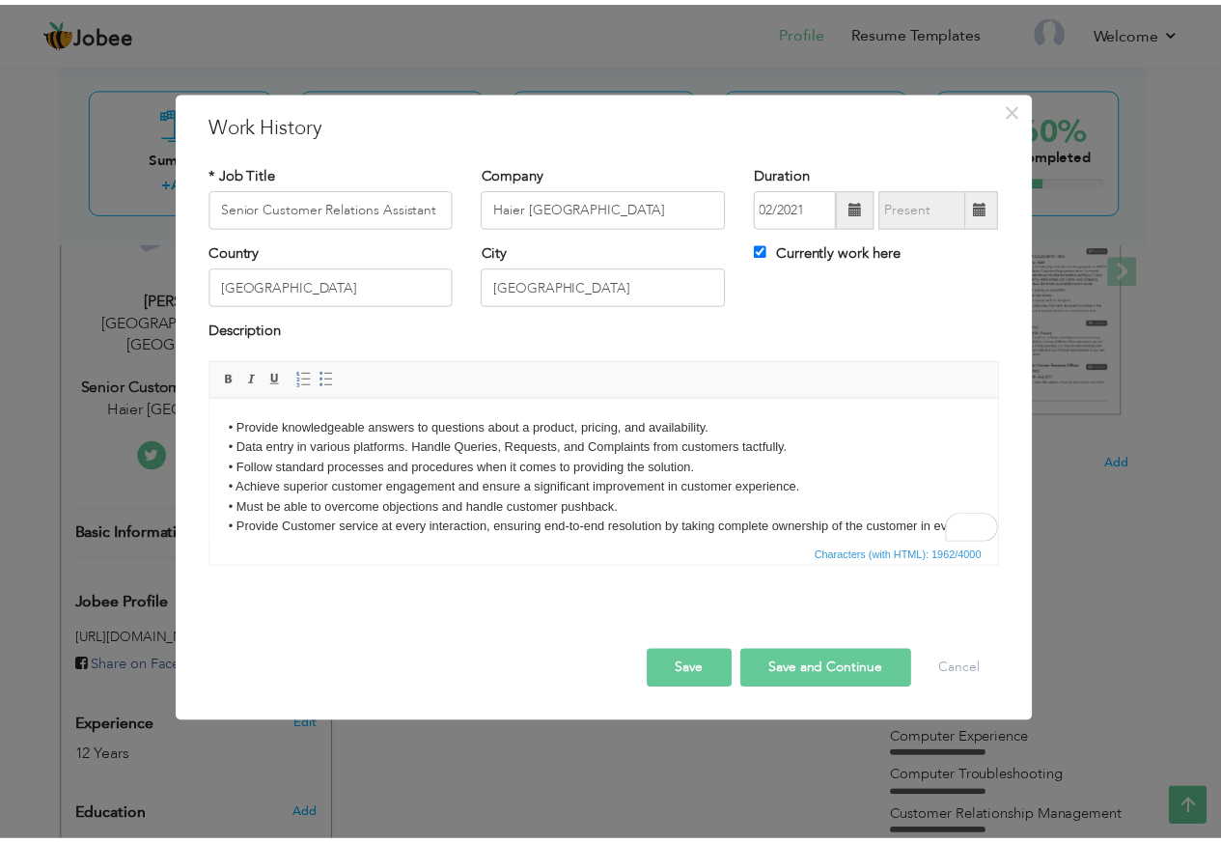
scroll to position [0, 0]
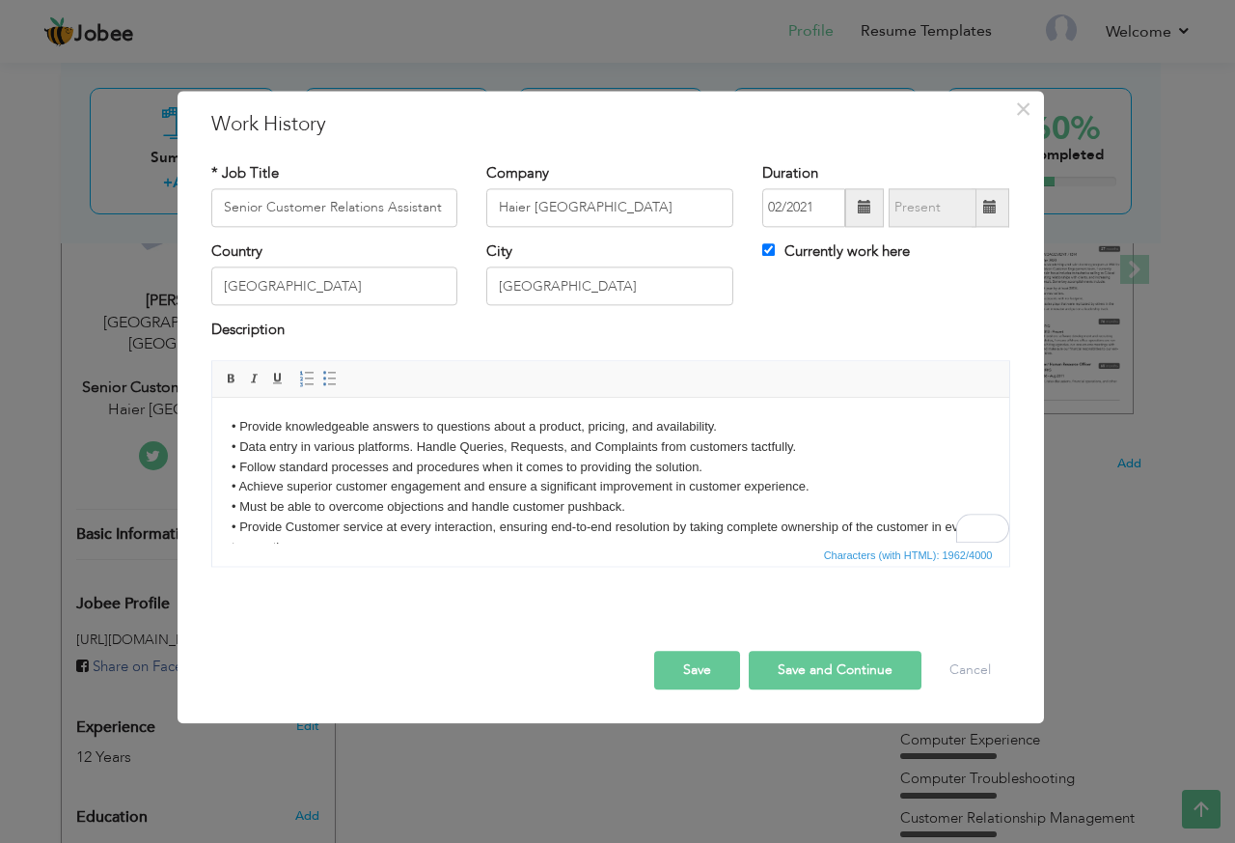
click at [822, 342] on div "Description" at bounding box center [610, 332] width 799 height 25
click at [788, 673] on button "Save and Continue" at bounding box center [835, 670] width 173 height 39
checkbox input "false"
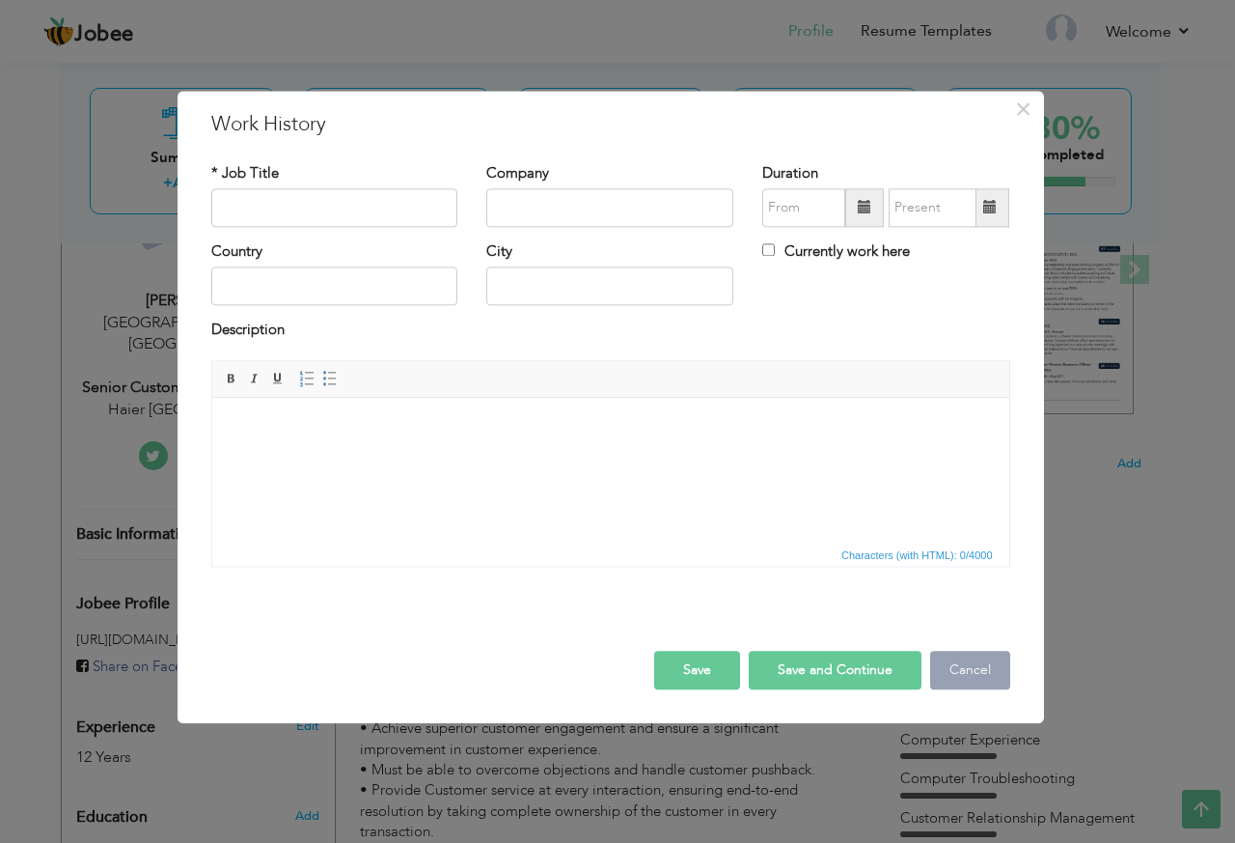
click at [956, 670] on button "Cancel" at bounding box center [970, 670] width 80 height 39
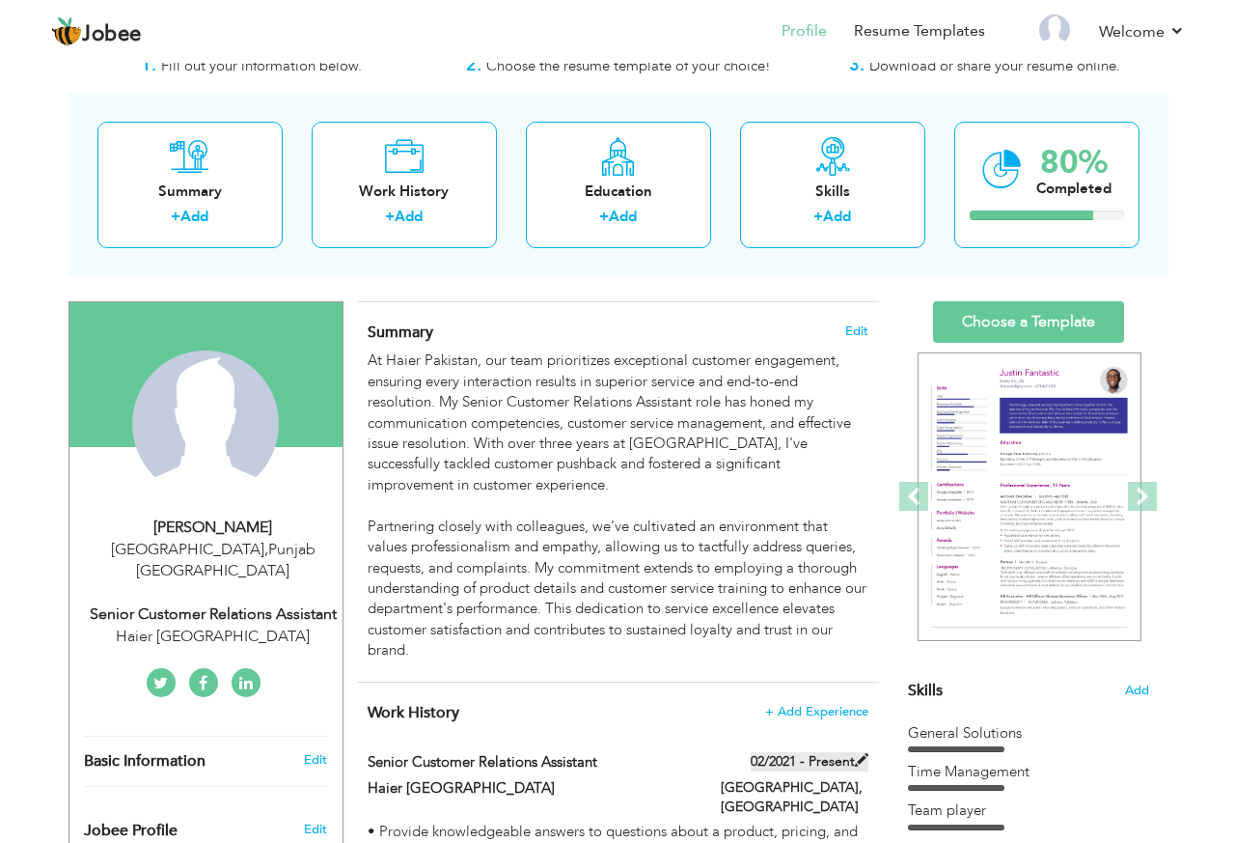
scroll to position [97, 0]
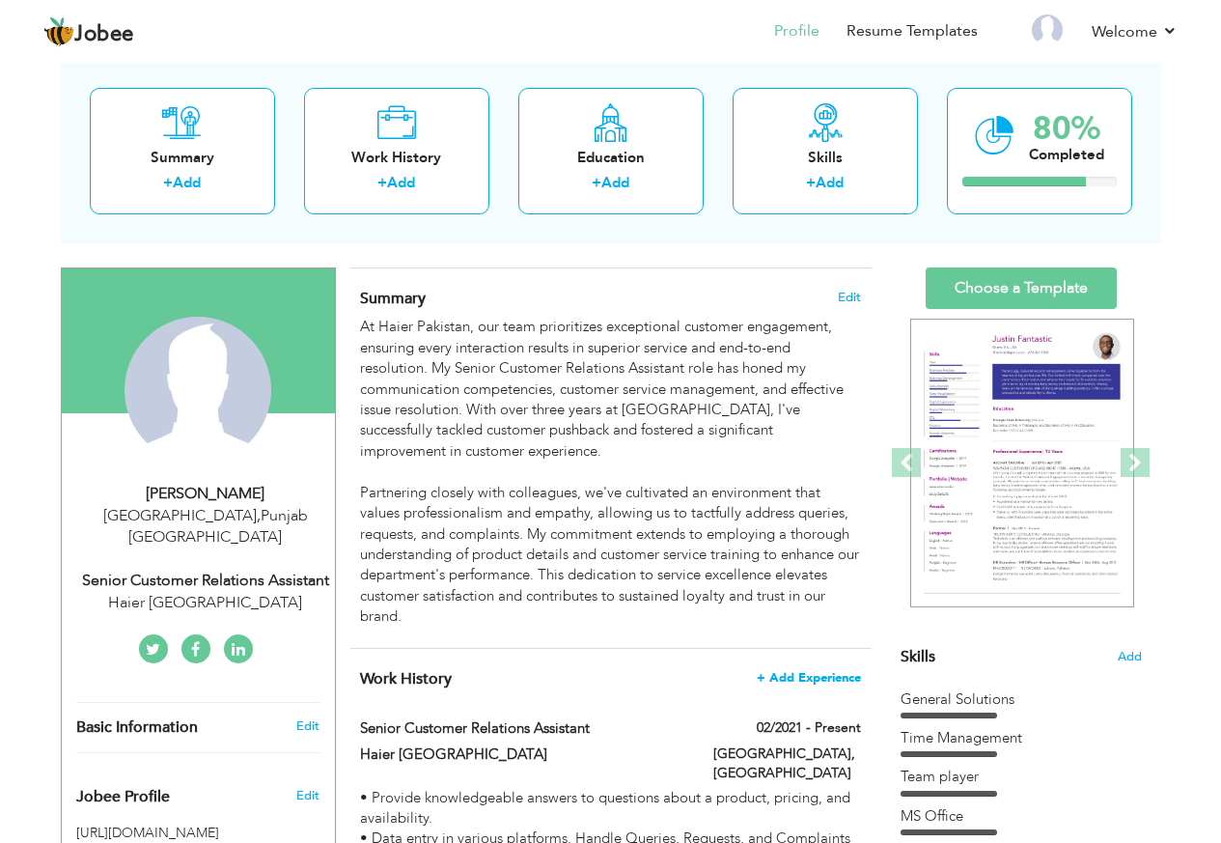
click at [818, 677] on span "+ Add Experience" at bounding box center [809, 678] width 104 height 14
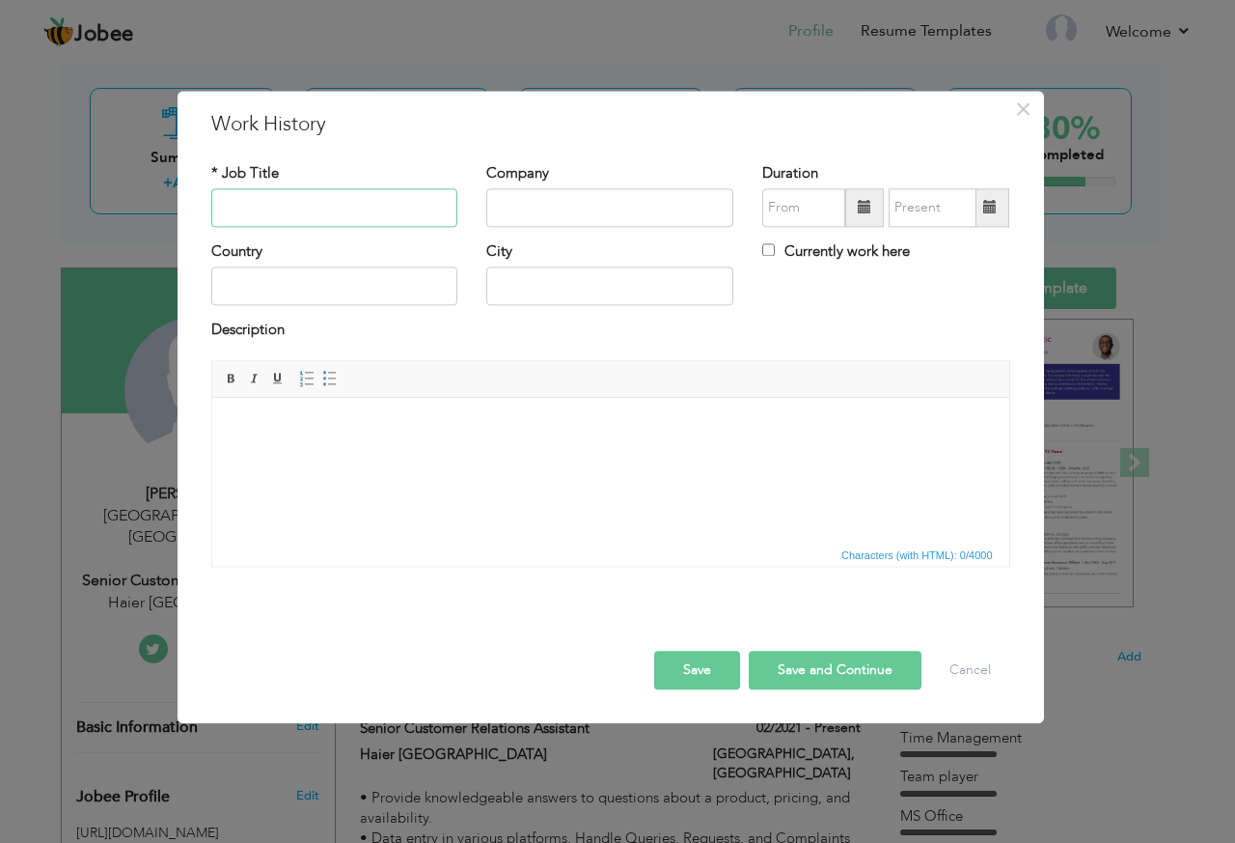
click at [352, 196] on input "text" at bounding box center [334, 207] width 247 height 39
click at [343, 198] on input "text" at bounding box center [334, 207] width 247 height 39
paste input "Lead Associate Non Food Department"
type input "Lead Associate Non Food Department"
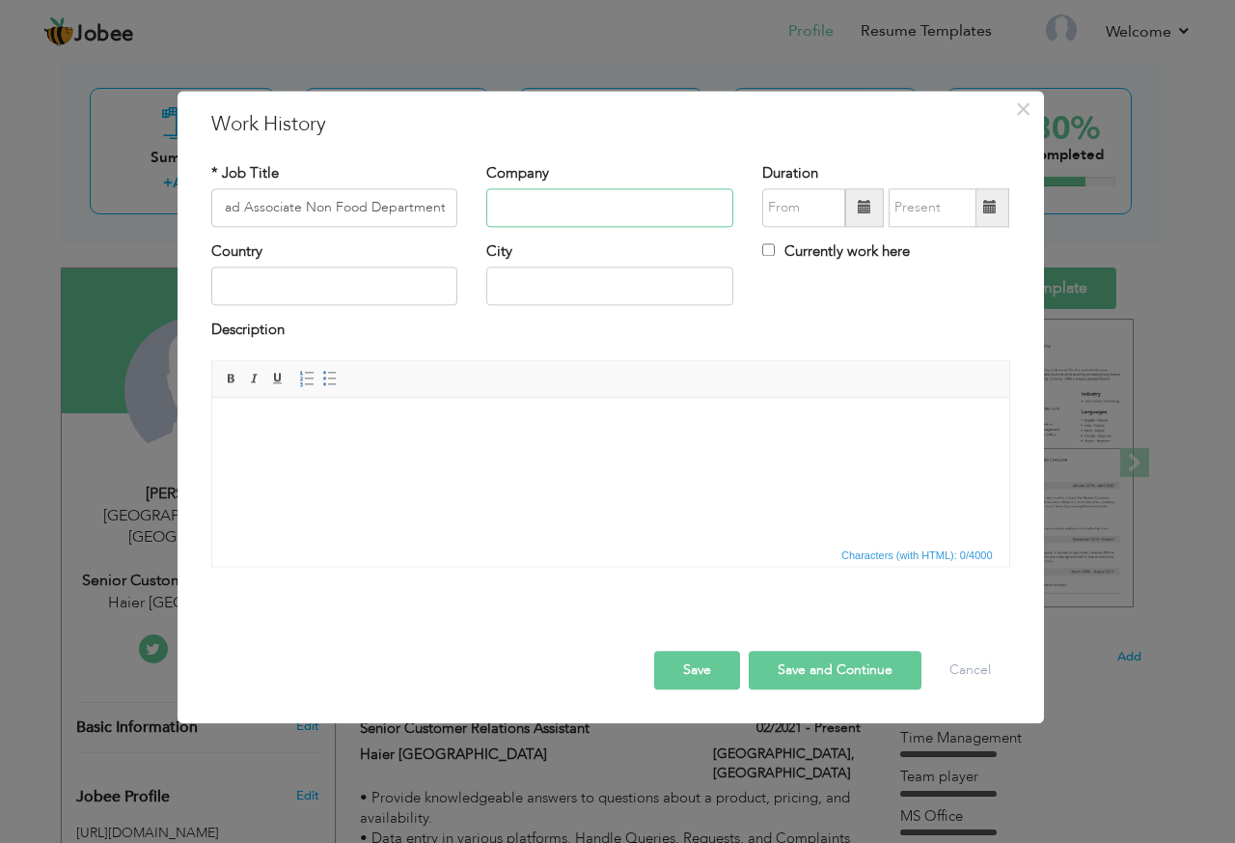
click at [549, 203] on input "text" at bounding box center [609, 207] width 247 height 39
click at [519, 210] on input "Metro" at bounding box center [609, 207] width 247 height 39
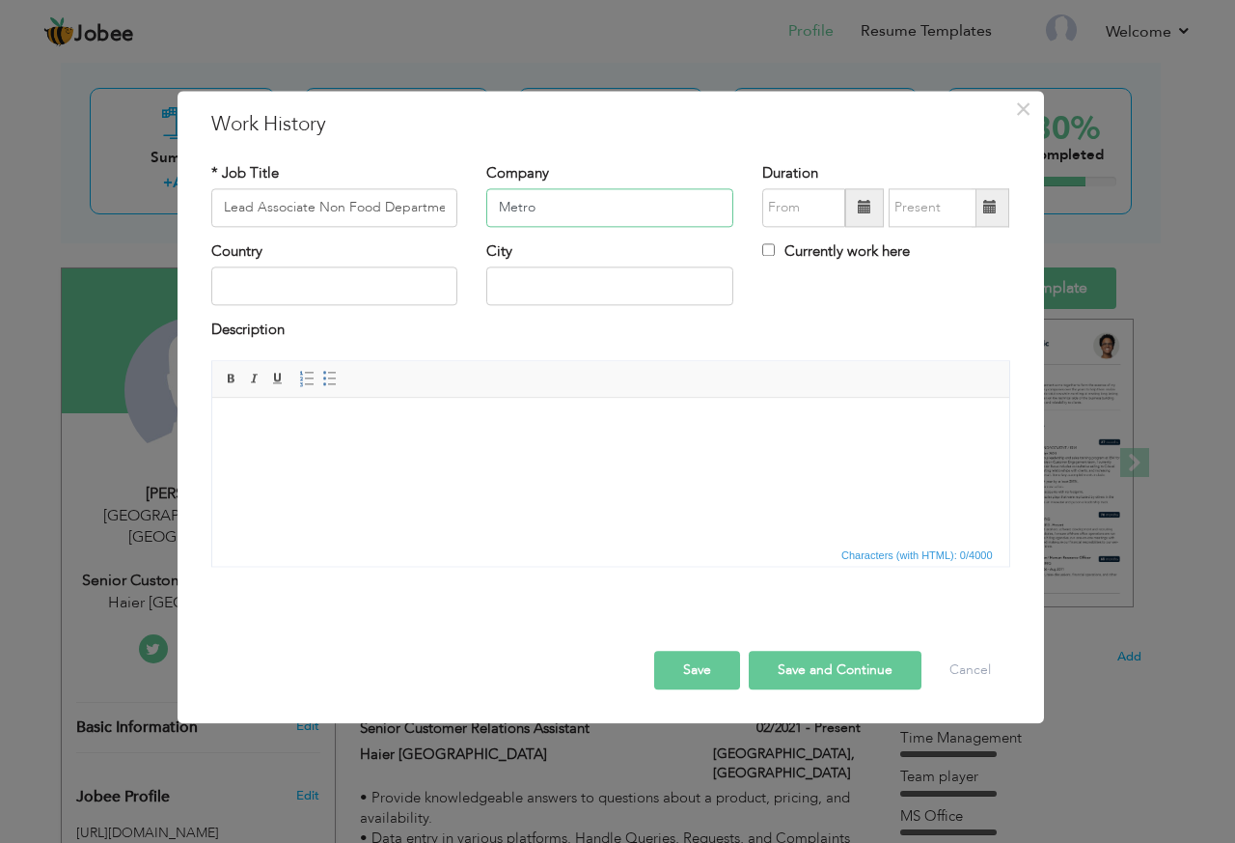
paste input "metro cash and carry"
click at [509, 208] on input "metro cash and carry" at bounding box center [609, 207] width 247 height 39
type input "Metro Cash & Carry"
click at [861, 215] on span at bounding box center [864, 207] width 39 height 39
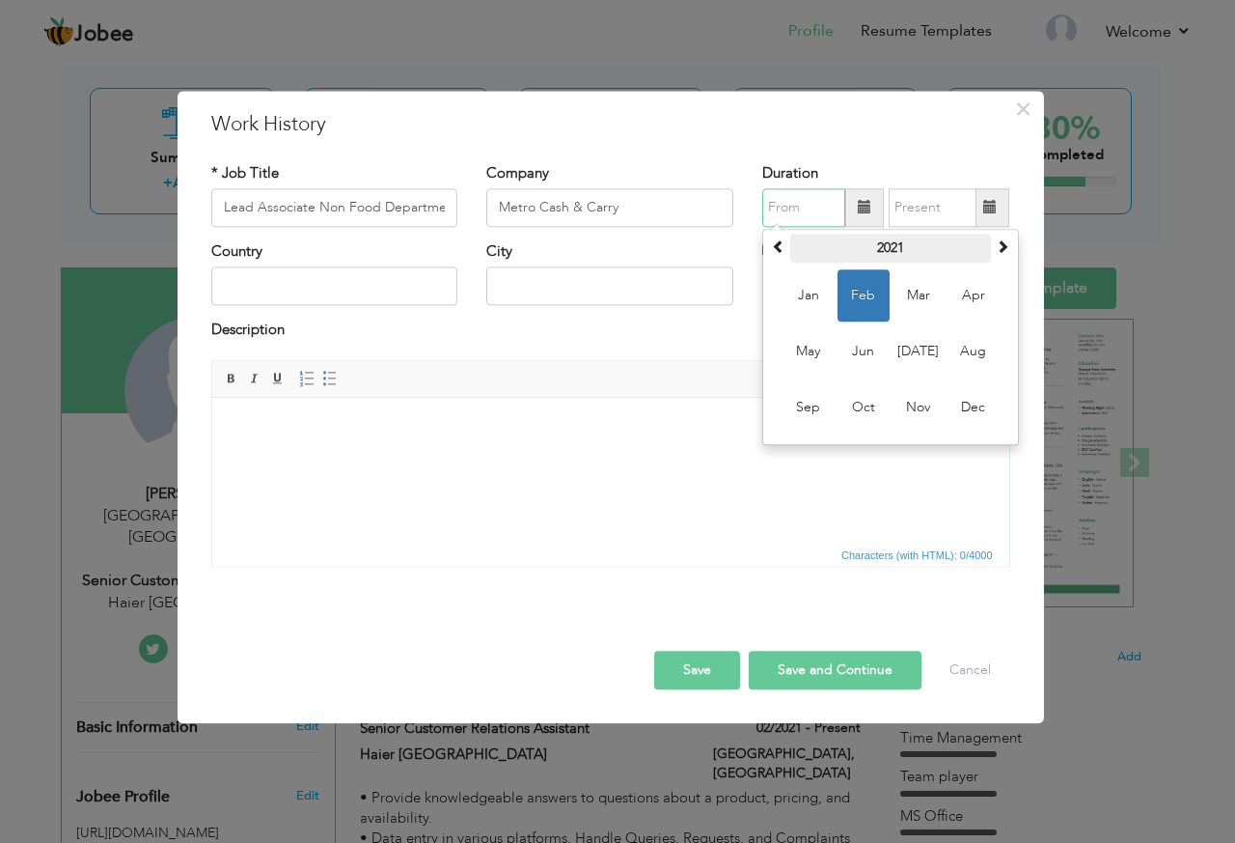
click at [865, 255] on th "2021" at bounding box center [890, 248] width 201 height 29
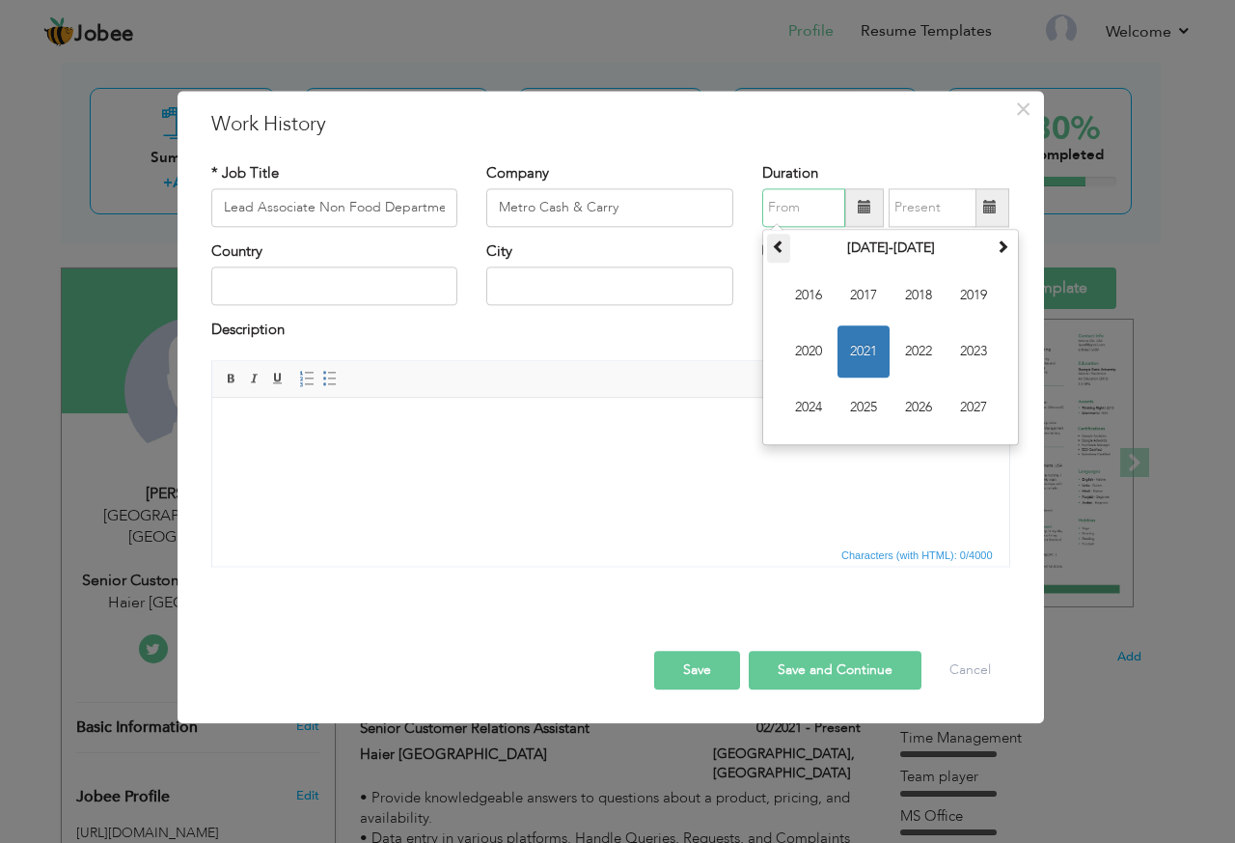
click at [784, 247] on span at bounding box center [779, 246] width 14 height 14
click at [971, 352] on span "2013" at bounding box center [974, 351] width 52 height 52
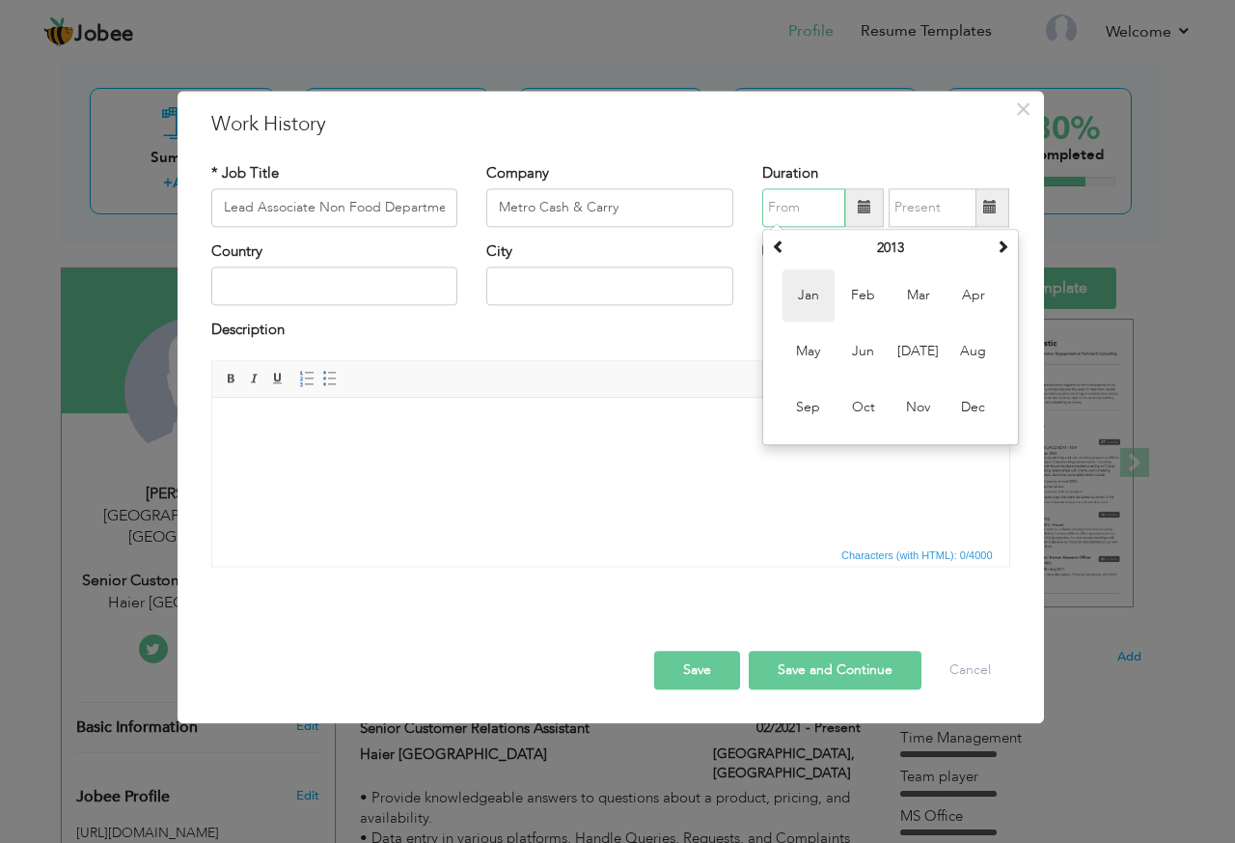
click at [811, 303] on span "Jan" at bounding box center [809, 295] width 52 height 52
type input "01/2013"
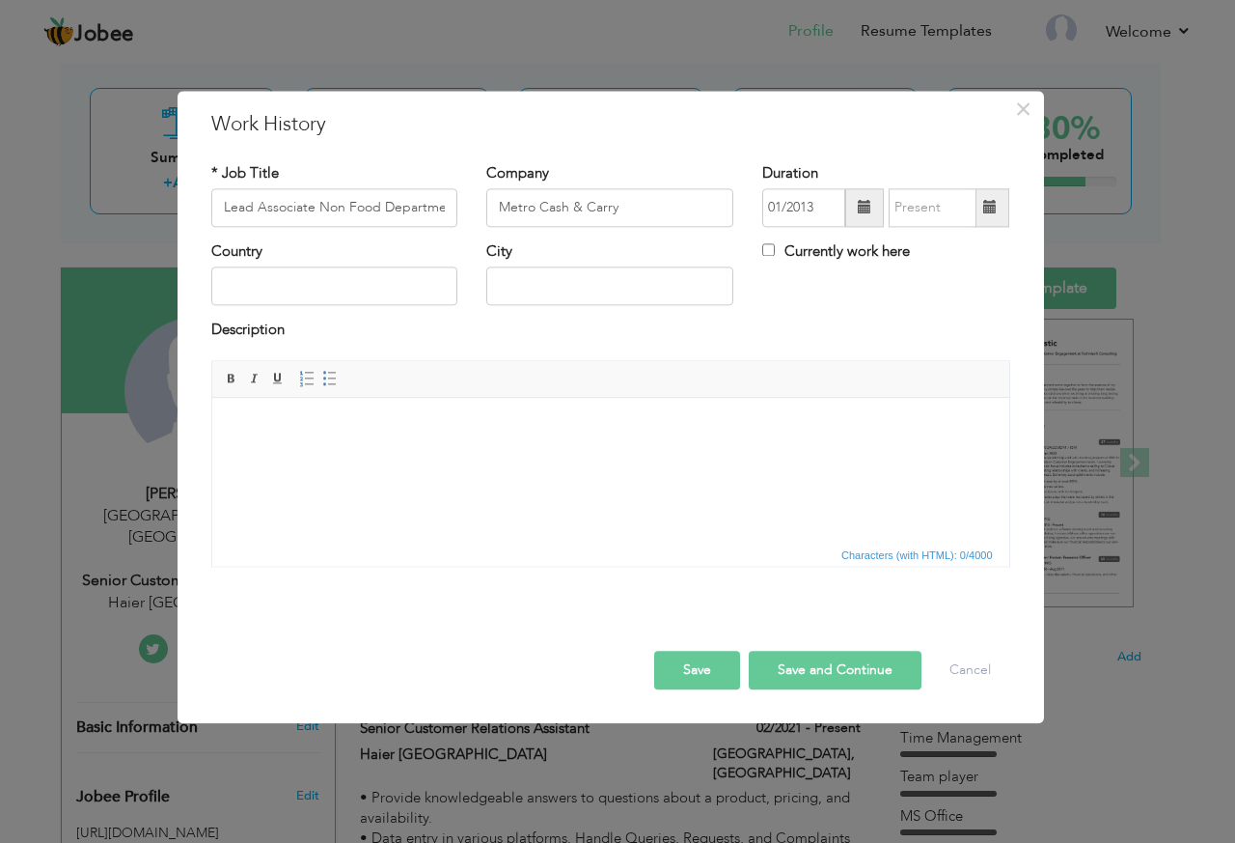
click at [992, 207] on span at bounding box center [991, 208] width 14 height 14
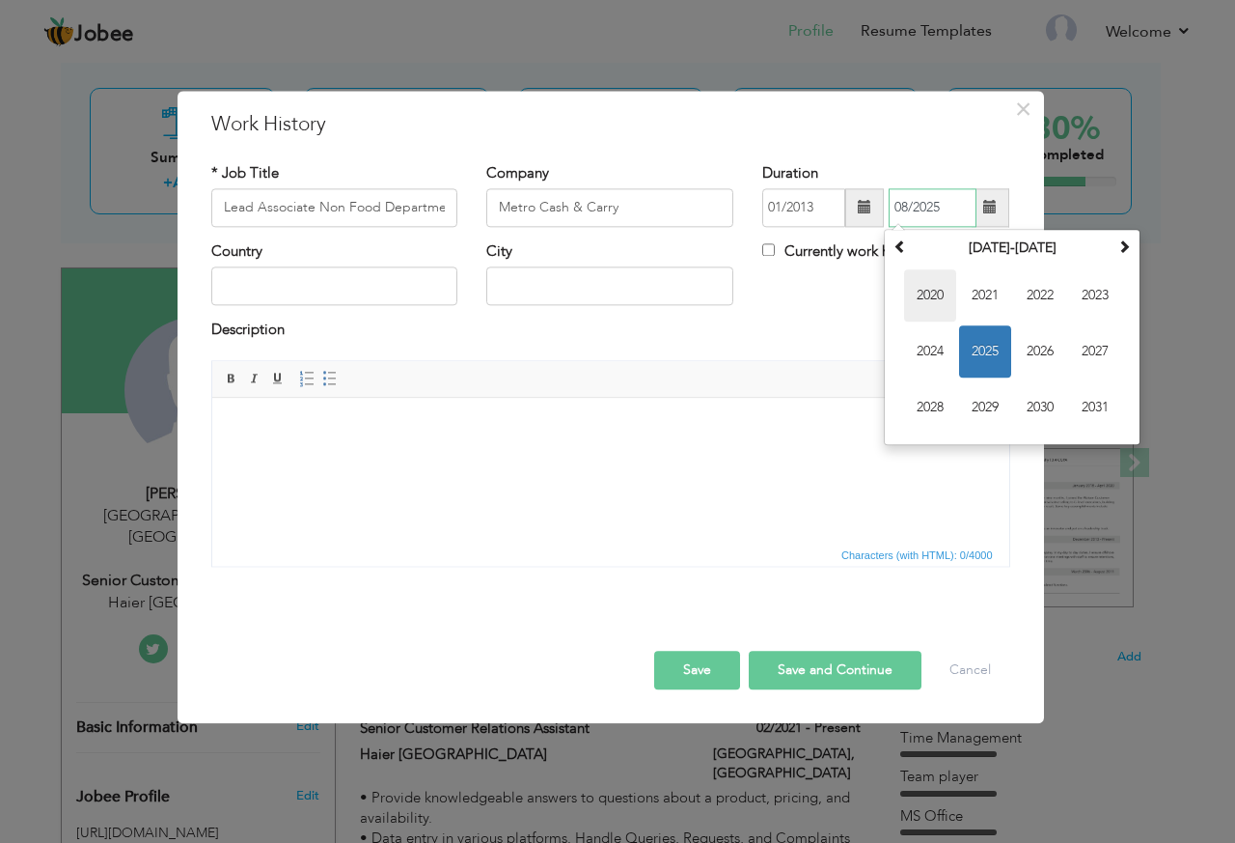
click at [929, 287] on span "2020" at bounding box center [930, 295] width 52 height 52
click at [1059, 407] on span "Nov" at bounding box center [1040, 407] width 52 height 52
type input "11/2020"
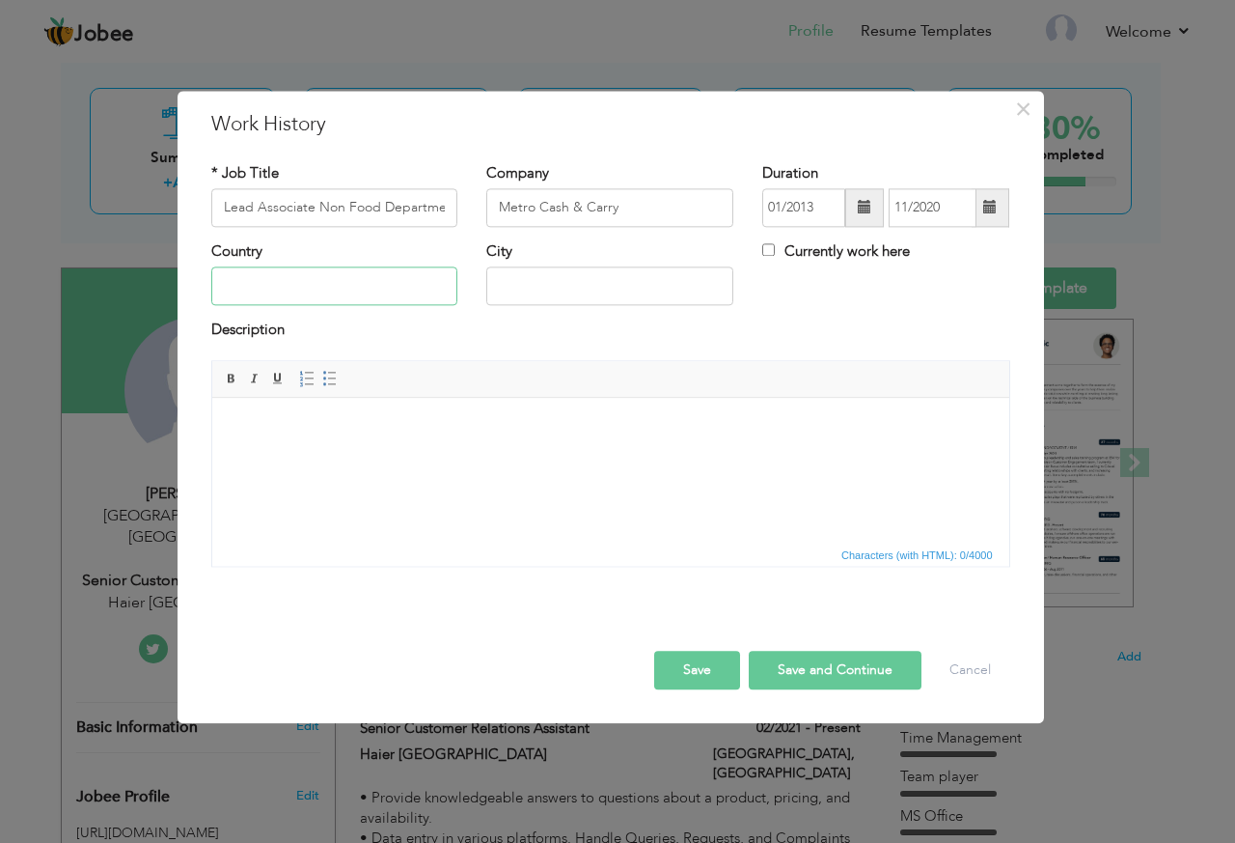
click at [371, 270] on input "text" at bounding box center [334, 286] width 247 height 39
type input "[GEOGRAPHIC_DATA]"
click at [327, 202] on input "Lead Associate Non Food Department" at bounding box center [334, 207] width 247 height 39
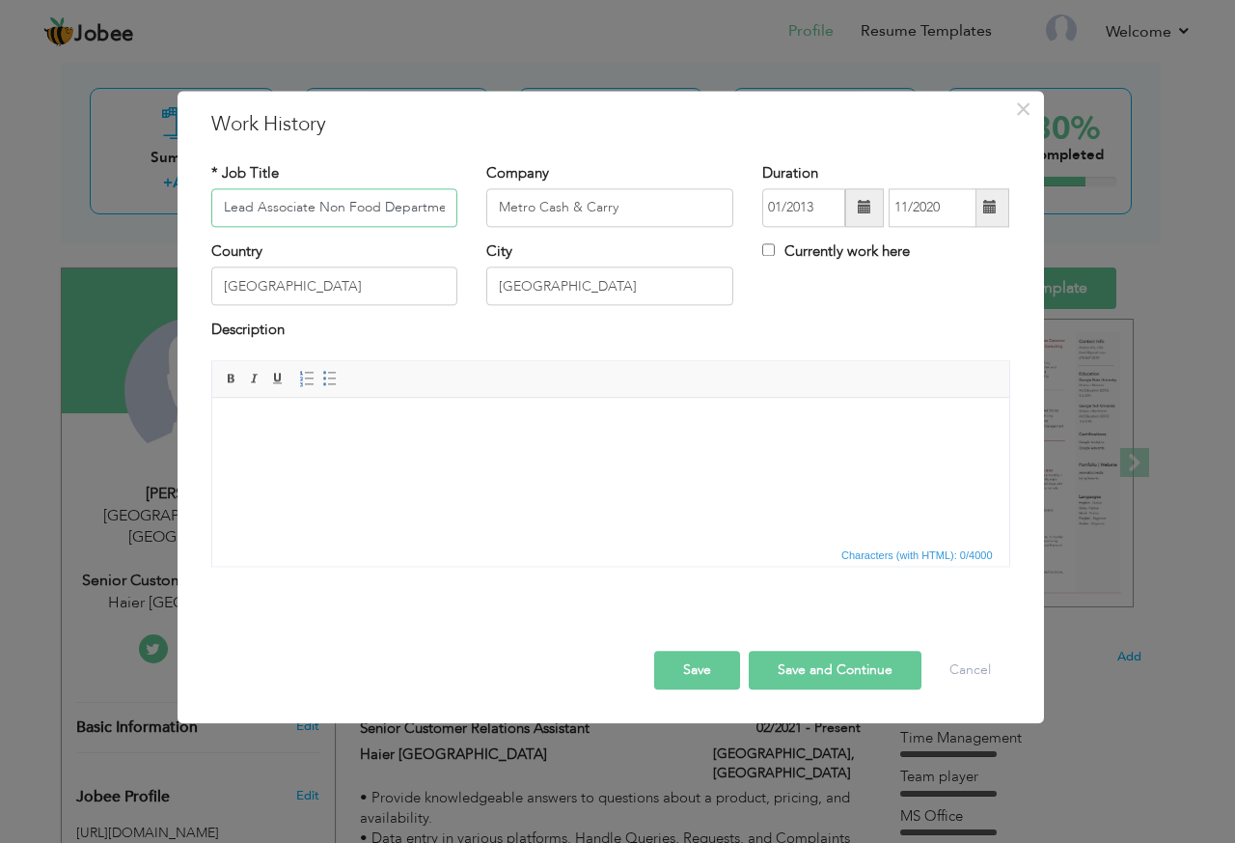
click at [327, 202] on input "Lead Associate Non Food Department" at bounding box center [334, 207] width 247 height 39
click at [359, 457] on html at bounding box center [609, 427] width 797 height 59
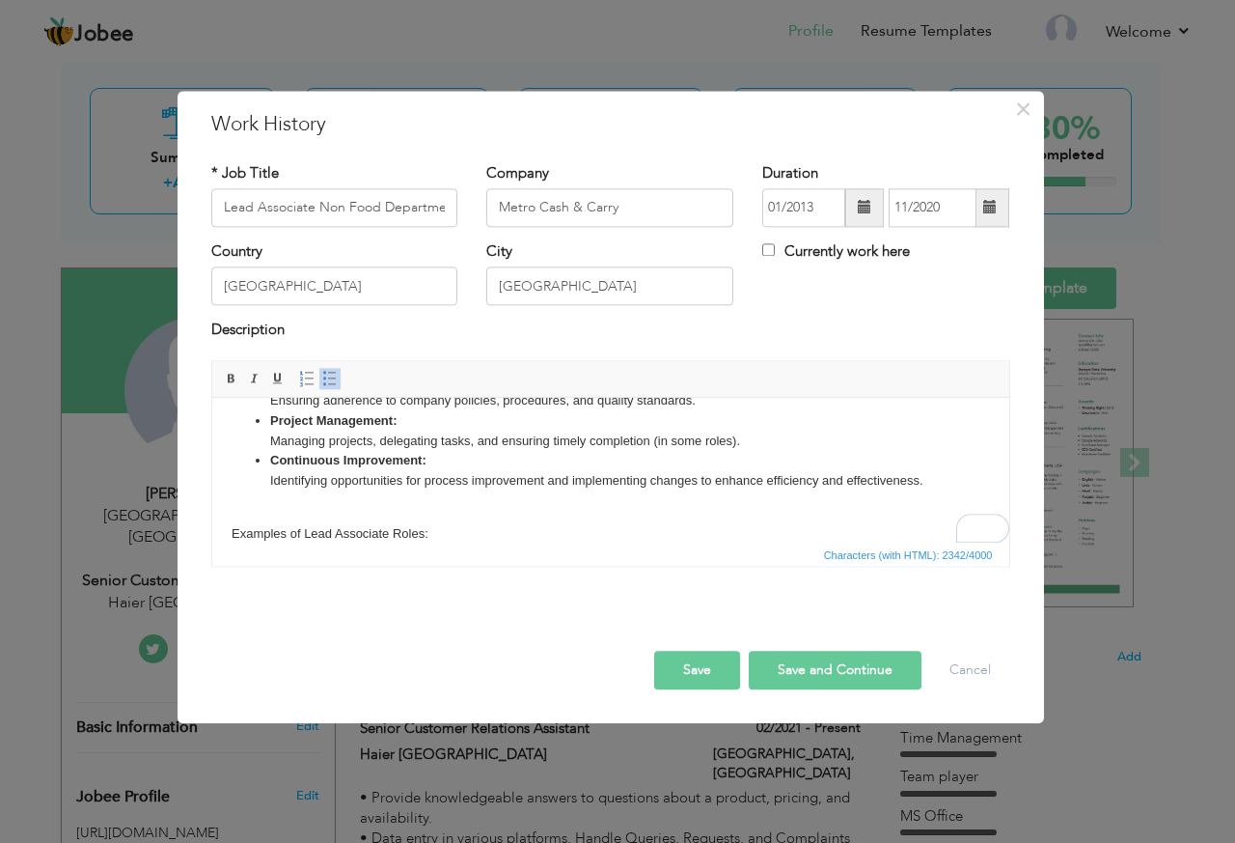
scroll to position [369, 0]
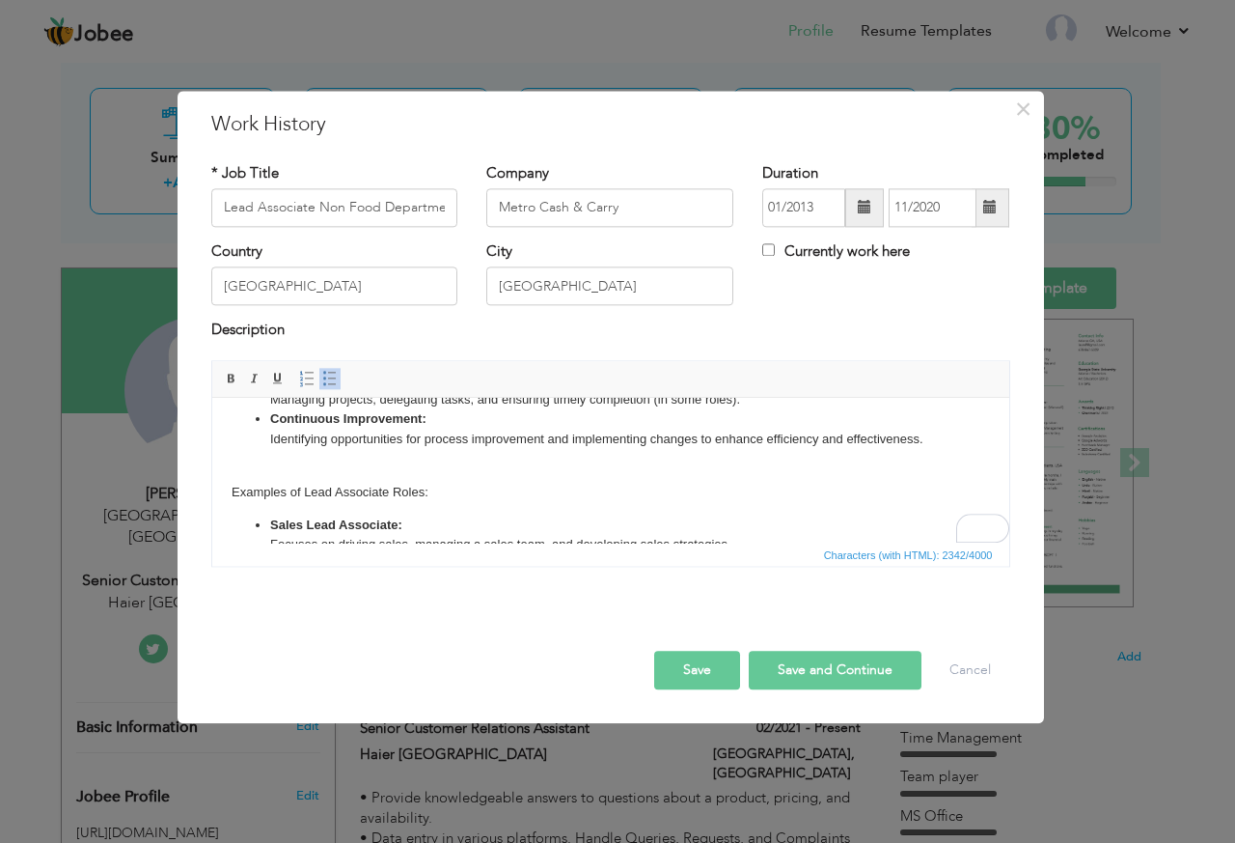
click at [335, 494] on body "Team Leadership: Leading and mentoring a team, providing guidance, and fosterin…" at bounding box center [610, 382] width 759 height 668
click at [269, 521] on li "Sales Lead Associate: Focuses on driving sales, managing a sales team, and deve…" at bounding box center [609, 535] width 681 height 41
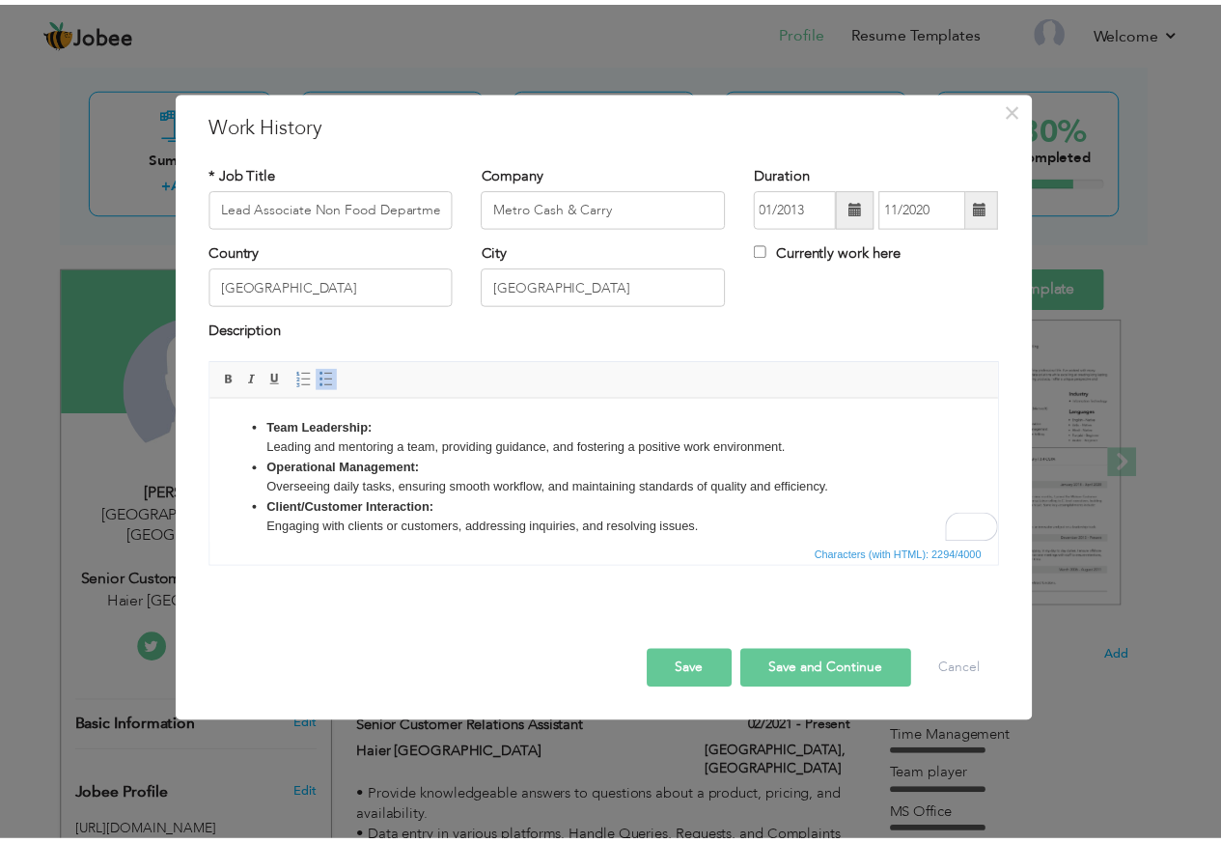
scroll to position [0, 0]
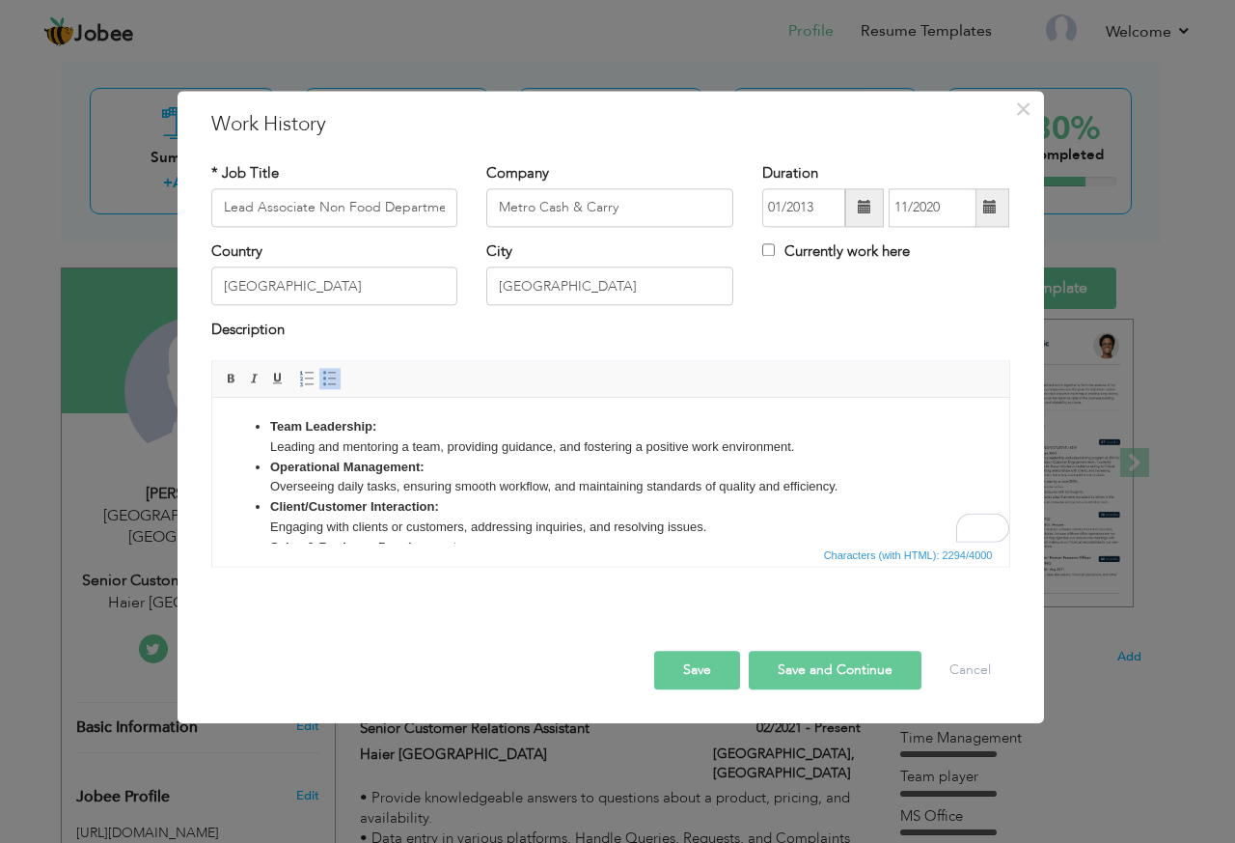
click at [700, 668] on button "Save" at bounding box center [697, 670] width 86 height 39
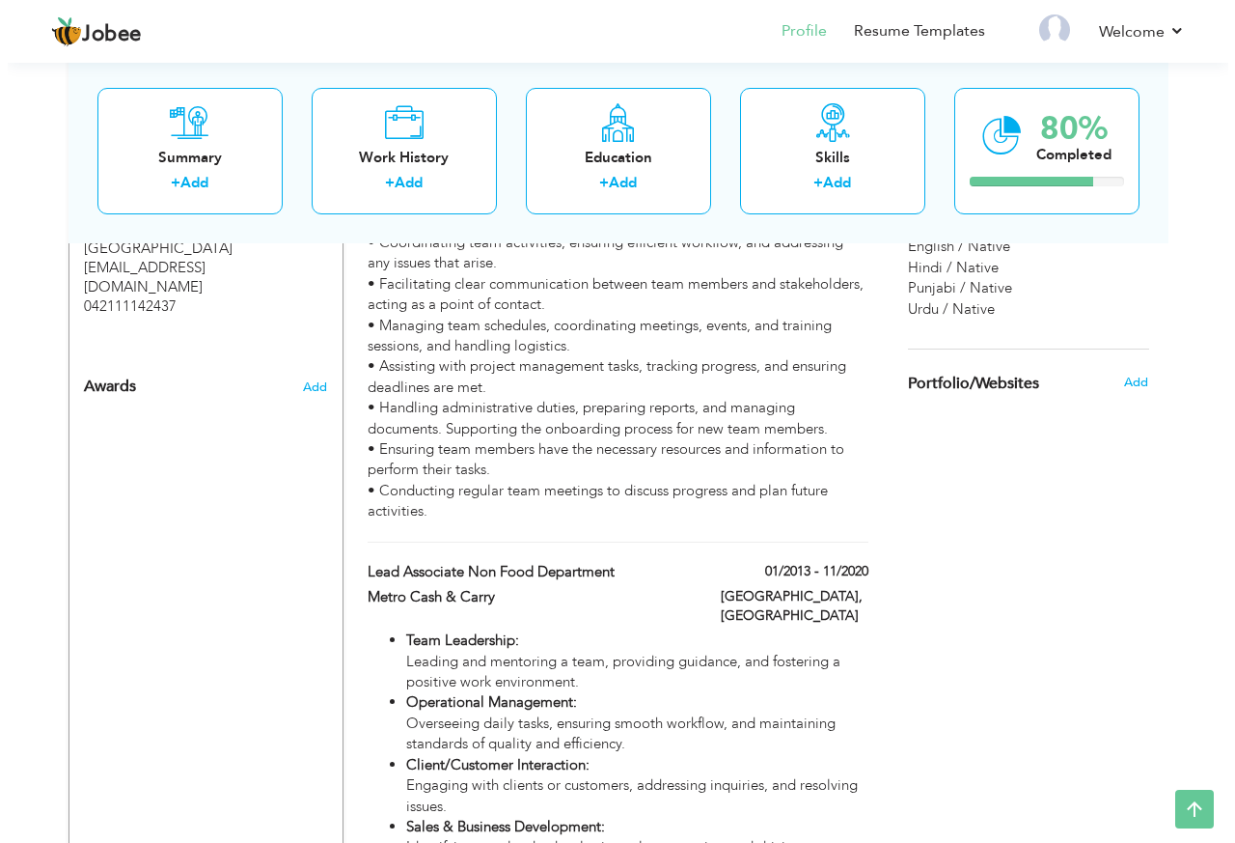
scroll to position [1074, 0]
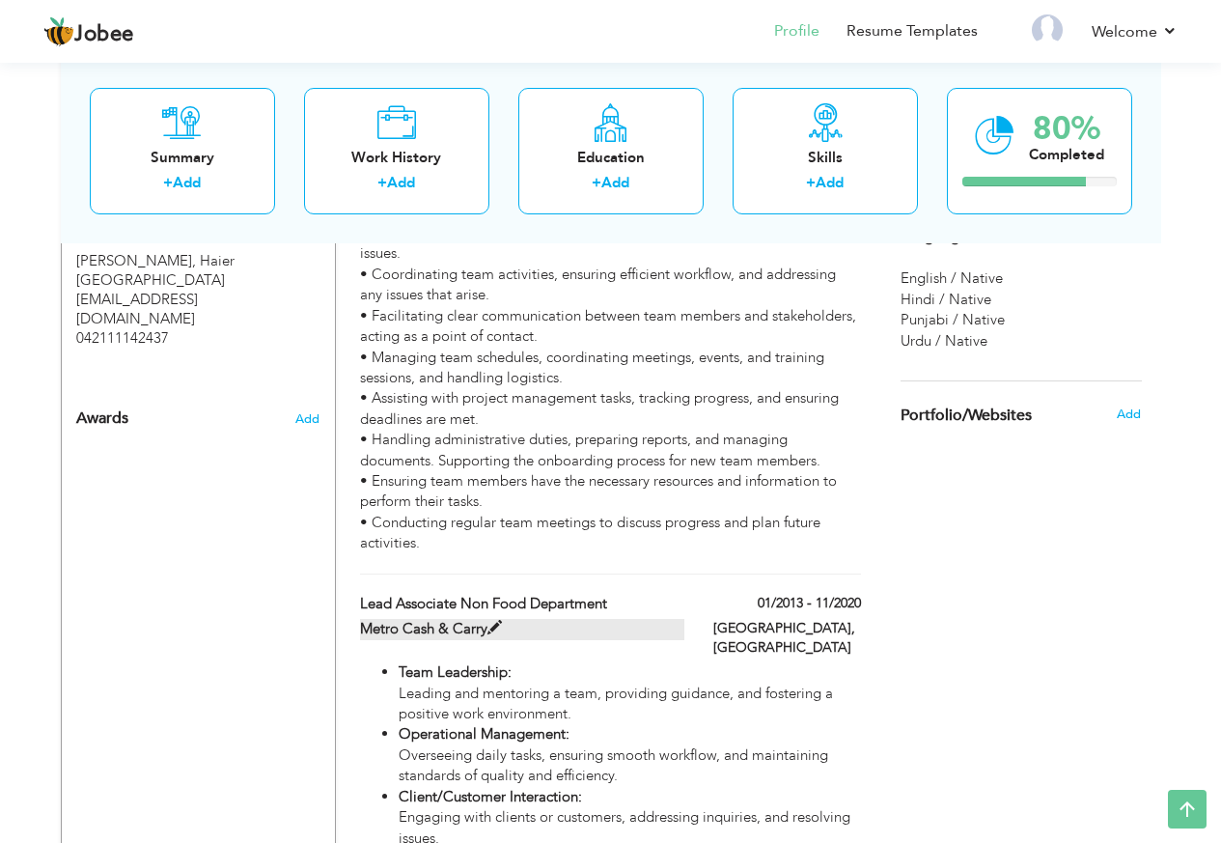
click at [493, 621] on span at bounding box center [494, 628] width 14 height 14
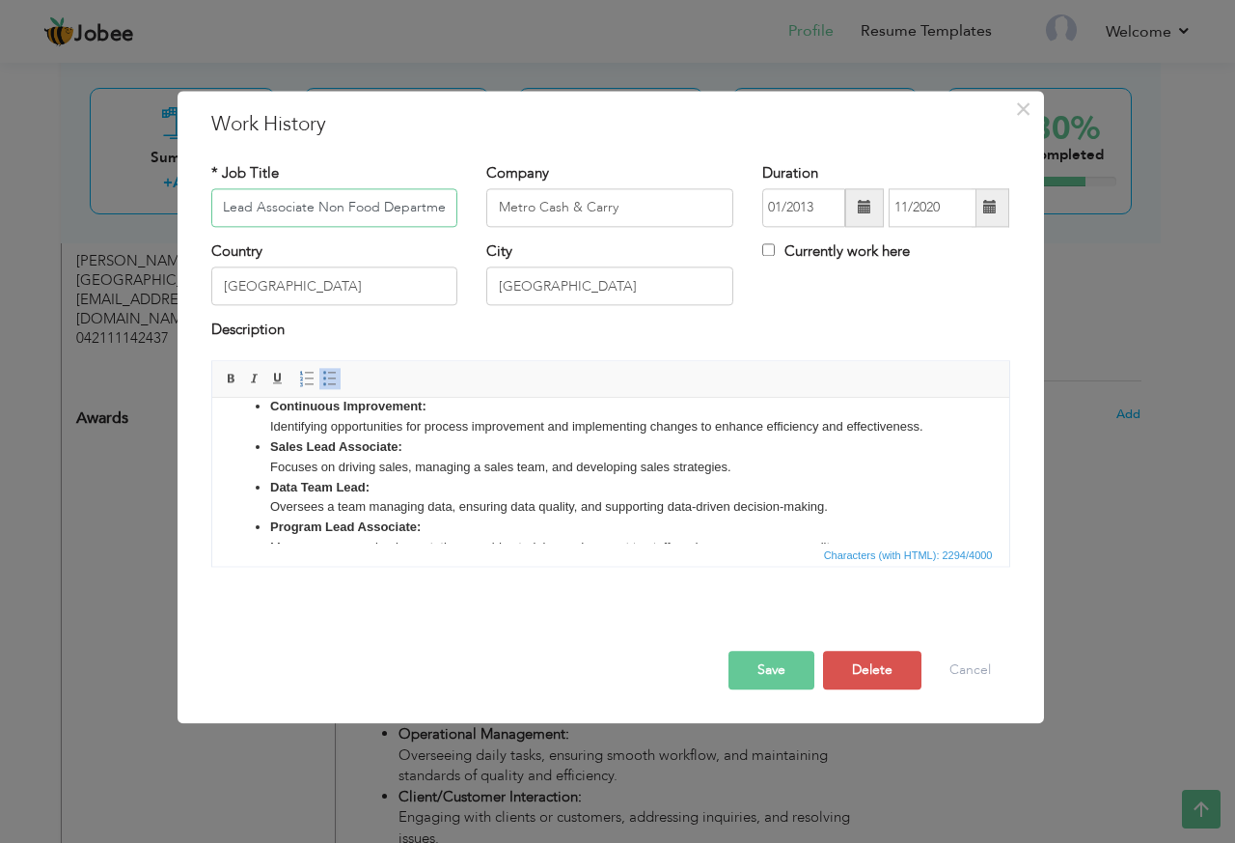
scroll to position [496, 0]
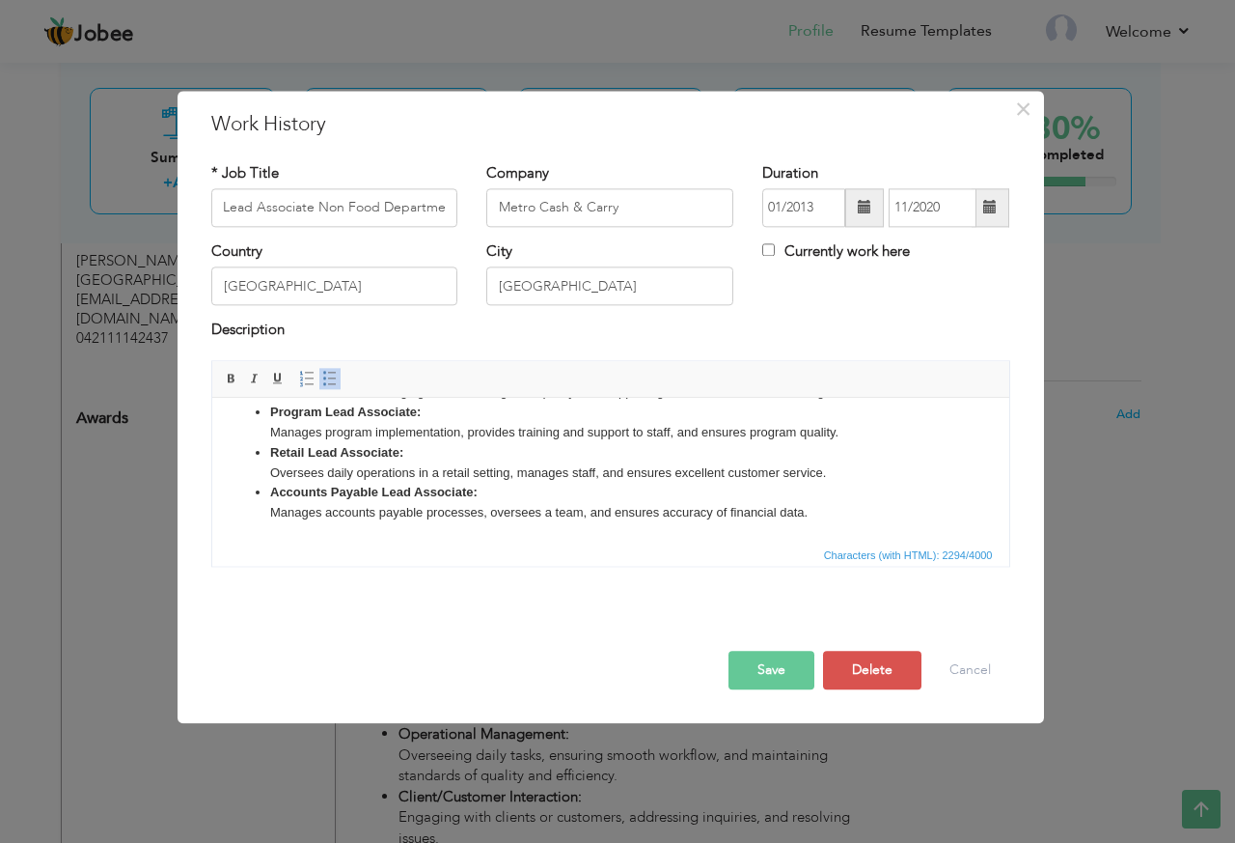
click at [429, 469] on li "Retail Lead Associate: Oversees daily operations in a retail setting, manages s…" at bounding box center [609, 463] width 681 height 41
copy ul "Team Leadership: Leading and mentoring a team, providing guidance, and fosterin…"
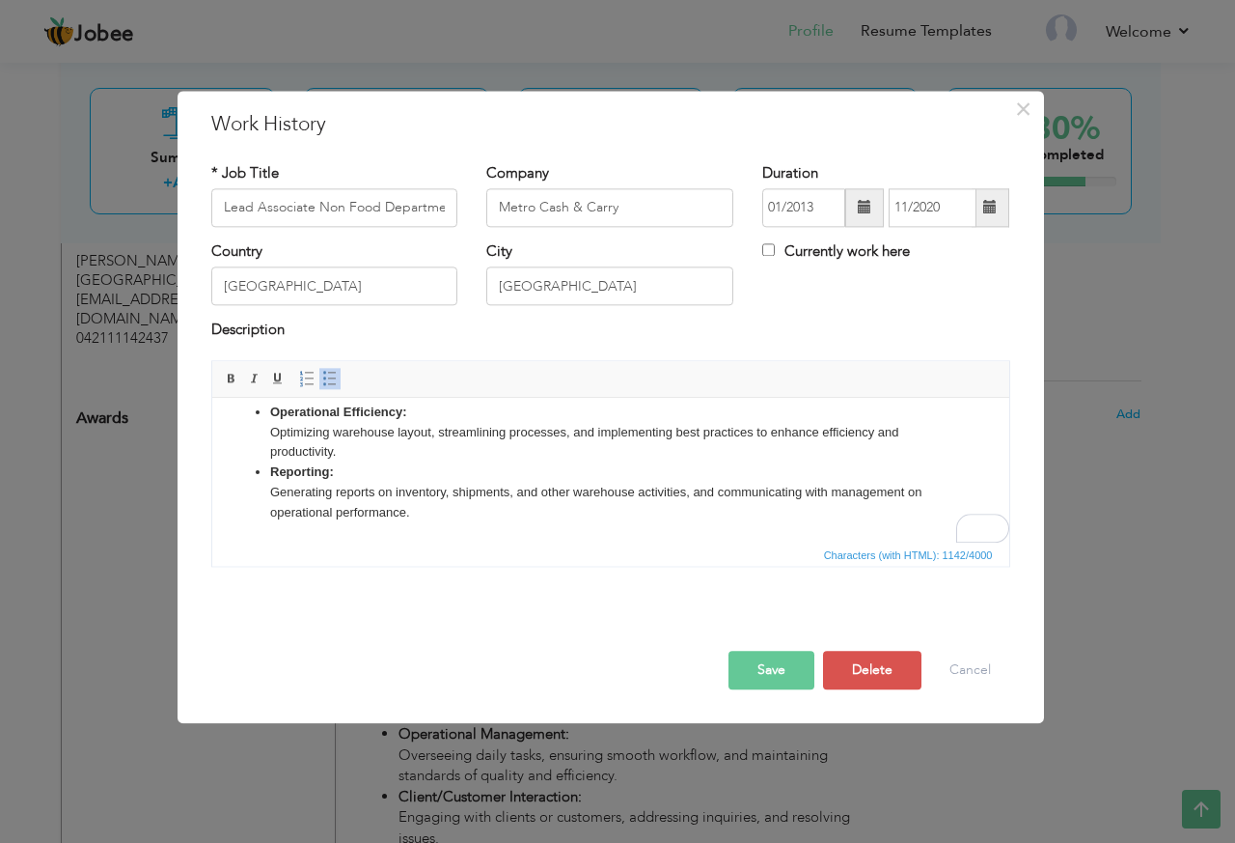
scroll to position [236, 0]
click at [997, 532] on div "1" at bounding box center [994, 527] width 21 height 21
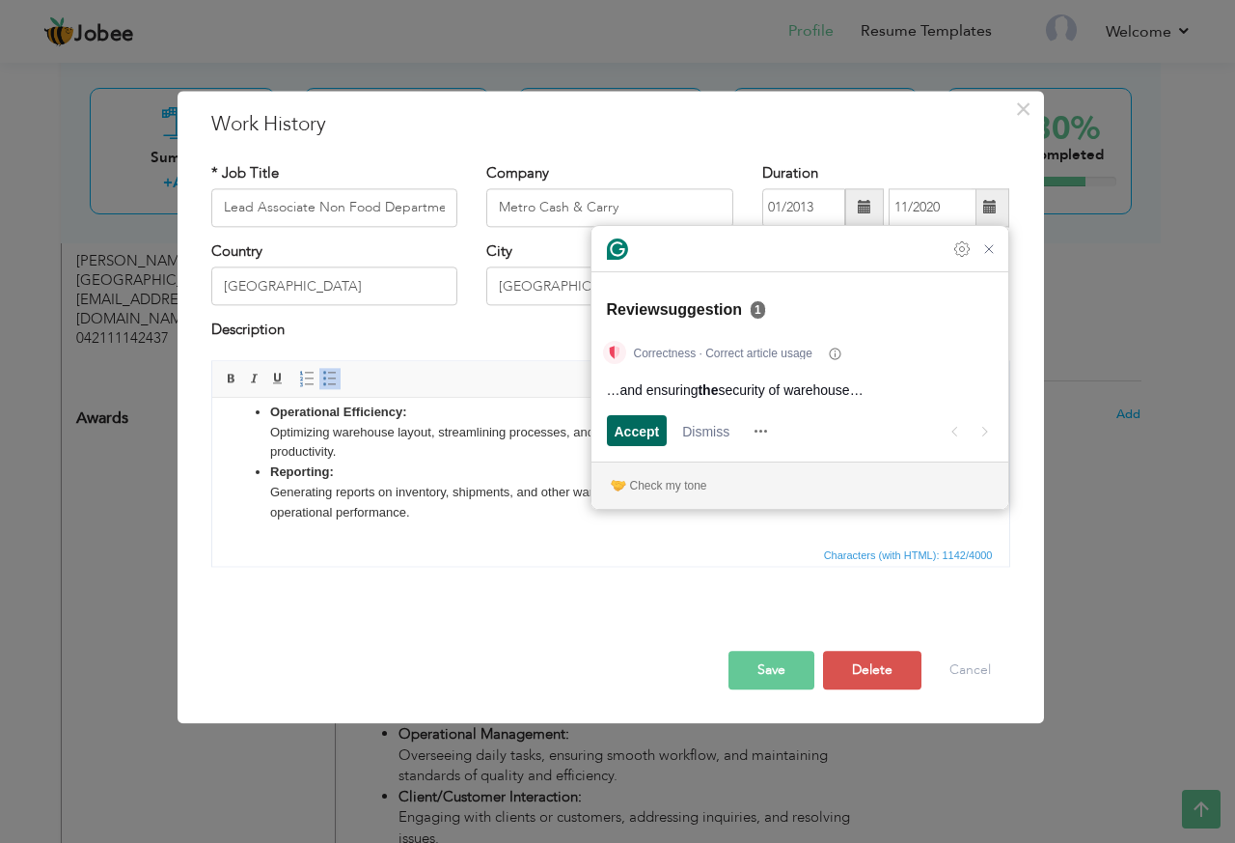
click at [636, 432] on span "Accept" at bounding box center [637, 431] width 45 height 20
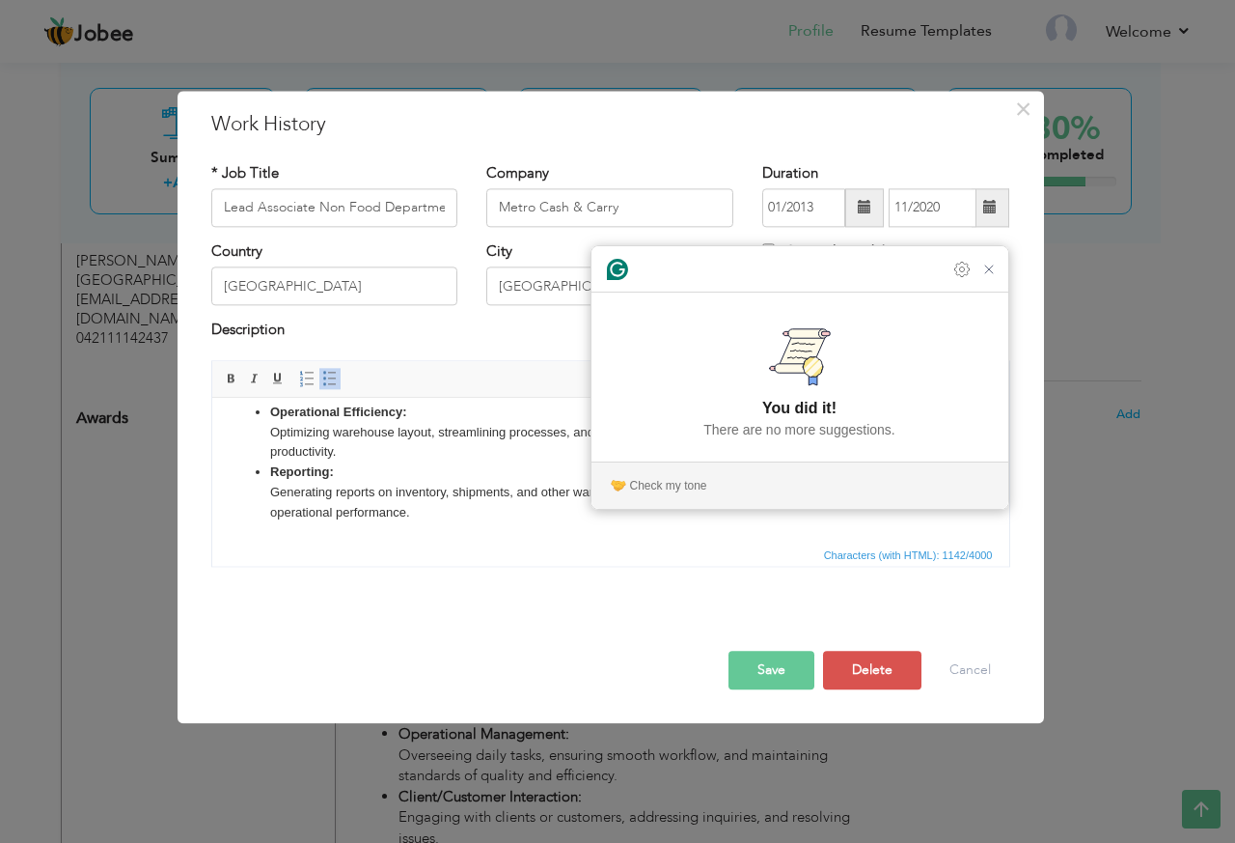
click at [474, 516] on li "Reporting: Generating reports on inventory, shipments, and other warehouse acti…" at bounding box center [609, 492] width 681 height 60
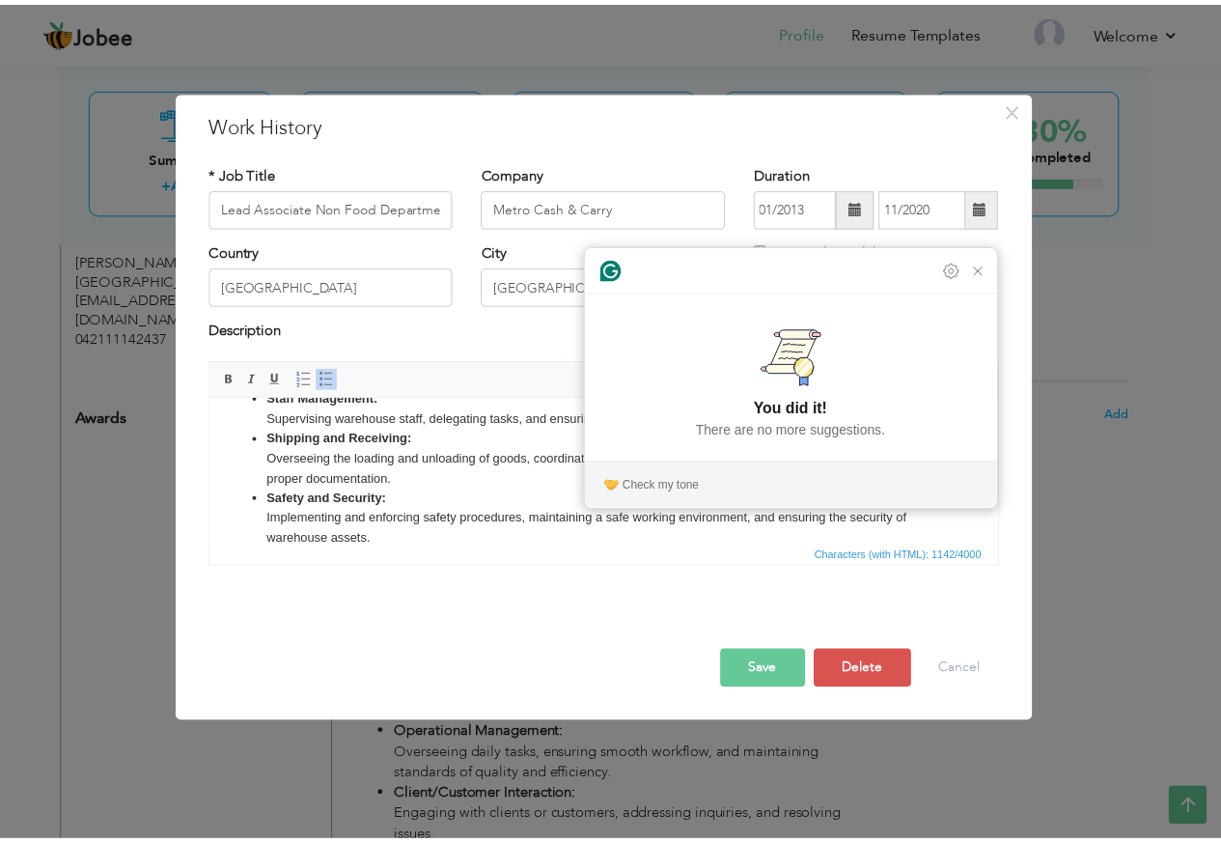
scroll to position [0, 0]
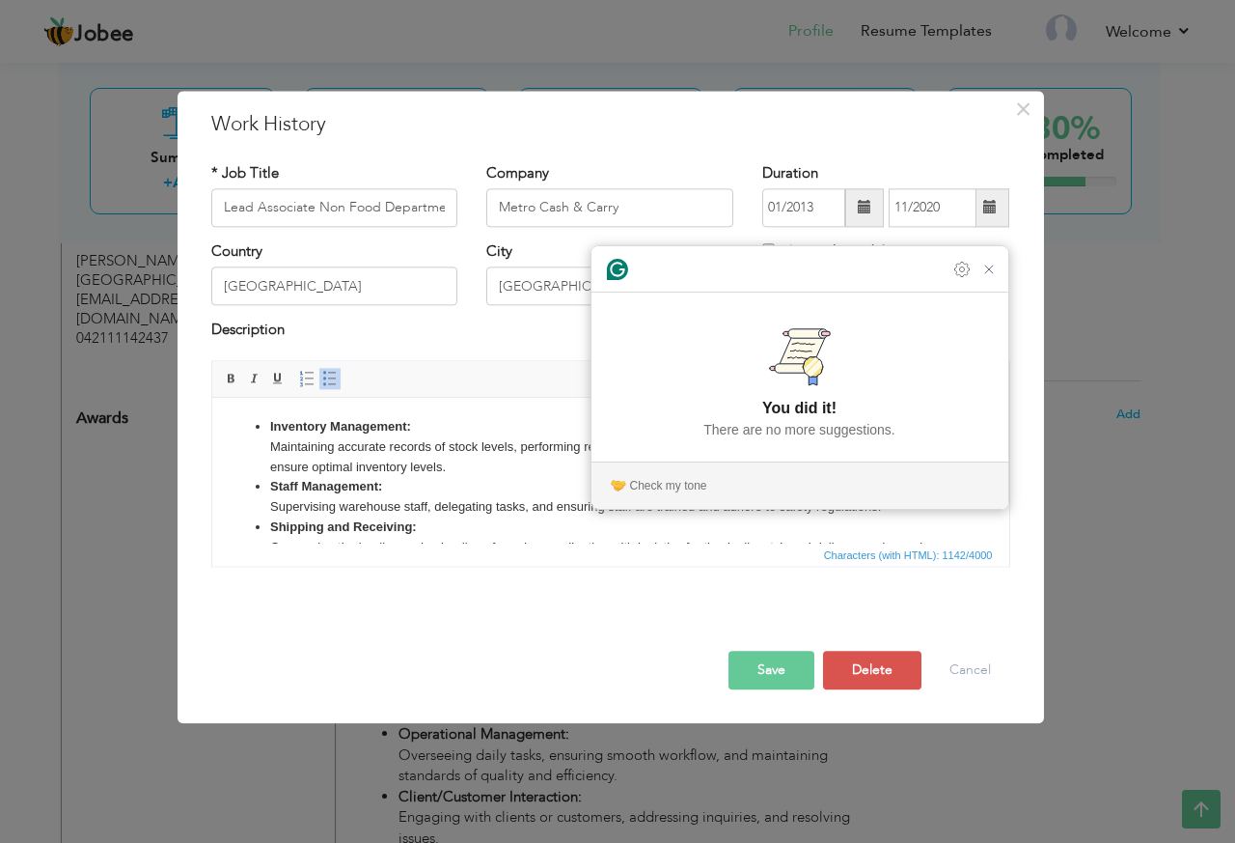
click at [790, 668] on button "Save" at bounding box center [772, 670] width 86 height 39
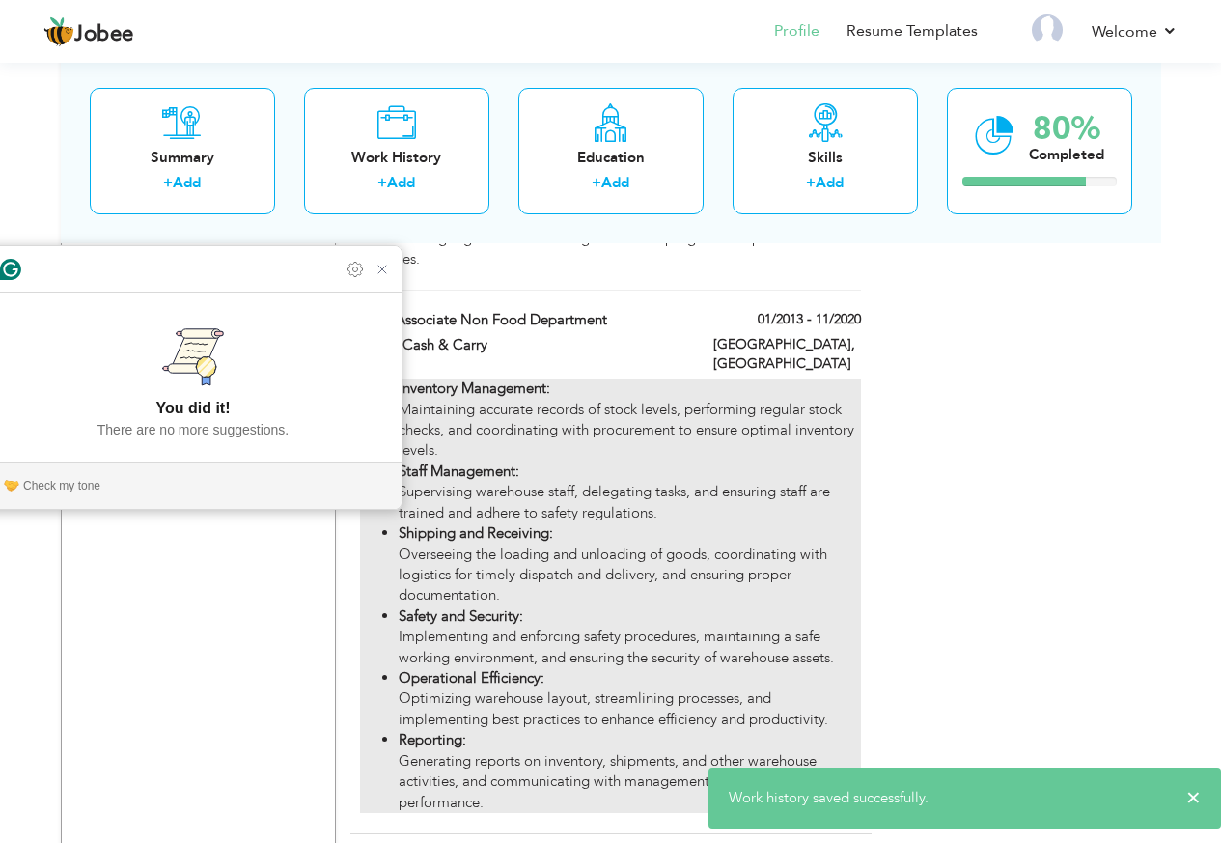
scroll to position [1364, 0]
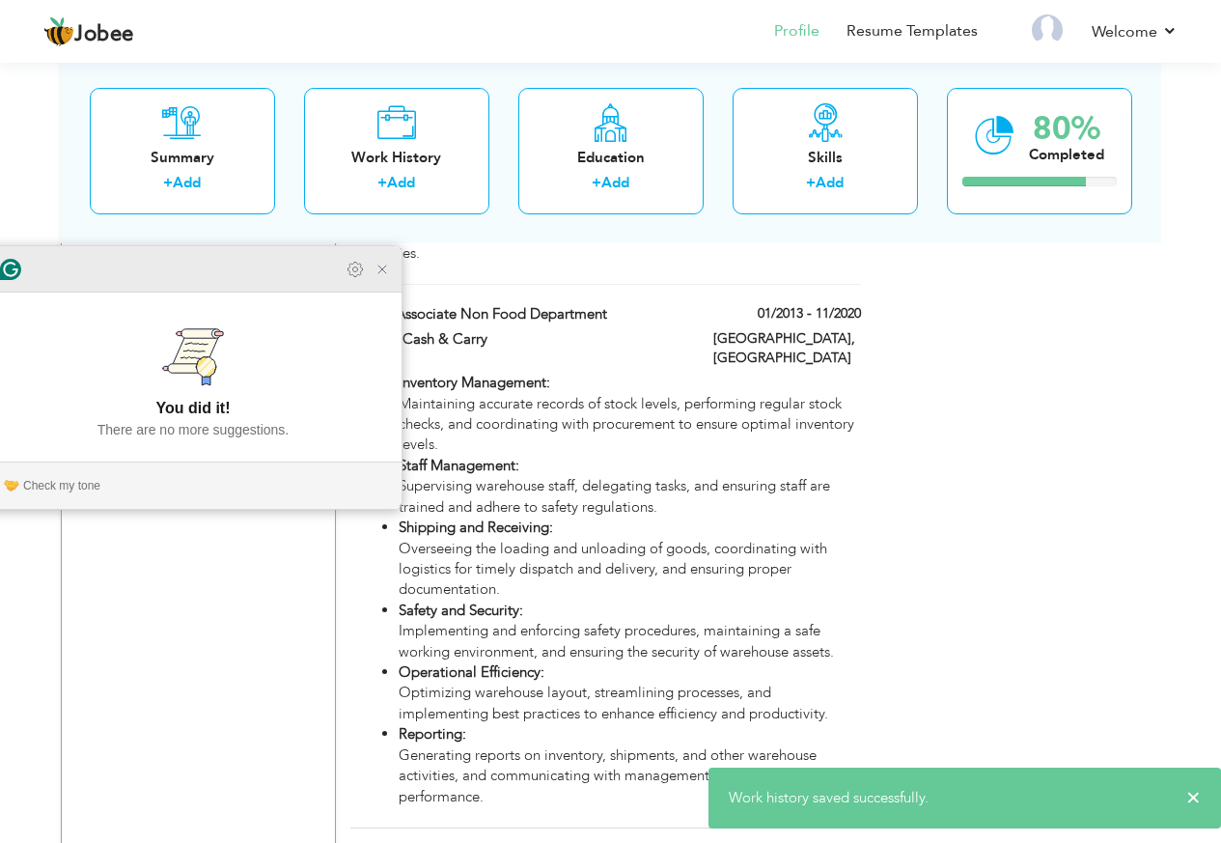
click at [390, 281] on icon "Close Grammarly Assistant" at bounding box center [382, 269] width 23 height 23
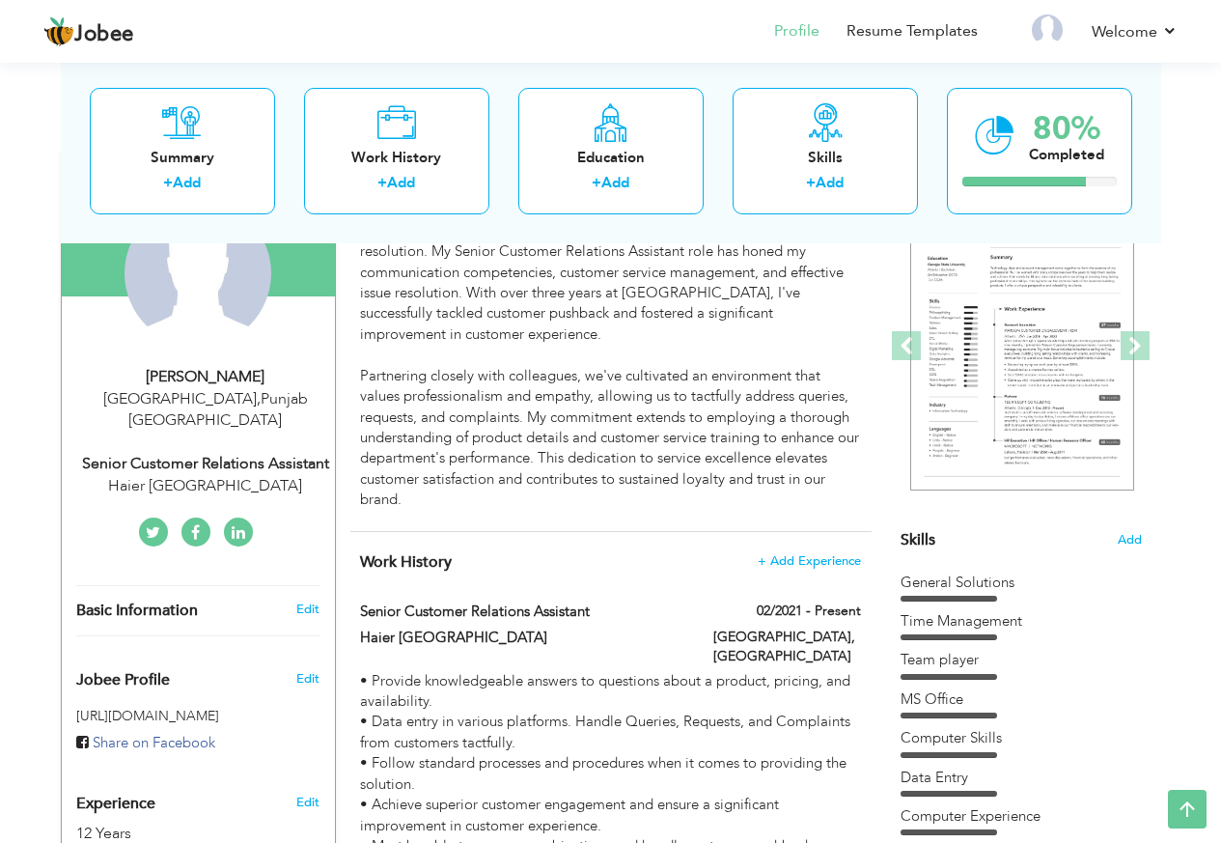
scroll to position [0, 0]
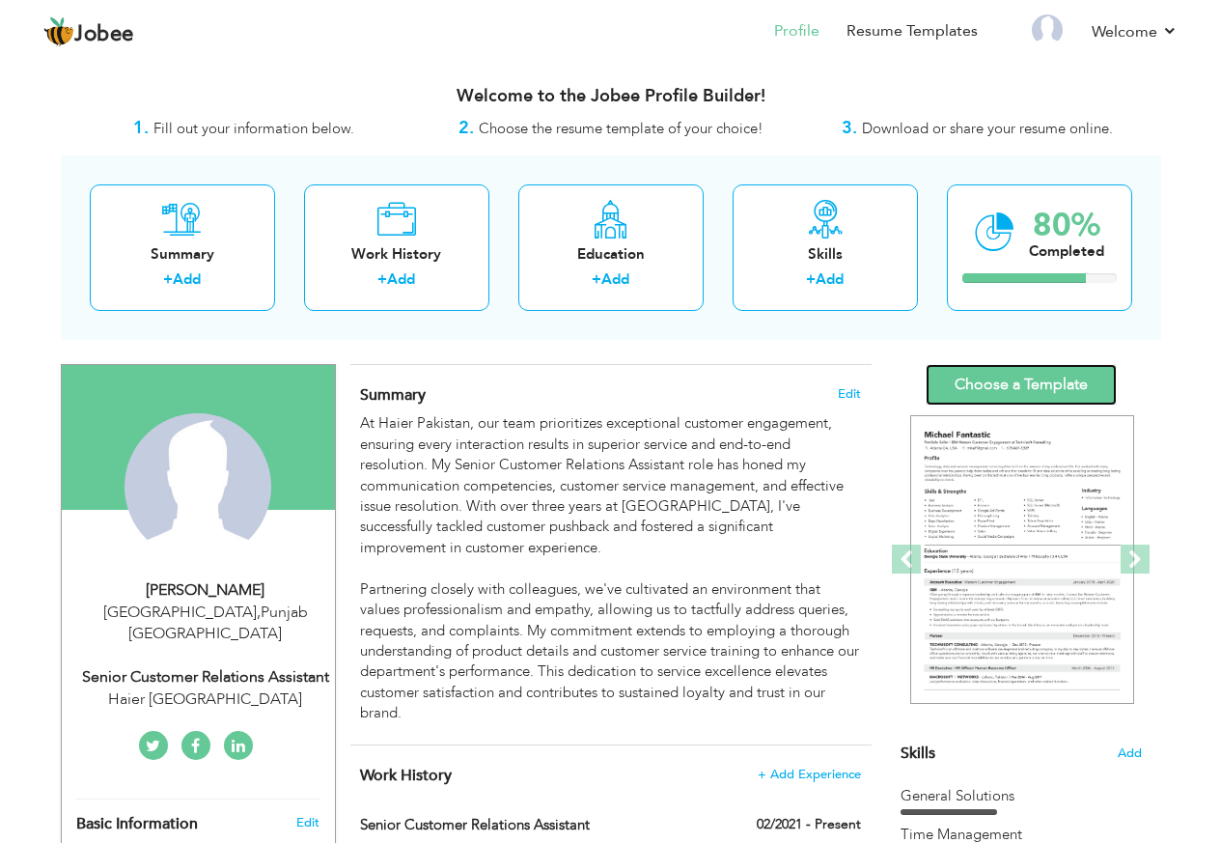
click at [1050, 389] on link "Choose a Template" at bounding box center [1021, 385] width 191 height 42
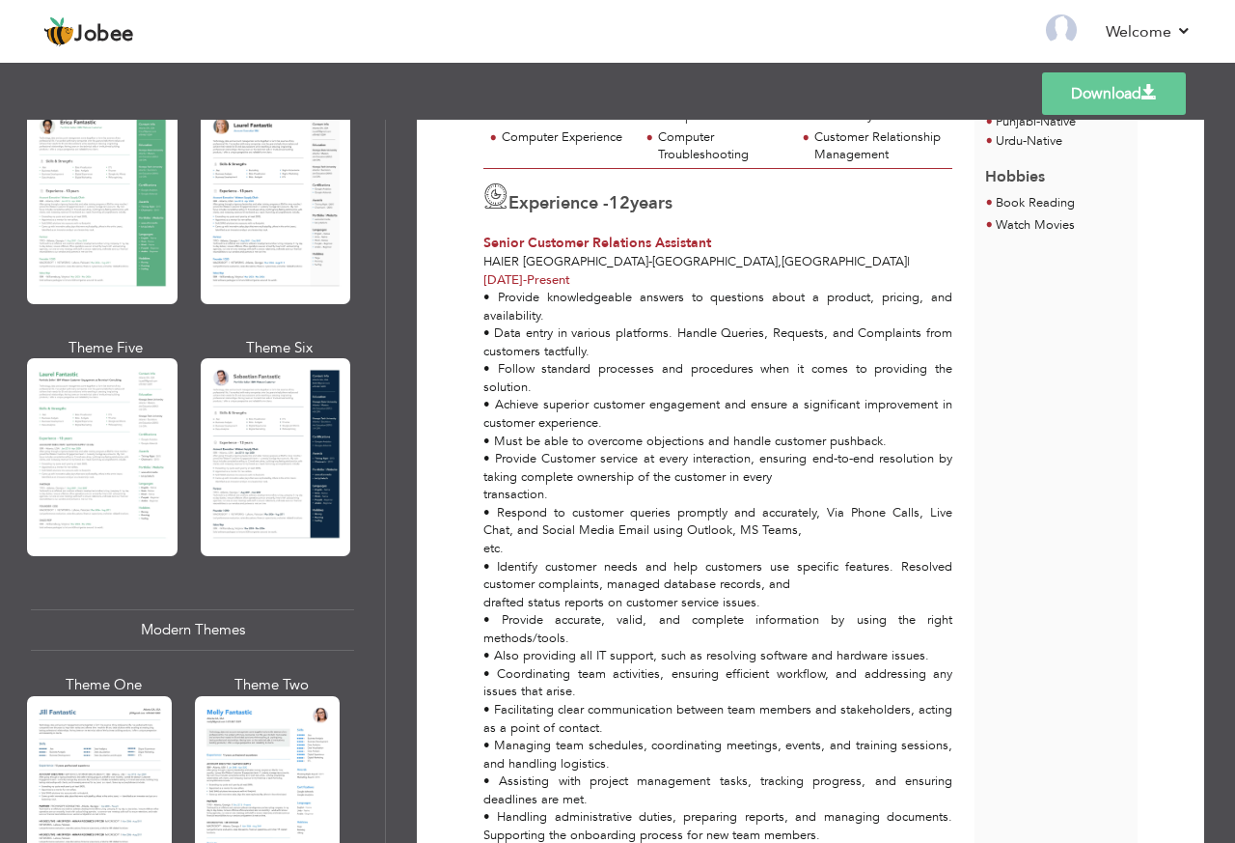
scroll to position [483, 0]
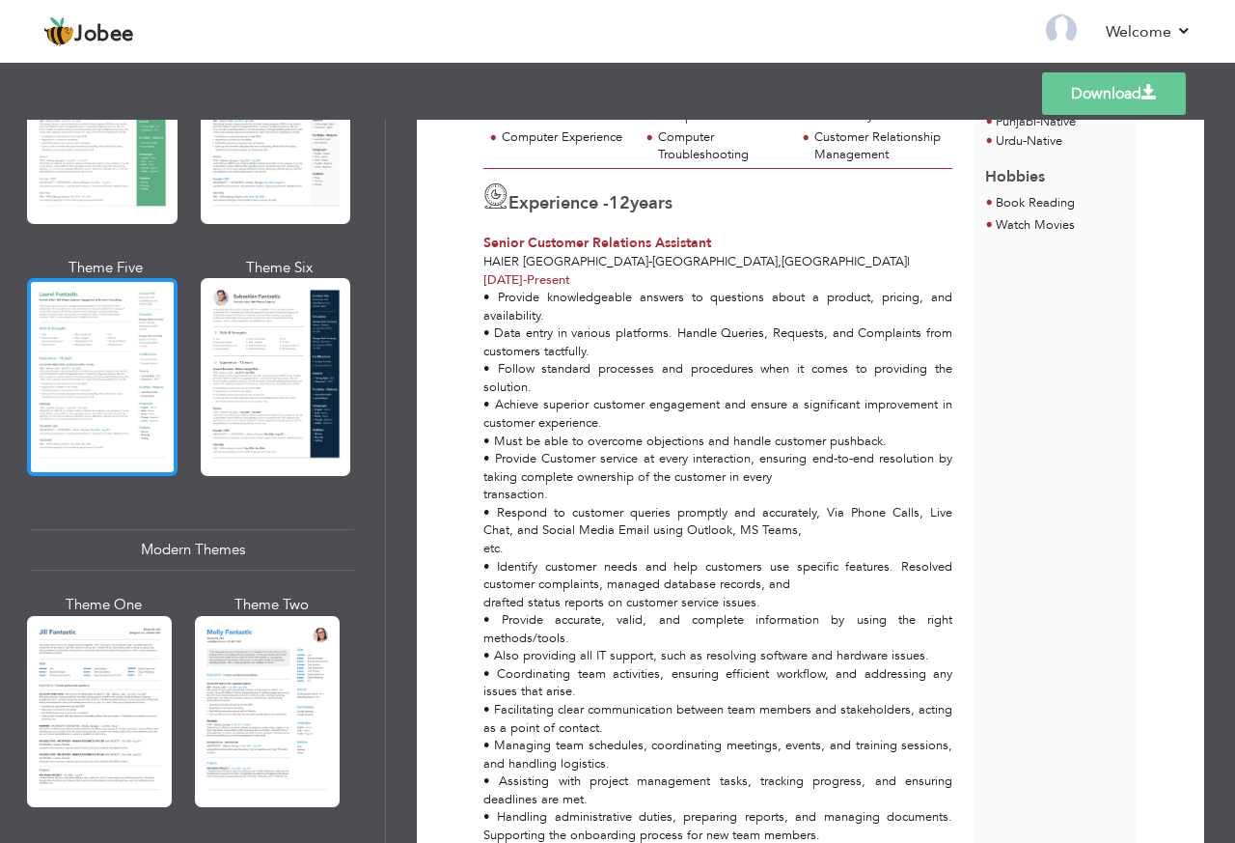
click at [101, 392] on div at bounding box center [102, 377] width 151 height 198
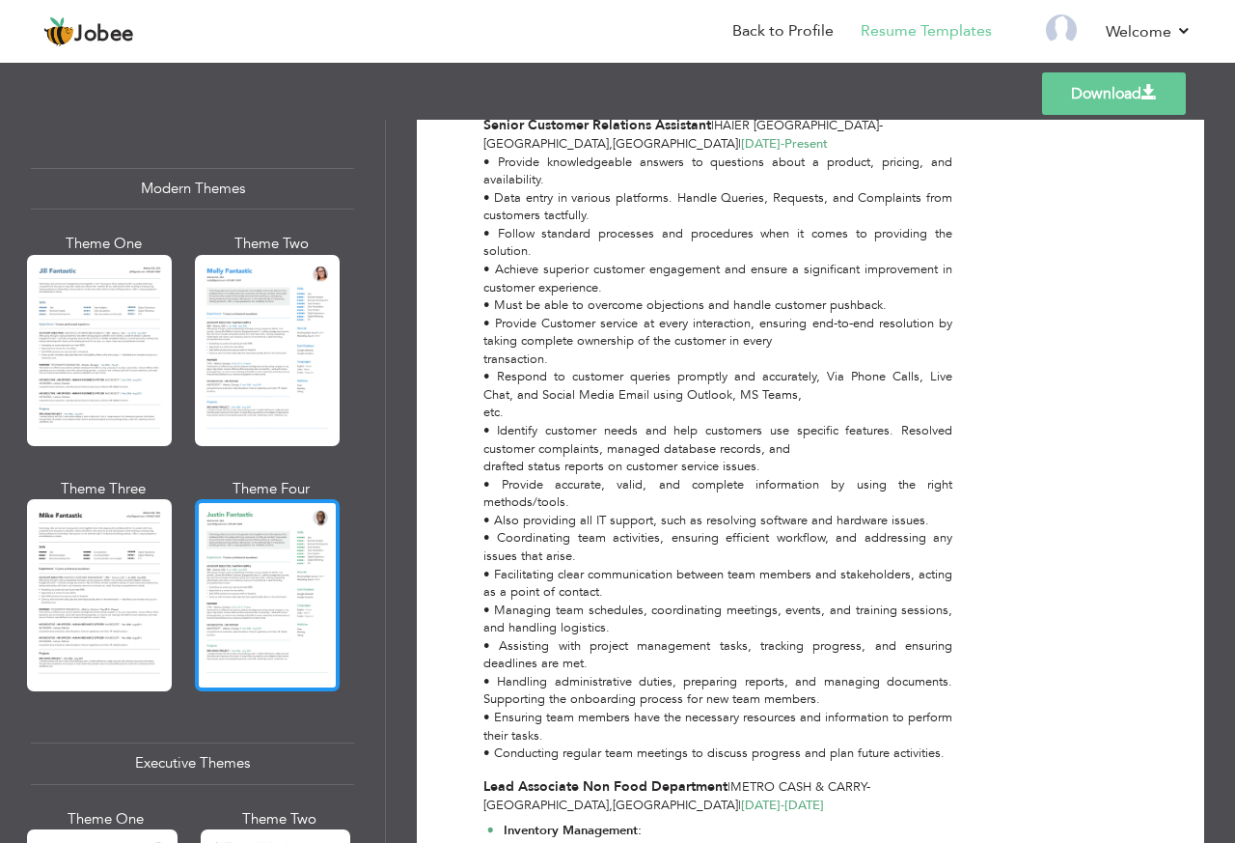
scroll to position [869, 0]
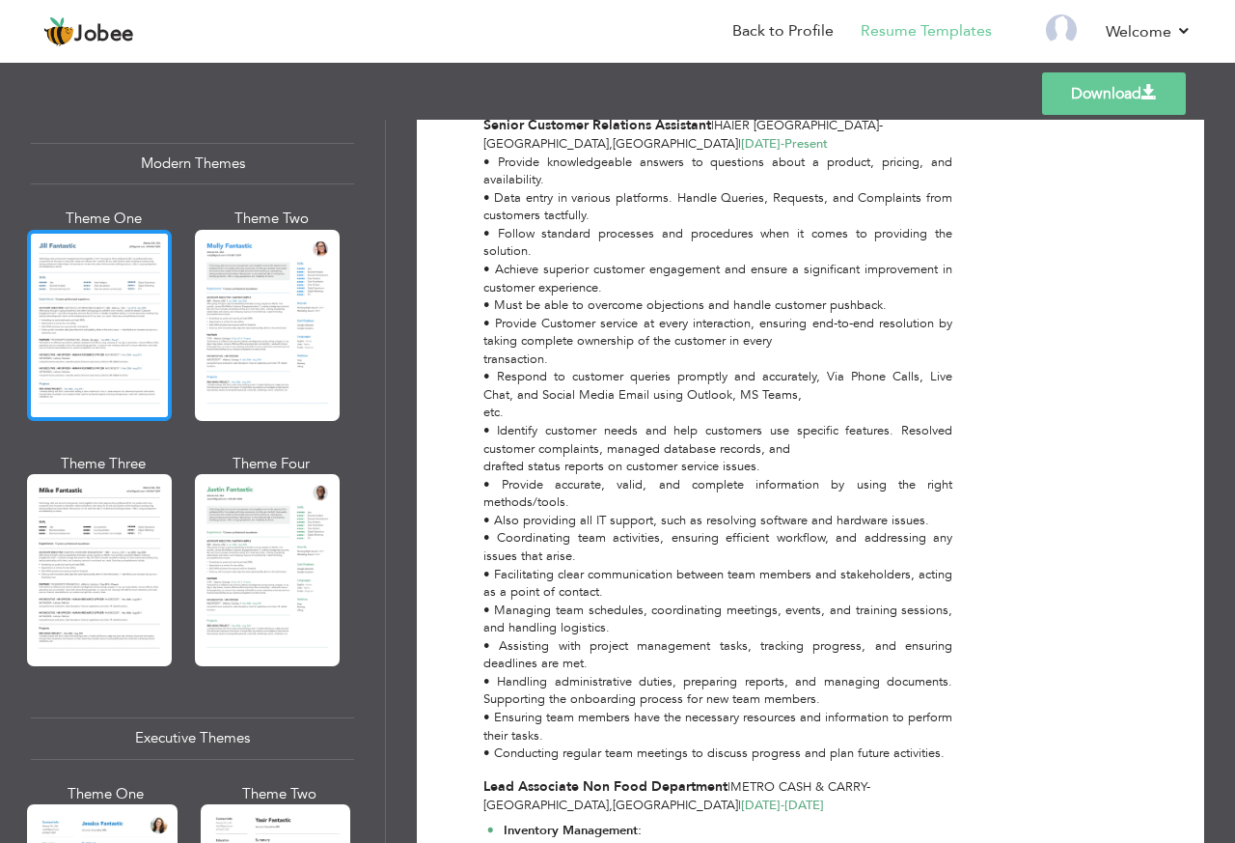
click at [109, 333] on div at bounding box center [99, 325] width 145 height 191
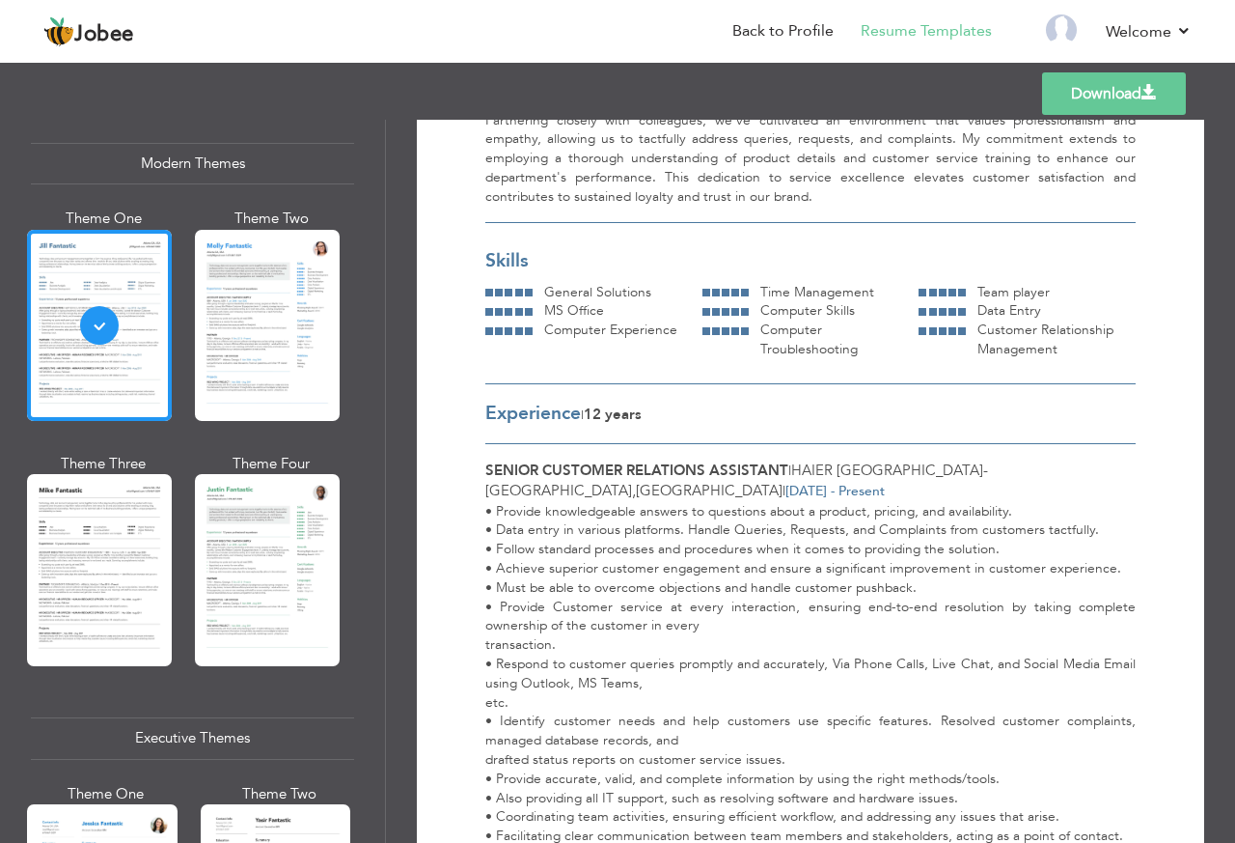
scroll to position [0, 0]
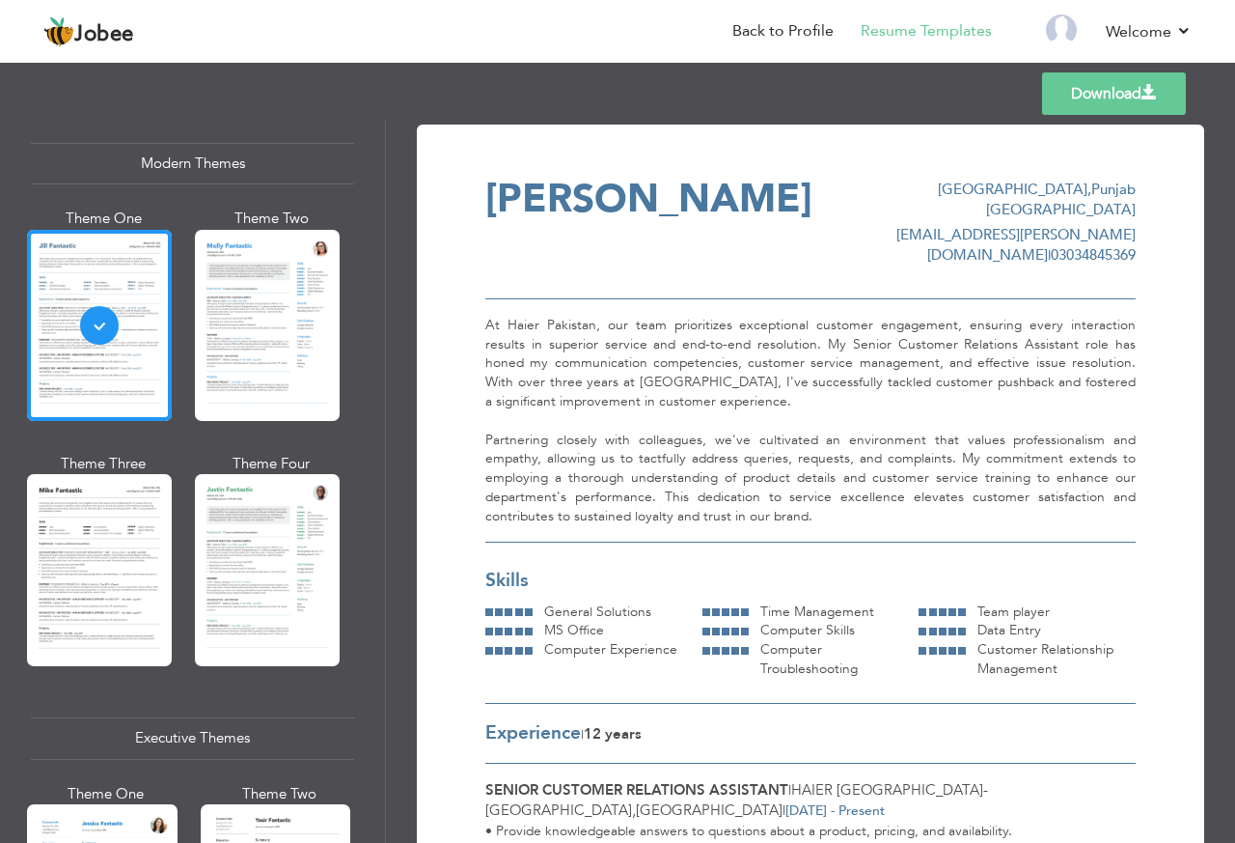
click at [1128, 94] on link "Download" at bounding box center [1114, 93] width 144 height 42
